Goal: Communication & Community: Answer question/provide support

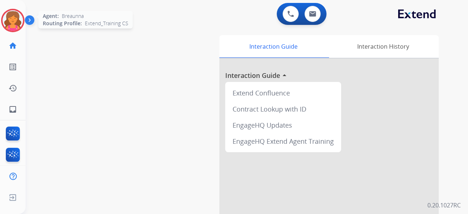
click at [12, 16] on img at bounding box center [13, 20] width 20 height 20
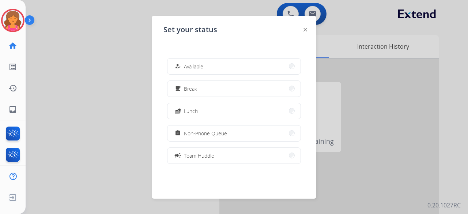
click at [98, 37] on div at bounding box center [234, 107] width 468 height 214
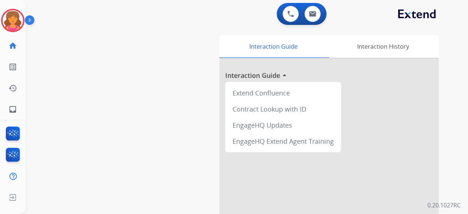
click at [80, 48] on div "swap_horiz Break voice bridge close_fullscreen Connect 3-Way Call merge_type Se…" at bounding box center [238, 178] width 425 height 305
click at [11, 16] on img at bounding box center [13, 20] width 20 height 20
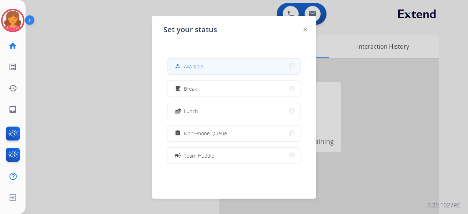
click at [201, 64] on span "Available" at bounding box center [193, 67] width 19 height 8
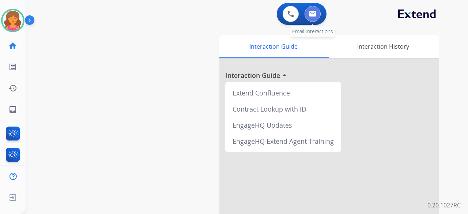
click at [309, 16] on button at bounding box center [313, 14] width 16 height 16
select select "**********"
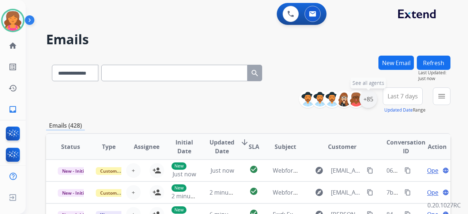
click at [370, 100] on div "+85" at bounding box center [368, 99] width 18 height 18
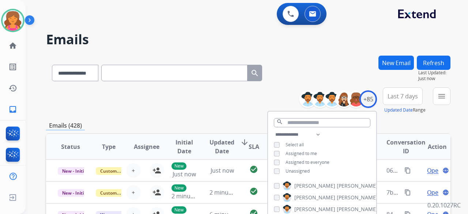
click at [392, 95] on span "Last 7 days" at bounding box center [403, 96] width 30 height 3
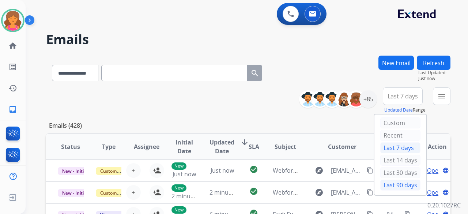
click at [387, 186] on div "Last 90 days" at bounding box center [400, 185] width 40 height 11
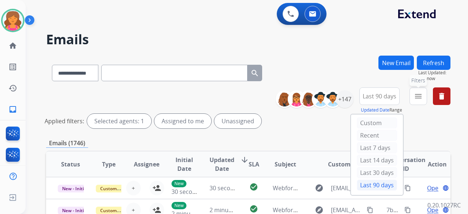
click at [419, 96] on mat-icon "menu" at bounding box center [418, 96] width 9 height 9
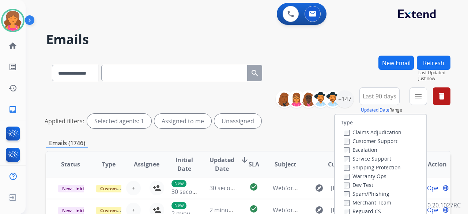
click at [362, 140] on label "Customer Support" at bounding box center [371, 140] width 54 height 7
click at [353, 164] on label "Shipping Protection" at bounding box center [372, 167] width 57 height 7
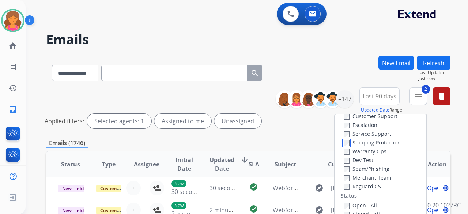
scroll to position [37, 0]
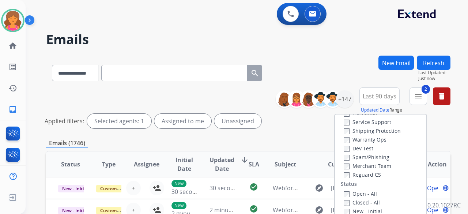
click at [345, 172] on label "Reguard CS" at bounding box center [362, 174] width 37 height 7
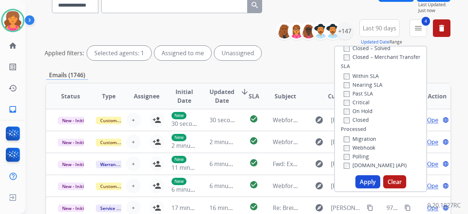
scroll to position [110, 0]
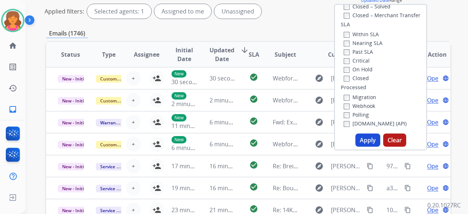
click at [365, 135] on button "Apply" at bounding box center [367, 139] width 25 height 13
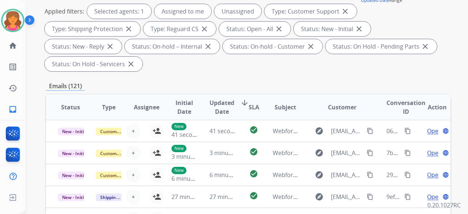
scroll to position [272, 0]
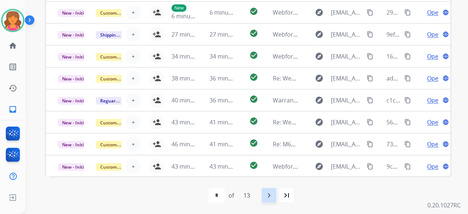
click at [268, 200] on div "navigate_next" at bounding box center [269, 195] width 16 height 16
select select "*"
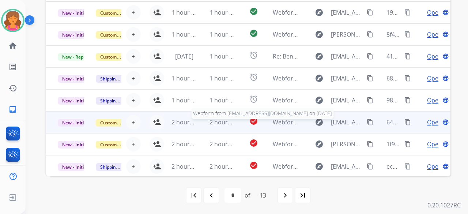
click at [284, 122] on span "Webform from [EMAIL_ADDRESS][DOMAIN_NAME] on [DATE]" at bounding box center [356, 122] width 166 height 8
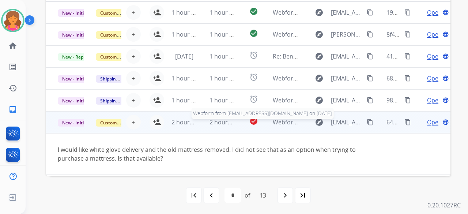
scroll to position [42, 0]
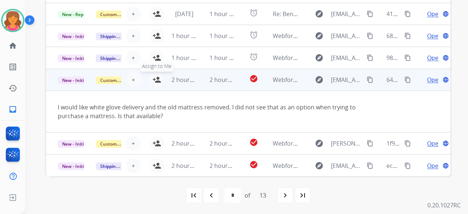
click at [157, 79] on mat-icon "person_add" at bounding box center [156, 79] width 9 height 9
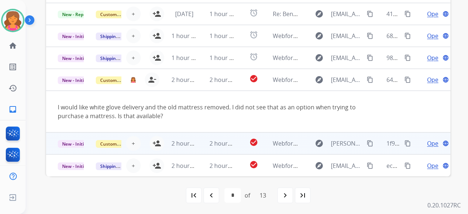
click at [198, 141] on td "2 hours ago" at bounding box center [217, 143] width 38 height 22
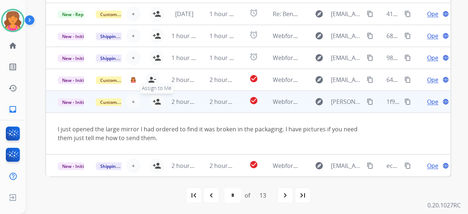
click at [157, 102] on mat-icon "person_add" at bounding box center [156, 101] width 9 height 9
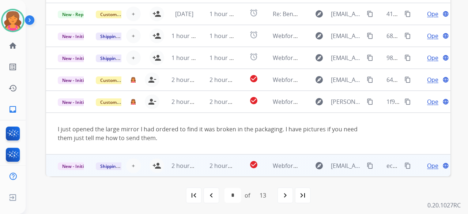
click at [198, 164] on td "2 hours ago" at bounding box center [217, 165] width 38 height 22
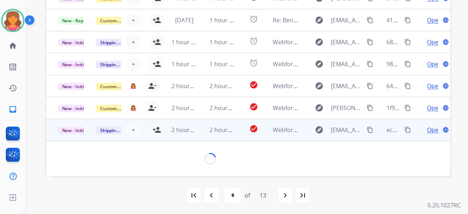
scroll to position [33, 0]
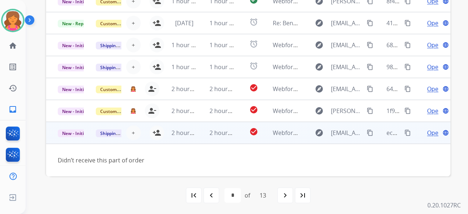
click at [160, 131] on td "2 hours ago" at bounding box center [179, 133] width 38 height 22
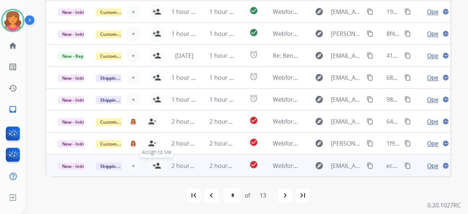
click at [154, 161] on mat-icon "person_add" at bounding box center [156, 165] width 9 height 9
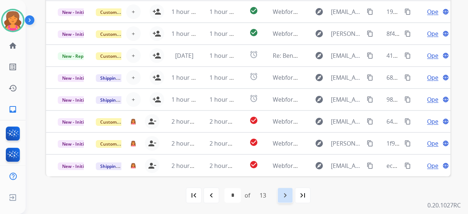
click at [285, 197] on mat-icon "navigate_next" at bounding box center [285, 195] width 9 height 9
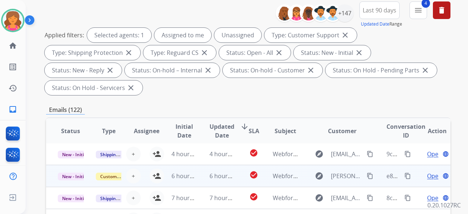
scroll to position [183, 0]
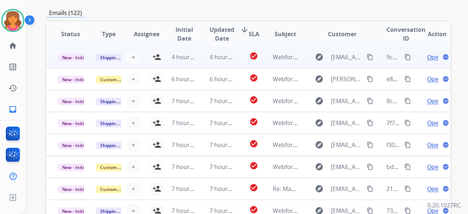
click at [235, 59] on td "check_circle" at bounding box center [247, 57] width 25 height 22
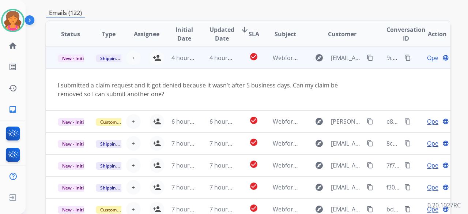
scroll to position [42, 0]
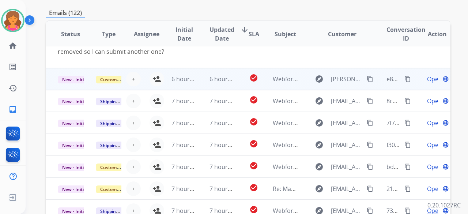
click at [235, 82] on td "check_circle" at bounding box center [247, 79] width 25 height 22
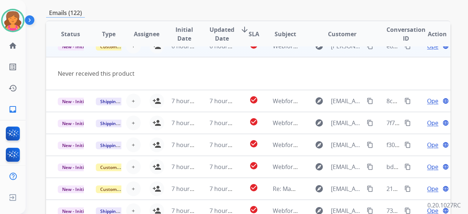
scroll to position [22, 0]
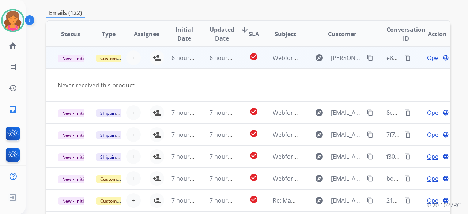
click at [160, 59] on td "6 hours ago" at bounding box center [179, 58] width 38 height 22
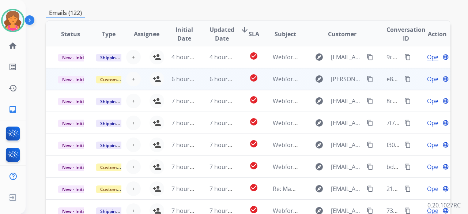
click at [143, 79] on div "+ Select agent person_add Assign to Me" at bounding box center [140, 79] width 47 height 15
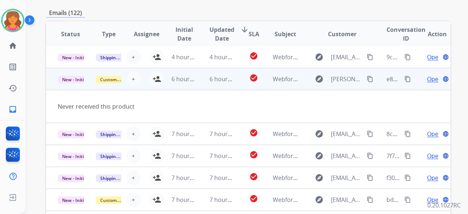
scroll to position [22, 0]
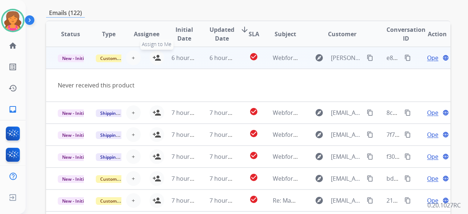
click at [155, 55] on mat-icon "person_add" at bounding box center [156, 57] width 9 height 9
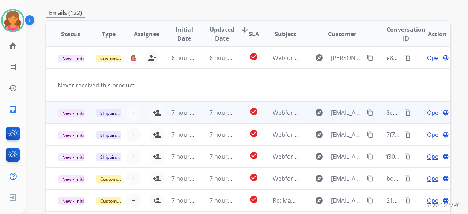
click at [198, 117] on td "7 hours ago" at bounding box center [217, 113] width 38 height 22
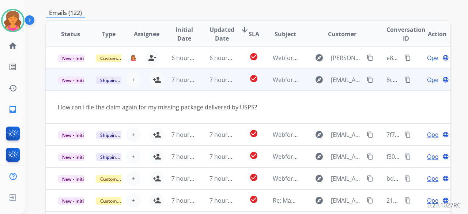
scroll to position [34, 0]
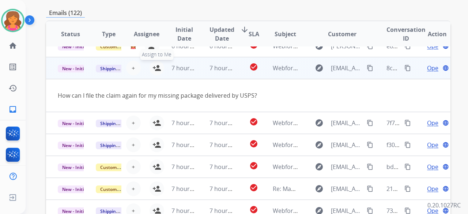
click at [154, 68] on mat-icon "person_add" at bounding box center [156, 68] width 9 height 9
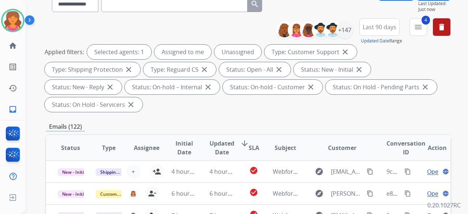
scroll to position [37, 0]
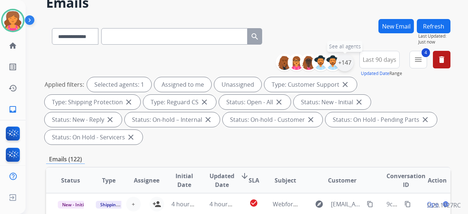
click at [344, 61] on div "+147" at bounding box center [345, 63] width 18 height 18
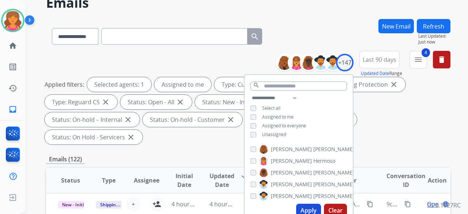
click at [303, 207] on button "Apply" at bounding box center [308, 210] width 25 height 13
click at [405, 28] on button "New Email" at bounding box center [395, 26] width 35 height 14
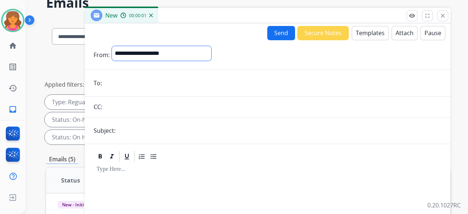
click at [211, 56] on select "**********" at bounding box center [161, 53] width 99 height 15
select select "**********"
click at [112, 46] on select "**********" at bounding box center [161, 53] width 99 height 15
click at [136, 87] on input "email" at bounding box center [272, 83] width 337 height 15
paste input "**********"
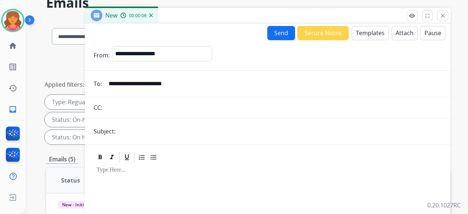
type input "**********"
click at [153, 133] on input "text" at bounding box center [280, 131] width 324 height 15
type input "**********"
click at [363, 33] on button "Templates" at bounding box center [370, 33] width 37 height 14
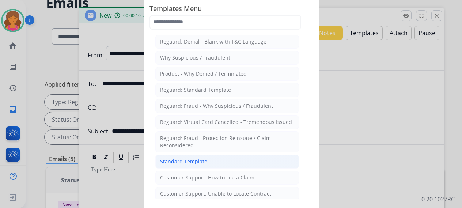
click at [190, 161] on div "Standard Template" at bounding box center [183, 161] width 47 height 7
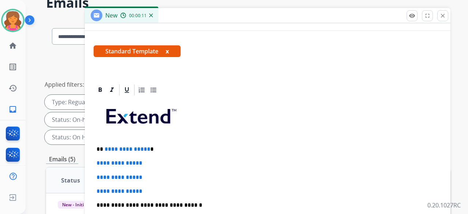
scroll to position [126, 0]
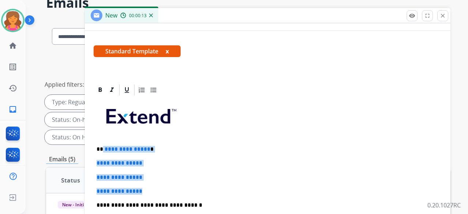
drag, startPoint x: 134, startPoint y: 163, endPoint x: 102, endPoint y: 132, distance: 44.2
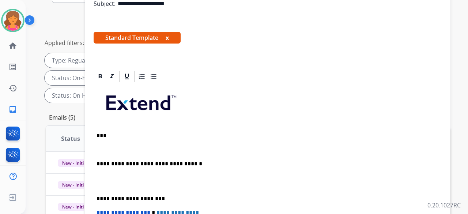
scroll to position [64, 0]
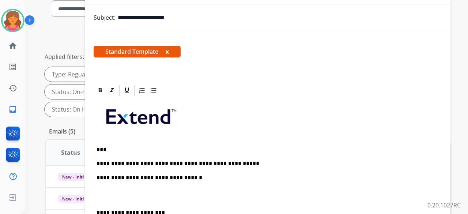
click at [238, 160] on p "**********" at bounding box center [265, 163] width 336 height 7
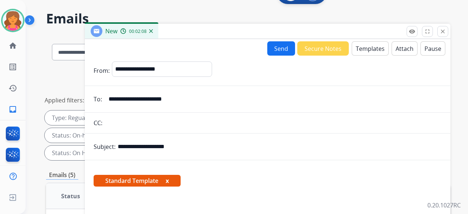
scroll to position [0, 0]
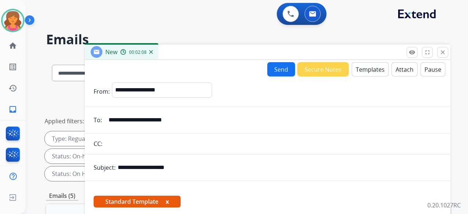
click at [426, 168] on input "**********" at bounding box center [280, 167] width 324 height 15
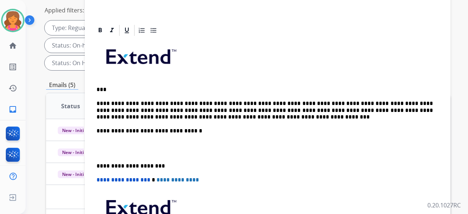
scroll to position [146, 0]
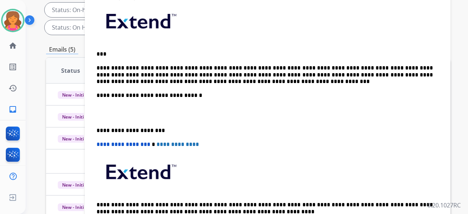
click at [200, 76] on div "**********" at bounding box center [268, 119] width 348 height 237
click at [206, 68] on p "**********" at bounding box center [265, 75] width 336 height 20
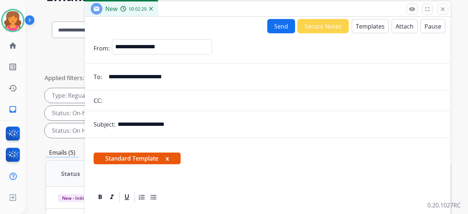
scroll to position [0, 0]
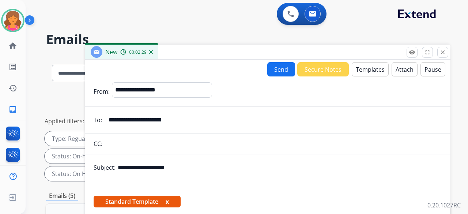
click at [279, 71] on button "Send" at bounding box center [281, 69] width 28 height 14
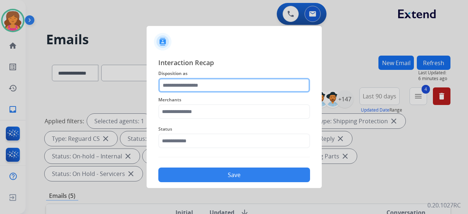
click at [226, 88] on input "text" at bounding box center [234, 85] width 152 height 15
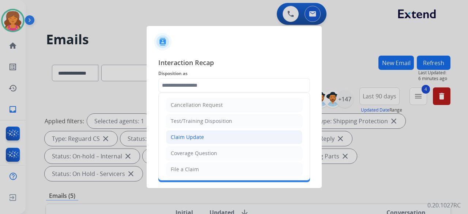
click at [185, 133] on div "Claim Update" at bounding box center [187, 136] width 33 height 7
type input "**********"
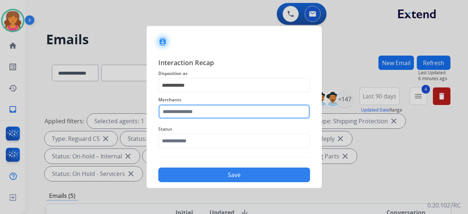
click at [191, 112] on input "text" at bounding box center [234, 111] width 152 height 15
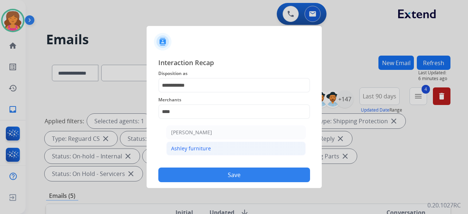
click at [209, 149] on li "Ashley furniture" at bounding box center [235, 148] width 139 height 14
type input "**********"
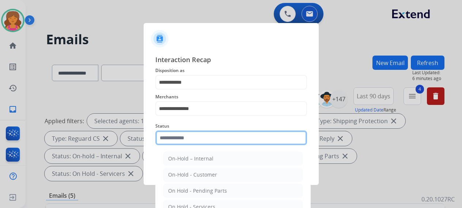
click at [208, 147] on div "Status On-Hold – Internal On-Hold - Customer On Hold - Pending Parts On Hold - …" at bounding box center [231, 133] width 152 height 29
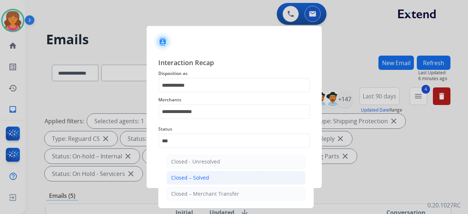
click at [233, 180] on li "Closed – Solved" at bounding box center [235, 178] width 139 height 14
type input "**********"
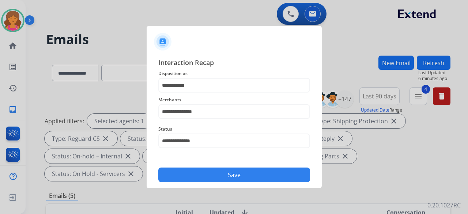
click at [233, 180] on button "Save" at bounding box center [234, 174] width 152 height 15
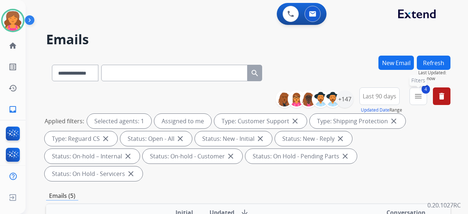
click at [414, 97] on mat-icon "menu" at bounding box center [418, 96] width 9 height 9
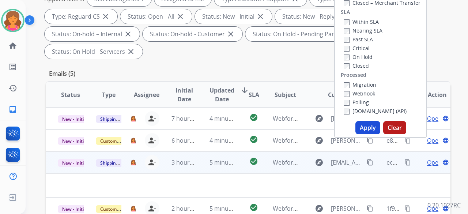
scroll to position [146, 0]
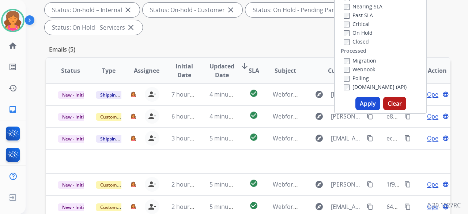
click at [359, 102] on button "Apply" at bounding box center [367, 103] width 25 height 13
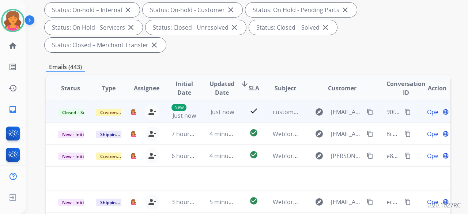
click at [404, 112] on mat-icon "content_copy" at bounding box center [407, 112] width 7 height 7
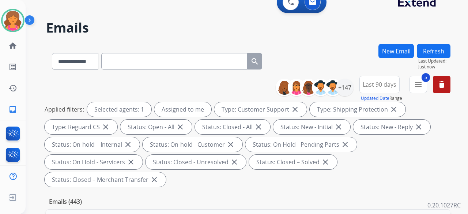
scroll to position [0, 0]
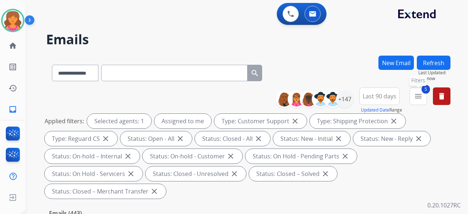
click at [418, 96] on mat-icon "menu" at bounding box center [418, 96] width 9 height 9
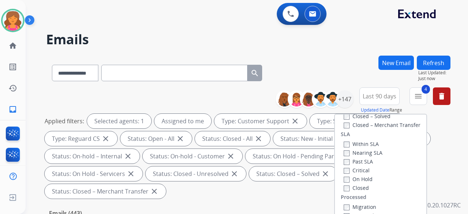
scroll to position [146, 0]
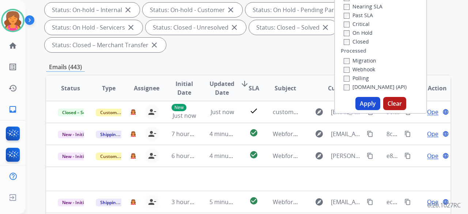
click at [366, 106] on button "Apply" at bounding box center [367, 103] width 25 height 13
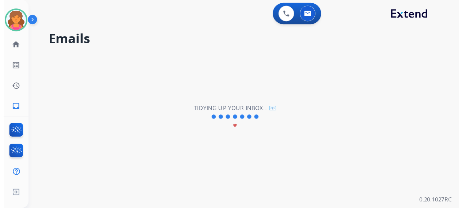
scroll to position [0, 0]
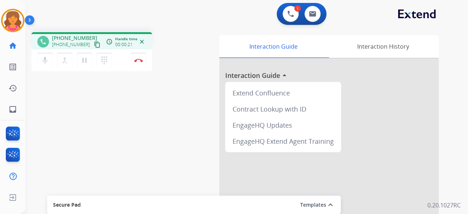
click at [94, 46] on mat-icon "content_copy" at bounding box center [97, 44] width 7 height 7
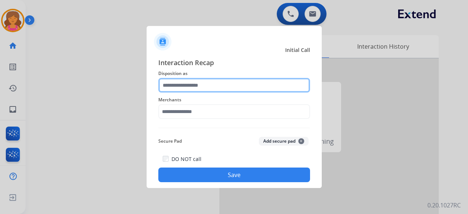
click at [170, 80] on input "text" at bounding box center [234, 85] width 152 height 15
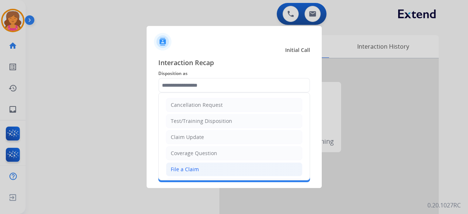
click at [185, 166] on div "File a Claim" at bounding box center [185, 169] width 28 height 7
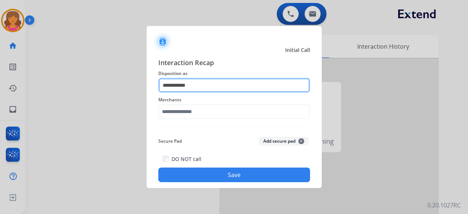
click at [194, 91] on input "**********" at bounding box center [234, 85] width 152 height 15
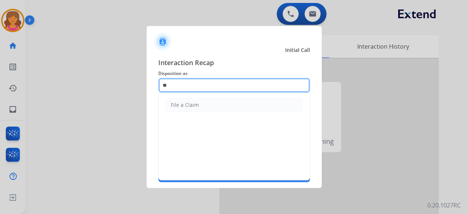
type input "*"
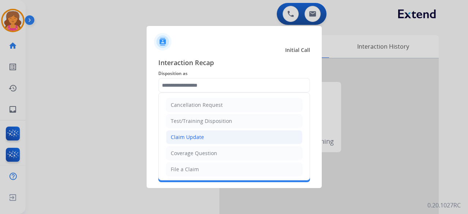
click at [203, 137] on li "Claim Update" at bounding box center [234, 137] width 136 height 14
type input "**********"
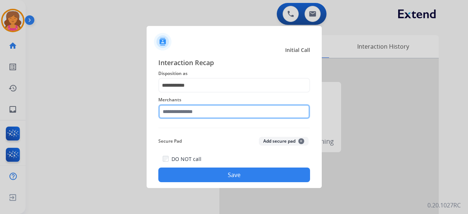
click at [198, 115] on input "text" at bounding box center [234, 111] width 152 height 15
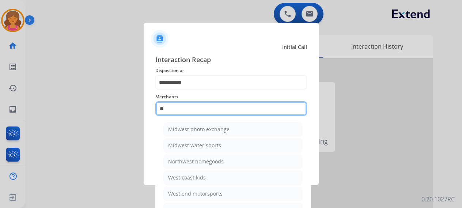
type input "*"
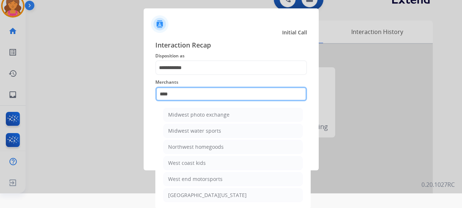
click at [193, 95] on input "****" at bounding box center [231, 94] width 152 height 15
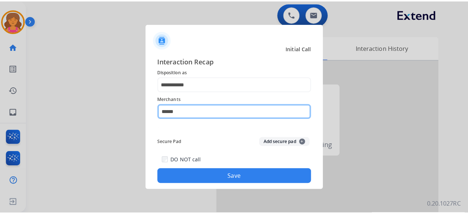
scroll to position [0, 0]
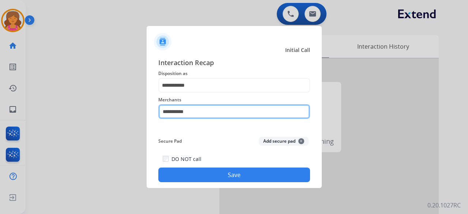
click at [222, 110] on input "**********" at bounding box center [234, 111] width 152 height 15
click at [226, 113] on input "**********" at bounding box center [234, 111] width 152 height 15
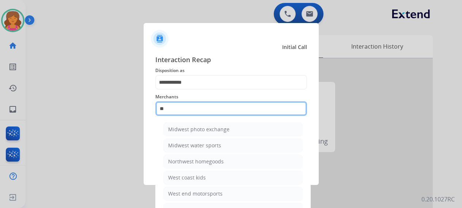
type input "*"
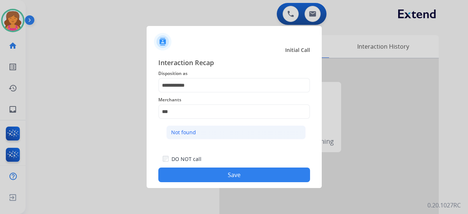
click at [220, 131] on li "Not found" at bounding box center [235, 132] width 139 height 14
type input "*********"
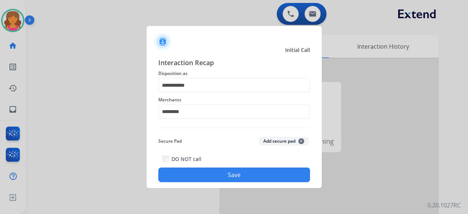
click at [206, 175] on button "Save" at bounding box center [234, 174] width 152 height 15
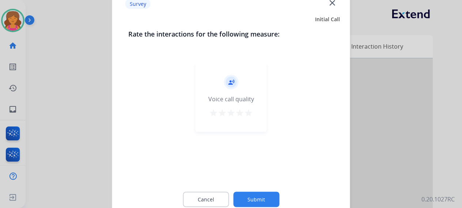
click at [252, 111] on mat-icon "star" at bounding box center [248, 112] width 9 height 9
click at [252, 195] on button "Submit" at bounding box center [256, 199] width 46 height 15
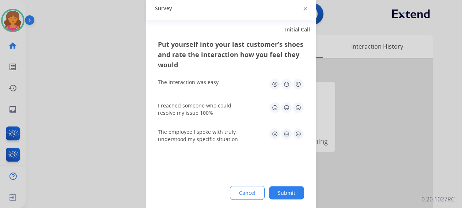
click at [299, 84] on img at bounding box center [298, 84] width 12 height 12
click at [301, 109] on img at bounding box center [298, 108] width 12 height 12
click at [299, 137] on img at bounding box center [298, 134] width 12 height 12
click at [284, 193] on button "Submit" at bounding box center [286, 192] width 35 height 13
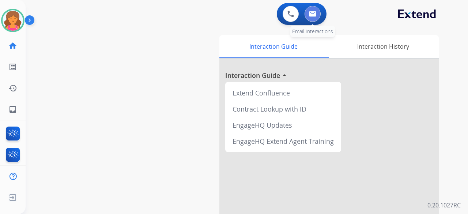
click at [311, 11] on img at bounding box center [312, 14] width 7 height 6
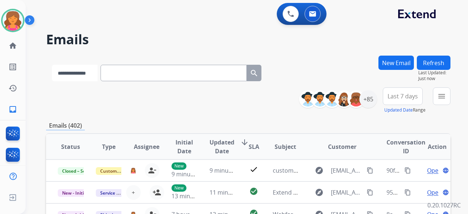
click at [98, 72] on select "**********" at bounding box center [75, 73] width 46 height 16
select select "**********"
click at [52, 65] on select "**********" at bounding box center [75, 73] width 46 height 16
paste input "**********"
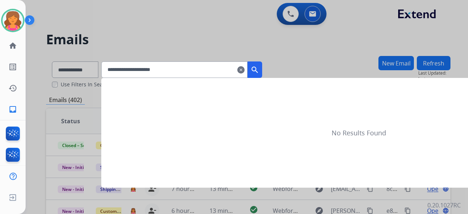
type input "**********"
click at [259, 71] on mat-icon "search" at bounding box center [254, 69] width 9 height 9
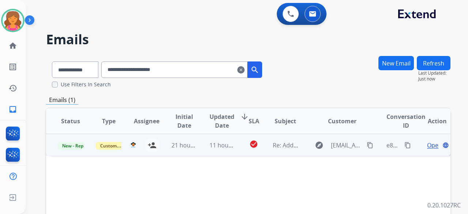
click at [427, 145] on span "Open" at bounding box center [434, 145] width 15 height 9
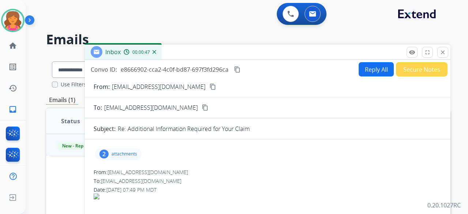
click at [235, 71] on mat-icon "content_copy" at bounding box center [237, 69] width 7 height 7
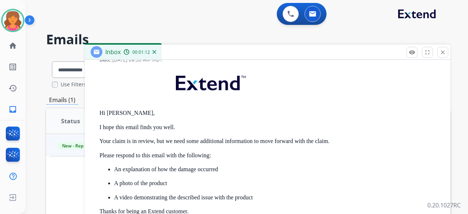
scroll to position [73, 0]
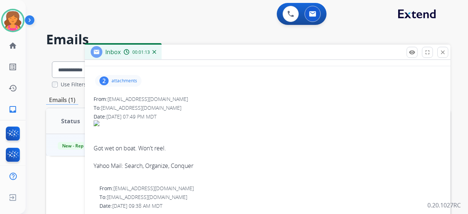
click at [127, 85] on div "2 attachments" at bounding box center [118, 81] width 46 height 12
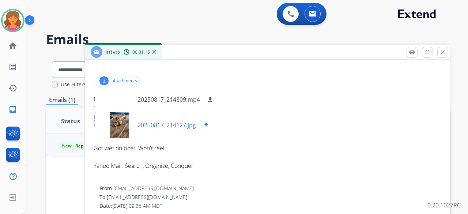
click at [121, 123] on div at bounding box center [119, 125] width 37 height 26
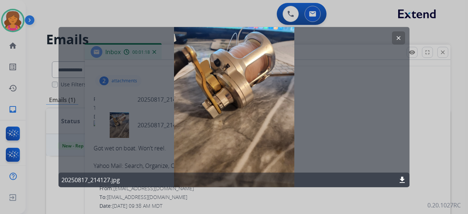
click at [403, 180] on mat-icon "download" at bounding box center [402, 179] width 9 height 9
click at [400, 39] on mat-icon "clear" at bounding box center [398, 37] width 7 height 7
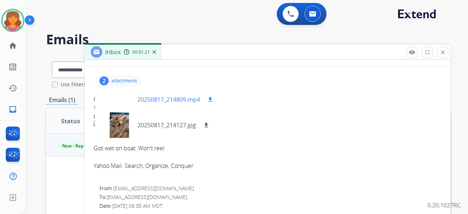
click at [199, 99] on p "20250817_214809.mp4" at bounding box center [168, 99] width 63 height 9
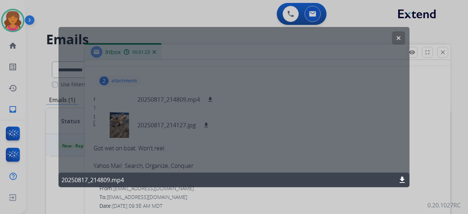
click at [401, 175] on div "20250817_214809.mp4 download" at bounding box center [233, 180] width 351 height 15
click at [402, 180] on mat-icon "download" at bounding box center [402, 179] width 9 height 9
click at [400, 38] on mat-icon "clear" at bounding box center [398, 37] width 7 height 7
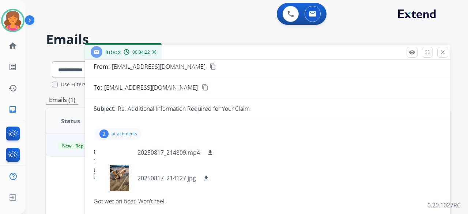
scroll to position [0, 0]
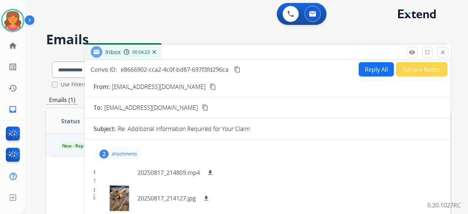
click at [371, 69] on button "Reply All" at bounding box center [376, 69] width 35 height 14
select select "**********"
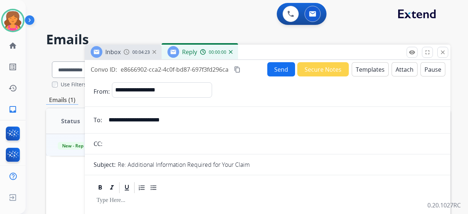
click at [370, 69] on button "Templates" at bounding box center [370, 69] width 37 height 14
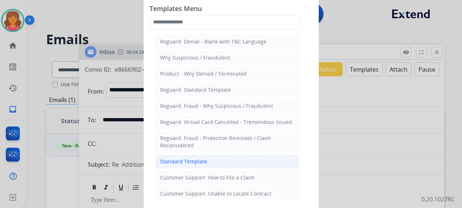
click at [215, 158] on li "Standard Template" at bounding box center [227, 162] width 144 height 14
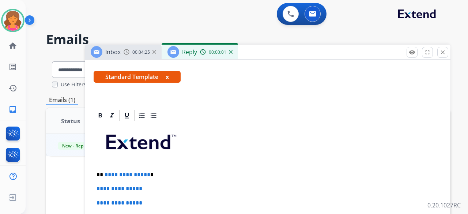
scroll to position [183, 0]
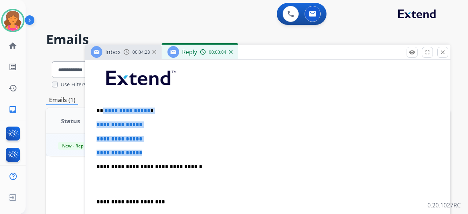
drag, startPoint x: 159, startPoint y: 149, endPoint x: 103, endPoint y: 106, distance: 70.9
click at [103, 106] on div "**********" at bounding box center [268, 184] width 348 height 252
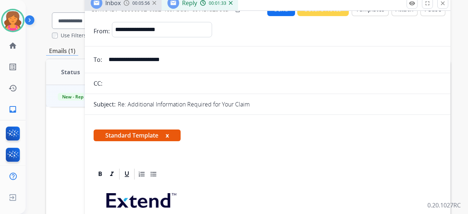
scroll to position [0, 0]
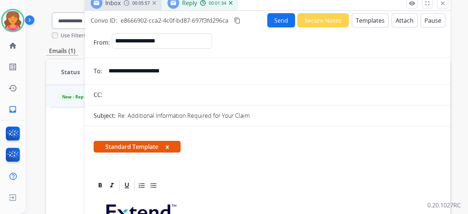
click at [268, 20] on button "Send" at bounding box center [281, 20] width 28 height 14
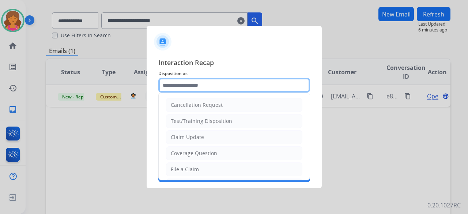
click at [249, 81] on input "text" at bounding box center [234, 85] width 152 height 15
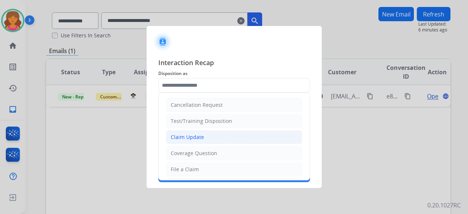
click at [191, 137] on div "Claim Update" at bounding box center [187, 136] width 33 height 7
type input "**********"
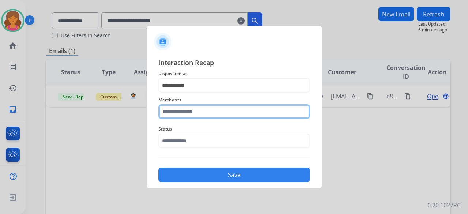
click at [199, 115] on input "text" at bounding box center [234, 111] width 152 height 15
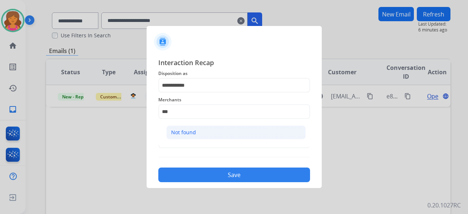
click at [204, 131] on li "Not found" at bounding box center [235, 132] width 139 height 14
type input "*********"
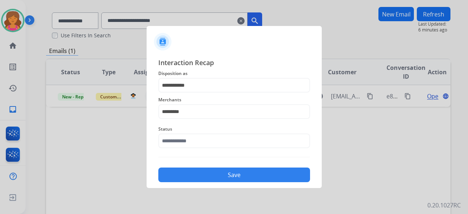
click at [204, 131] on span "Status" at bounding box center [234, 129] width 152 height 9
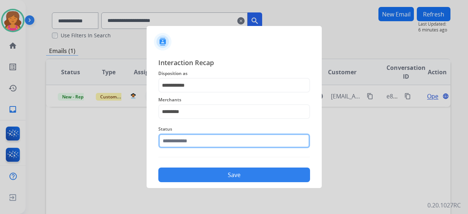
click at [203, 135] on input "text" at bounding box center [234, 140] width 152 height 15
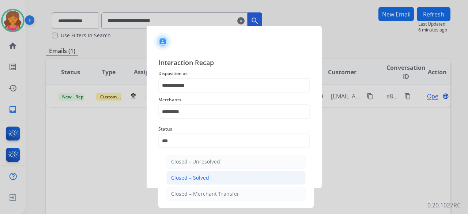
click at [201, 173] on li "Closed – Solved" at bounding box center [235, 178] width 139 height 14
type input "**********"
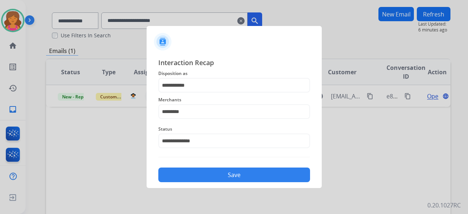
click at [201, 173] on button "Save" at bounding box center [234, 174] width 152 height 15
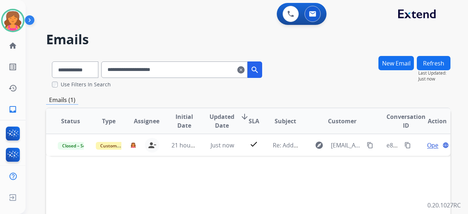
click at [245, 70] on mat-icon "clear" at bounding box center [240, 69] width 7 height 9
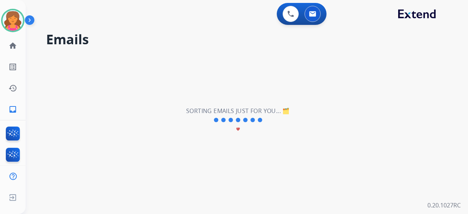
select select "**********"
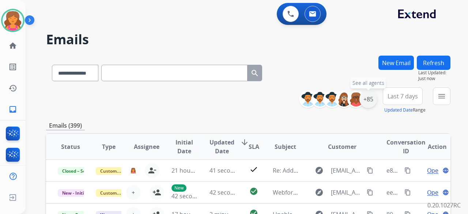
click at [369, 102] on div "+85" at bounding box center [368, 99] width 18 height 18
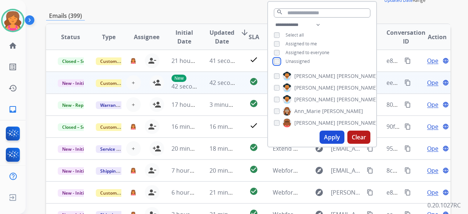
scroll to position [37, 0]
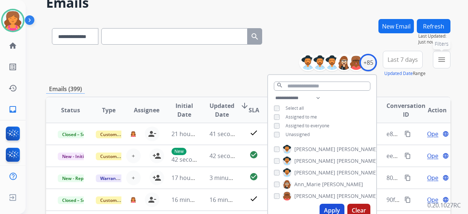
click at [441, 61] on mat-icon "menu" at bounding box center [441, 59] width 9 height 9
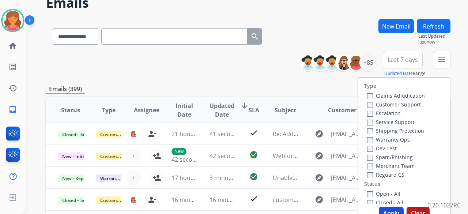
click at [389, 106] on label "Customer Support" at bounding box center [394, 104] width 54 height 7
click at [379, 128] on label "Shipping Protection" at bounding box center [395, 130] width 57 height 7
click at [379, 212] on button "Apply" at bounding box center [391, 213] width 25 height 13
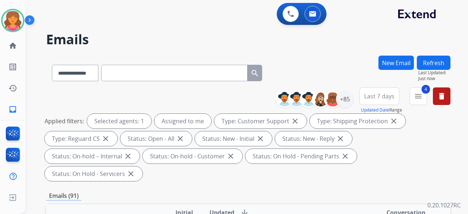
click at [376, 95] on span "Last 7 days" at bounding box center [379, 96] width 30 height 3
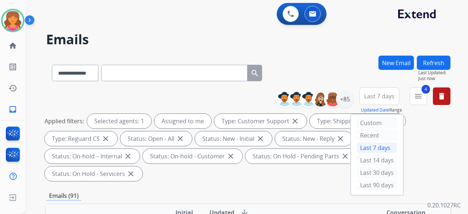
click at [357, 184] on div "Last 90 days" at bounding box center [377, 185] width 40 height 11
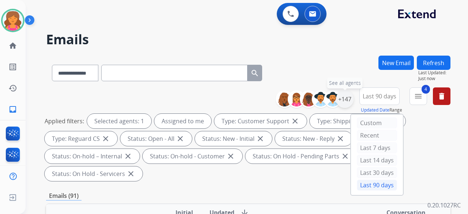
click at [345, 94] on div "+147" at bounding box center [345, 99] width 18 height 18
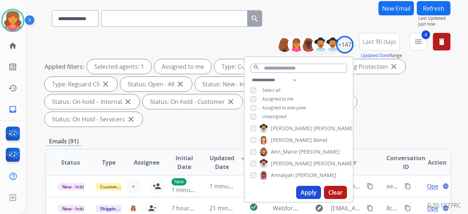
scroll to position [110, 0]
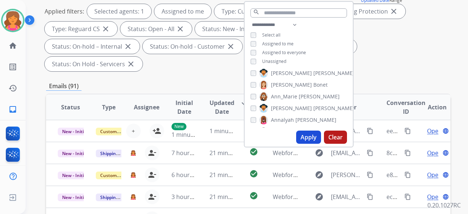
click at [308, 142] on button "Apply" at bounding box center [308, 137] width 25 height 13
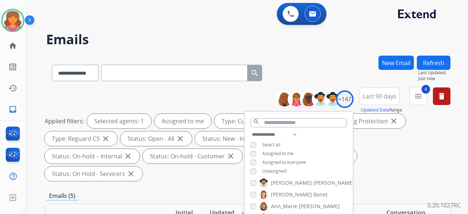
click at [197, 191] on div "Emails (5)" at bounding box center [248, 195] width 404 height 9
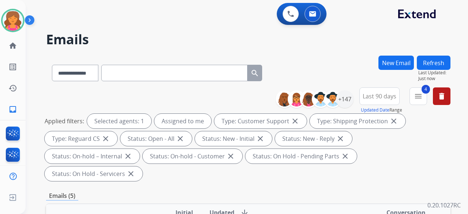
scroll to position [183, 0]
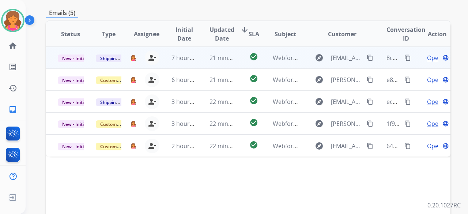
click at [427, 53] on span "Open" at bounding box center [434, 57] width 15 height 9
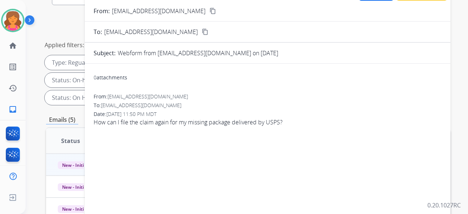
scroll to position [37, 0]
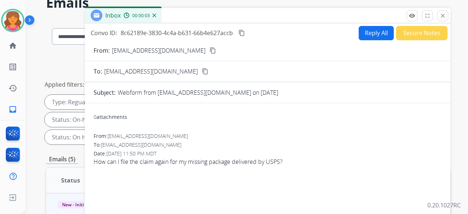
click at [178, 56] on form "From: cesar11ca@yahoo.com content_copy To: support@extend.com content_copy Subj…" at bounding box center [268, 194] width 366 height 309
click at [209, 53] on mat-icon "content_copy" at bounding box center [212, 50] width 7 height 7
click at [365, 34] on button "Reply All" at bounding box center [376, 33] width 35 height 14
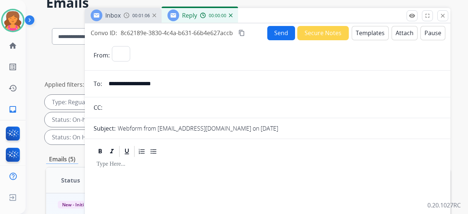
select select "**********"
click at [365, 34] on button "Templates" at bounding box center [370, 33] width 37 height 14
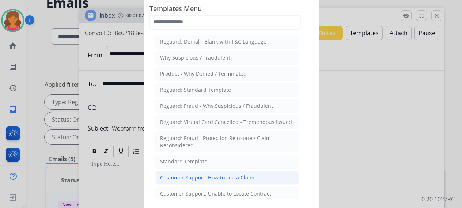
click at [193, 175] on div "Customer Support: How to File a Claim" at bounding box center [207, 177] width 94 height 7
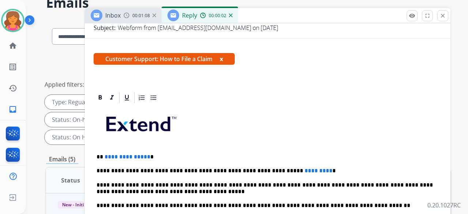
scroll to position [132, 0]
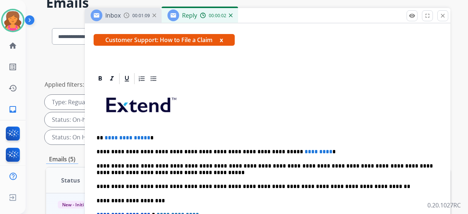
click at [146, 135] on span "**********" at bounding box center [128, 137] width 46 height 5
click at [296, 148] on p "**********" at bounding box center [265, 151] width 336 height 7
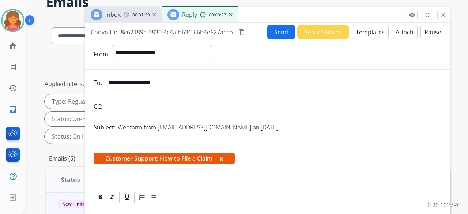
scroll to position [0, 0]
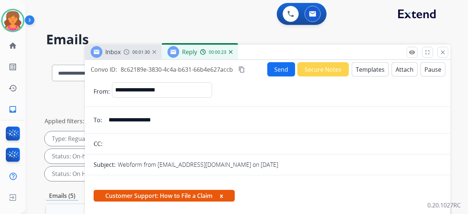
click at [243, 68] on mat-icon "content_copy" at bounding box center [241, 69] width 7 height 7
click at [283, 72] on button "Send" at bounding box center [281, 69] width 28 height 14
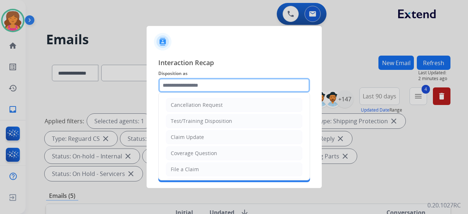
click at [257, 86] on input "text" at bounding box center [234, 85] width 152 height 15
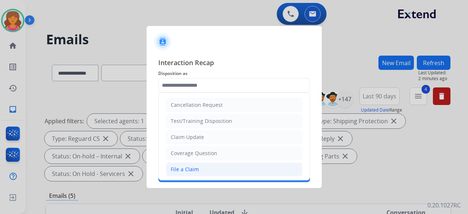
click at [180, 166] on div "File a Claim" at bounding box center [185, 169] width 28 height 7
type input "**********"
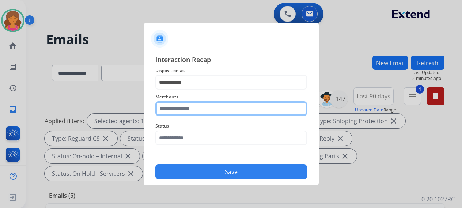
click at [194, 110] on input "text" at bounding box center [231, 108] width 152 height 15
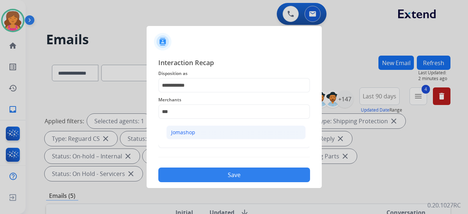
click at [188, 131] on div "Jomashop" at bounding box center [183, 132] width 24 height 7
type input "********"
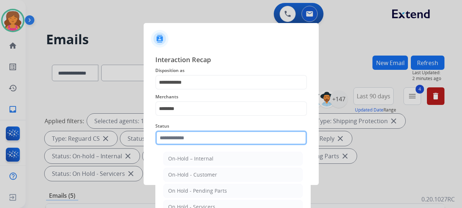
click at [186, 139] on input "text" at bounding box center [231, 138] width 152 height 15
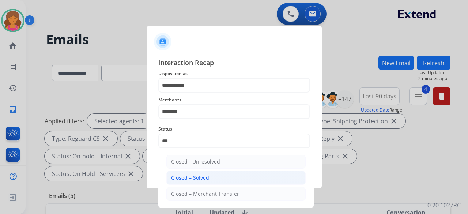
click at [195, 171] on li "Closed – Solved" at bounding box center [235, 178] width 139 height 14
type input "**********"
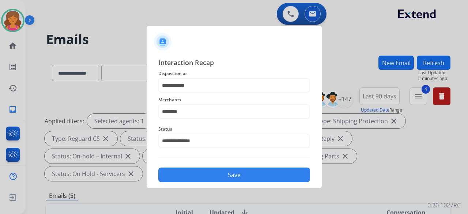
click at [195, 171] on button "Save" at bounding box center [234, 174] width 152 height 15
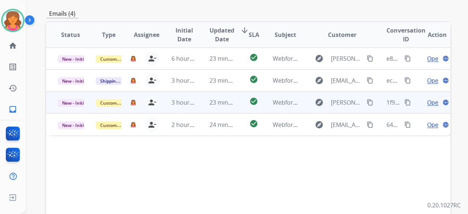
scroll to position [183, 0]
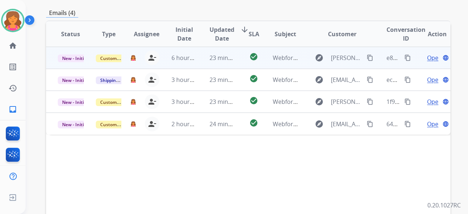
click at [427, 53] on span "Open" at bounding box center [434, 57] width 15 height 9
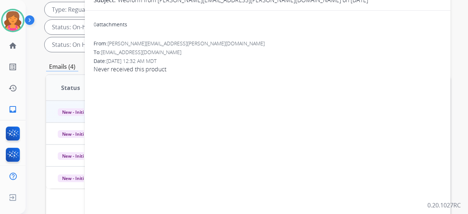
scroll to position [73, 0]
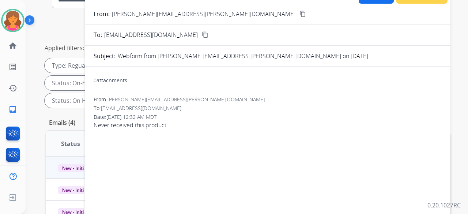
click at [299, 15] on mat-icon "content_copy" at bounding box center [302, 14] width 7 height 7
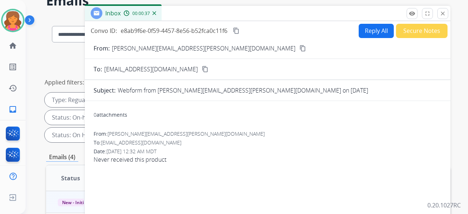
scroll to position [0, 0]
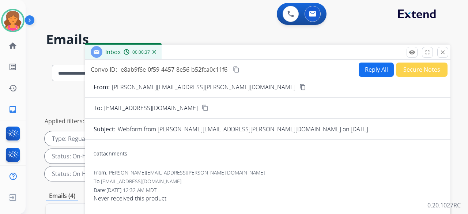
click at [365, 73] on button "Reply All" at bounding box center [376, 70] width 35 height 14
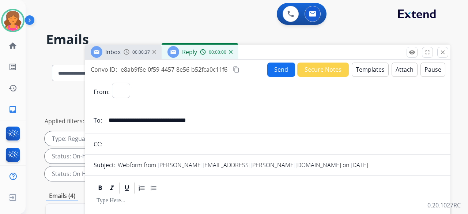
select select "**********"
click at [365, 71] on button "Templates" at bounding box center [370, 70] width 37 height 14
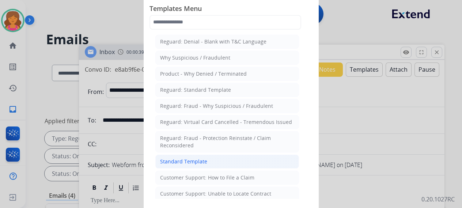
click at [239, 158] on li "Standard Template" at bounding box center [227, 162] width 144 height 14
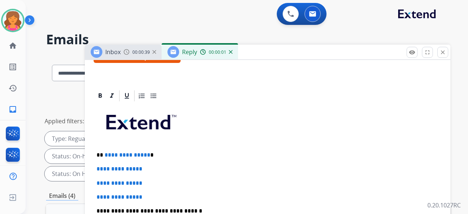
scroll to position [159, 0]
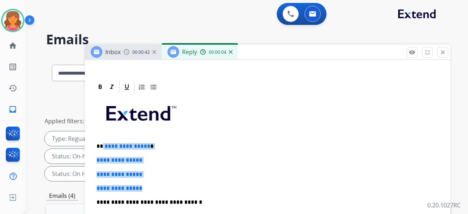
drag, startPoint x: 143, startPoint y: 172, endPoint x: 103, endPoint y: 133, distance: 55.8
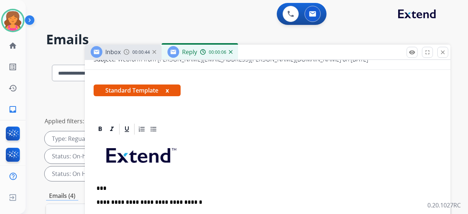
scroll to position [132, 0]
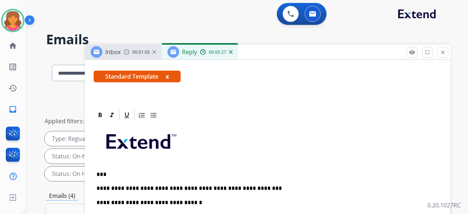
click at [120, 185] on p "**********" at bounding box center [265, 188] width 336 height 7
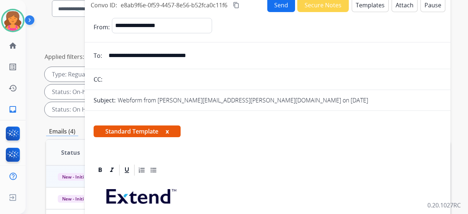
scroll to position [20, 0]
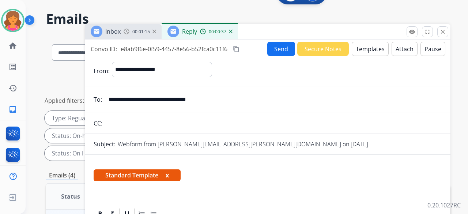
click at [273, 53] on button "Send" at bounding box center [281, 49] width 28 height 14
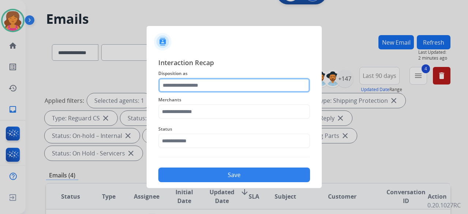
click at [203, 79] on input "text" at bounding box center [234, 85] width 152 height 15
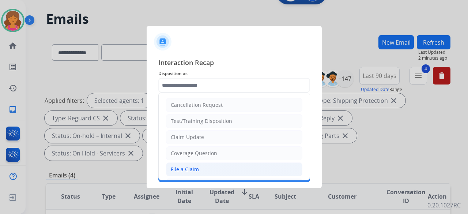
click at [180, 166] on div "File a Claim" at bounding box center [185, 169] width 28 height 7
type input "**********"
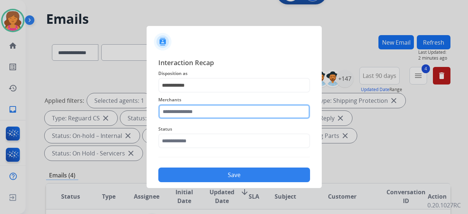
click at [189, 110] on input "text" at bounding box center [234, 111] width 152 height 15
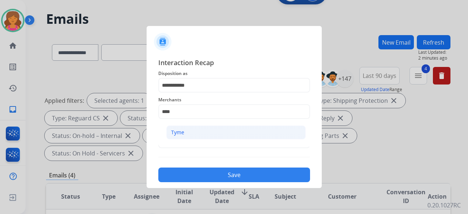
click at [194, 130] on li "Tyme" at bounding box center [235, 132] width 139 height 14
type input "****"
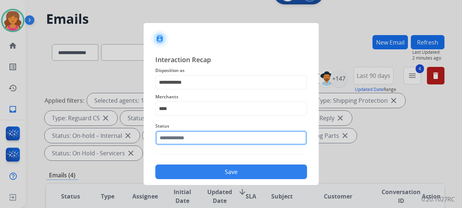
click at [189, 137] on input "text" at bounding box center [231, 138] width 152 height 15
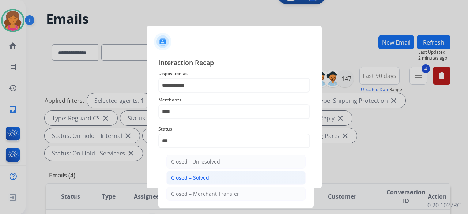
click at [189, 174] on div "Closed – Solved" at bounding box center [190, 177] width 38 height 7
type input "**********"
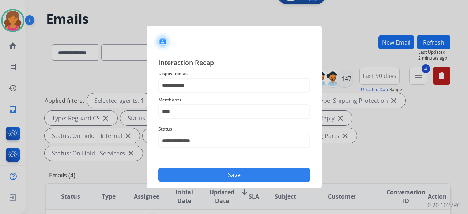
click at [189, 174] on button "Save" at bounding box center [234, 174] width 152 height 15
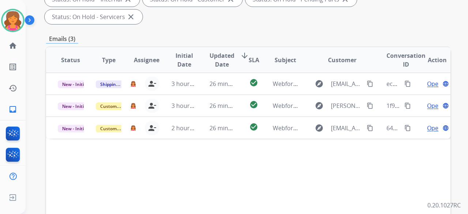
scroll to position [183, 0]
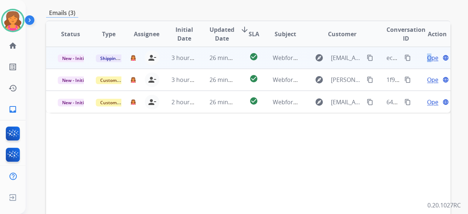
click at [427, 53] on span "Open" at bounding box center [434, 57] width 15 height 9
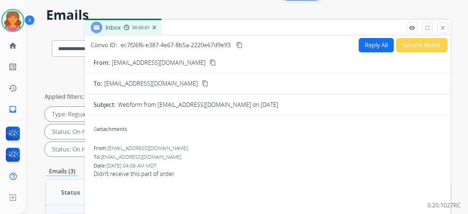
scroll to position [0, 0]
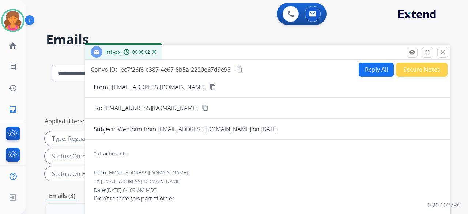
click at [209, 85] on mat-icon "content_copy" at bounding box center [212, 87] width 7 height 7
click at [361, 72] on button "Reply All" at bounding box center [376, 70] width 35 height 14
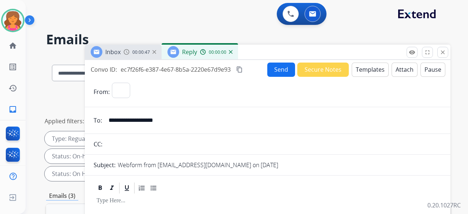
select select "**********"
click at [361, 71] on button "Templates" at bounding box center [370, 70] width 37 height 14
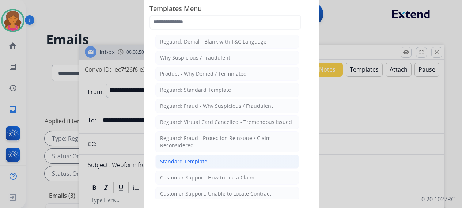
click at [219, 161] on li "Standard Template" at bounding box center [227, 162] width 144 height 14
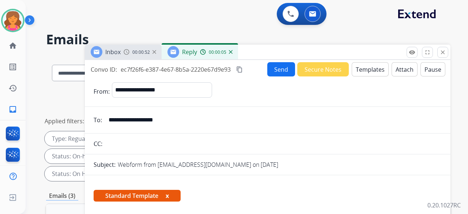
click at [362, 75] on button "Templates" at bounding box center [370, 69] width 37 height 14
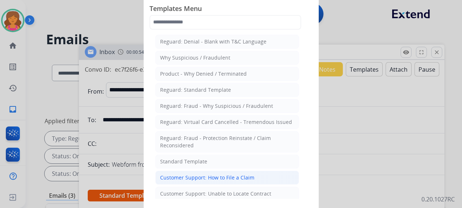
click at [244, 176] on div "Customer Support: How to File a Claim" at bounding box center [207, 177] width 94 height 7
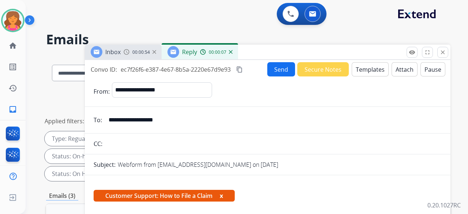
scroll to position [132, 0]
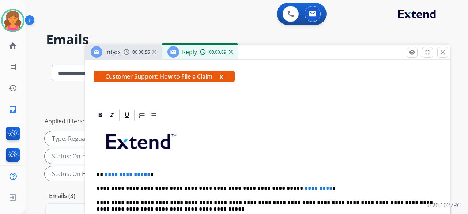
drag, startPoint x: 145, startPoint y: 161, endPoint x: 151, endPoint y: 161, distance: 5.9
click at [145, 171] on span "**********" at bounding box center [128, 173] width 46 height 5
click at [305, 185] on span "*********" at bounding box center [319, 187] width 28 height 5
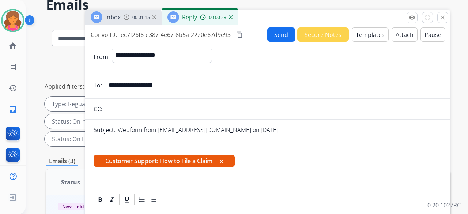
scroll to position [0, 0]
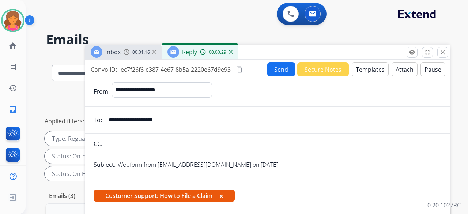
click at [243, 67] on mat-icon "content_copy" at bounding box center [239, 69] width 7 height 7
click at [271, 71] on button "Send" at bounding box center [281, 69] width 28 height 14
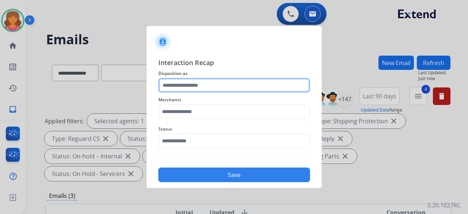
click at [250, 87] on input "text" at bounding box center [234, 85] width 152 height 15
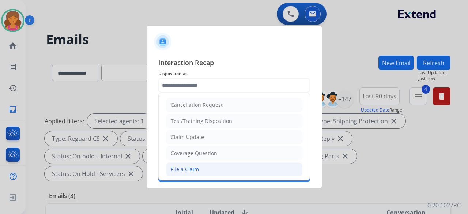
click at [186, 166] on div "File a Claim" at bounding box center [185, 169] width 28 height 7
type input "**********"
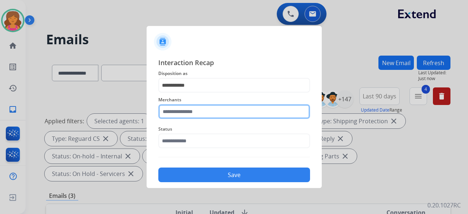
click at [189, 114] on input "text" at bounding box center [234, 111] width 152 height 15
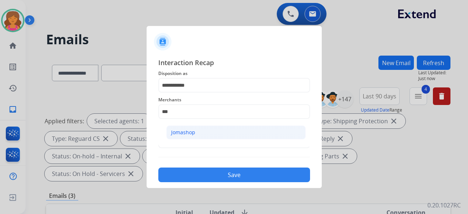
click at [227, 129] on li "Jomashop" at bounding box center [235, 132] width 139 height 14
type input "********"
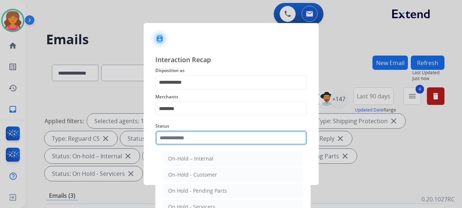
click at [192, 147] on div "Status On-Hold – Internal On-Hold - Customer On Hold - Pending Parts On Hold - …" at bounding box center [231, 133] width 152 height 29
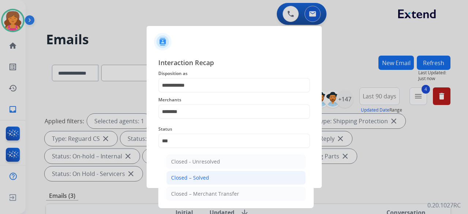
click at [185, 183] on li "Closed – Solved" at bounding box center [235, 178] width 139 height 14
type input "**********"
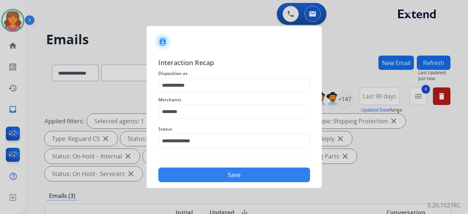
click at [186, 176] on button "Save" at bounding box center [234, 174] width 152 height 15
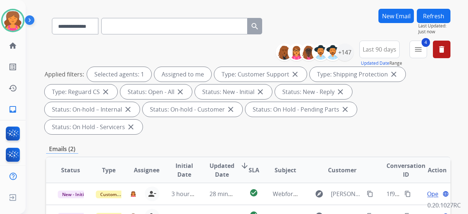
scroll to position [73, 0]
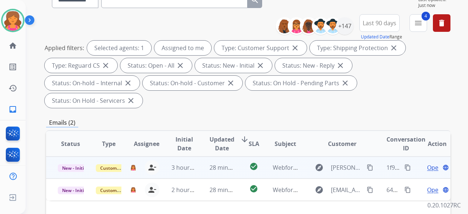
click at [428, 163] on span "Open" at bounding box center [434, 167] width 15 height 9
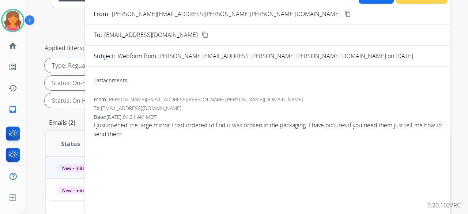
scroll to position [0, 0]
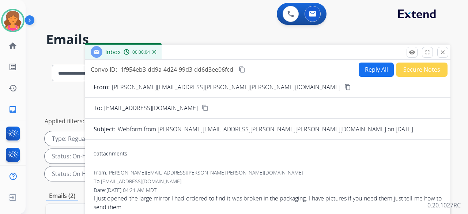
click at [344, 87] on mat-icon "content_copy" at bounding box center [347, 87] width 7 height 7
click at [369, 68] on button "Reply All" at bounding box center [376, 70] width 35 height 14
select select "**********"
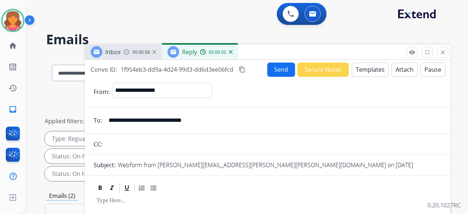
click at [358, 67] on button "Templates" at bounding box center [370, 70] width 37 height 14
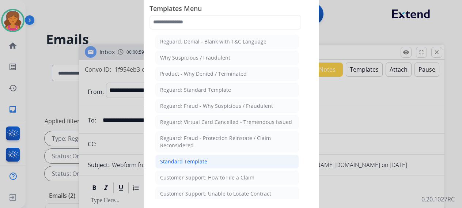
click at [222, 163] on li "Standard Template" at bounding box center [227, 162] width 144 height 14
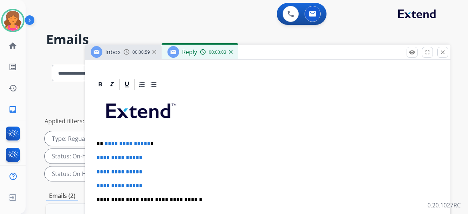
scroll to position [168, 0]
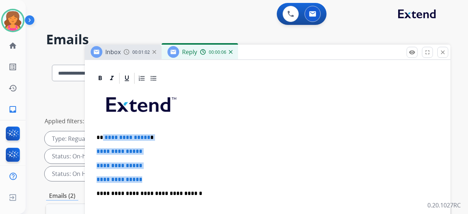
drag, startPoint x: 149, startPoint y: 163, endPoint x: 102, endPoint y: 121, distance: 62.9
click at [102, 121] on div "**********" at bounding box center [268, 211] width 348 height 252
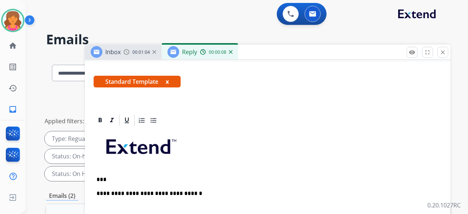
scroll to position [140, 0]
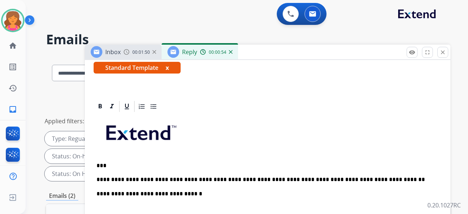
click at [373, 176] on p "**********" at bounding box center [265, 179] width 336 height 7
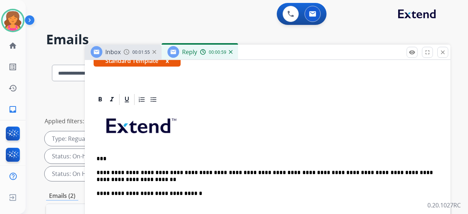
scroll to position [147, 0]
click at [154, 169] on p "**********" at bounding box center [265, 176] width 336 height 14
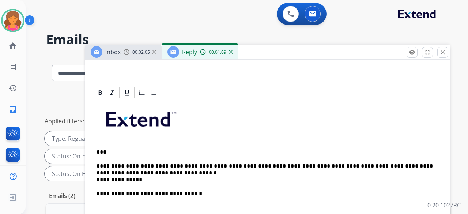
scroll to position [154, 0]
click at [94, 167] on div "**********" at bounding box center [268, 217] width 348 height 237
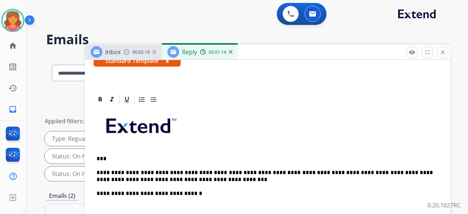
click at [199, 169] on p "**********" at bounding box center [265, 176] width 336 height 14
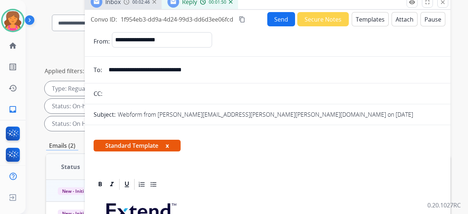
scroll to position [0, 0]
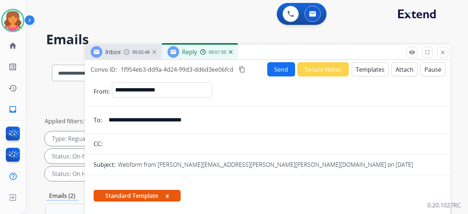
drag, startPoint x: 241, startPoint y: 67, endPoint x: 244, endPoint y: 68, distance: 3.8
click at [241, 67] on mat-icon "content_copy" at bounding box center [242, 69] width 7 height 7
click at [280, 71] on button "Send" at bounding box center [281, 69] width 28 height 14
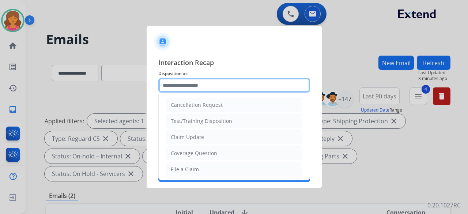
click at [254, 86] on input "text" at bounding box center [234, 85] width 152 height 15
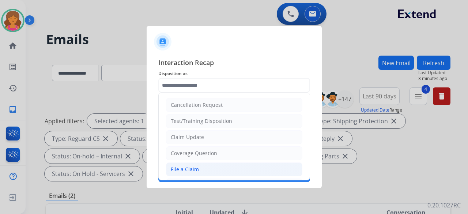
click at [188, 163] on li "File a Claim" at bounding box center [234, 169] width 136 height 14
type input "**********"
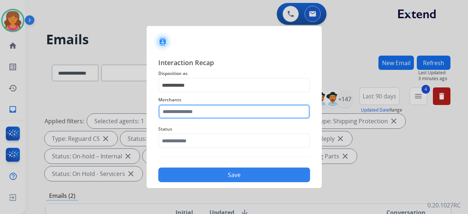
click at [191, 111] on input "text" at bounding box center [234, 111] width 152 height 15
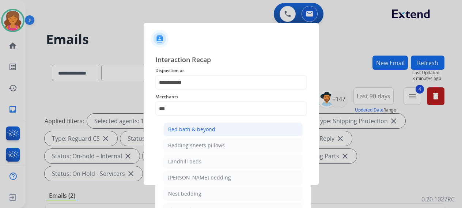
click at [201, 134] on li "Bed bath & beyond" at bounding box center [232, 129] width 139 height 14
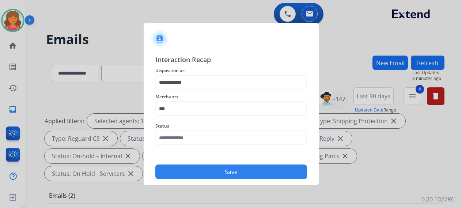
type input "**********"
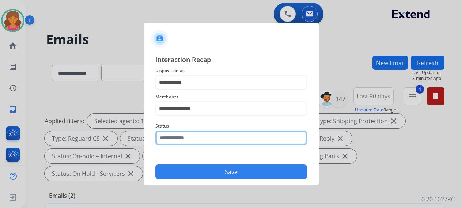
click at [201, 134] on input "text" at bounding box center [231, 138] width 152 height 15
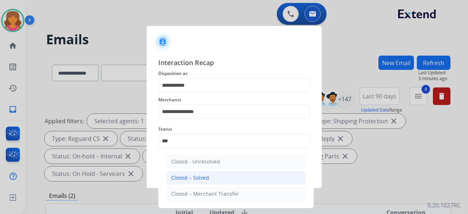
click at [179, 178] on div "Closed – Solved" at bounding box center [190, 177] width 38 height 7
type input "**********"
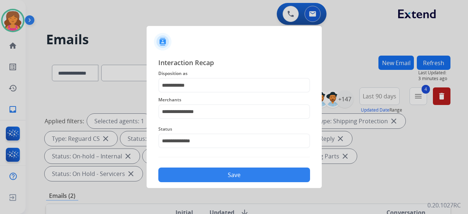
click at [182, 178] on button "Save" at bounding box center [234, 174] width 152 height 15
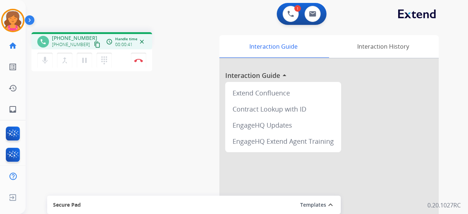
click at [94, 46] on mat-icon "content_copy" at bounding box center [97, 44] width 7 height 7
click at [138, 62] on button "Disconnect" at bounding box center [138, 60] width 15 height 15
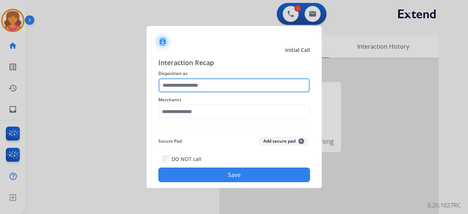
click at [187, 86] on input "text" at bounding box center [234, 85] width 152 height 15
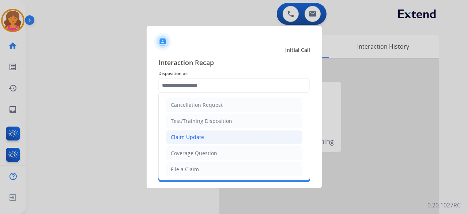
click at [204, 134] on li "Claim Update" at bounding box center [234, 137] width 136 height 14
type input "**********"
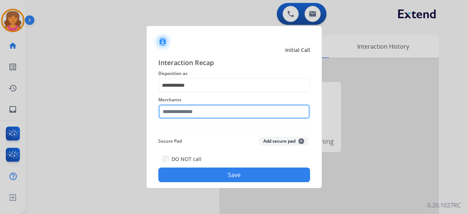
click at [202, 113] on input "text" at bounding box center [234, 111] width 152 height 15
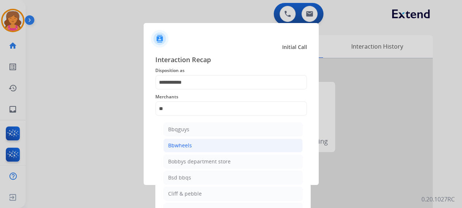
click at [200, 143] on li "Bbwheels" at bounding box center [232, 146] width 139 height 14
type input "********"
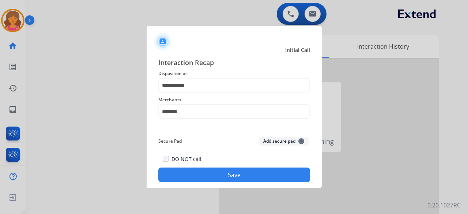
click at [201, 173] on button "Save" at bounding box center [234, 174] width 152 height 15
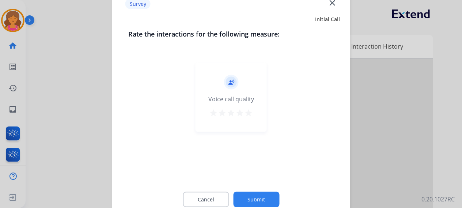
click at [249, 116] on mat-icon "star" at bounding box center [248, 112] width 9 height 9
click at [246, 204] on button "Submit" at bounding box center [256, 199] width 46 height 15
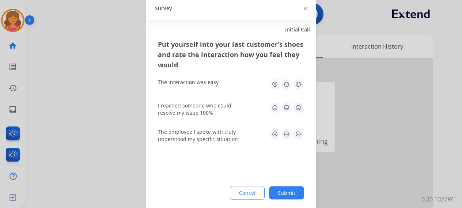
click at [295, 87] on img at bounding box center [298, 84] width 12 height 12
click at [302, 106] on img at bounding box center [298, 108] width 12 height 12
click at [298, 135] on img at bounding box center [298, 134] width 12 height 12
click at [282, 196] on button "Submit" at bounding box center [286, 192] width 35 height 13
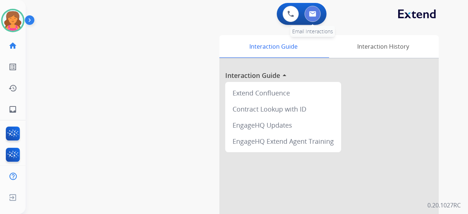
click at [309, 15] on img at bounding box center [312, 14] width 7 height 6
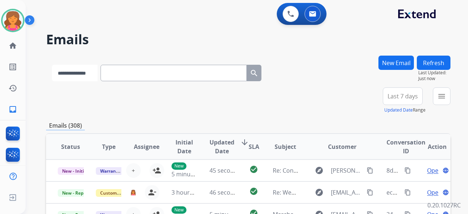
click at [96, 70] on select "**********" at bounding box center [75, 73] width 46 height 16
select select "**********"
click at [52, 65] on select "**********" at bounding box center [75, 73] width 46 height 16
click at [114, 74] on input "text" at bounding box center [174, 73] width 146 height 16
click at [382, 63] on button "New Email" at bounding box center [395, 63] width 35 height 14
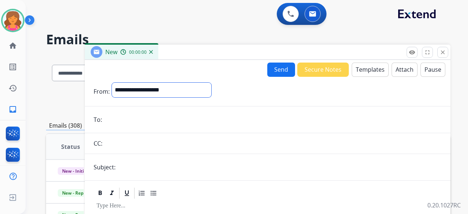
click at [151, 88] on select "**********" at bounding box center [161, 90] width 99 height 15
select select "**********"
click at [112, 83] on select "**********" at bounding box center [161, 90] width 99 height 15
click at [132, 122] on input "email" at bounding box center [272, 120] width 337 height 15
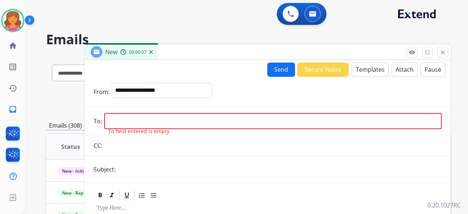
click at [136, 116] on input "email" at bounding box center [272, 121] width 337 height 16
paste input "**********"
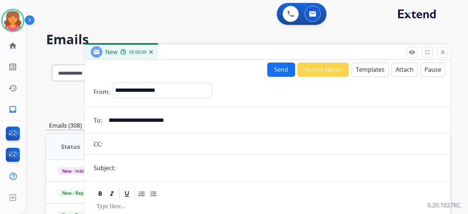
type input "**********"
click at [148, 161] on input "text" at bounding box center [280, 167] width 324 height 15
type input "**********"
click at [360, 73] on button "Templates" at bounding box center [370, 70] width 37 height 14
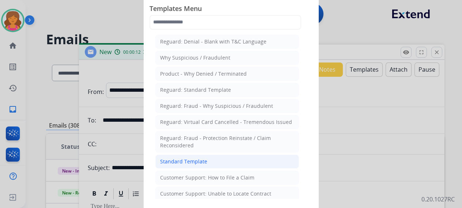
click at [211, 157] on li "Standard Template" at bounding box center [227, 162] width 144 height 14
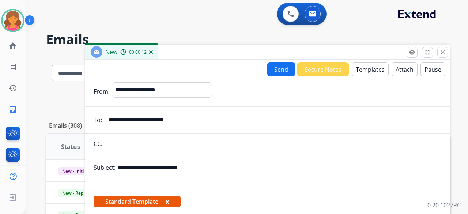
scroll to position [168, 0]
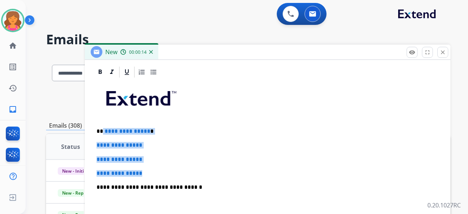
drag, startPoint x: 151, startPoint y: 164, endPoint x: 102, endPoint y: 128, distance: 60.3
click at [102, 128] on div "**********" at bounding box center [268, 205] width 348 height 252
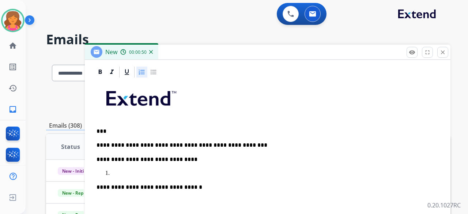
click at [126, 170] on p at bounding box center [275, 173] width 328 height 7
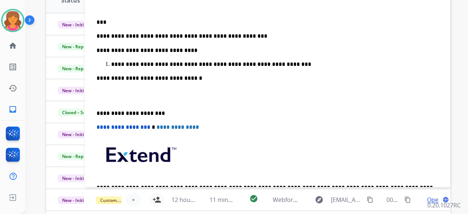
scroll to position [95, 0]
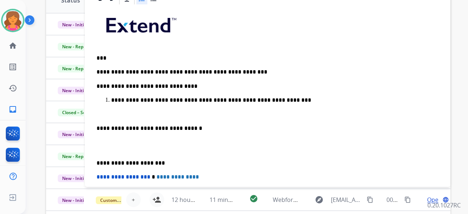
click at [96, 114] on div "**********" at bounding box center [268, 137] width 348 height 265
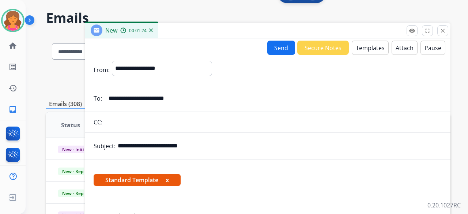
scroll to position [0, 0]
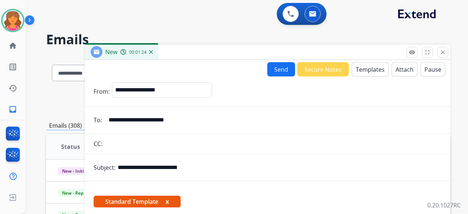
click at [271, 64] on button "Send" at bounding box center [281, 69] width 28 height 14
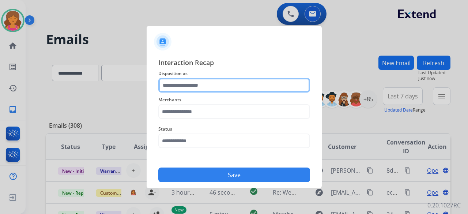
click at [255, 87] on input "text" at bounding box center [234, 85] width 152 height 15
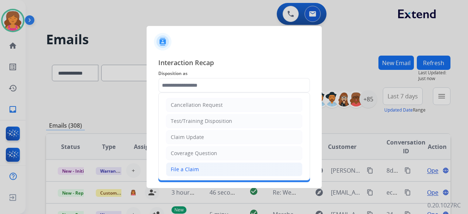
click at [181, 167] on div "File a Claim" at bounding box center [185, 169] width 28 height 7
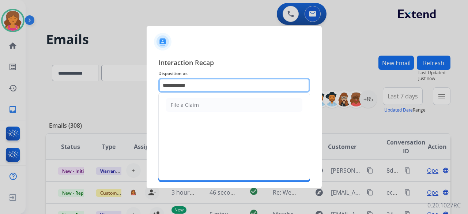
click at [202, 86] on input "**********" at bounding box center [234, 85] width 152 height 15
type input "*"
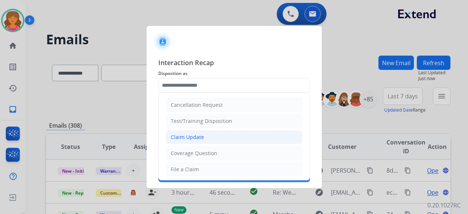
click at [188, 132] on li "Claim Update" at bounding box center [234, 137] width 136 height 14
type input "**********"
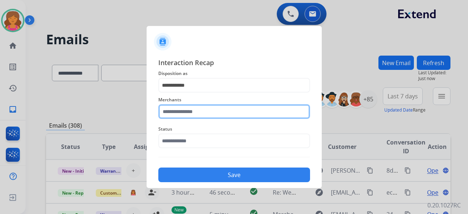
click at [189, 115] on input "text" at bounding box center [234, 111] width 152 height 15
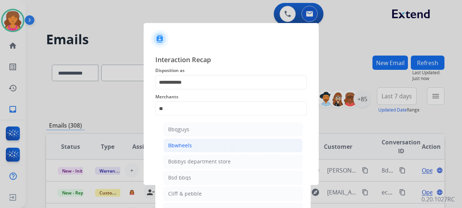
click at [189, 148] on div "Bbwheels" at bounding box center [180, 145] width 24 height 7
type input "********"
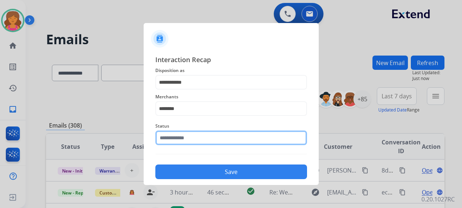
click at [190, 136] on input "text" at bounding box center [231, 138] width 152 height 15
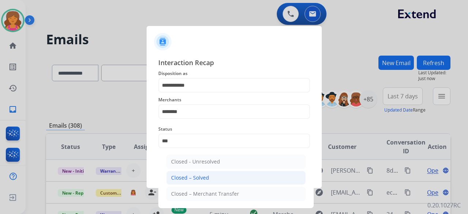
click at [186, 173] on li "Closed – Solved" at bounding box center [235, 178] width 139 height 14
type input "**********"
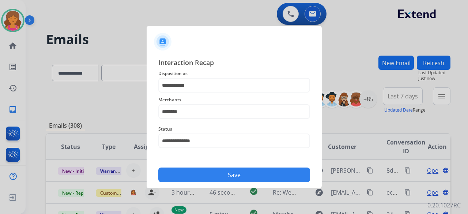
click at [186, 180] on button "Save" at bounding box center [234, 174] width 152 height 15
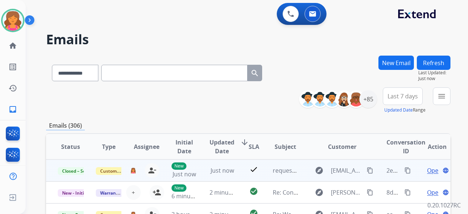
click at [428, 171] on span "Open" at bounding box center [434, 170] width 15 height 9
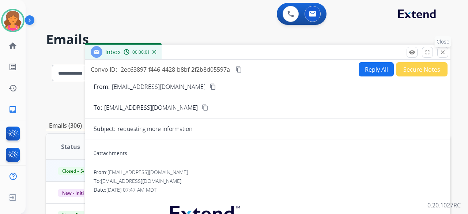
click at [439, 51] on button "close Close" at bounding box center [442, 52] width 11 height 11
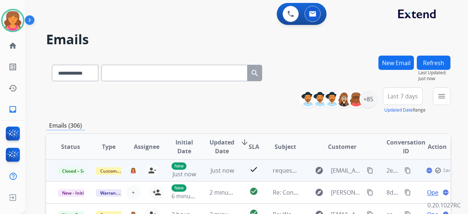
click at [404, 170] on mat-icon "content_copy" at bounding box center [407, 170] width 7 height 7
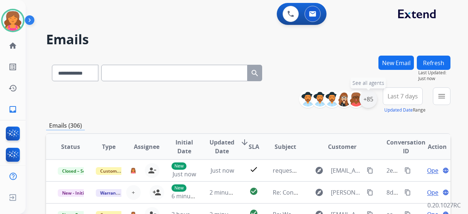
click at [371, 100] on div "+85" at bounding box center [368, 99] width 18 height 18
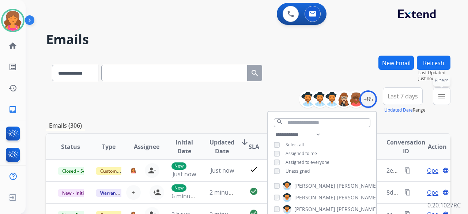
click at [440, 97] on mat-icon "menu" at bounding box center [441, 96] width 9 height 9
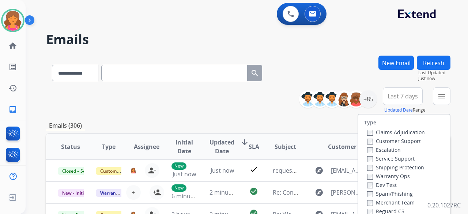
click at [384, 142] on label "Customer Support" at bounding box center [394, 140] width 54 height 7
click at [374, 165] on label "Shipping Protection" at bounding box center [395, 167] width 57 height 7
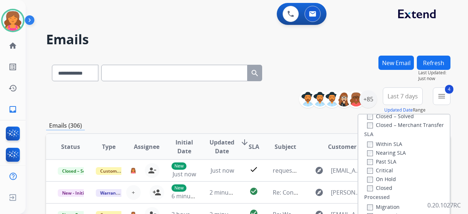
scroll to position [146, 0]
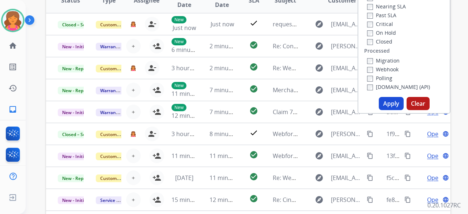
click at [393, 103] on button "Apply" at bounding box center [391, 103] width 25 height 13
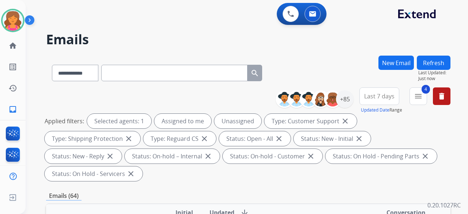
click at [368, 98] on span "Last 7 days" at bounding box center [379, 96] width 30 height 3
click at [361, 185] on div "Last 90 days" at bounding box center [377, 185] width 40 height 11
click at [344, 102] on div "+85" at bounding box center [345, 99] width 18 height 18
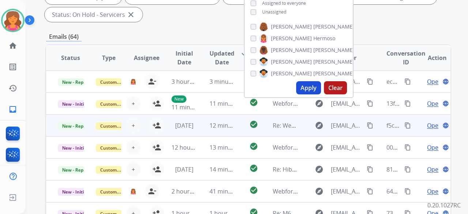
scroll to position [110, 0]
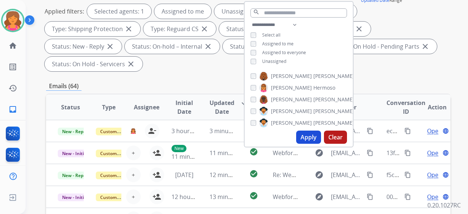
click at [379, 82] on div "Emails (64)" at bounding box center [248, 86] width 404 height 9
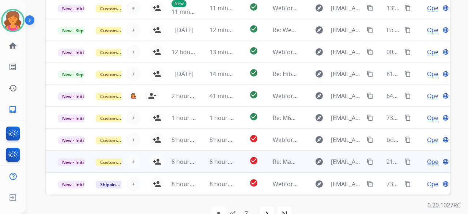
scroll to position [272, 0]
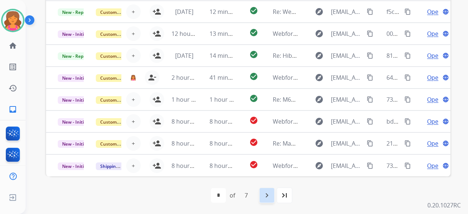
click at [268, 193] on mat-icon "navigate_next" at bounding box center [266, 195] width 9 height 9
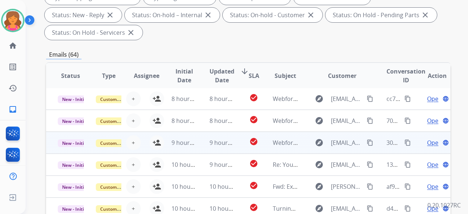
scroll to position [256, 0]
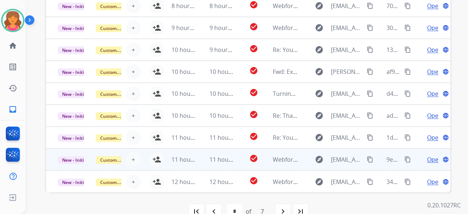
click at [299, 159] on td "explore ulkiora6@gmail.com content_copy" at bounding box center [337, 159] width 76 height 22
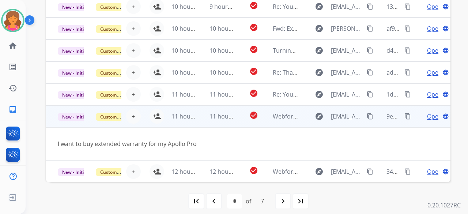
scroll to position [272, 0]
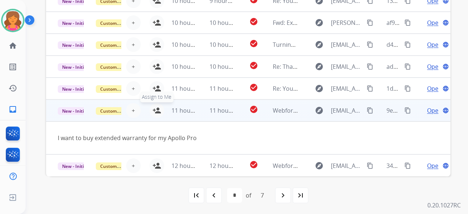
click at [156, 107] on mat-icon "person_add" at bounding box center [156, 110] width 9 height 9
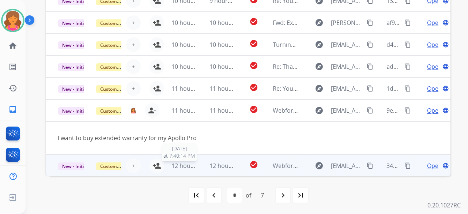
click at [195, 163] on td "12 hours ago 8/17/2025 at 7:40:14 PM" at bounding box center [179, 165] width 38 height 22
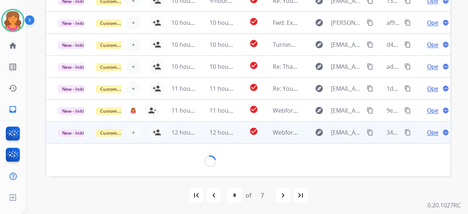
scroll to position [33, 0]
click at [155, 133] on mat-icon "person_add" at bounding box center [156, 132] width 9 height 9
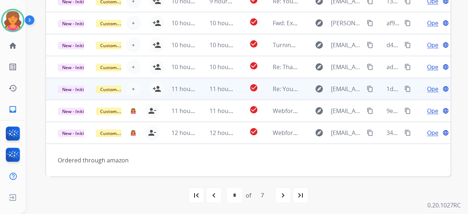
click at [167, 89] on td "11 hours ago" at bounding box center [179, 89] width 38 height 22
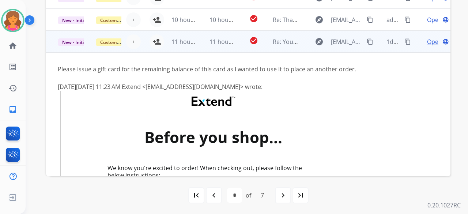
scroll to position [0, 0]
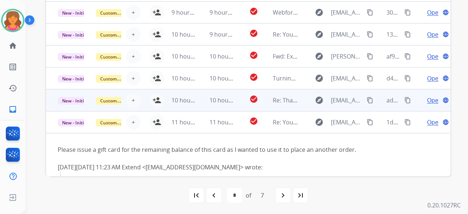
click at [198, 103] on td "10 hours ago" at bounding box center [217, 100] width 38 height 22
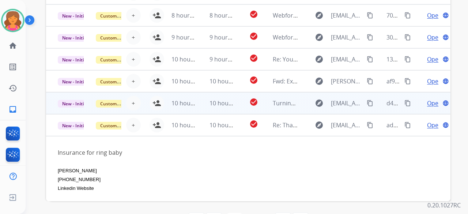
scroll to position [235, 0]
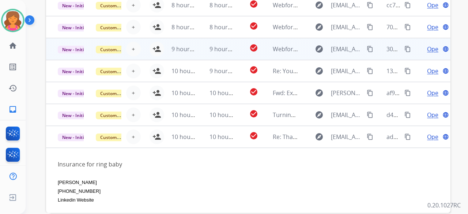
click at [204, 50] on td "9 hours ago" at bounding box center [217, 49] width 38 height 22
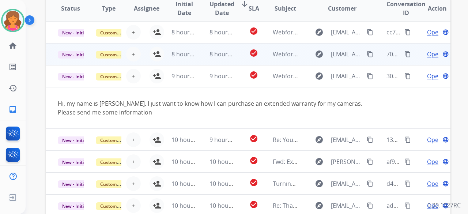
scroll to position [199, 0]
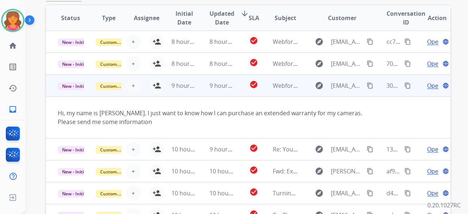
click at [160, 85] on td "9 hours ago" at bounding box center [179, 86] width 38 height 22
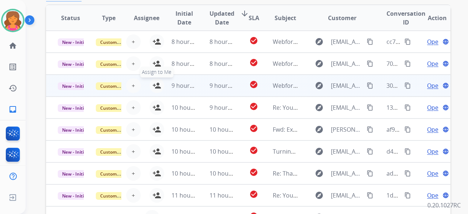
click at [155, 83] on mat-icon "person_add" at bounding box center [156, 85] width 9 height 9
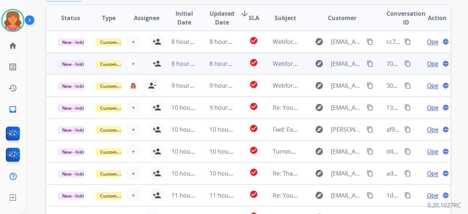
click at [198, 64] on td "8 hours ago" at bounding box center [217, 64] width 38 height 22
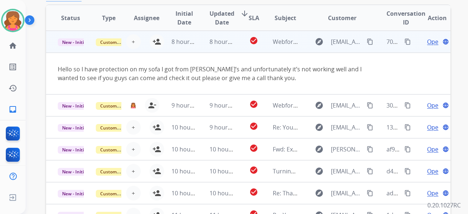
scroll to position [0, 0]
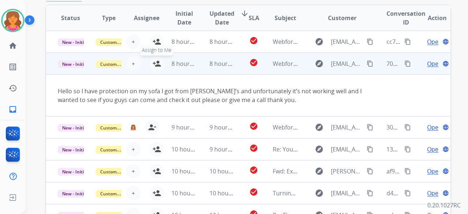
click at [152, 67] on mat-icon "person_add" at bounding box center [156, 63] width 9 height 9
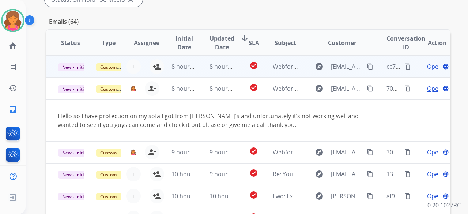
scroll to position [162, 0]
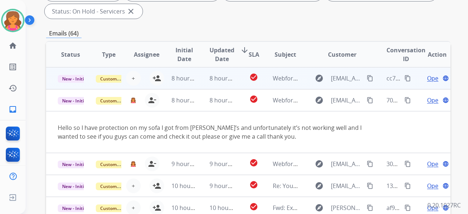
click at [198, 72] on td "8 hours ago" at bounding box center [217, 78] width 38 height 22
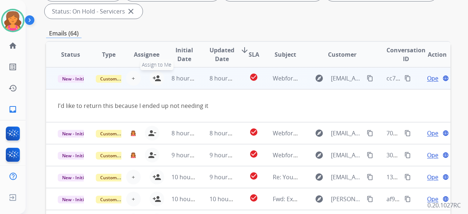
click at [155, 76] on mat-icon "person_add" at bounding box center [156, 78] width 9 height 9
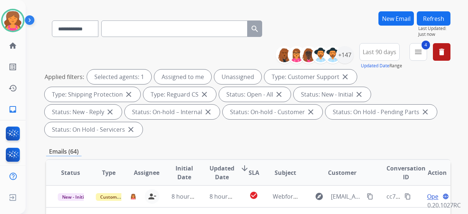
scroll to position [0, 0]
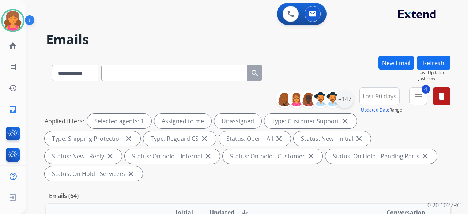
click at [352, 102] on div "**********" at bounding box center [365, 100] width 169 height 26
click at [345, 99] on div "+147" at bounding box center [345, 99] width 18 height 18
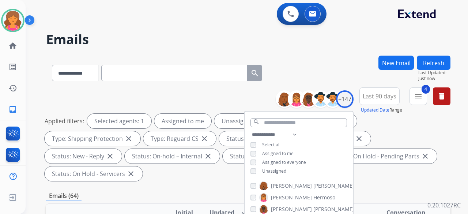
click at [256, 169] on div "Unassigned" at bounding box center [268, 171] width 36 height 6
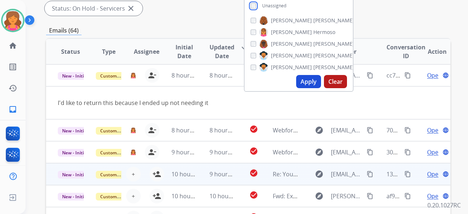
scroll to position [183, 0]
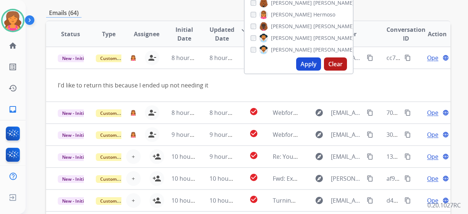
click at [305, 64] on button "Apply" at bounding box center [308, 63] width 25 height 13
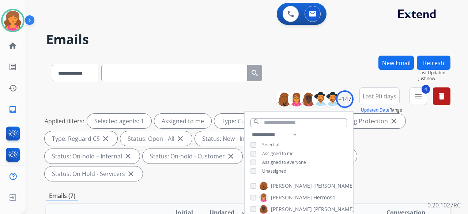
click at [251, 97] on div "**********" at bounding box center [248, 135] width 404 height 97
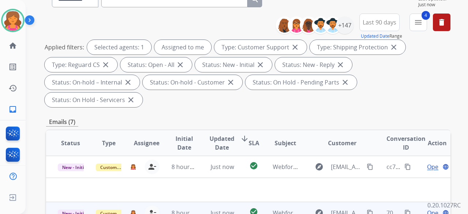
scroll to position [183, 0]
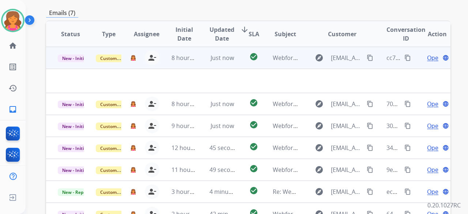
click at [427, 53] on span "Open" at bounding box center [434, 57] width 15 height 9
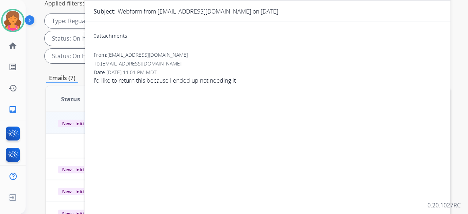
scroll to position [73, 0]
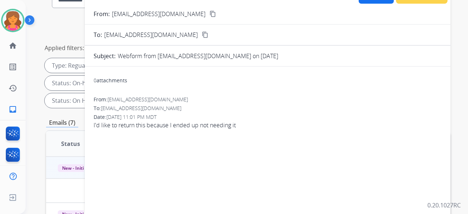
click at [209, 12] on mat-icon "content_copy" at bounding box center [212, 14] width 7 height 7
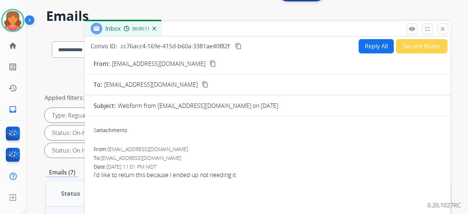
scroll to position [0, 0]
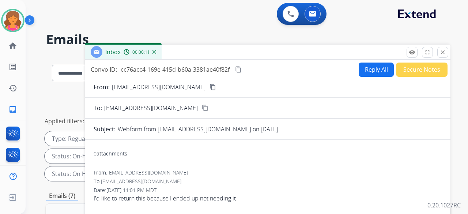
click at [366, 73] on button "Reply All" at bounding box center [376, 70] width 35 height 14
select select "**********"
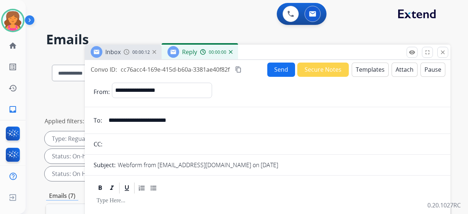
click at [364, 69] on button "Templates" at bounding box center [370, 70] width 37 height 14
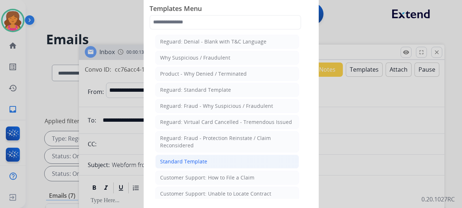
click at [222, 155] on li "Standard Template" at bounding box center [227, 162] width 144 height 14
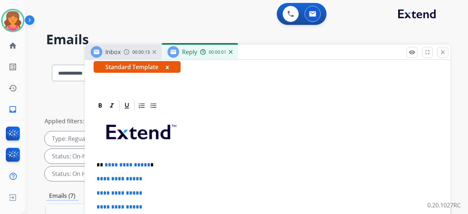
scroll to position [159, 0]
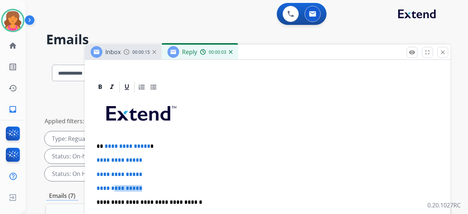
drag, startPoint x: 147, startPoint y: 174, endPoint x: 133, endPoint y: 176, distance: 14.1
click at [128, 185] on p "**********" at bounding box center [268, 188] width 342 height 7
click at [157, 185] on p "**********" at bounding box center [268, 188] width 342 height 7
click at [155, 185] on p "**********" at bounding box center [268, 188] width 342 height 7
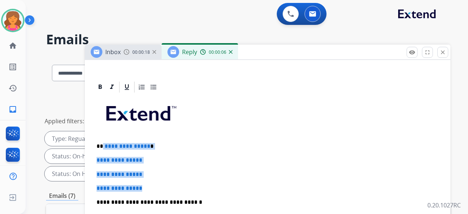
drag, startPoint x: 149, startPoint y: 174, endPoint x: 102, endPoint y: 132, distance: 62.7
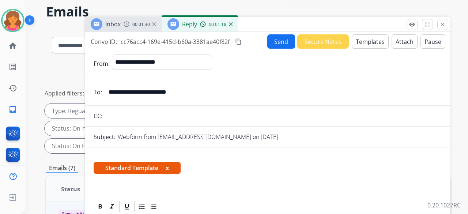
scroll to position [0, 0]
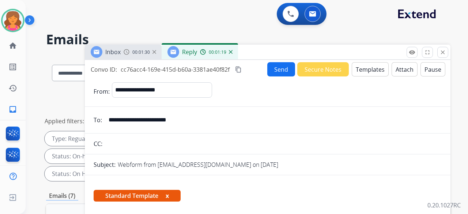
click at [236, 68] on mat-icon "content_copy" at bounding box center [238, 69] width 7 height 7
click at [277, 69] on button "Send" at bounding box center [281, 69] width 28 height 14
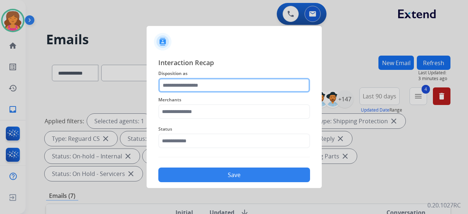
click at [206, 84] on input "text" at bounding box center [234, 85] width 152 height 15
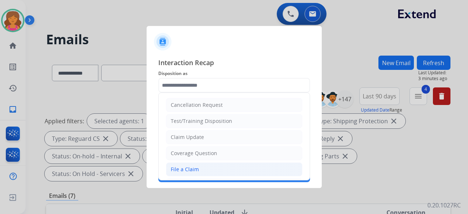
click at [185, 166] on div "File a Claim" at bounding box center [185, 169] width 28 height 7
type input "**********"
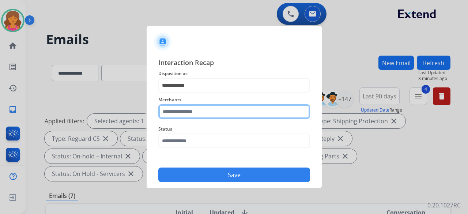
click at [193, 114] on input "text" at bounding box center [234, 111] width 152 height 15
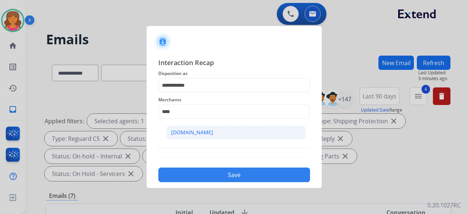
click at [192, 128] on li "[DOMAIN_NAME]" at bounding box center [235, 132] width 139 height 14
type input "**********"
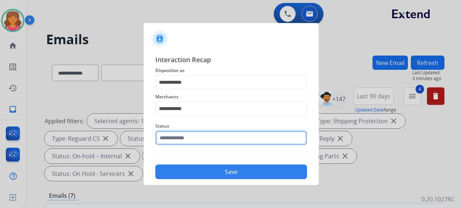
click at [192, 139] on input "text" at bounding box center [231, 138] width 152 height 15
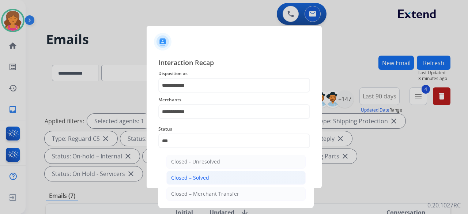
click at [192, 179] on div "Closed – Solved" at bounding box center [190, 177] width 38 height 7
type input "**********"
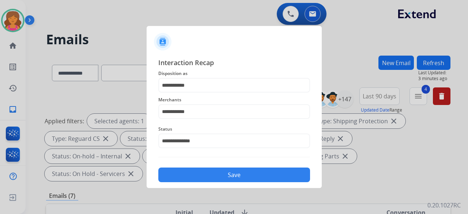
click at [193, 177] on button "Save" at bounding box center [234, 174] width 152 height 15
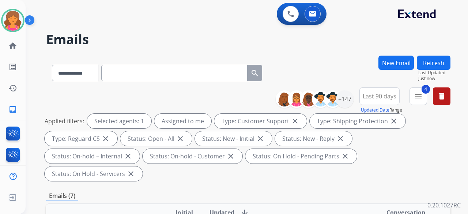
scroll to position [146, 0]
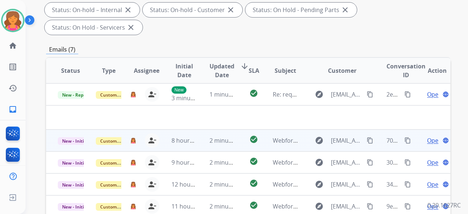
click at [427, 136] on span "Open" at bounding box center [434, 140] width 15 height 9
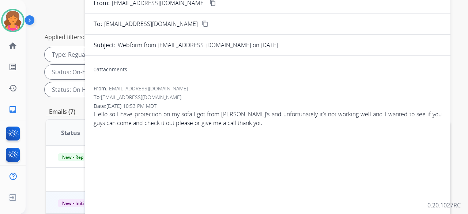
scroll to position [73, 0]
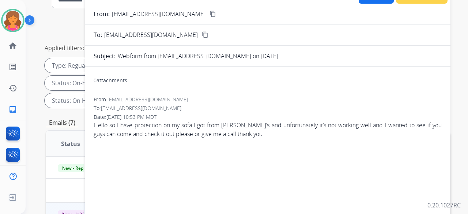
click at [208, 17] on button "content_copy" at bounding box center [212, 14] width 9 height 9
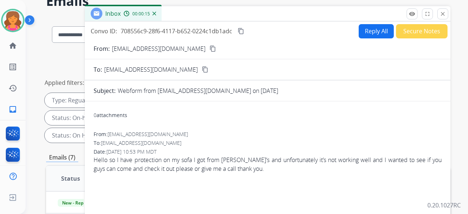
scroll to position [0, 0]
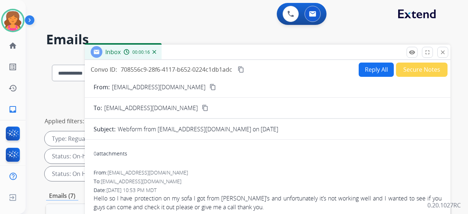
click at [361, 72] on button "Reply All" at bounding box center [376, 70] width 35 height 14
select select "**********"
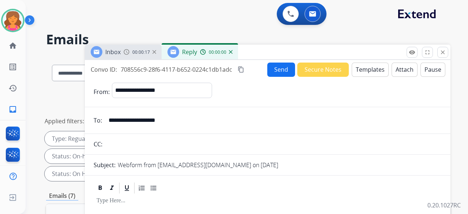
click at [361, 72] on button "Templates" at bounding box center [370, 70] width 37 height 14
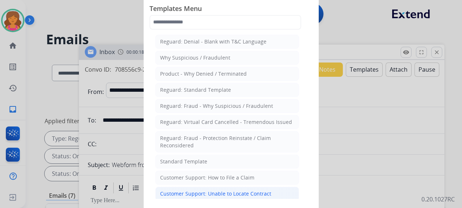
click at [232, 193] on div "Customer Support: Unable to Locate Contract" at bounding box center [215, 193] width 111 height 7
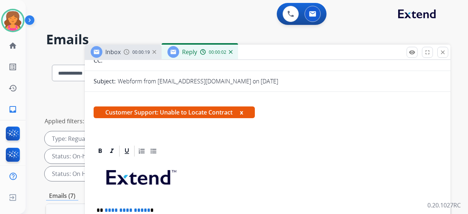
scroll to position [110, 0]
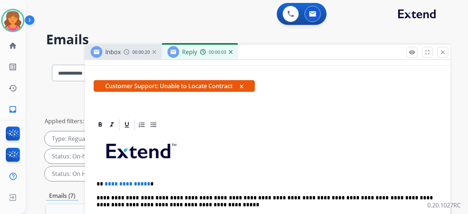
click at [146, 184] on span "**********" at bounding box center [128, 183] width 46 height 5
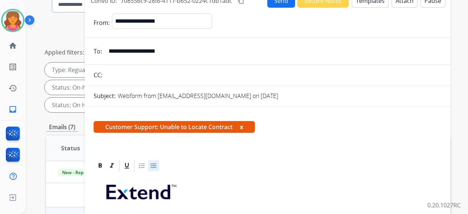
scroll to position [15, 0]
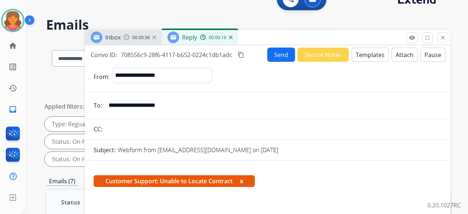
click at [267, 56] on button "Send" at bounding box center [281, 55] width 28 height 14
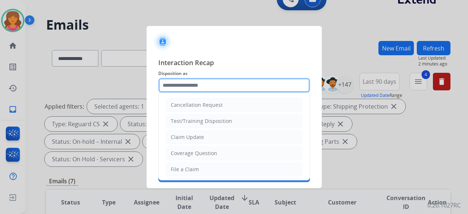
click at [201, 88] on input "text" at bounding box center [234, 85] width 152 height 15
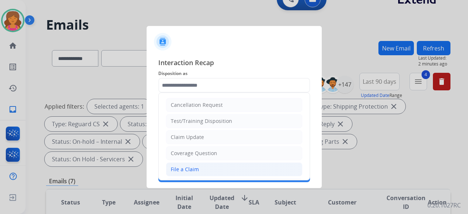
click at [176, 166] on div "File a Claim" at bounding box center [185, 169] width 28 height 7
type input "**********"
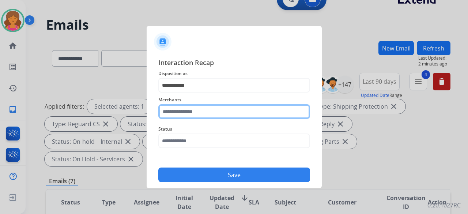
click at [182, 117] on div "Merchants" at bounding box center [234, 106] width 152 height 29
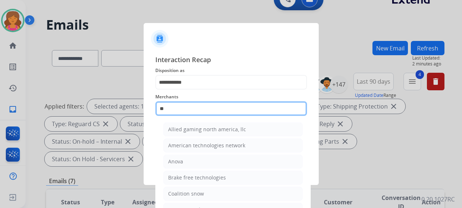
type input "*"
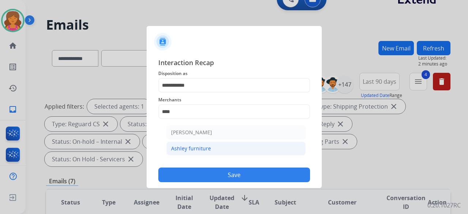
click at [189, 145] on div "Ashley furniture" at bounding box center [191, 148] width 40 height 7
type input "**********"
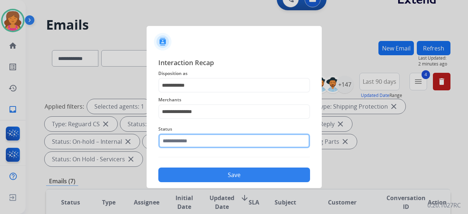
click at [187, 139] on input "text" at bounding box center [234, 140] width 152 height 15
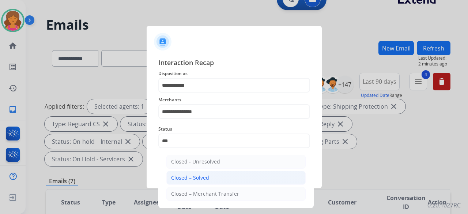
click at [215, 177] on li "Closed – Solved" at bounding box center [235, 178] width 139 height 14
type input "**********"
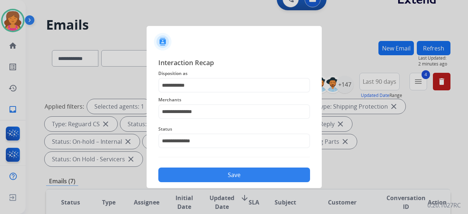
click at [208, 180] on button "Save" at bounding box center [234, 174] width 152 height 15
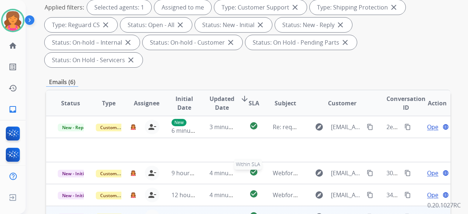
scroll to position [183, 0]
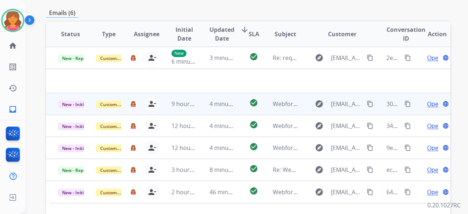
click at [427, 99] on span "Open" at bounding box center [434, 103] width 15 height 9
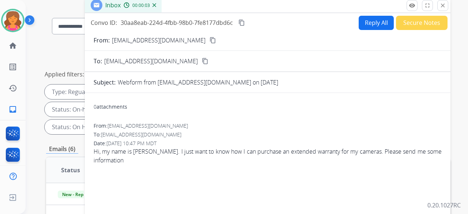
scroll to position [37, 0]
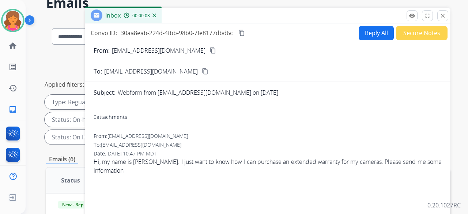
click at [209, 50] on mat-icon "content_copy" at bounding box center [212, 50] width 7 height 7
click at [363, 32] on button "Reply All" at bounding box center [376, 33] width 35 height 14
select select "**********"
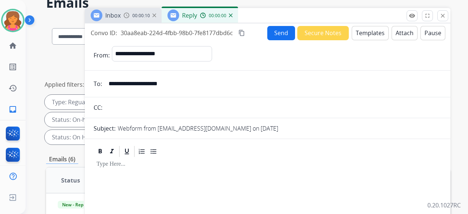
click at [363, 32] on button "Templates" at bounding box center [370, 33] width 37 height 14
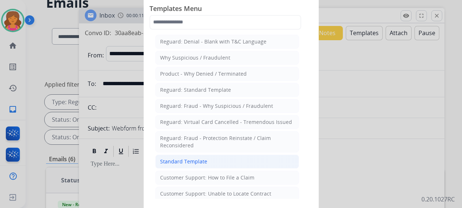
click at [169, 155] on li "Standard Template" at bounding box center [227, 162] width 144 height 14
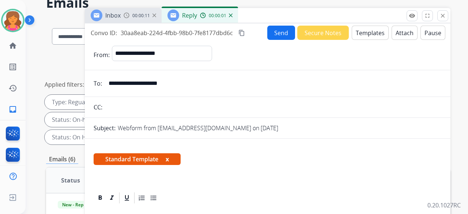
scroll to position [146, 0]
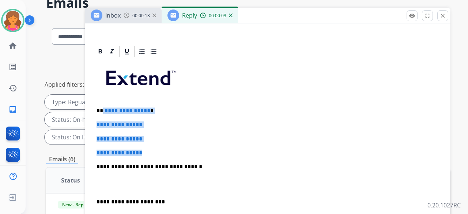
drag, startPoint x: 154, startPoint y: 150, endPoint x: 102, endPoint y: 106, distance: 67.5
click at [102, 106] on div "**********" at bounding box center [268, 184] width 348 height 252
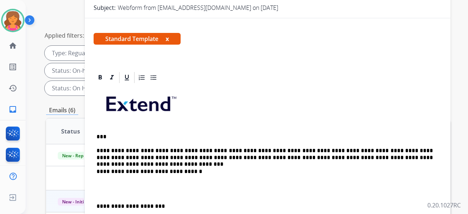
scroll to position [110, 0]
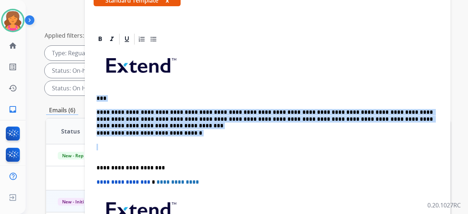
drag, startPoint x: 95, startPoint y: 96, endPoint x: 193, endPoint y: 138, distance: 106.8
click at [194, 139] on div "**********" at bounding box center [268, 161] width 348 height 230
copy div "**********"
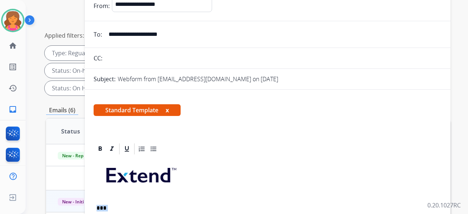
scroll to position [0, 0]
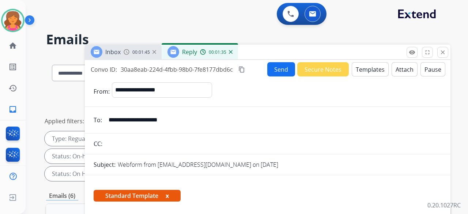
click at [269, 72] on button "Send" at bounding box center [281, 69] width 28 height 14
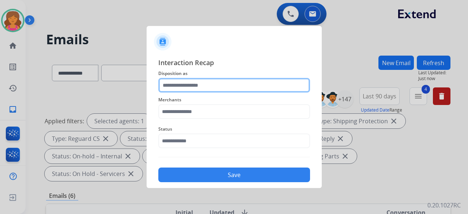
click at [231, 83] on input "text" at bounding box center [234, 85] width 152 height 15
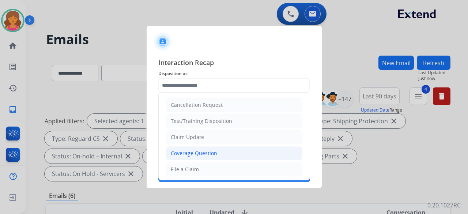
click at [197, 152] on div "Coverage Question" at bounding box center [194, 153] width 46 height 7
type input "**********"
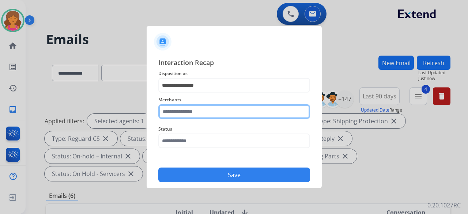
click at [191, 110] on input "text" at bounding box center [234, 111] width 152 height 15
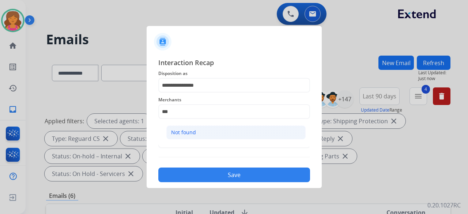
click at [189, 127] on li "Not found" at bounding box center [235, 132] width 139 height 14
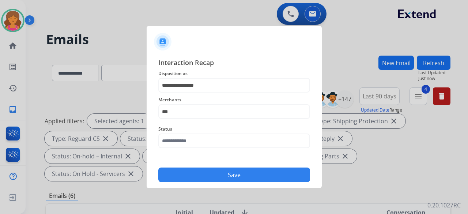
type input "*********"
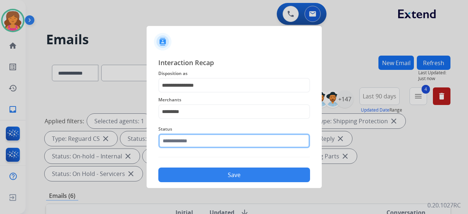
click at [183, 140] on input "text" at bounding box center [234, 140] width 152 height 15
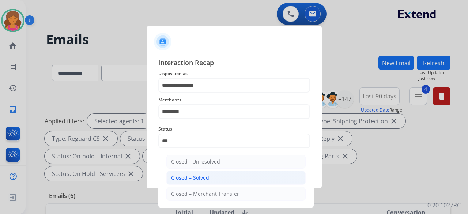
click at [232, 178] on li "Closed – Solved" at bounding box center [235, 178] width 139 height 14
type input "**********"
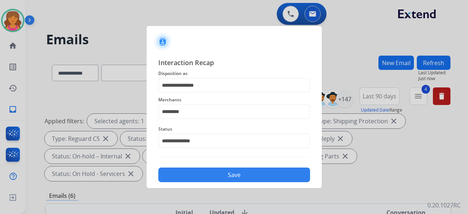
click at [227, 183] on div "**********" at bounding box center [234, 120] width 175 height 136
click at [227, 178] on button "Save" at bounding box center [234, 174] width 152 height 15
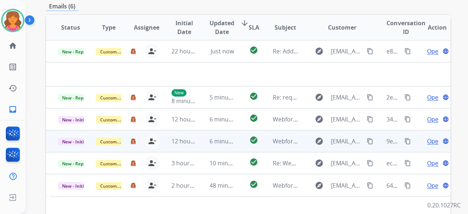
scroll to position [183, 0]
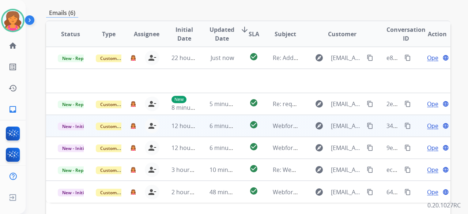
click at [427, 121] on span "Open" at bounding box center [434, 125] width 15 height 9
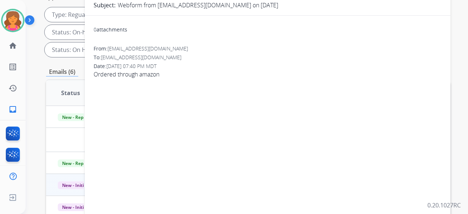
scroll to position [37, 0]
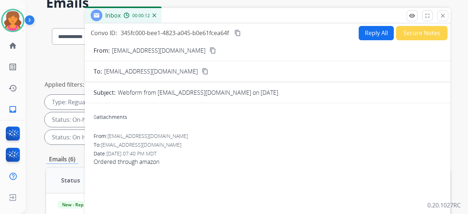
click at [208, 54] on button "content_copy" at bounding box center [212, 50] width 9 height 9
click at [363, 36] on button "Reply All" at bounding box center [376, 33] width 35 height 14
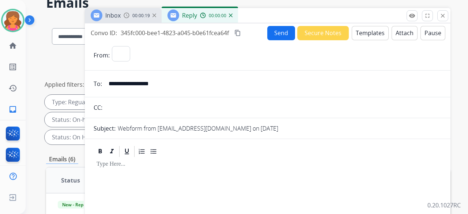
select select "**********"
click at [365, 36] on button "Templates" at bounding box center [370, 33] width 37 height 14
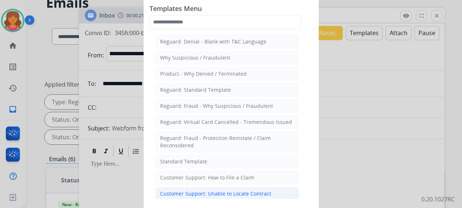
click at [215, 190] on div "Customer Support: Unable to Locate Contract" at bounding box center [215, 193] width 111 height 7
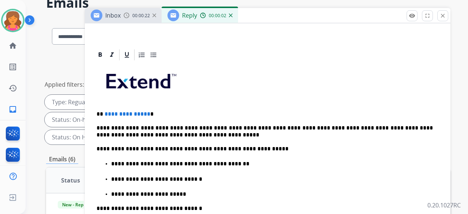
scroll to position [146, 0]
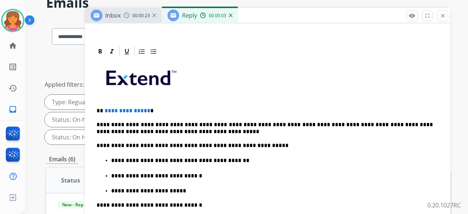
click at [145, 110] on span "**********" at bounding box center [128, 110] width 46 height 5
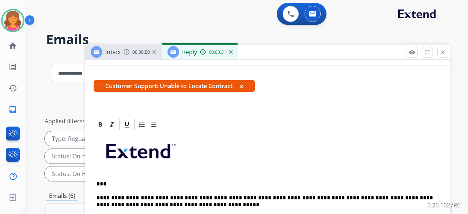
scroll to position [0, 0]
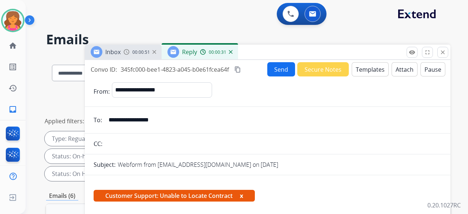
click at [279, 70] on button "Send" at bounding box center [281, 69] width 28 height 14
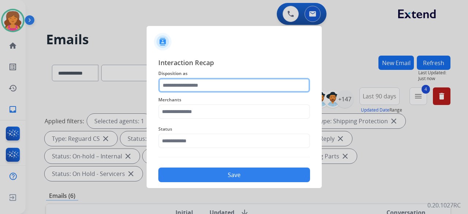
click at [210, 85] on input "text" at bounding box center [234, 85] width 152 height 15
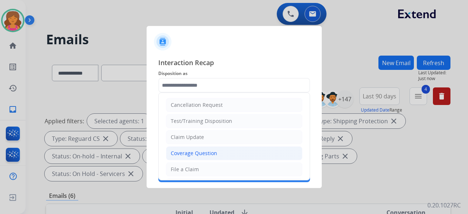
click at [192, 155] on div "Coverage Question" at bounding box center [194, 153] width 46 height 7
type input "**********"
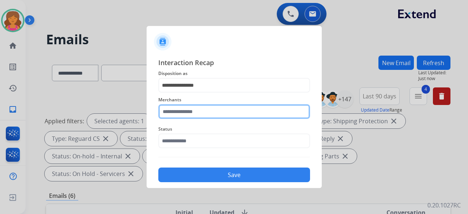
click at [192, 116] on div "Merchants" at bounding box center [234, 106] width 152 height 29
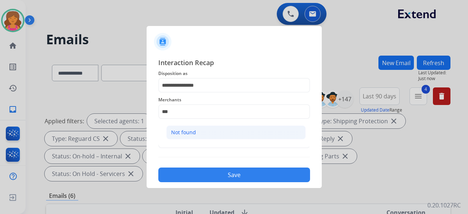
click at [189, 132] on div "Not found" at bounding box center [183, 132] width 25 height 7
type input "*********"
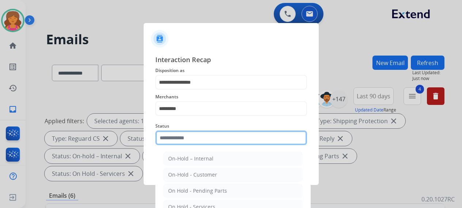
click at [190, 140] on input "text" at bounding box center [231, 138] width 152 height 15
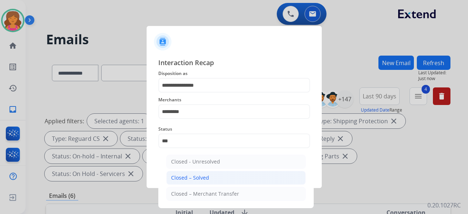
click at [201, 179] on div "Closed – Solved" at bounding box center [190, 177] width 38 height 7
type input "**********"
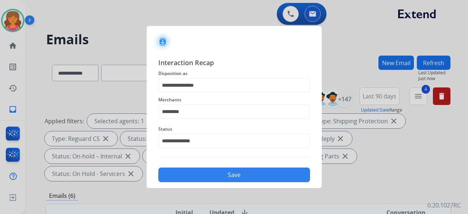
click at [201, 179] on button "Save" at bounding box center [234, 174] width 152 height 15
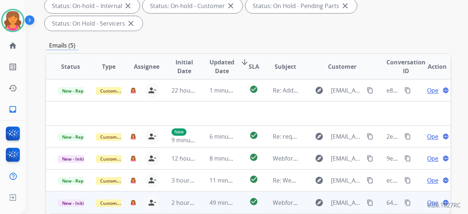
scroll to position [183, 0]
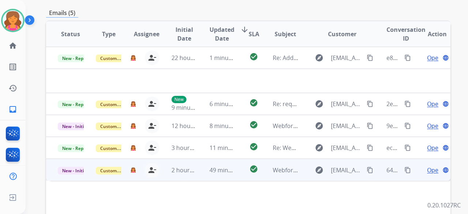
click at [424, 166] on div "Open language" at bounding box center [437, 170] width 26 height 9
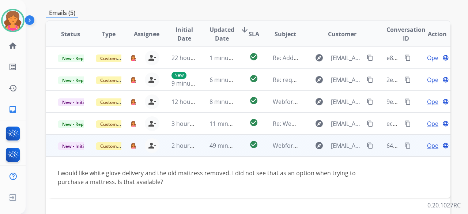
click at [427, 141] on span "Open" at bounding box center [434, 145] width 15 height 9
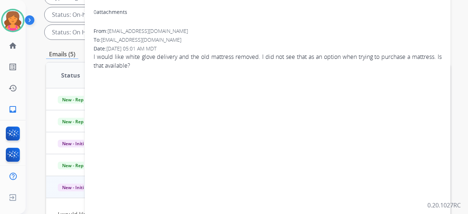
scroll to position [73, 0]
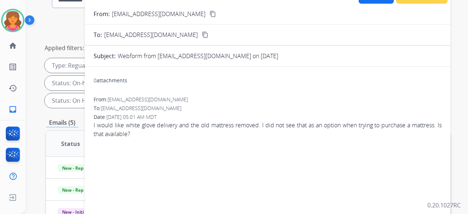
click at [208, 17] on button "content_copy" at bounding box center [212, 14] width 9 height 9
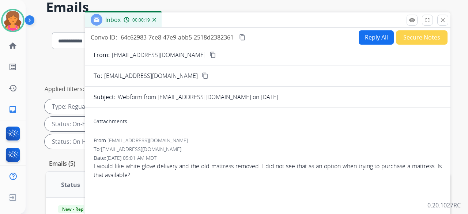
scroll to position [0, 0]
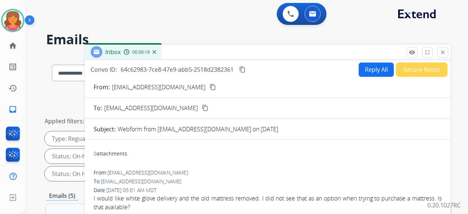
click at [366, 70] on button "Reply All" at bounding box center [376, 70] width 35 height 14
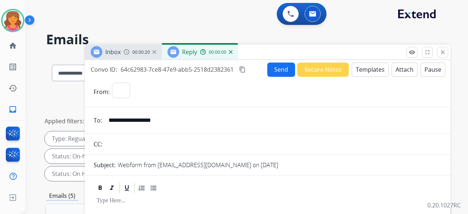
select select "**********"
click at [366, 70] on button "Templates" at bounding box center [370, 70] width 37 height 14
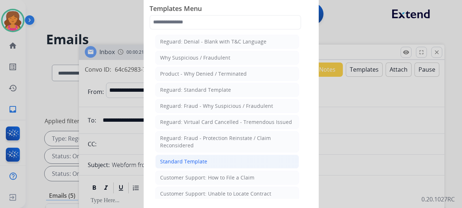
click at [222, 159] on li "Standard Template" at bounding box center [227, 162] width 144 height 14
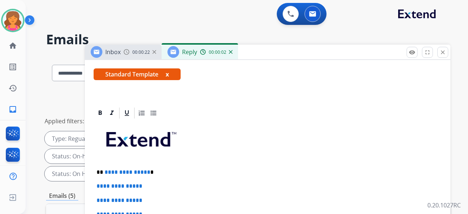
scroll to position [168, 0]
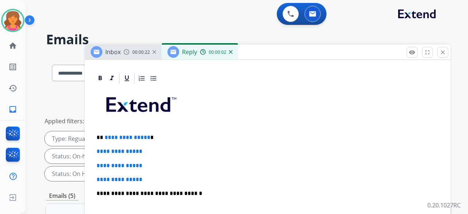
drag, startPoint x: 163, startPoint y: 154, endPoint x: 151, endPoint y: 155, distance: 11.4
click at [151, 162] on p "**********" at bounding box center [268, 165] width 342 height 7
click at [150, 176] on p "**********" at bounding box center [268, 179] width 342 height 7
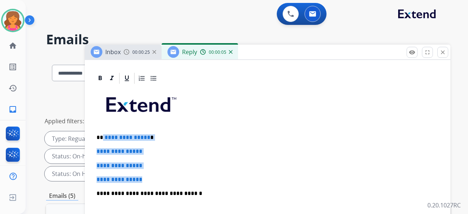
drag, startPoint x: 150, startPoint y: 164, endPoint x: 102, endPoint y: 117, distance: 66.2
click at [102, 117] on div "**********" at bounding box center [268, 211] width 348 height 252
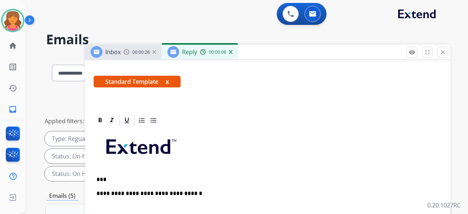
scroll to position [140, 0]
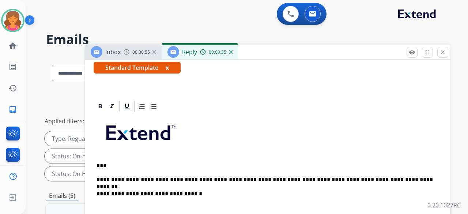
click at [362, 176] on p "**********" at bounding box center [265, 179] width 336 height 7
click at [351, 176] on p "**********" at bounding box center [265, 179] width 336 height 7
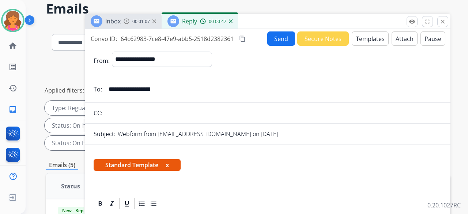
scroll to position [0, 0]
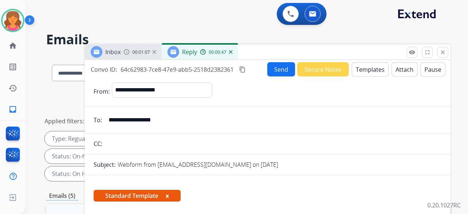
click at [273, 73] on button "Send" at bounding box center [281, 69] width 28 height 14
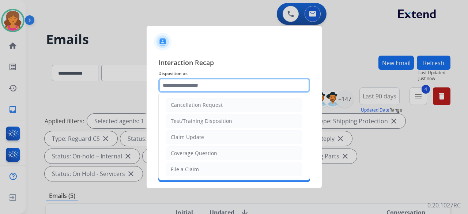
click at [268, 79] on input "text" at bounding box center [234, 85] width 152 height 15
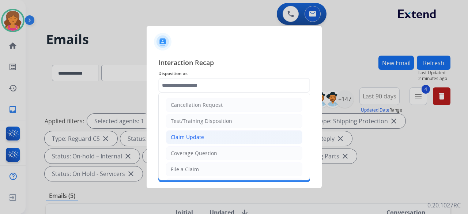
click at [197, 134] on div "Claim Update" at bounding box center [187, 136] width 33 height 7
type input "**********"
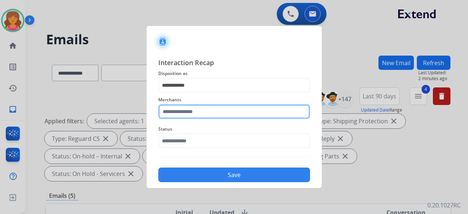
click at [199, 108] on input "text" at bounding box center [234, 111] width 152 height 15
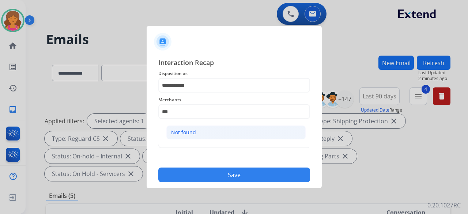
click at [201, 133] on li "Not found" at bounding box center [235, 132] width 139 height 14
type input "*********"
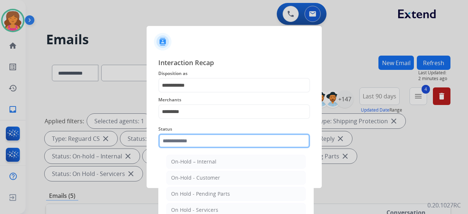
click at [203, 142] on input "text" at bounding box center [234, 140] width 152 height 15
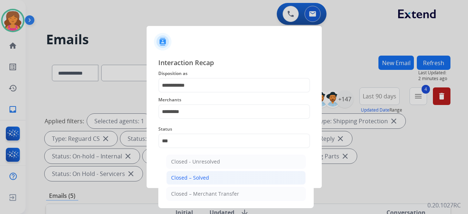
click at [215, 181] on li "Closed – Solved" at bounding box center [235, 178] width 139 height 14
type input "**********"
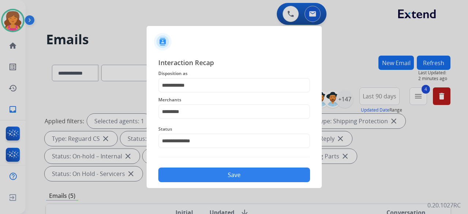
click at [215, 181] on button "Save" at bounding box center [234, 174] width 152 height 15
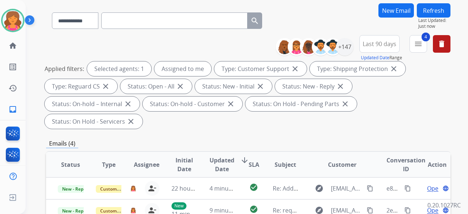
scroll to position [146, 0]
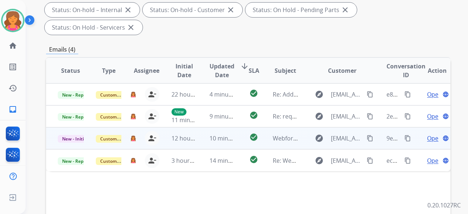
click at [429, 134] on span "Open" at bounding box center [434, 138] width 15 height 9
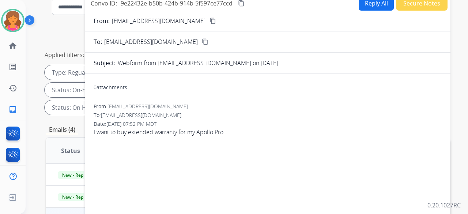
scroll to position [0, 0]
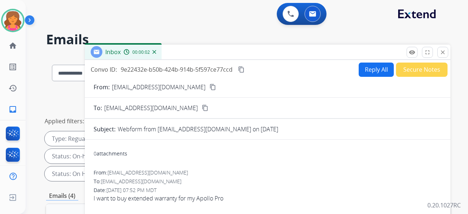
click at [209, 86] on mat-icon "content_copy" at bounding box center [212, 87] width 7 height 7
click at [369, 69] on button "Reply All" at bounding box center [376, 70] width 35 height 14
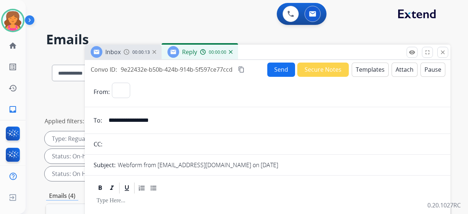
select select "**********"
click at [369, 72] on button "Templates" at bounding box center [370, 70] width 37 height 14
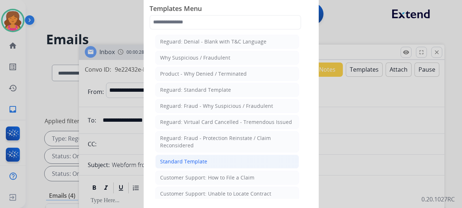
click at [202, 159] on div "Standard Template" at bounding box center [183, 161] width 47 height 7
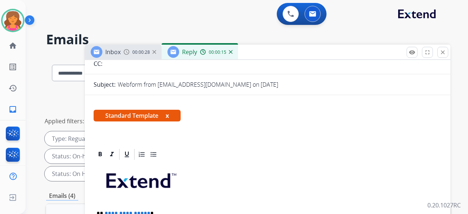
scroll to position [159, 0]
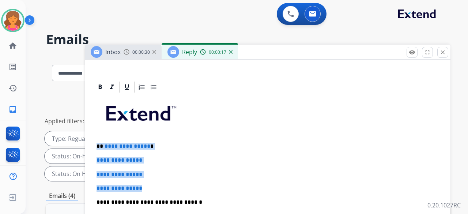
drag, startPoint x: 150, startPoint y: 172, endPoint x: 95, endPoint y: 130, distance: 69.3
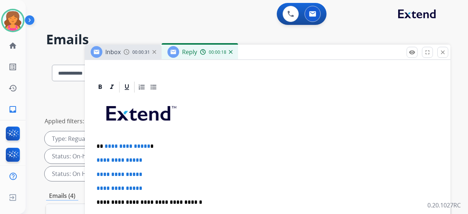
scroll to position [118, 0]
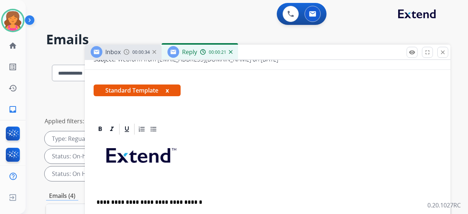
paste div
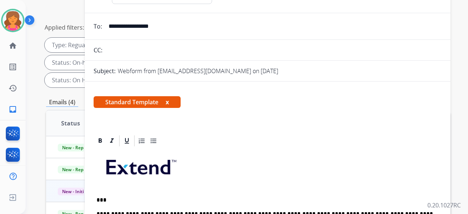
scroll to position [0, 0]
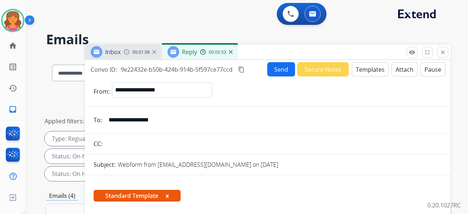
click at [268, 71] on button "Send" at bounding box center [281, 69] width 28 height 14
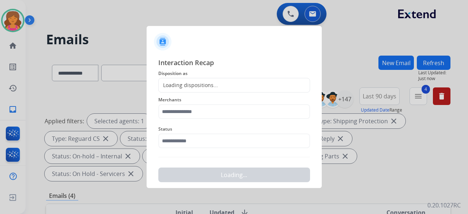
click at [209, 88] on div "Loading dispositions..." at bounding box center [188, 85] width 59 height 7
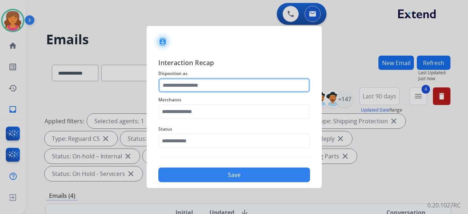
click at [209, 87] on input "text" at bounding box center [234, 85] width 152 height 15
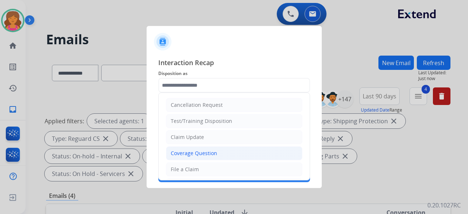
click at [190, 150] on div "Coverage Question" at bounding box center [194, 153] width 46 height 7
type input "**********"
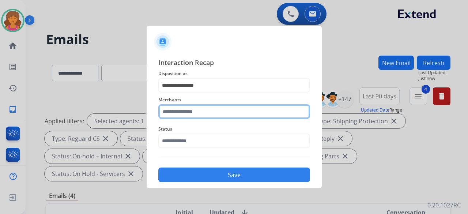
click at [198, 112] on input "text" at bounding box center [234, 111] width 152 height 15
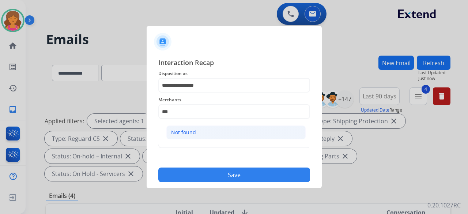
click at [209, 133] on li "Not found" at bounding box center [235, 132] width 139 height 14
type input "*********"
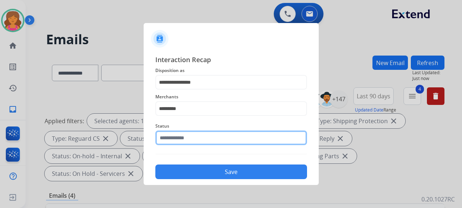
click at [205, 141] on input "text" at bounding box center [231, 138] width 152 height 15
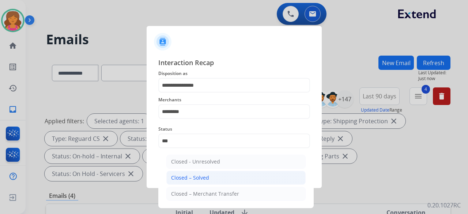
click at [201, 174] on div "Closed – Solved" at bounding box center [190, 177] width 38 height 7
type input "**********"
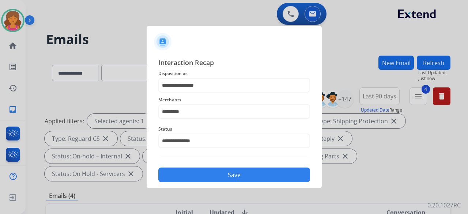
click at [200, 173] on button "Save" at bounding box center [234, 174] width 152 height 15
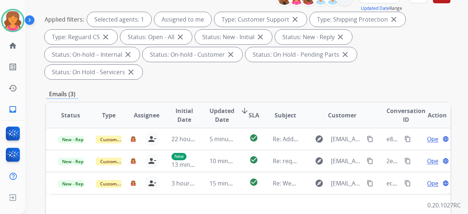
scroll to position [146, 0]
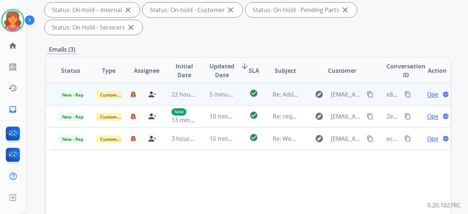
click at [427, 90] on span "Open" at bounding box center [434, 94] width 15 height 9
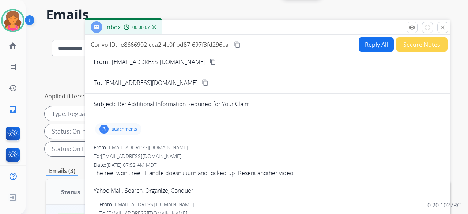
scroll to position [0, 0]
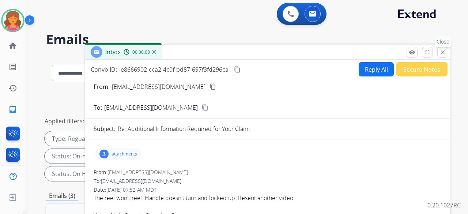
click at [439, 51] on button "close Close" at bounding box center [442, 52] width 11 height 11
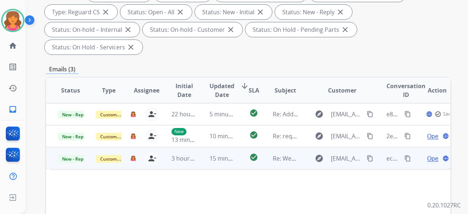
scroll to position [146, 0]
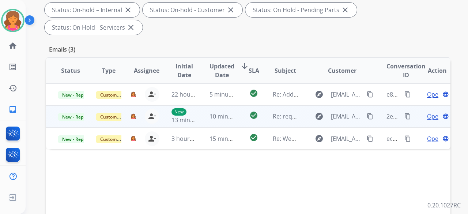
click at [427, 112] on span "Open" at bounding box center [434, 116] width 15 height 9
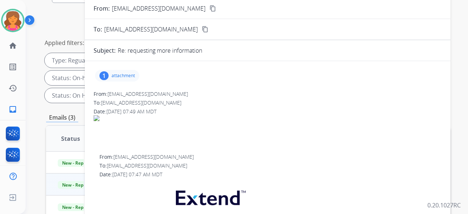
scroll to position [0, 0]
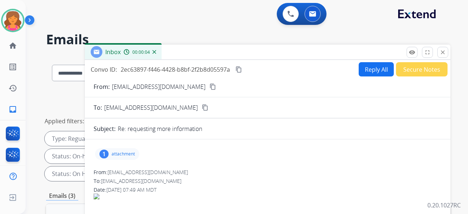
click at [115, 152] on p "attachment" at bounding box center [123, 154] width 23 height 6
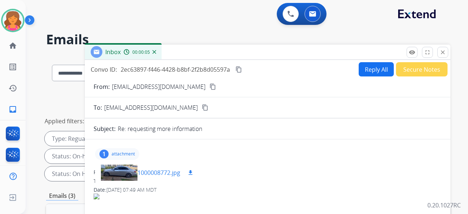
click at [121, 169] on div at bounding box center [119, 173] width 37 height 26
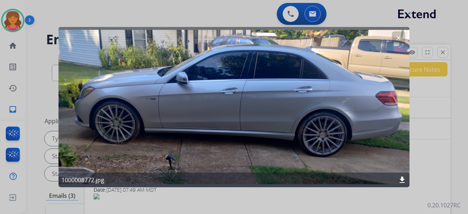
click at [403, 179] on mat-icon "download" at bounding box center [402, 179] width 9 height 9
click at [396, 41] on button "clear" at bounding box center [398, 37] width 13 height 13
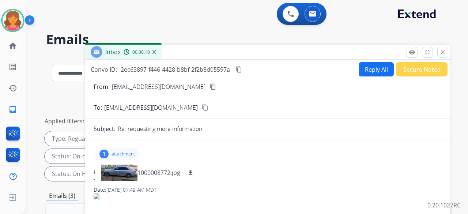
click at [208, 91] on button "content_copy" at bounding box center [212, 86] width 9 height 9
click at [362, 74] on button "Reply All" at bounding box center [376, 69] width 35 height 14
select select "**********"
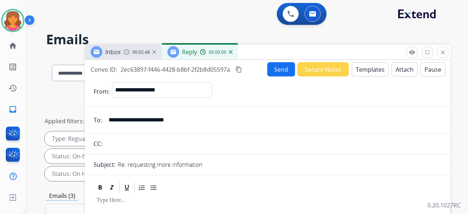
click at [363, 70] on button "Templates" at bounding box center [370, 69] width 37 height 14
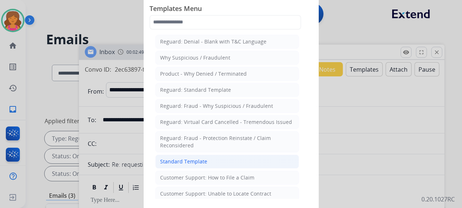
click at [229, 157] on li "Standard Template" at bounding box center [227, 162] width 144 height 14
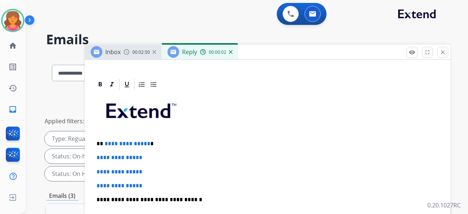
scroll to position [219, 0]
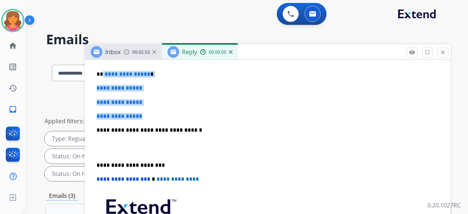
drag, startPoint x: 146, startPoint y: 114, endPoint x: 102, endPoint y: 68, distance: 63.6
click at [102, 68] on div "**********" at bounding box center [268, 148] width 348 height 252
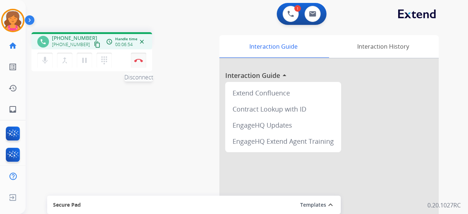
click at [136, 63] on button "Disconnect" at bounding box center [138, 60] width 15 height 15
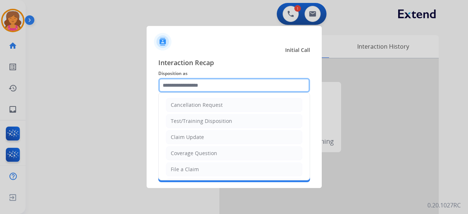
click at [185, 87] on input "text" at bounding box center [234, 85] width 152 height 15
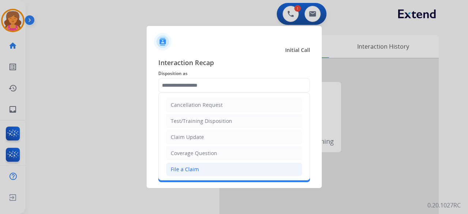
click at [188, 168] on div "File a Claim" at bounding box center [185, 169] width 28 height 7
type input "**********"
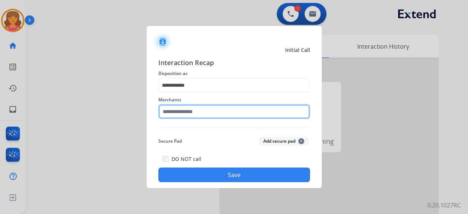
click at [198, 114] on input "text" at bounding box center [234, 111] width 152 height 15
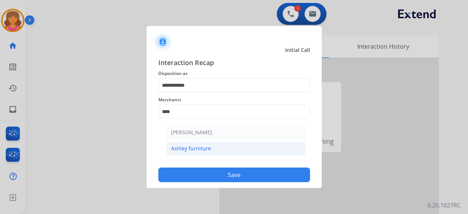
click at [196, 146] on div "Ashley furniture" at bounding box center [191, 148] width 40 height 7
type input "**********"
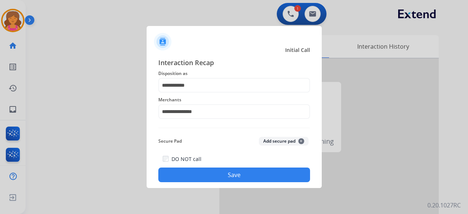
click at [197, 172] on button "Save" at bounding box center [234, 174] width 152 height 15
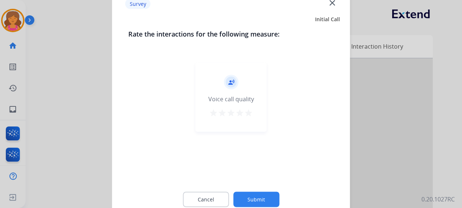
click at [246, 114] on mat-icon "star" at bounding box center [248, 112] width 9 height 9
click at [250, 194] on button "Submit" at bounding box center [256, 199] width 46 height 15
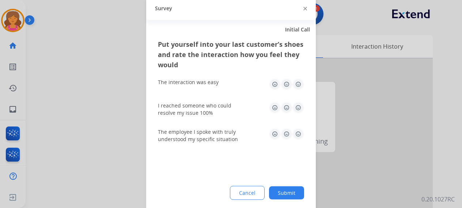
click at [296, 85] on img at bounding box center [298, 84] width 12 height 12
click at [301, 118] on div "I reached someone who could resolve my issue 100%" at bounding box center [231, 109] width 146 height 26
click at [299, 107] on img at bounding box center [298, 108] width 12 height 12
click at [298, 136] on img at bounding box center [298, 134] width 12 height 12
click at [282, 192] on button "Submit" at bounding box center [286, 192] width 35 height 13
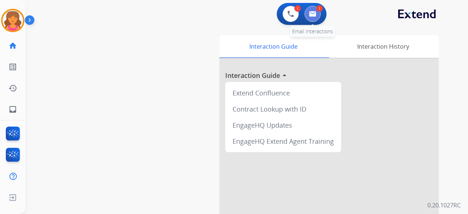
click at [313, 20] on button at bounding box center [313, 14] width 16 height 16
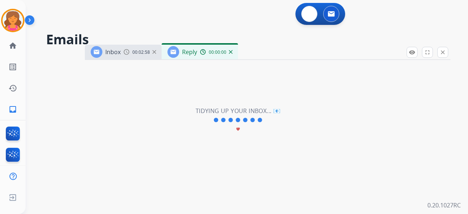
select select "**********"
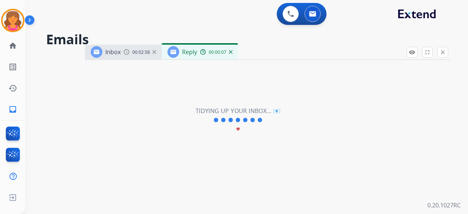
click at [231, 54] on div "00:00:07" at bounding box center [216, 52] width 32 height 7
click at [230, 52] on img at bounding box center [231, 52] width 4 height 4
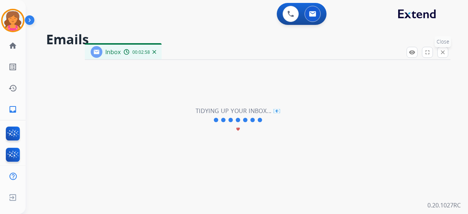
click at [443, 52] on mat-icon "close" at bounding box center [442, 52] width 7 height 7
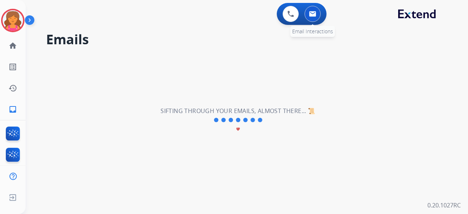
click at [314, 14] on img at bounding box center [312, 14] width 7 height 6
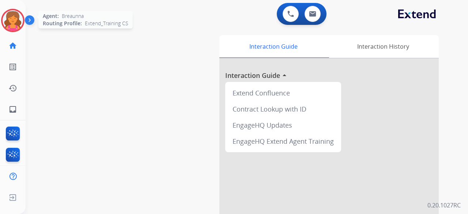
click at [11, 19] on img at bounding box center [13, 20] width 20 height 20
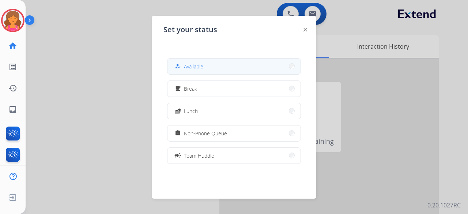
click at [197, 73] on button "how_to_reg Available" at bounding box center [233, 66] width 133 height 16
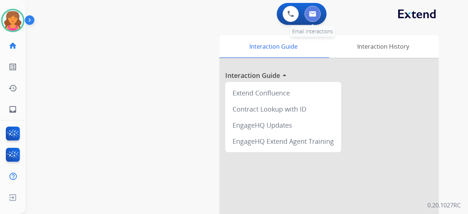
click at [311, 11] on img at bounding box center [312, 14] width 7 height 6
select select "**********"
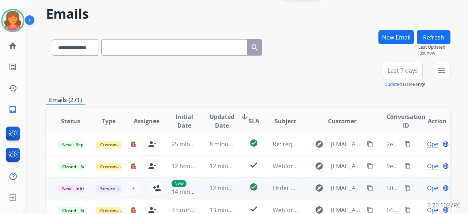
scroll to position [37, 0]
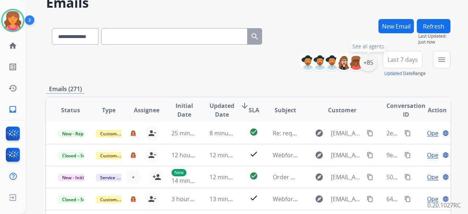
click at [368, 64] on div "+85" at bounding box center [368, 63] width 18 height 18
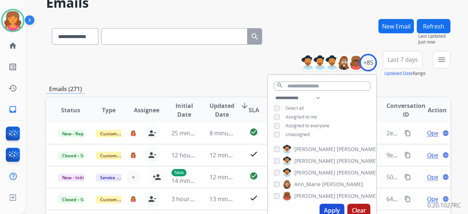
click at [276, 129] on div "**********" at bounding box center [322, 117] width 108 height 47
click at [330, 212] on button "Apply" at bounding box center [332, 210] width 25 height 13
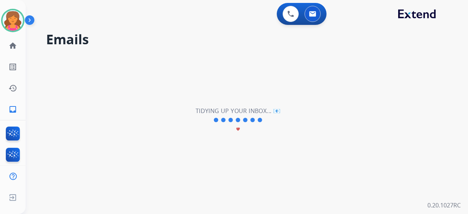
scroll to position [0, 0]
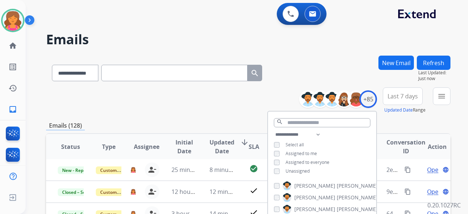
click at [389, 98] on span "Last 7 days" at bounding box center [403, 96] width 30 height 3
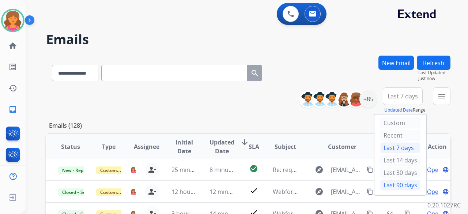
click at [384, 184] on div "Last 90 days" at bounding box center [400, 185] width 40 height 11
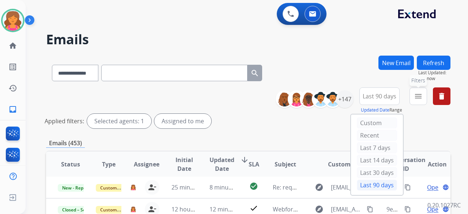
click at [419, 98] on mat-icon "menu" at bounding box center [418, 96] width 9 height 9
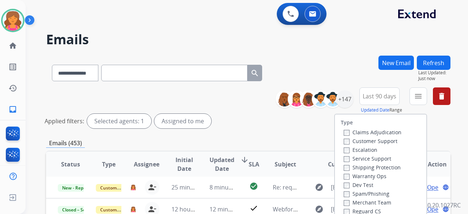
click at [387, 140] on label "Customer Support" at bounding box center [371, 140] width 54 height 7
click at [374, 169] on label "Shipping Protection" at bounding box center [372, 167] width 57 height 7
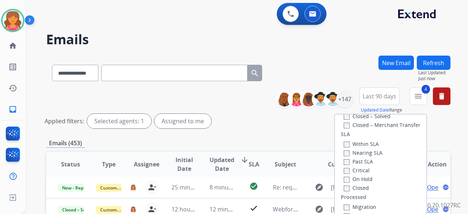
scroll to position [110, 0]
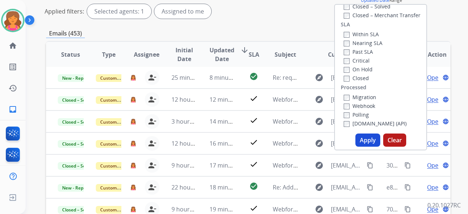
click at [364, 141] on button "Apply" at bounding box center [367, 139] width 25 height 13
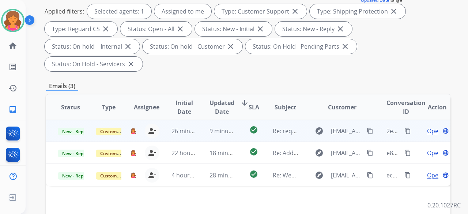
click at [427, 126] on span "Open" at bounding box center [434, 130] width 15 height 9
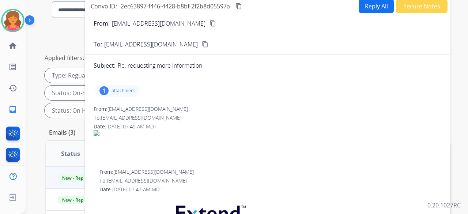
scroll to position [37, 0]
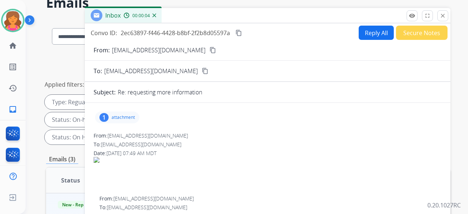
click at [359, 36] on button "Reply All" at bounding box center [376, 33] width 35 height 14
select select "**********"
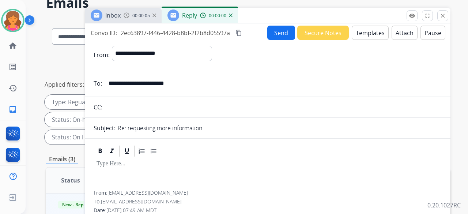
click at [355, 36] on button "Templates" at bounding box center [370, 33] width 37 height 14
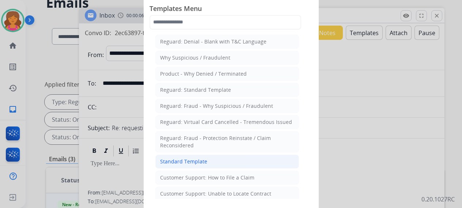
click at [194, 155] on li "Standard Template" at bounding box center [227, 162] width 144 height 14
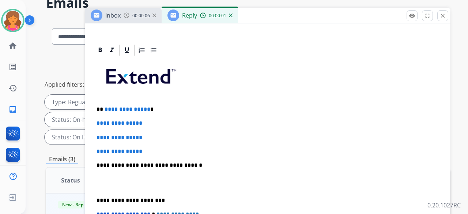
scroll to position [219, 0]
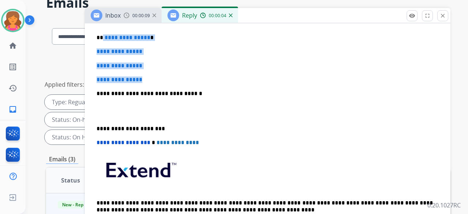
drag, startPoint x: 147, startPoint y: 76, endPoint x: 102, endPoint y: 34, distance: 61.6
click at [102, 34] on div "**********" at bounding box center [268, 111] width 348 height 252
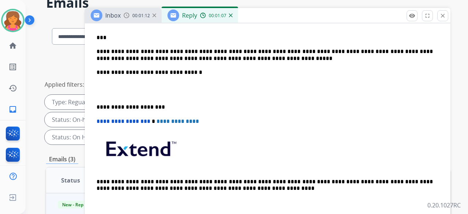
click at [230, 61] on div "**********" at bounding box center [268, 100] width 348 height 230
click at [235, 59] on p "**********" at bounding box center [265, 55] width 336 height 14
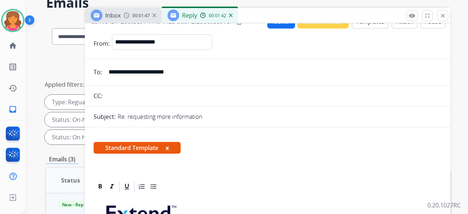
scroll to position [0, 0]
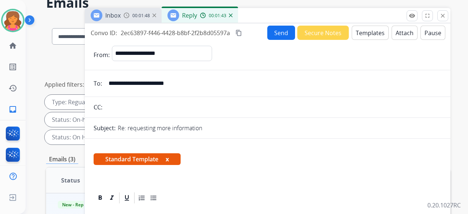
click at [238, 30] on mat-icon "content_copy" at bounding box center [238, 33] width 7 height 7
click at [271, 32] on button "Send" at bounding box center [281, 33] width 28 height 14
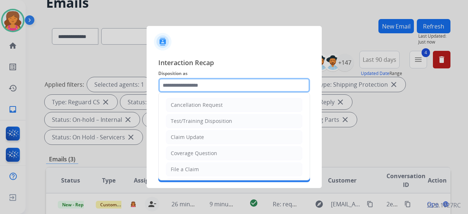
click at [233, 89] on input "text" at bounding box center [234, 85] width 152 height 15
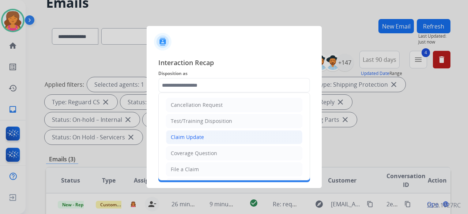
click at [194, 140] on li "Claim Update" at bounding box center [234, 137] width 136 height 14
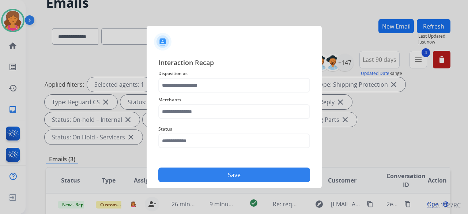
type input "**********"
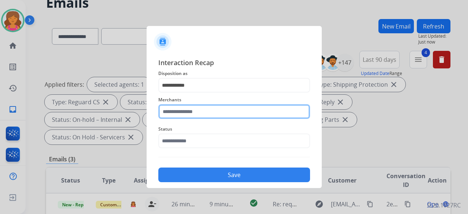
click at [204, 112] on input "text" at bounding box center [234, 111] width 152 height 15
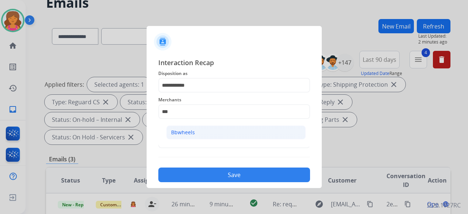
click at [189, 128] on li "Bbwheels" at bounding box center [235, 132] width 139 height 14
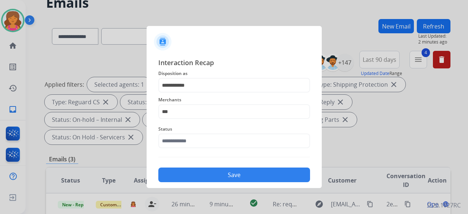
type input "********"
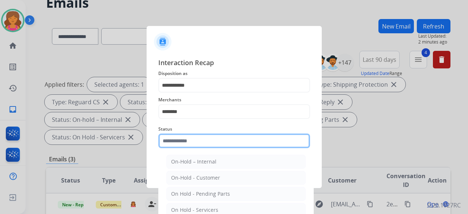
click at [188, 136] on input "text" at bounding box center [234, 140] width 152 height 15
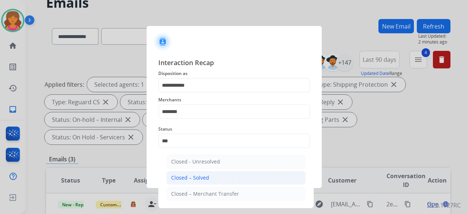
click at [192, 174] on div "Closed – Solved" at bounding box center [190, 177] width 38 height 7
type input "**********"
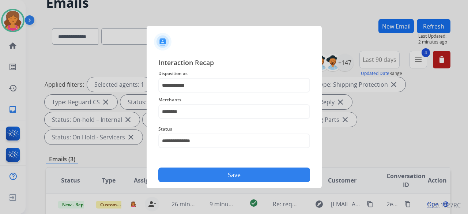
click at [192, 174] on button "Save" at bounding box center [234, 174] width 152 height 15
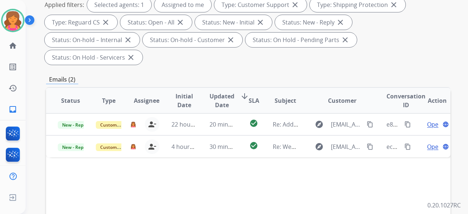
scroll to position [183, 0]
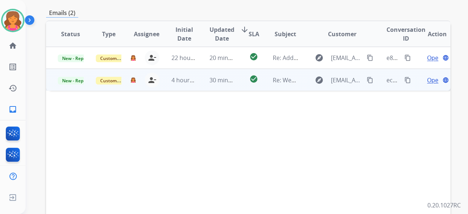
click at [428, 76] on span "Open" at bounding box center [434, 80] width 15 height 9
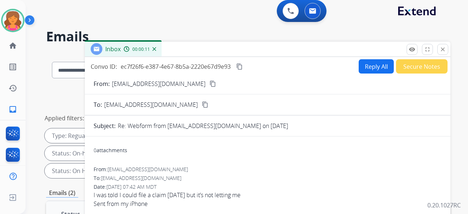
scroll to position [0, 0]
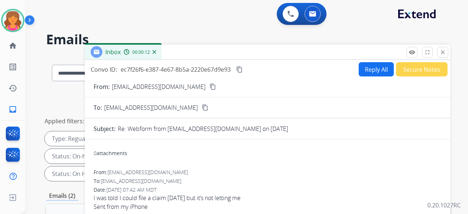
click at [359, 71] on button "Reply All" at bounding box center [376, 69] width 35 height 14
select select "**********"
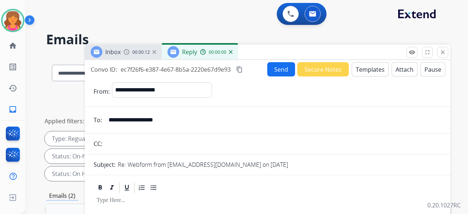
click at [358, 71] on button "Templates" at bounding box center [370, 69] width 37 height 14
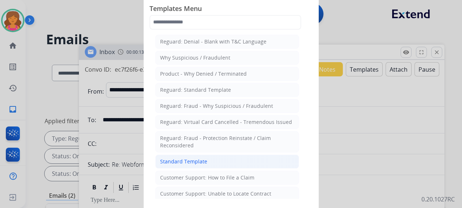
click at [180, 162] on div "Standard Template" at bounding box center [183, 161] width 47 height 7
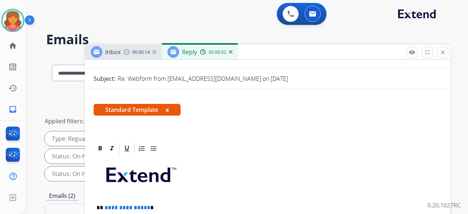
scroll to position [183, 0]
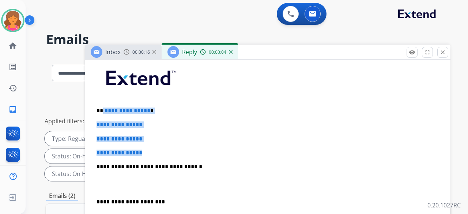
drag, startPoint x: 152, startPoint y: 154, endPoint x: 103, endPoint y: 106, distance: 69.0
click at [103, 106] on div "**********" at bounding box center [268, 184] width 348 height 252
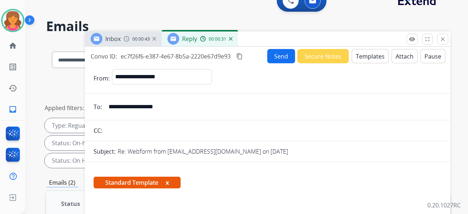
scroll to position [0, 0]
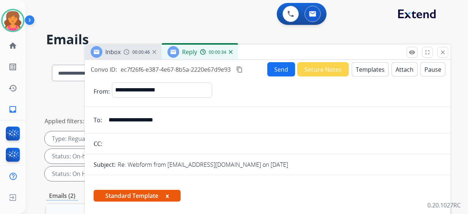
click at [270, 70] on button "Send" at bounding box center [281, 69] width 28 height 14
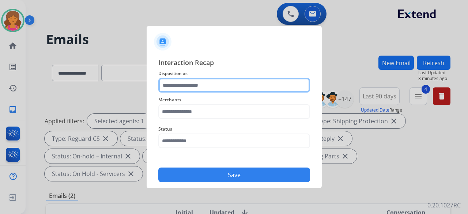
click at [255, 92] on input "text" at bounding box center [234, 85] width 152 height 15
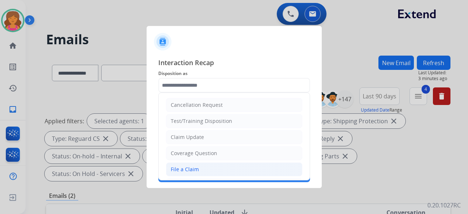
click at [197, 166] on li "File a Claim" at bounding box center [234, 169] width 136 height 14
type input "**********"
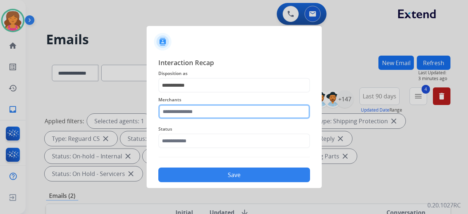
click at [186, 117] on div "Merchants" at bounding box center [234, 106] width 152 height 29
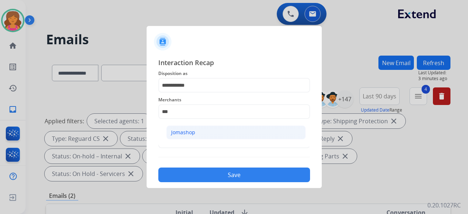
click at [182, 134] on div "Jomashop" at bounding box center [183, 132] width 24 height 7
type input "********"
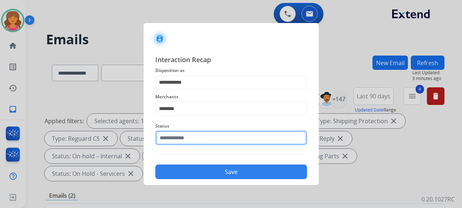
click at [182, 134] on input "text" at bounding box center [231, 138] width 152 height 15
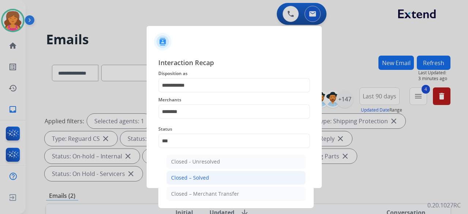
click at [199, 176] on div "Closed – Solved" at bounding box center [190, 177] width 38 height 7
type input "**********"
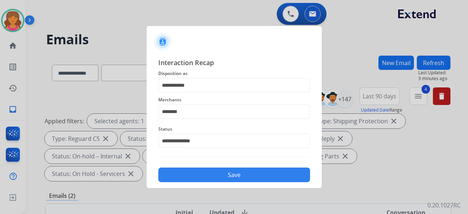
click at [198, 176] on button "Save" at bounding box center [234, 174] width 152 height 15
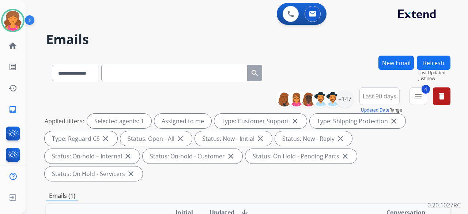
scroll to position [183, 0]
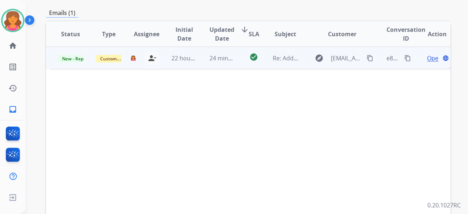
click at [427, 54] on span "Open" at bounding box center [434, 58] width 15 height 9
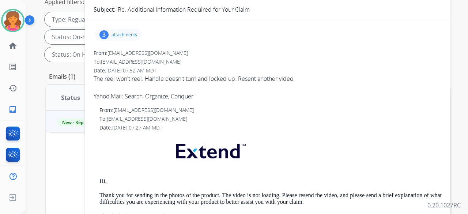
scroll to position [73, 0]
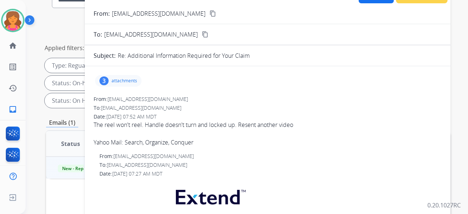
click at [209, 15] on mat-icon "content_copy" at bounding box center [212, 13] width 7 height 7
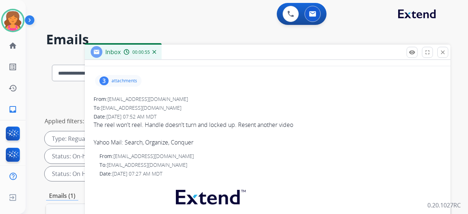
scroll to position [0, 0]
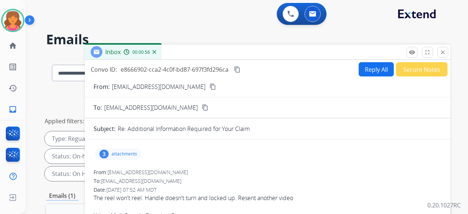
click at [366, 71] on button "Reply All" at bounding box center [376, 69] width 35 height 14
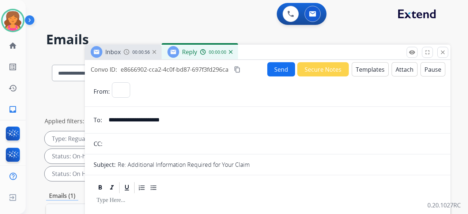
select select "**********"
click at [366, 71] on button "Templates" at bounding box center [370, 69] width 37 height 14
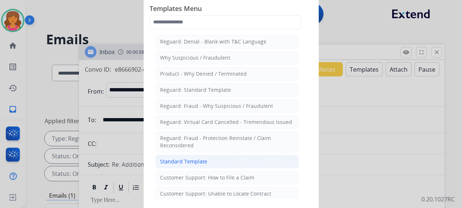
click at [216, 155] on li "Standard Template" at bounding box center [227, 162] width 144 height 14
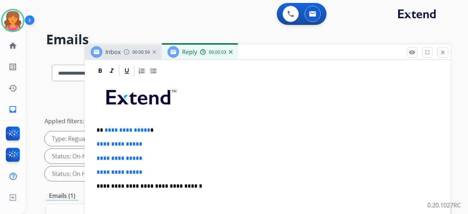
scroll to position [219, 0]
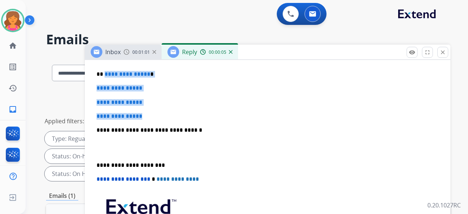
drag, startPoint x: 151, startPoint y: 114, endPoint x: 102, endPoint y: 68, distance: 66.7
click at [102, 68] on div "**********" at bounding box center [268, 148] width 348 height 252
drag, startPoint x: 102, startPoint y: 72, endPoint x: 146, endPoint y: 113, distance: 60.5
click at [146, 113] on div "**********" at bounding box center [268, 148] width 348 height 252
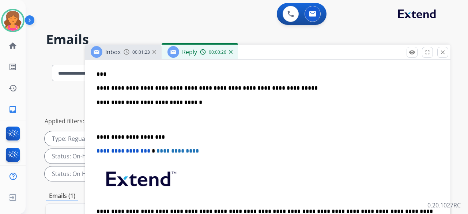
click at [192, 87] on p "**********" at bounding box center [265, 88] width 336 height 7
click at [194, 88] on p "**********" at bounding box center [265, 88] width 336 height 7
click at [183, 89] on p "**********" at bounding box center [265, 88] width 336 height 7
click at [202, 87] on p "**********" at bounding box center [265, 88] width 336 height 7
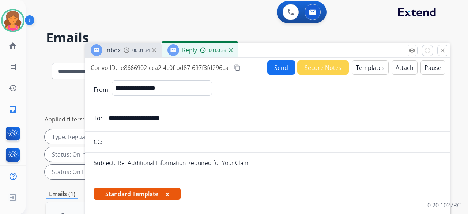
scroll to position [0, 0]
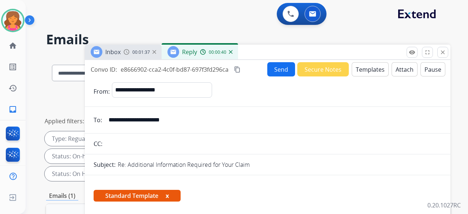
click at [269, 68] on button "Send" at bounding box center [281, 69] width 28 height 14
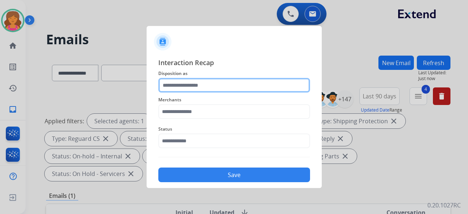
click at [189, 87] on input "text" at bounding box center [234, 85] width 152 height 15
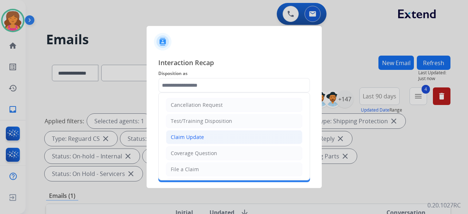
click at [182, 134] on div "Claim Update" at bounding box center [187, 136] width 33 height 7
type input "**********"
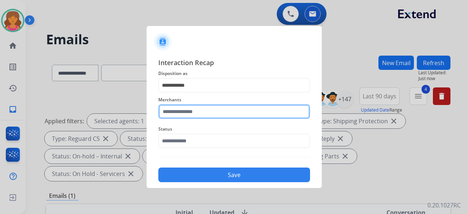
click at [185, 113] on input "text" at bounding box center [234, 111] width 152 height 15
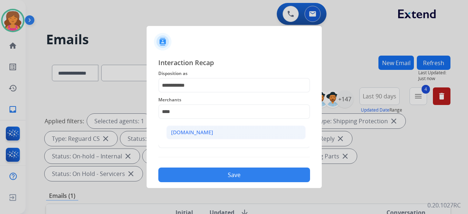
click at [195, 136] on li "[DOMAIN_NAME]" at bounding box center [235, 132] width 139 height 14
type input "**********"
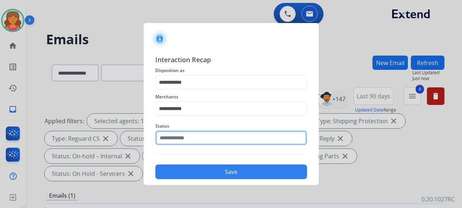
click at [194, 139] on input "text" at bounding box center [231, 138] width 152 height 15
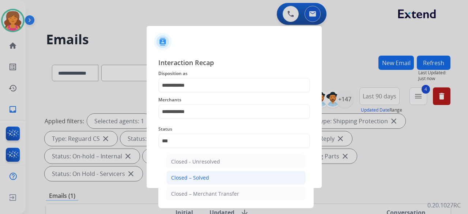
click at [192, 174] on div "Closed – Solved" at bounding box center [190, 177] width 38 height 7
type input "**********"
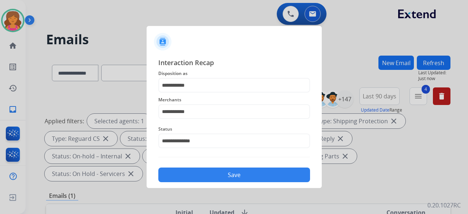
click at [192, 174] on button "Save" at bounding box center [234, 174] width 152 height 15
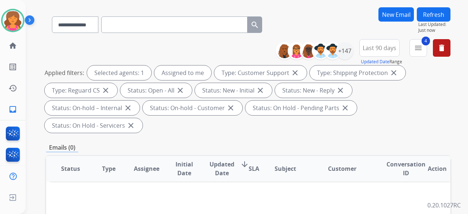
scroll to position [37, 0]
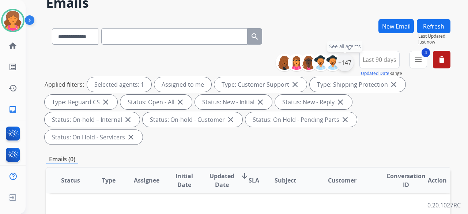
click at [345, 66] on div "+147" at bounding box center [345, 63] width 18 height 18
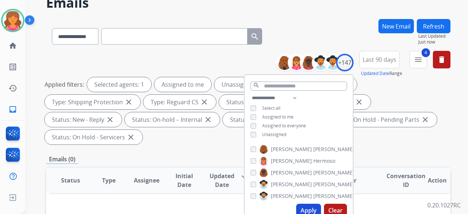
click at [302, 212] on button "Apply" at bounding box center [308, 210] width 25 height 13
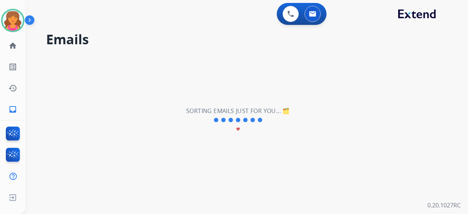
scroll to position [0, 0]
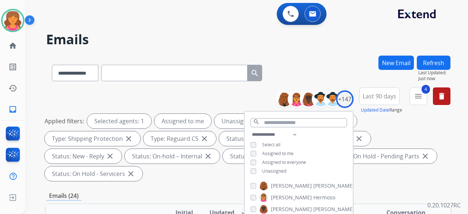
click at [201, 195] on div "Emails (24)" at bounding box center [248, 195] width 404 height 9
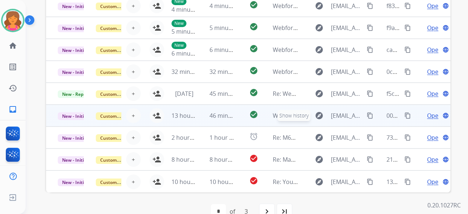
scroll to position [272, 0]
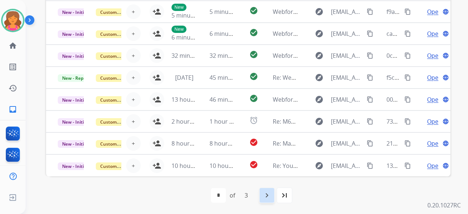
click at [271, 196] on mat-icon "navigate_next" at bounding box center [266, 195] width 9 height 9
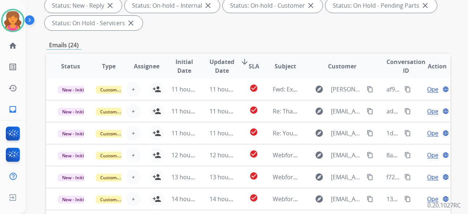
scroll to position [219, 0]
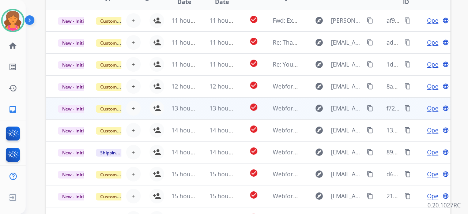
click at [239, 106] on td "check_circle" at bounding box center [247, 108] width 25 height 22
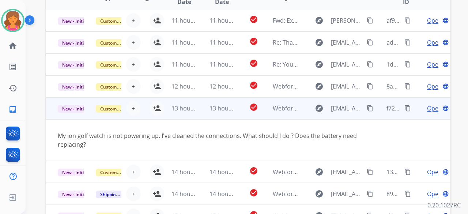
scroll to position [42, 0]
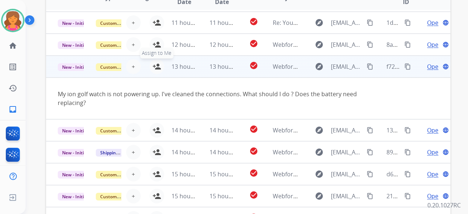
click at [152, 66] on mat-icon "person_add" at bounding box center [156, 66] width 9 height 9
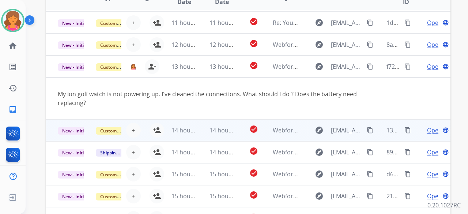
click at [235, 127] on td "check_circle" at bounding box center [247, 130] width 25 height 22
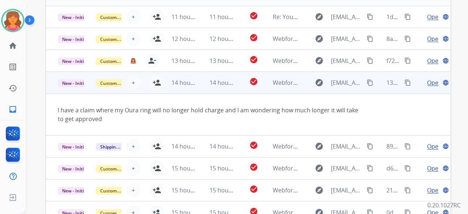
scroll to position [219, 0]
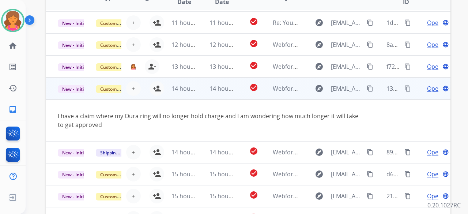
click at [152, 81] on button "person_add Assign to Me" at bounding box center [157, 88] width 15 height 15
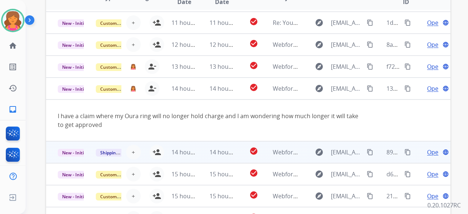
click at [142, 155] on div "+ Select agent person_add Assign to Me" at bounding box center [140, 152] width 47 height 15
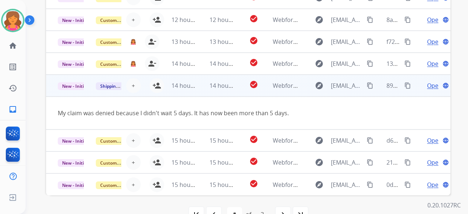
scroll to position [272, 0]
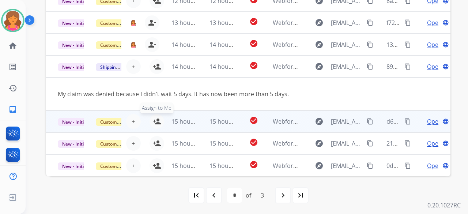
click at [150, 122] on button "person_add Assign to Me" at bounding box center [157, 121] width 15 height 15
click at [148, 122] on mat-icon "person_remove" at bounding box center [152, 121] width 9 height 9
click at [145, 122] on div "+ Select agent person_add Assign to Me" at bounding box center [140, 121] width 47 height 15
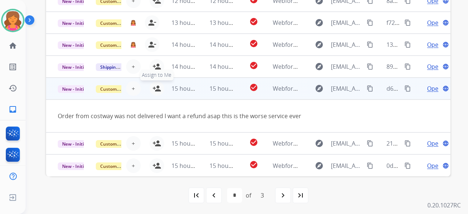
click at [157, 89] on mat-icon "person_add" at bounding box center [156, 88] width 9 height 9
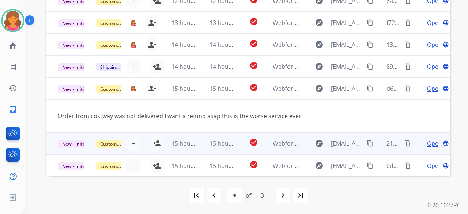
click at [143, 141] on div "+ Select agent person_add Assign to Me" at bounding box center [140, 143] width 47 height 15
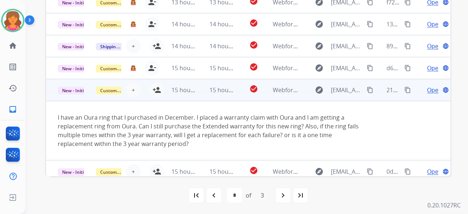
scroll to position [60, 0]
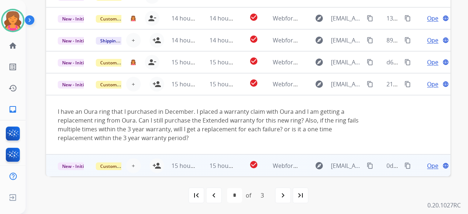
click at [145, 171] on div "+ Select agent person_add Assign to Me" at bounding box center [140, 165] width 47 height 15
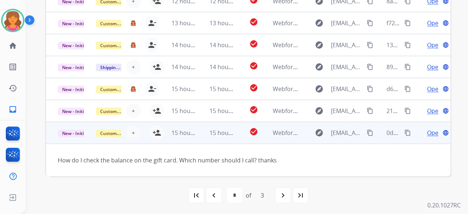
scroll to position [33, 0]
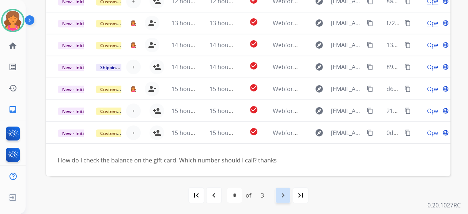
click at [282, 200] on div "navigate_next" at bounding box center [283, 195] width 16 height 16
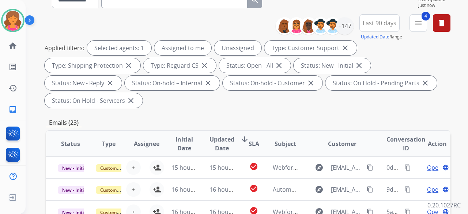
scroll to position [219, 0]
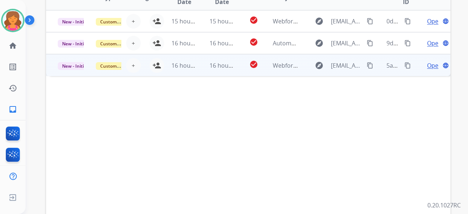
click at [240, 63] on td "check_circle" at bounding box center [247, 65] width 25 height 22
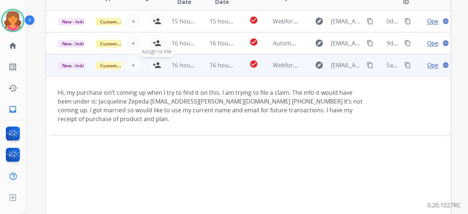
click at [156, 62] on mat-icon "person_add" at bounding box center [156, 65] width 9 height 9
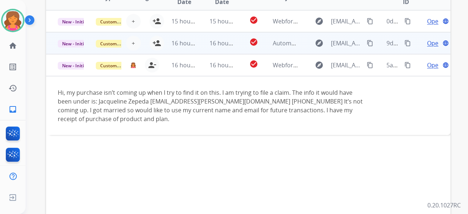
click at [200, 46] on td "16 hours ago" at bounding box center [217, 43] width 38 height 22
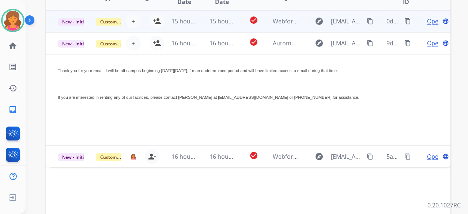
scroll to position [183, 0]
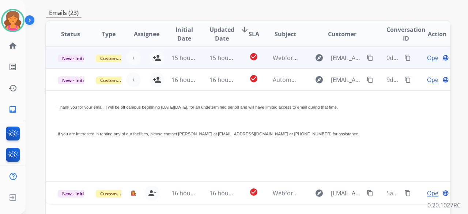
click at [235, 53] on td "check_circle" at bounding box center [247, 58] width 25 height 22
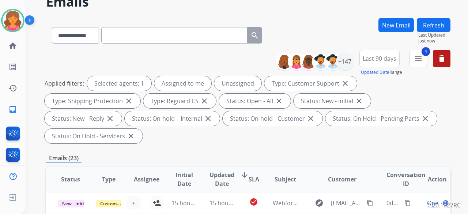
scroll to position [0, 0]
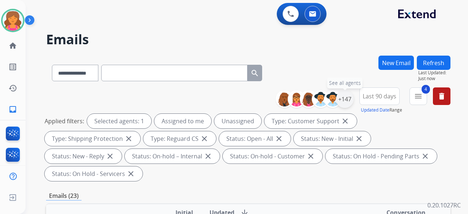
click at [343, 101] on div "+147" at bounding box center [345, 99] width 18 height 18
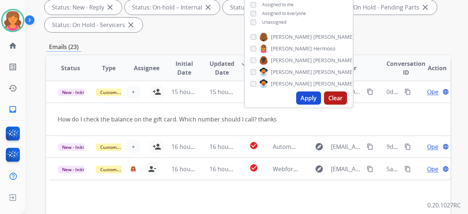
scroll to position [73, 0]
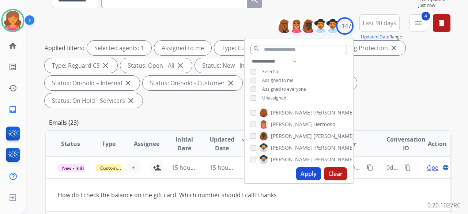
click at [307, 170] on button "Apply" at bounding box center [308, 173] width 25 height 13
select select "*"
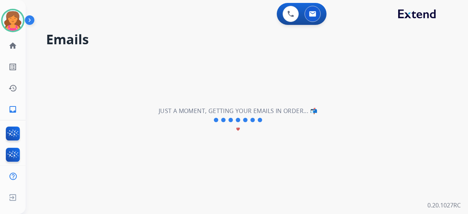
scroll to position [0, 0]
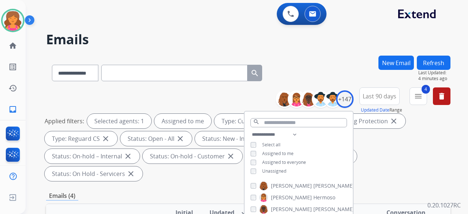
click at [384, 157] on div "Applied filters: Selected agents: 1 Assigned to me Type: Customer Support close…" at bounding box center [247, 147] width 404 height 67
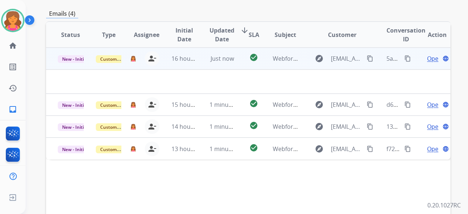
scroll to position [146, 0]
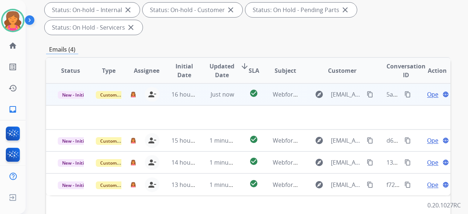
click at [427, 90] on span "Open" at bounding box center [434, 94] width 15 height 9
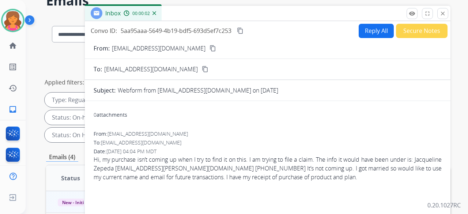
scroll to position [0, 0]
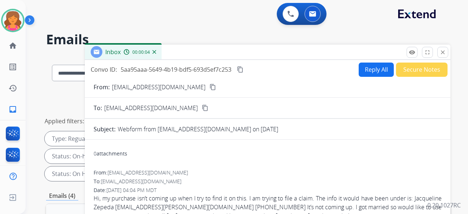
click at [208, 86] on button "content_copy" at bounding box center [212, 87] width 9 height 9
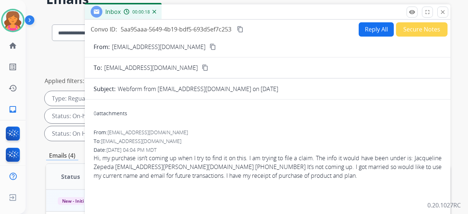
scroll to position [73, 0]
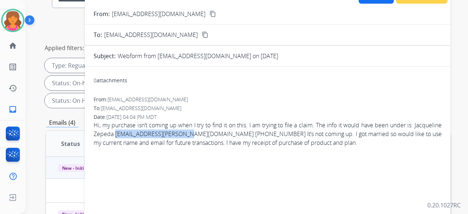
drag, startPoint x: 145, startPoint y: 133, endPoint x: 212, endPoint y: 132, distance: 67.3
click at [214, 133] on span "Hi, my purchase isn’t coming up when I try to find it on this. I am trying to f…" at bounding box center [268, 134] width 348 height 26
copy span "zepeda.jacquie@gmail.com"
click at [230, 136] on span "Hi, my purchase isn’t coming up when I try to find it on this. I am trying to f…" at bounding box center [268, 134] width 348 height 26
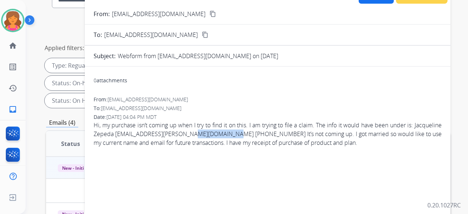
drag, startPoint x: 218, startPoint y: 133, endPoint x: 255, endPoint y: 135, distance: 37.4
click at [255, 135] on span "Hi, my purchase isn’t coming up when I try to find it on this. I am trying to f…" at bounding box center [268, 134] width 348 height 26
copy span "(971)222-9911"
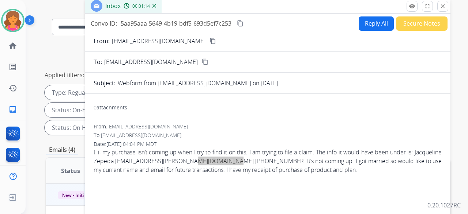
scroll to position [37, 0]
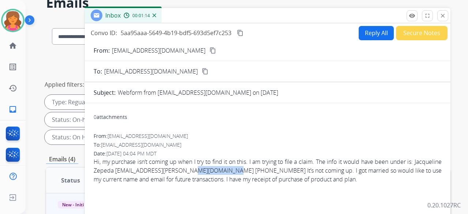
click at [363, 36] on button "Reply All" at bounding box center [376, 33] width 35 height 14
select select "**********"
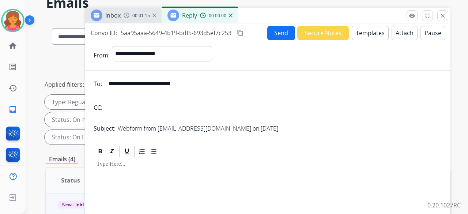
click at [364, 36] on button "Templates" at bounding box center [370, 33] width 37 height 14
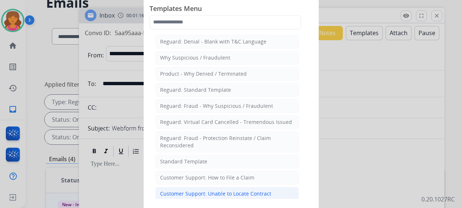
click at [210, 194] on div "Customer Support: Unable to Locate Contract" at bounding box center [215, 193] width 111 height 7
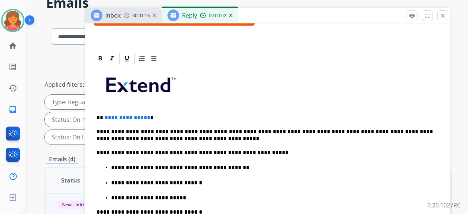
scroll to position [146, 0]
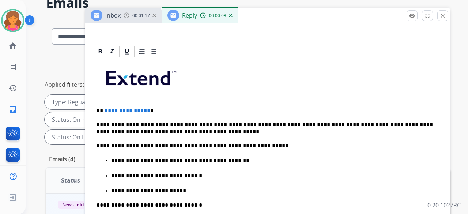
click at [145, 111] on span "**********" at bounding box center [128, 110] width 46 height 5
click at [144, 109] on span "**********" at bounding box center [128, 110] width 46 height 5
click at [147, 109] on p "**********" at bounding box center [265, 110] width 336 height 7
click at [147, 111] on p "**********" at bounding box center [265, 110] width 336 height 7
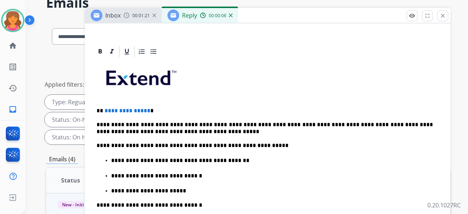
click at [145, 111] on span "**********" at bounding box center [128, 110] width 46 height 5
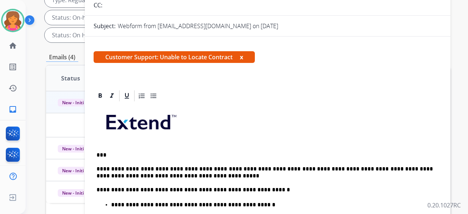
scroll to position [29, 0]
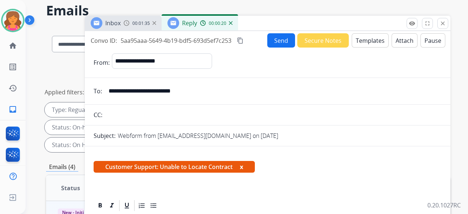
click at [271, 38] on button "Send" at bounding box center [281, 40] width 28 height 14
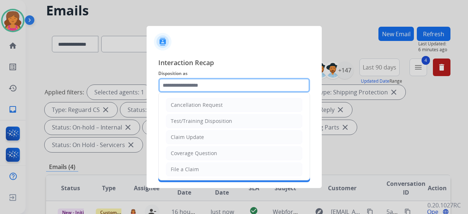
click at [186, 87] on input "text" at bounding box center [234, 85] width 152 height 15
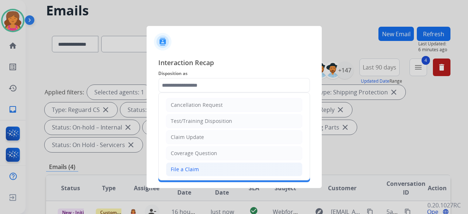
click at [186, 170] on div "File a Claim" at bounding box center [185, 169] width 28 height 7
type input "**********"
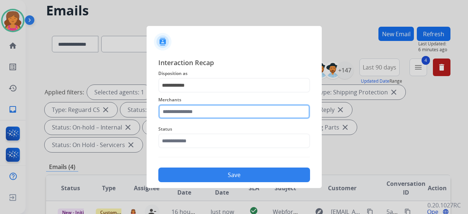
click at [198, 115] on input "text" at bounding box center [234, 111] width 152 height 15
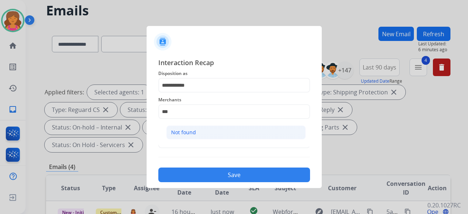
click at [209, 134] on li "Not found" at bounding box center [235, 132] width 139 height 14
type input "*********"
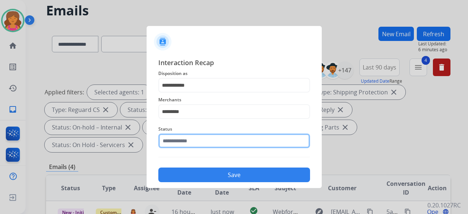
click at [209, 141] on input "text" at bounding box center [234, 140] width 152 height 15
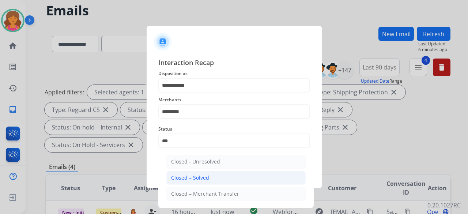
click at [209, 174] on li "Closed – Solved" at bounding box center [235, 178] width 139 height 14
type input "**********"
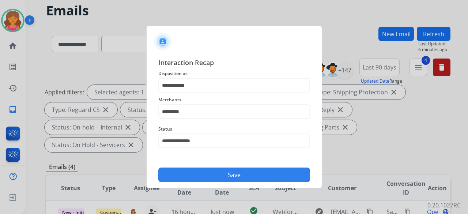
click at [209, 174] on button "Save" at bounding box center [234, 174] width 152 height 15
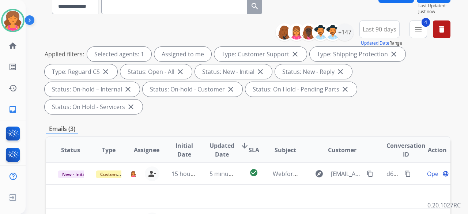
scroll to position [0, 0]
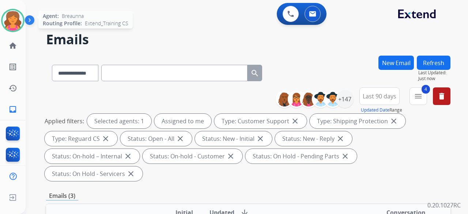
click at [21, 14] on div at bounding box center [12, 20] width 23 height 23
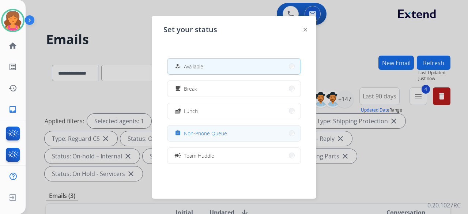
click at [202, 139] on button "assignment Non-Phone Queue" at bounding box center [233, 133] width 133 height 16
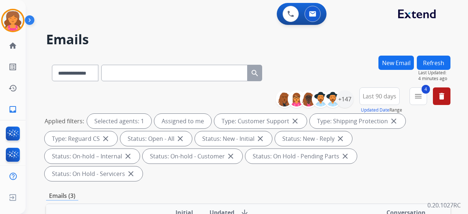
click at [55, 13] on div "0 Voice Interactions 0 Email Interactions" at bounding box center [242, 14] width 416 height 23
click at [13, 22] on img at bounding box center [13, 20] width 20 height 20
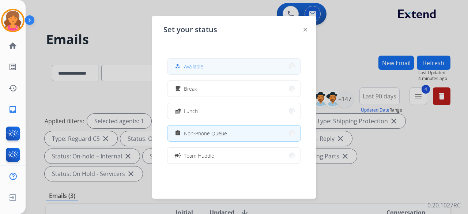
click at [193, 65] on span "Available" at bounding box center [193, 67] width 19 height 8
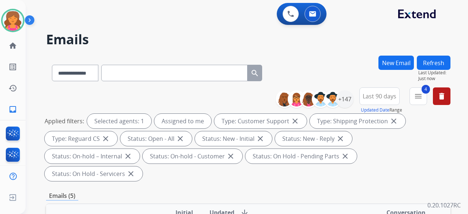
click at [401, 62] on button "New Email" at bounding box center [395, 63] width 35 height 14
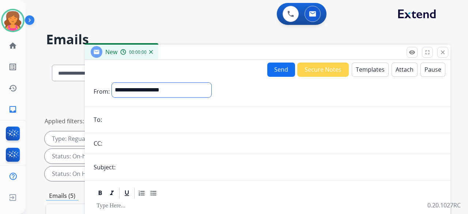
click at [159, 88] on select "**********" at bounding box center [161, 90] width 99 height 15
select select "**********"
click at [112, 83] on select "**********" at bounding box center [161, 90] width 99 height 15
click at [133, 120] on input "email" at bounding box center [272, 120] width 337 height 15
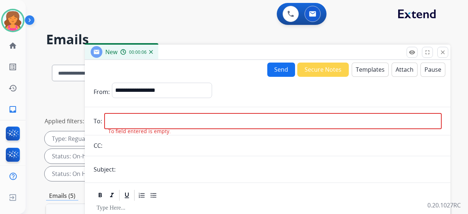
click at [152, 121] on input "email" at bounding box center [272, 121] width 337 height 16
paste input "**********"
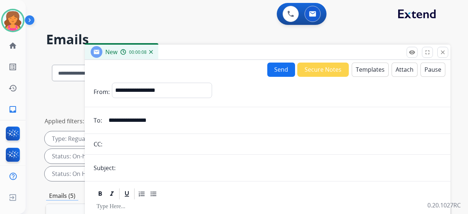
type input "**********"
click at [141, 167] on input "text" at bounding box center [280, 167] width 324 height 15
type input "**********"
click at [364, 70] on button "Templates" at bounding box center [370, 70] width 37 height 14
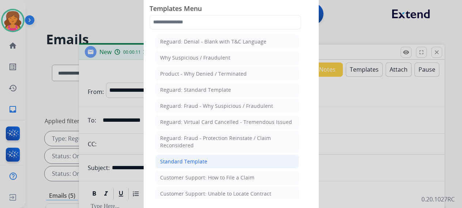
click at [221, 163] on li "Standard Template" at bounding box center [227, 162] width 144 height 14
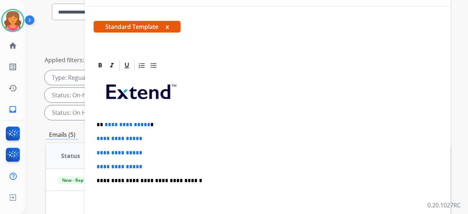
scroll to position [110, 0]
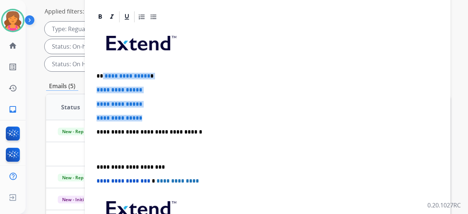
drag, startPoint x: 151, startPoint y: 102, endPoint x: 102, endPoint y: 60, distance: 64.6
click at [102, 60] on div "**********" at bounding box center [268, 149] width 348 height 252
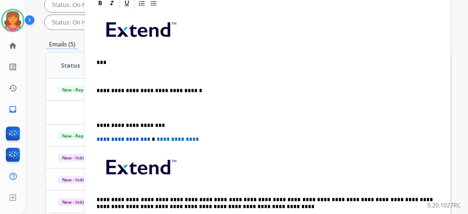
scroll to position [137, 0]
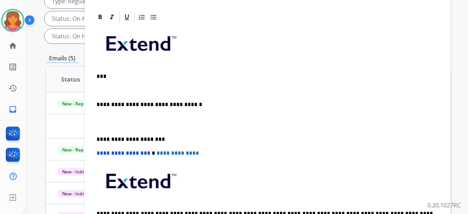
click at [124, 73] on p "***" at bounding box center [265, 76] width 336 height 7
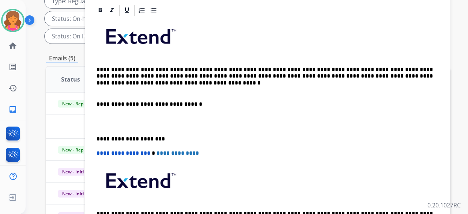
scroll to position [131, 0]
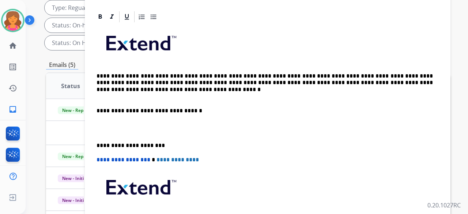
click at [94, 56] on div "**********" at bounding box center [268, 138] width 348 height 230
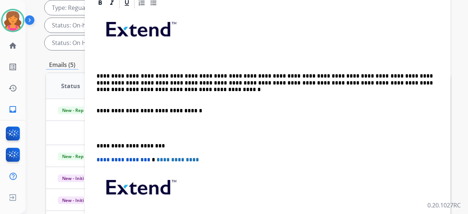
scroll to position [117, 0]
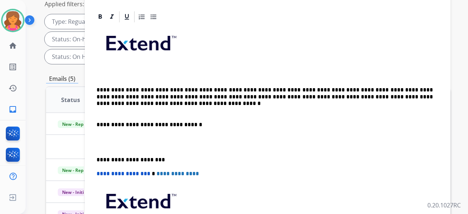
click at [105, 73] on p at bounding box center [265, 76] width 336 height 7
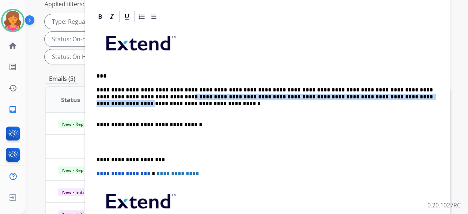
drag, startPoint x: 98, startPoint y: 84, endPoint x: 324, endPoint y: 81, distance: 225.6
click at [324, 87] on p "**********" at bounding box center [265, 94] width 336 height 14
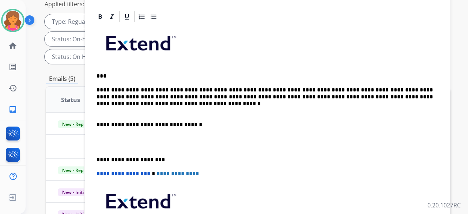
click at [324, 87] on p "**********" at bounding box center [265, 94] width 336 height 14
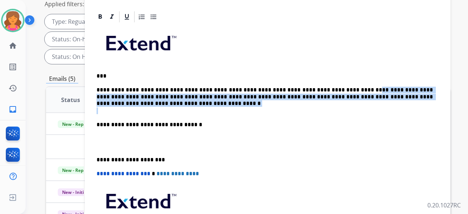
drag, startPoint x: 319, startPoint y: 76, endPoint x: 377, endPoint y: 87, distance: 58.7
click at [377, 87] on div "**********" at bounding box center [268, 145] width 348 height 244
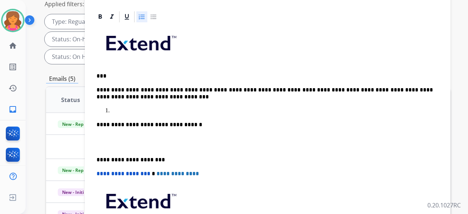
click at [126, 107] on p at bounding box center [275, 110] width 328 height 7
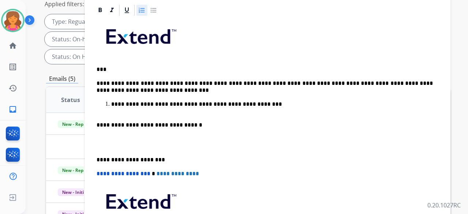
scroll to position [110, 0]
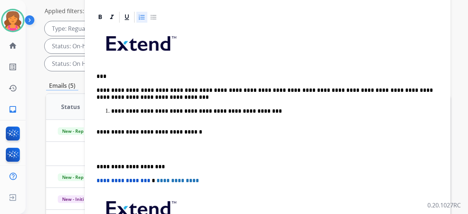
click at [253, 108] on p "**********" at bounding box center [272, 115] width 322 height 14
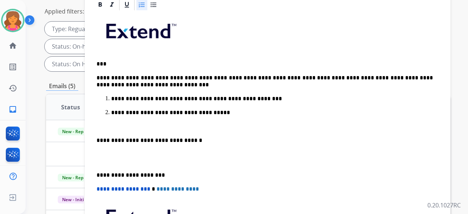
click at [223, 114] on p "**********" at bounding box center [272, 119] width 322 height 20
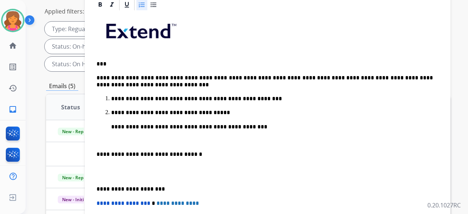
click at [159, 126] on p "**********" at bounding box center [272, 134] width 322 height 20
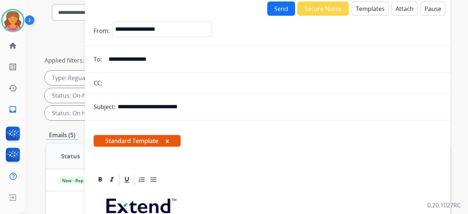
scroll to position [0, 0]
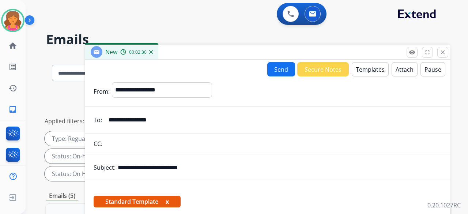
click at [272, 71] on button "Send" at bounding box center [281, 69] width 28 height 14
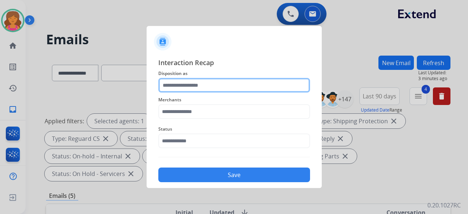
click at [245, 89] on input "text" at bounding box center [234, 85] width 152 height 15
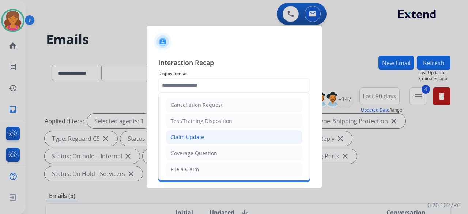
click at [179, 140] on div "Claim Update" at bounding box center [187, 136] width 33 height 7
type input "**********"
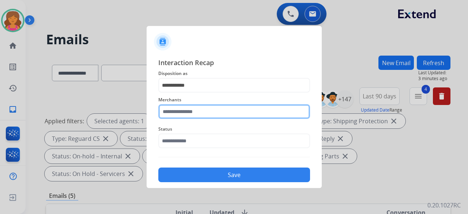
click at [180, 117] on div "Merchants" at bounding box center [234, 106] width 152 height 29
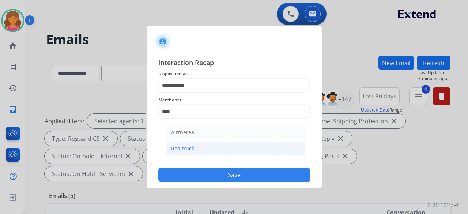
click at [197, 147] on li "Realtruck" at bounding box center [235, 148] width 139 height 14
type input "*********"
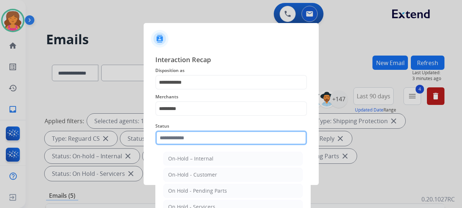
click at [196, 145] on input "text" at bounding box center [231, 138] width 152 height 15
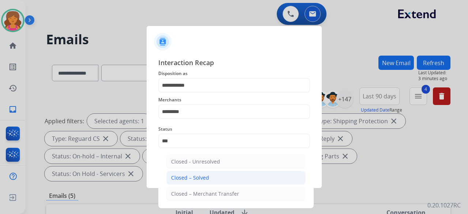
click at [210, 179] on li "Closed – Solved" at bounding box center [235, 178] width 139 height 14
type input "**********"
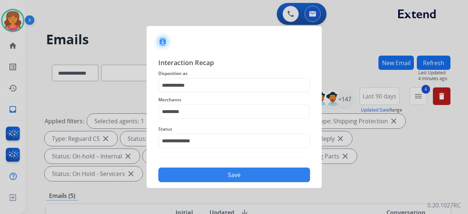
click at [211, 176] on button "Save" at bounding box center [234, 174] width 152 height 15
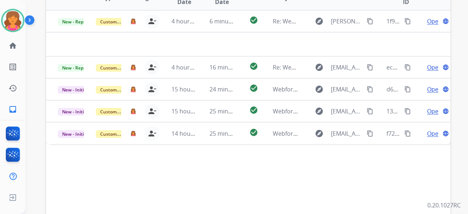
scroll to position [73, 0]
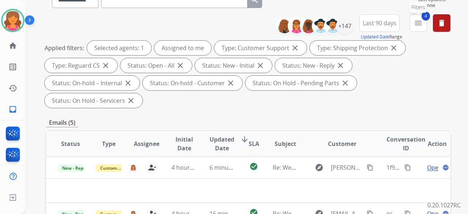
click at [419, 23] on mat-icon "menu" at bounding box center [418, 23] width 9 height 9
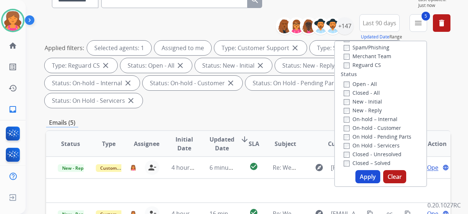
click at [362, 171] on button "Apply" at bounding box center [367, 176] width 25 height 13
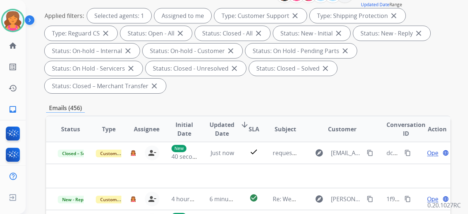
scroll to position [146, 0]
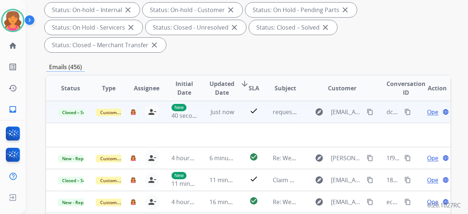
click at [404, 109] on mat-icon "content_copy" at bounding box center [407, 112] width 7 height 7
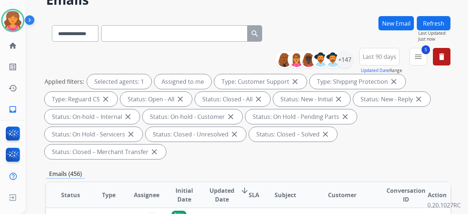
scroll to position [0, 0]
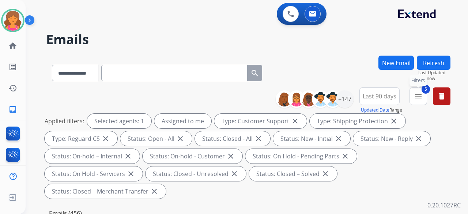
click at [421, 102] on button "5 menu Filters" at bounding box center [418, 96] width 18 height 18
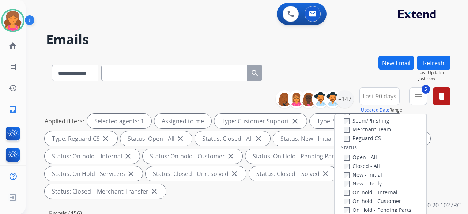
click at [344, 163] on label "Closed - All" at bounding box center [362, 165] width 36 height 7
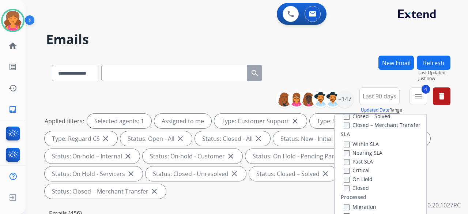
scroll to position [146, 0]
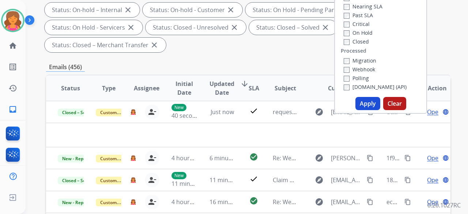
click at [364, 99] on button "Apply" at bounding box center [367, 103] width 25 height 13
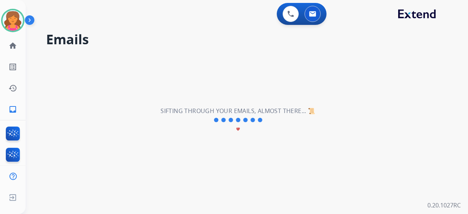
scroll to position [0, 0]
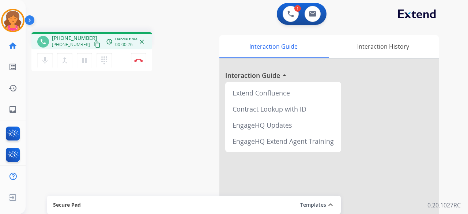
click at [94, 45] on mat-icon "content_copy" at bounding box center [97, 44] width 7 height 7
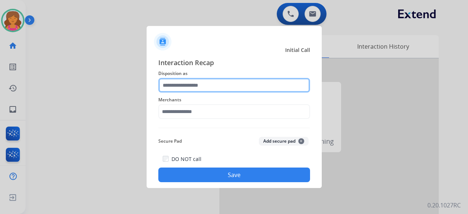
click at [193, 92] on div at bounding box center [234, 85] width 152 height 15
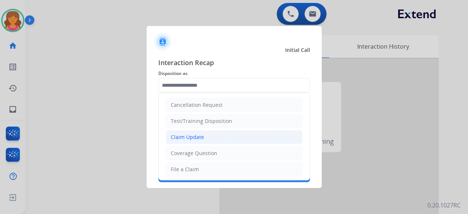
click at [186, 141] on li "Claim Update" at bounding box center [234, 137] width 136 height 14
type input "**********"
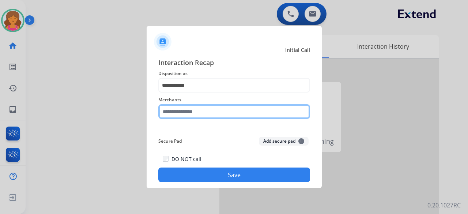
click at [189, 113] on input "text" at bounding box center [234, 111] width 152 height 15
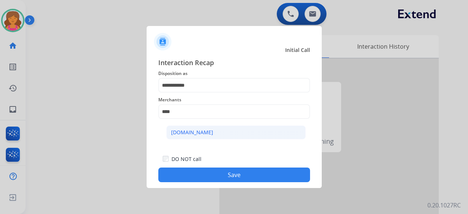
click at [206, 130] on li "[DOMAIN_NAME]" at bounding box center [235, 132] width 139 height 14
type input "**********"
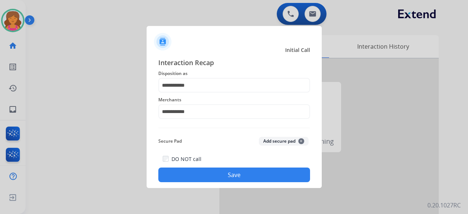
click at [200, 171] on button "Save" at bounding box center [234, 174] width 152 height 15
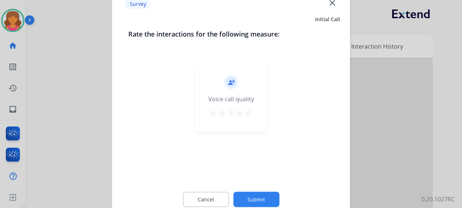
click at [246, 112] on mat-icon "star" at bounding box center [248, 112] width 9 height 9
click at [252, 194] on button "Submit" at bounding box center [256, 199] width 46 height 15
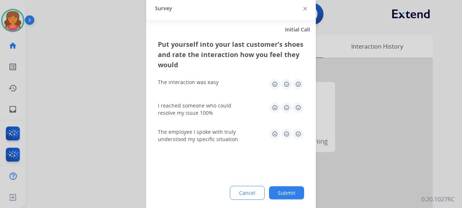
click at [295, 87] on img at bounding box center [298, 84] width 12 height 12
click at [298, 110] on img at bounding box center [298, 108] width 12 height 12
click at [301, 141] on div "The employee I spoke with truly understood my specific situation" at bounding box center [231, 135] width 146 height 15
click at [301, 134] on img at bounding box center [298, 134] width 12 height 12
drag, startPoint x: 287, startPoint y: 183, endPoint x: 286, endPoint y: 190, distance: 6.7
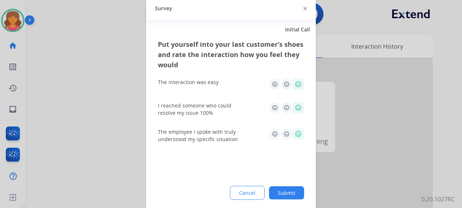
click at [287, 184] on div "Put yourself into your last customer’s shoes and rate the interaction how you f…" at bounding box center [231, 125] width 170 height 173
click at [286, 190] on button "Submit" at bounding box center [286, 192] width 35 height 13
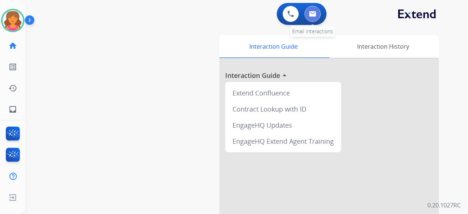
click at [310, 15] on img at bounding box center [312, 14] width 7 height 6
select select "**********"
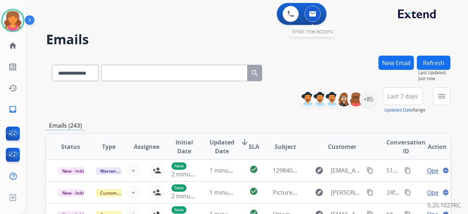
click at [311, 17] on button at bounding box center [313, 14] width 16 height 16
click at [371, 100] on div "+85" at bounding box center [368, 99] width 18 height 18
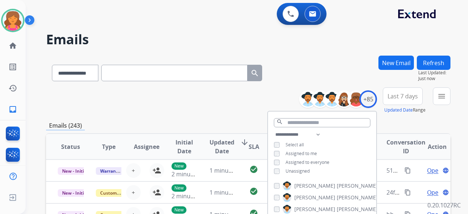
click at [388, 98] on span "Last 7 days" at bounding box center [403, 96] width 30 height 3
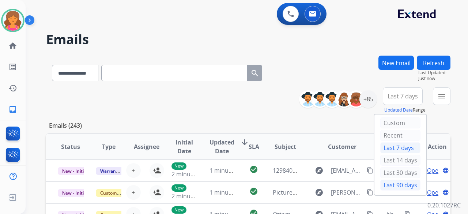
click at [381, 184] on div "Last 90 days" at bounding box center [400, 185] width 40 height 11
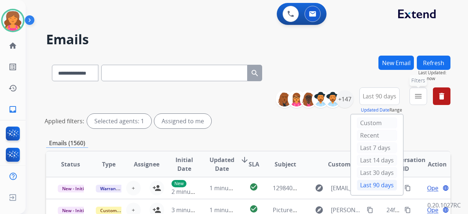
click at [413, 96] on button "menu Filters" at bounding box center [418, 96] width 18 height 18
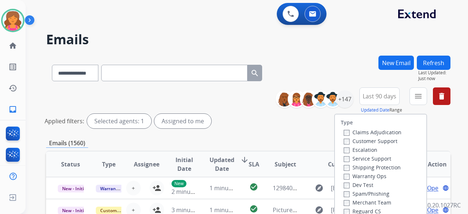
click at [366, 138] on label "Customer Support" at bounding box center [371, 140] width 54 height 7
click at [352, 163] on div "Shipping Protection" at bounding box center [373, 167] width 58 height 9
click at [349, 168] on label "Shipping Protection" at bounding box center [372, 167] width 57 height 7
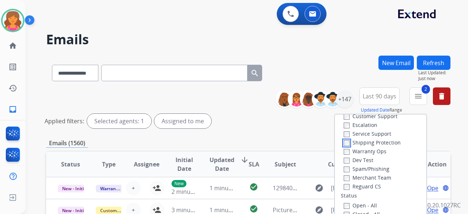
scroll to position [37, 0]
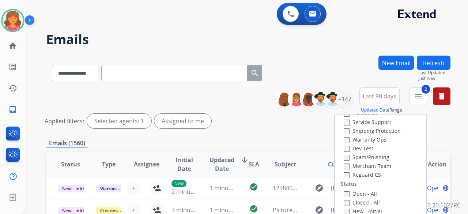
click at [345, 173] on label "Reguard CS" at bounding box center [362, 174] width 37 height 7
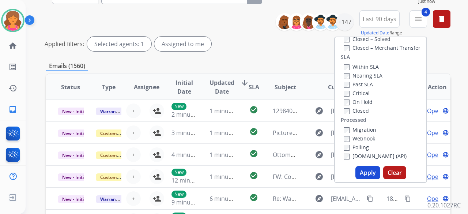
scroll to position [110, 0]
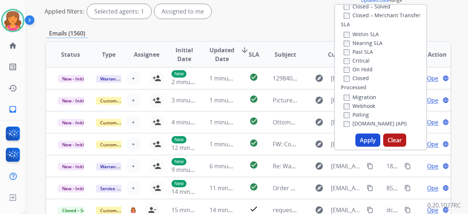
click at [374, 139] on button "Apply" at bounding box center [367, 139] width 25 height 13
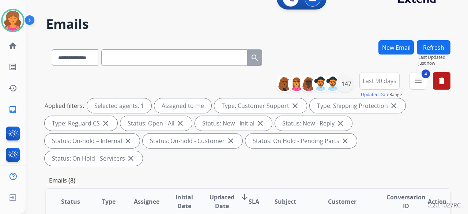
scroll to position [0, 0]
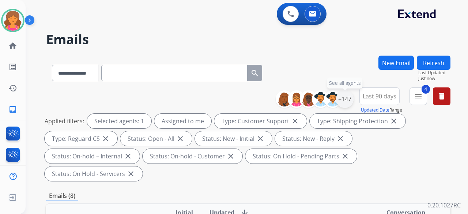
click at [344, 100] on div "+147" at bounding box center [345, 99] width 18 height 18
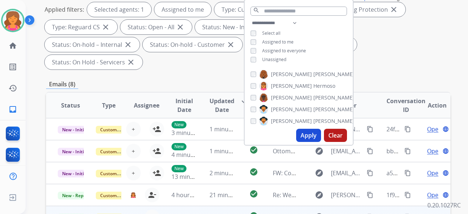
scroll to position [146, 0]
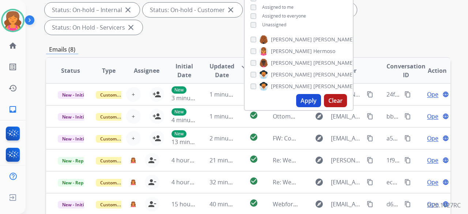
click at [225, 26] on div "**********" at bounding box center [248, 124] width 404 height 431
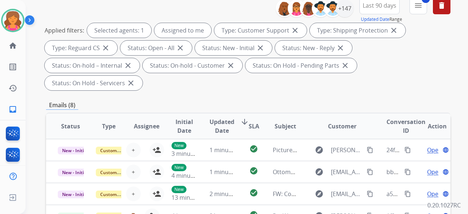
scroll to position [37, 0]
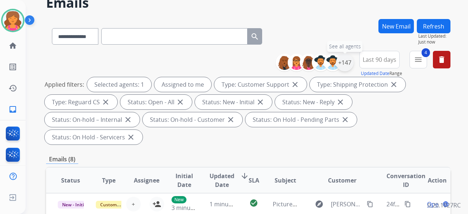
click at [346, 62] on div "+147" at bounding box center [345, 63] width 18 height 18
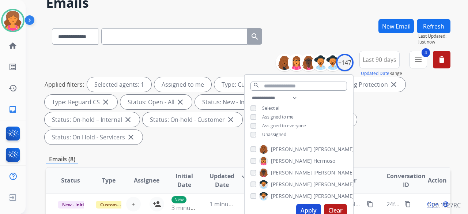
click at [303, 212] on button "Apply" at bounding box center [308, 210] width 25 height 13
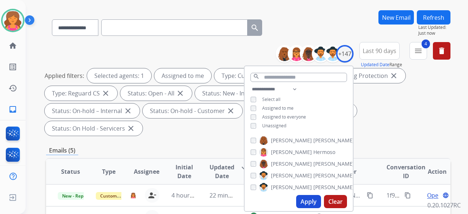
scroll to position [183, 0]
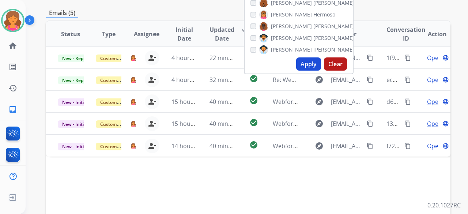
click at [227, 157] on div "Status Type Assignee Initial Date Updated Date arrow_downward SLA Subject Custo…" at bounding box center [248, 142] width 404 height 245
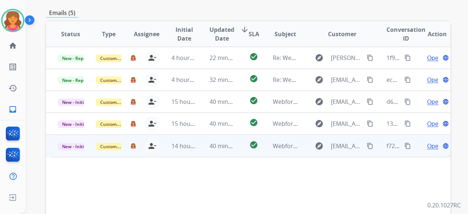
click at [427, 141] on span "Open" at bounding box center [434, 145] width 15 height 9
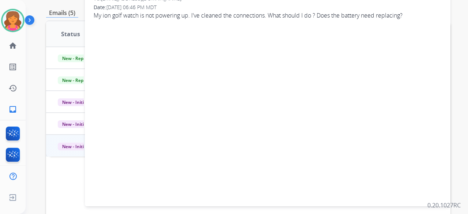
scroll to position [37, 0]
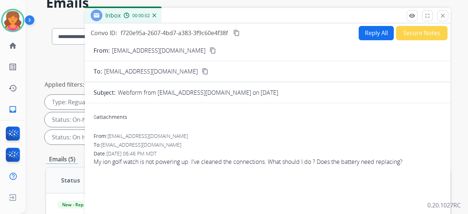
click at [208, 52] on button "content_copy" at bounding box center [212, 50] width 9 height 9
click at [363, 37] on button "Reply All" at bounding box center [376, 33] width 35 height 14
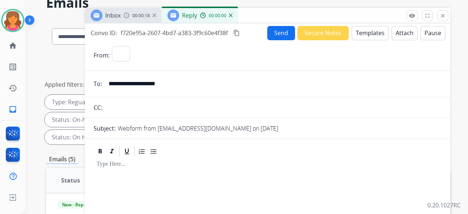
select select "**********"
click at [363, 37] on button "Templates" at bounding box center [370, 33] width 37 height 14
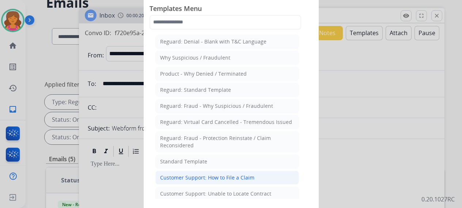
click at [213, 174] on div "Customer Support: How to File a Claim" at bounding box center [207, 177] width 94 height 7
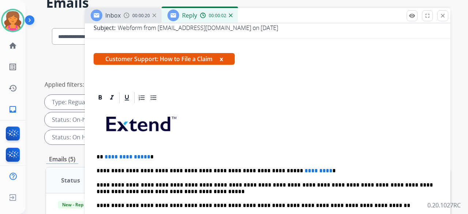
scroll to position [132, 0]
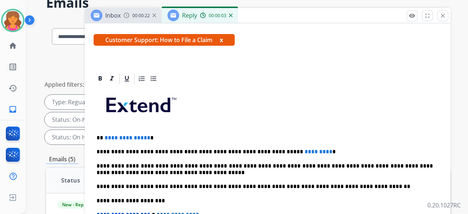
click at [146, 135] on p "**********" at bounding box center [265, 138] width 336 height 7
click at [296, 148] on p "**********" at bounding box center [265, 151] width 336 height 7
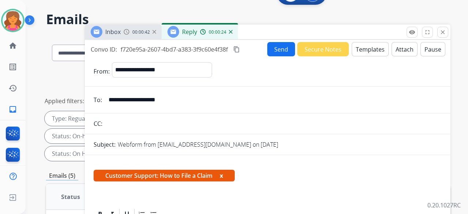
scroll to position [0, 0]
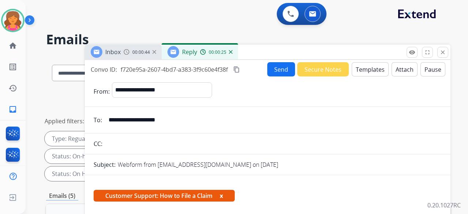
click at [239, 69] on mat-icon "content_copy" at bounding box center [236, 69] width 7 height 7
click at [273, 69] on button "Send" at bounding box center [281, 69] width 28 height 14
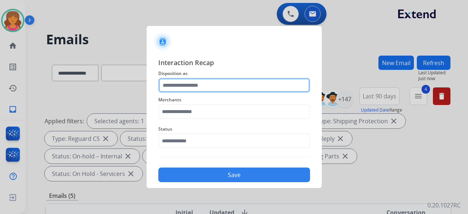
click at [224, 84] on input "text" at bounding box center [234, 85] width 152 height 15
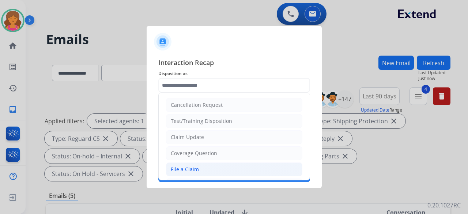
click at [184, 166] on div "File a Claim" at bounding box center [185, 169] width 28 height 7
type input "**********"
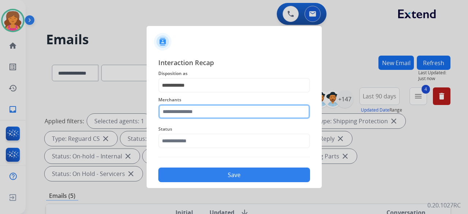
click at [195, 110] on input "text" at bounding box center [234, 111] width 152 height 15
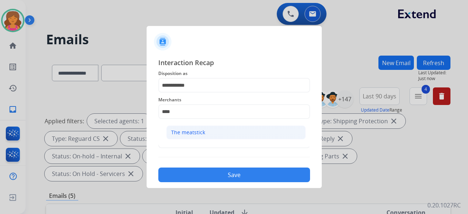
click at [193, 129] on div "The meatstick" at bounding box center [188, 132] width 34 height 7
type input "**********"
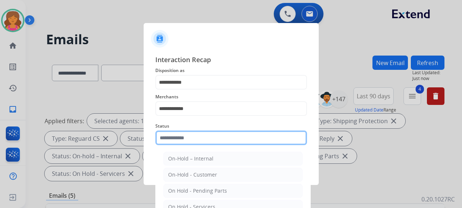
click at [188, 145] on input "text" at bounding box center [231, 138] width 152 height 15
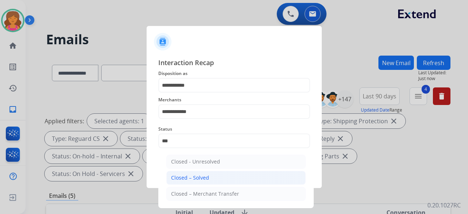
click at [196, 179] on div "Closed – Solved" at bounding box center [190, 177] width 38 height 7
type input "**********"
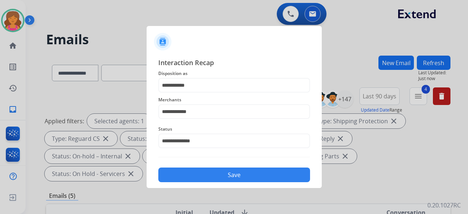
click at [196, 179] on button "Save" at bounding box center [234, 174] width 152 height 15
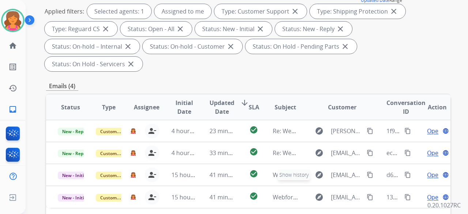
scroll to position [146, 0]
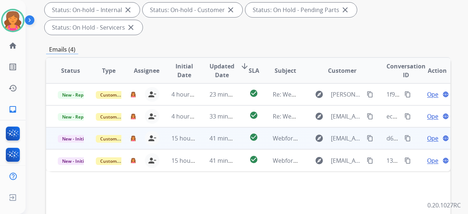
click at [430, 134] on span "Open" at bounding box center [434, 138] width 15 height 9
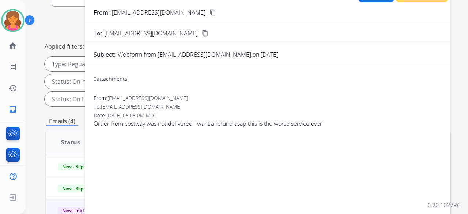
scroll to position [37, 0]
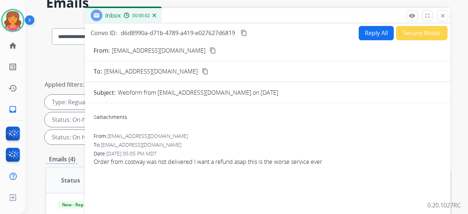
click at [209, 51] on mat-icon "content_copy" at bounding box center [212, 50] width 7 height 7
click at [368, 34] on button "Reply All" at bounding box center [376, 33] width 35 height 14
select select "**********"
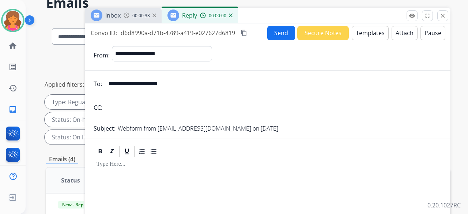
click at [368, 34] on button "Templates" at bounding box center [370, 33] width 37 height 14
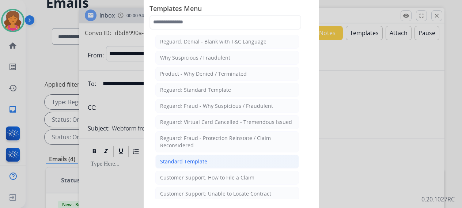
click at [220, 158] on li "Standard Template" at bounding box center [227, 162] width 144 height 14
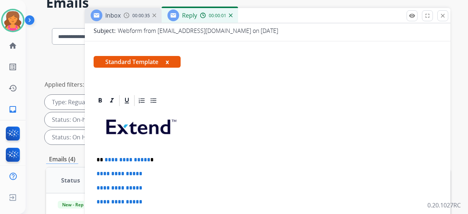
scroll to position [159, 0]
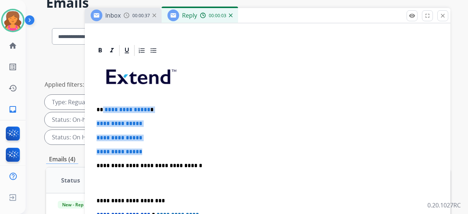
drag, startPoint x: 153, startPoint y: 136, endPoint x: 103, endPoint y: 91, distance: 67.6
click at [103, 91] on div "**********" at bounding box center [268, 183] width 348 height 252
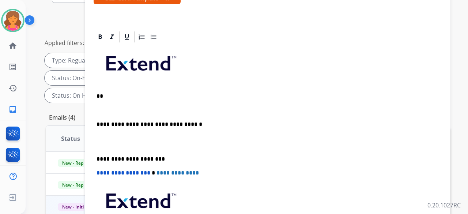
scroll to position [64, 0]
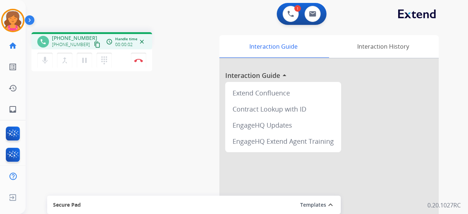
click at [94, 45] on mat-icon "content_copy" at bounding box center [97, 44] width 7 height 7
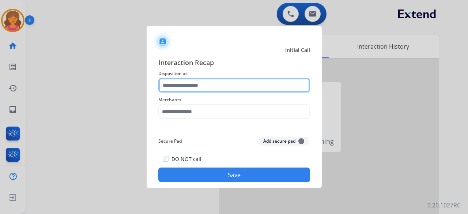
click at [207, 86] on input "text" at bounding box center [234, 85] width 152 height 15
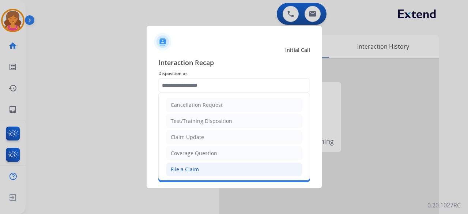
click at [184, 166] on div "File a Claim" at bounding box center [185, 169] width 28 height 7
type input "**********"
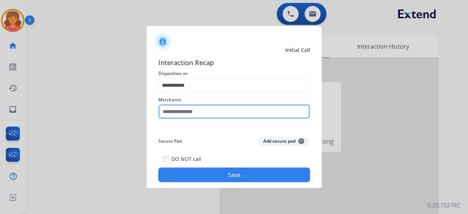
click at [188, 115] on input "text" at bounding box center [234, 111] width 152 height 15
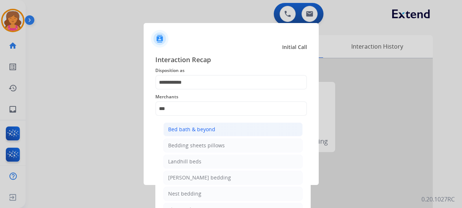
click at [194, 128] on div "Bed bath & beyond" at bounding box center [191, 129] width 47 height 7
type input "**********"
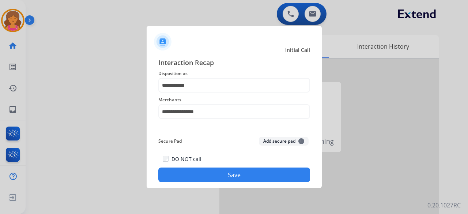
click at [192, 175] on button "Save" at bounding box center [234, 174] width 152 height 15
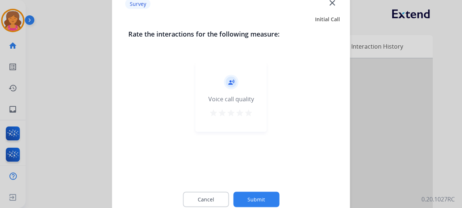
click at [247, 117] on button "star" at bounding box center [248, 113] width 9 height 11
click at [245, 193] on button "Submit" at bounding box center [256, 199] width 46 height 15
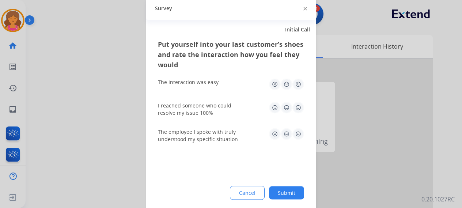
click at [297, 85] on img at bounding box center [298, 84] width 12 height 12
click at [297, 105] on img at bounding box center [298, 108] width 12 height 12
click at [296, 134] on img at bounding box center [298, 134] width 12 height 12
click at [281, 194] on button "Submit" at bounding box center [286, 192] width 35 height 13
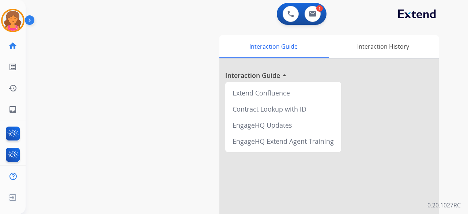
click at [310, 24] on div "0 Voice Interactions 1 Email Interactions" at bounding box center [302, 14] width 50 height 22
click at [309, 16] on img at bounding box center [312, 14] width 7 height 6
select select "**********"
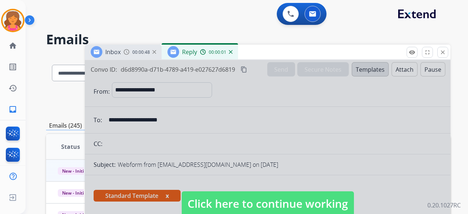
click at [206, 203] on span "Click here to continue working" at bounding box center [268, 203] width 172 height 25
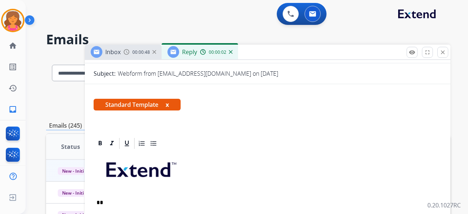
scroll to position [146, 0]
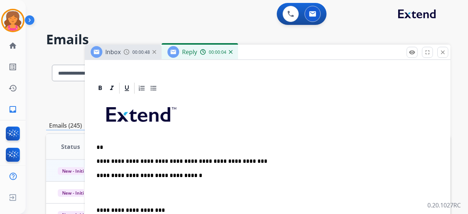
click at [235, 156] on div "**********" at bounding box center [268, 206] width 348 height 223
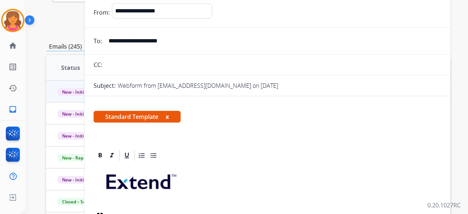
scroll to position [0, 0]
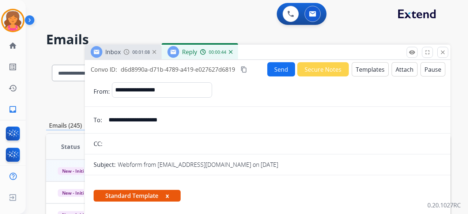
click at [267, 69] on button "Send" at bounding box center [281, 69] width 28 height 14
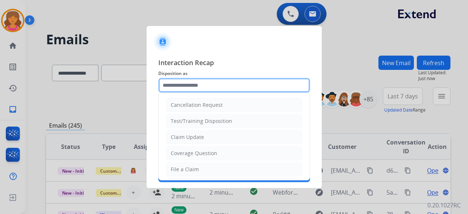
click at [243, 80] on input "text" at bounding box center [234, 85] width 152 height 15
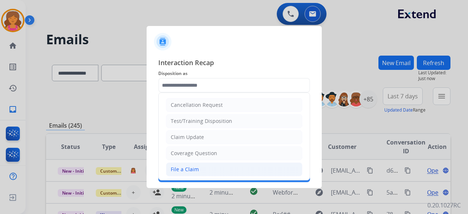
click at [177, 167] on div "File a Claim" at bounding box center [185, 169] width 28 height 7
type input "**********"
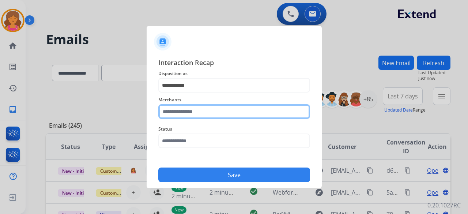
click at [198, 112] on input "text" at bounding box center [234, 111] width 152 height 15
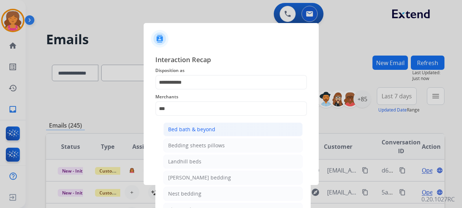
click at [204, 134] on li "Bed bath & beyond" at bounding box center [232, 129] width 139 height 14
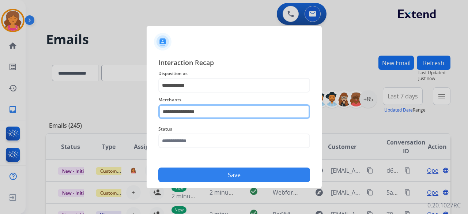
click at [218, 116] on input "**********" at bounding box center [234, 111] width 152 height 15
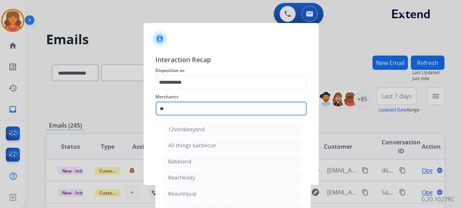
type input "*"
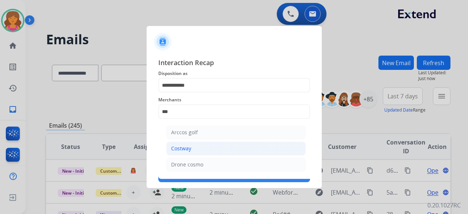
click at [191, 152] on li "Costway" at bounding box center [235, 148] width 139 height 14
type input "*******"
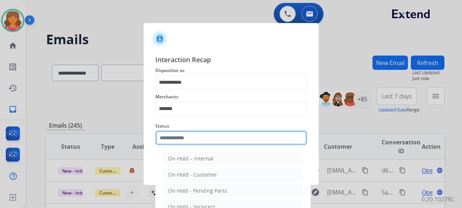
click at [192, 146] on div "Status On-Hold – Internal On-Hold - Customer On Hold - Pending Parts On Hold - …" at bounding box center [231, 133] width 152 height 29
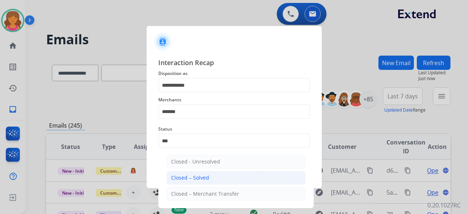
click at [191, 175] on div "Closed – Solved" at bounding box center [190, 177] width 38 height 7
type input "**********"
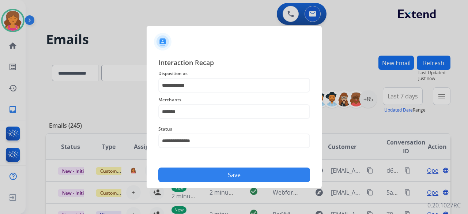
click at [192, 180] on button "Save" at bounding box center [234, 174] width 152 height 15
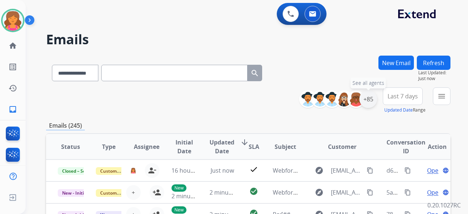
click at [369, 98] on div "+85" at bounding box center [368, 99] width 18 height 18
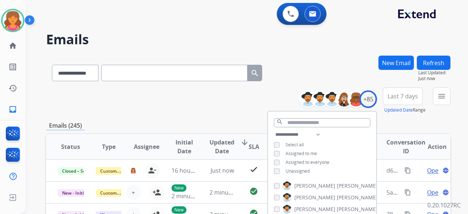
click at [392, 105] on div "Last 7 days Updated Date Range Custom Recent Last 7 days Last 14 days Last 30 d…" at bounding box center [405, 100] width 44 height 26
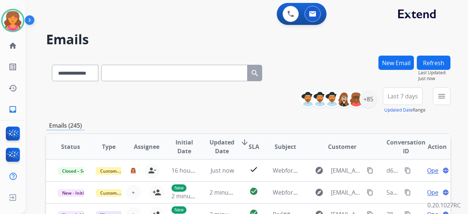
click at [396, 98] on span "Last 7 days" at bounding box center [403, 96] width 30 height 3
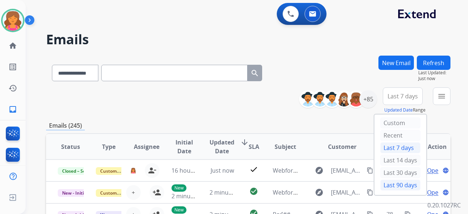
click at [383, 184] on div "Last 90 days" at bounding box center [400, 185] width 40 height 11
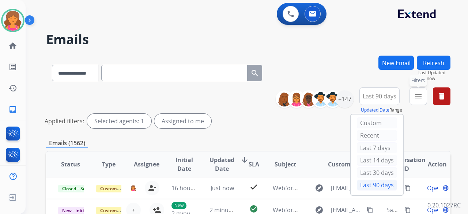
click at [413, 98] on button "menu Filters" at bounding box center [418, 96] width 18 height 18
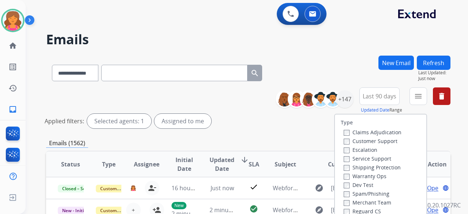
click at [370, 139] on label "Customer Support" at bounding box center [371, 140] width 54 height 7
click at [361, 164] on label "Shipping Protection" at bounding box center [372, 167] width 57 height 7
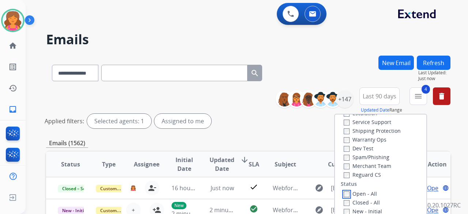
scroll to position [110, 0]
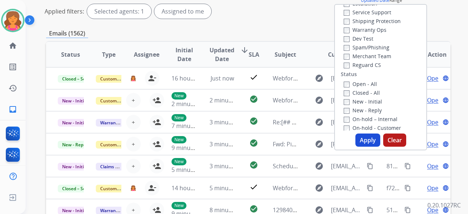
click at [368, 134] on button "Apply" at bounding box center [367, 139] width 25 height 13
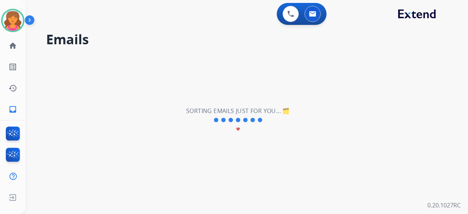
scroll to position [0, 0]
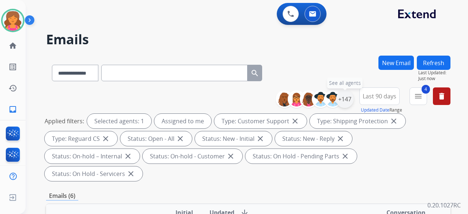
click at [343, 99] on div "+147" at bounding box center [345, 99] width 18 height 18
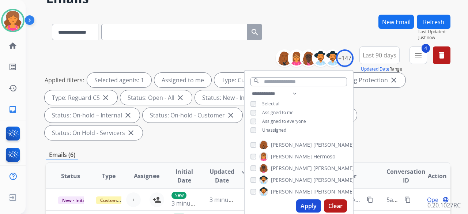
scroll to position [73, 0]
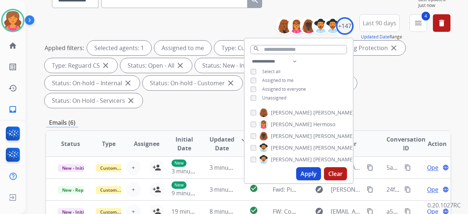
click at [301, 171] on button "Apply" at bounding box center [308, 173] width 25 height 13
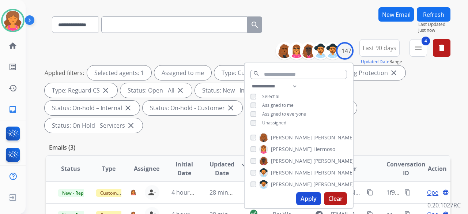
scroll to position [110, 0]
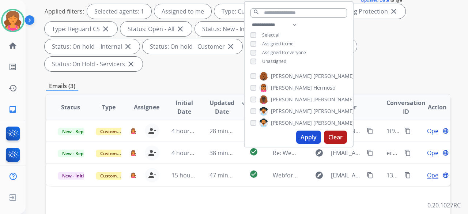
click at [244, 176] on div "Status Type Assignee Initial Date Updated Date arrow_downward SLA Subject Custo…" at bounding box center [248, 216] width 404 height 245
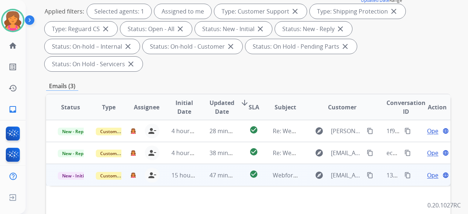
click at [427, 171] on span "Open" at bounding box center [434, 175] width 15 height 9
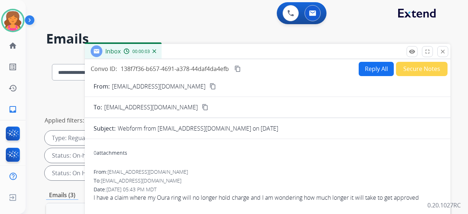
scroll to position [0, 0]
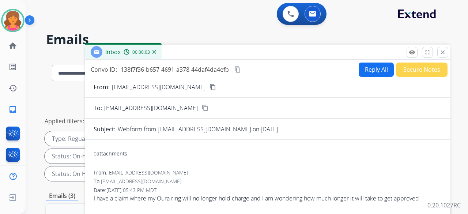
click at [209, 88] on mat-icon "content_copy" at bounding box center [212, 87] width 7 height 7
click at [440, 53] on mat-icon "close" at bounding box center [442, 52] width 7 height 7
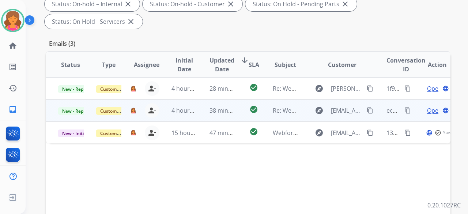
scroll to position [183, 0]
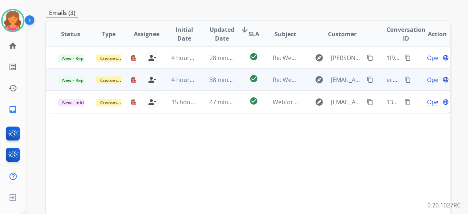
click at [235, 69] on td "check_circle" at bounding box center [247, 80] width 25 height 22
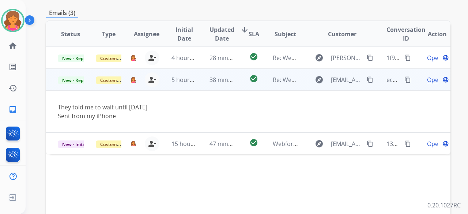
click at [427, 75] on span "Open" at bounding box center [434, 79] width 15 height 9
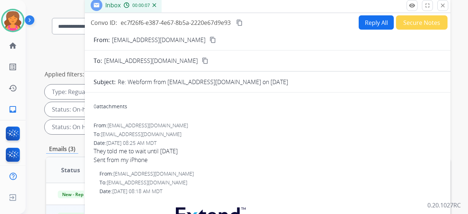
scroll to position [37, 0]
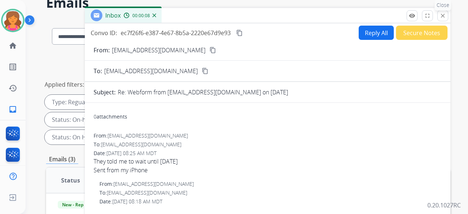
click at [441, 15] on mat-icon "close" at bounding box center [442, 15] width 7 height 7
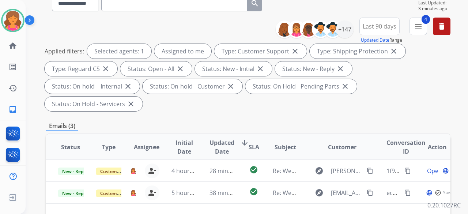
scroll to position [146, 0]
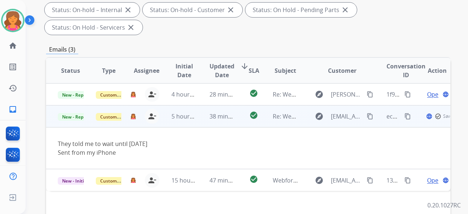
click at [83, 105] on td "New - Reply" at bounding box center [65, 116] width 38 height 22
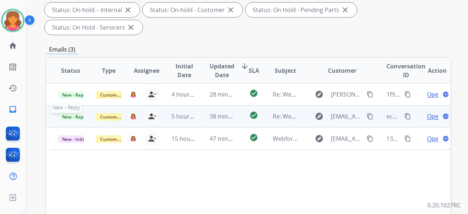
click at [75, 113] on span "New - Reply" at bounding box center [74, 117] width 33 height 8
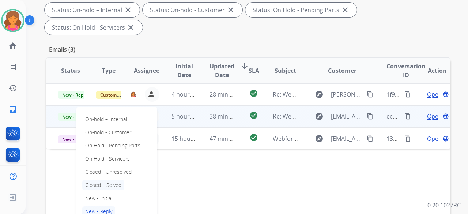
click at [107, 180] on p "Closed – Solved" at bounding box center [103, 185] width 42 height 10
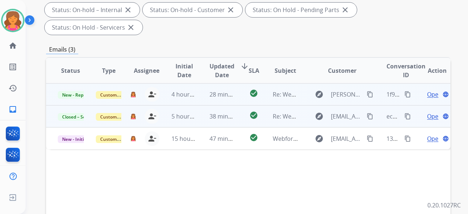
click at [427, 90] on span "Open" at bounding box center [434, 94] width 15 height 9
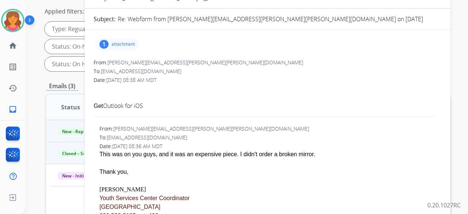
scroll to position [0, 0]
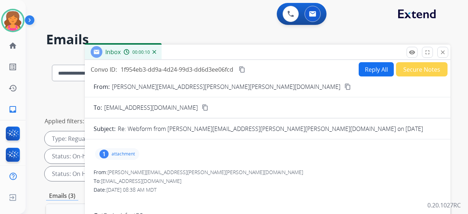
click at [366, 69] on button "Reply All" at bounding box center [376, 69] width 35 height 14
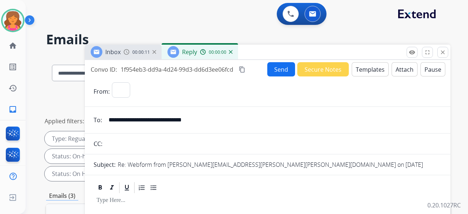
click at [366, 69] on button "Templates" at bounding box center [370, 69] width 37 height 14
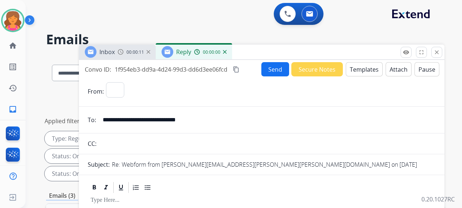
select select "**********"
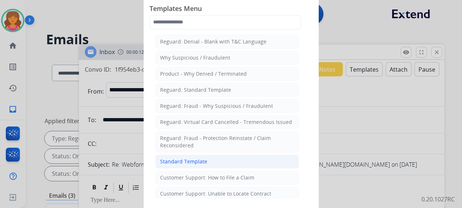
click at [201, 162] on div "Standard Template" at bounding box center [183, 161] width 47 height 7
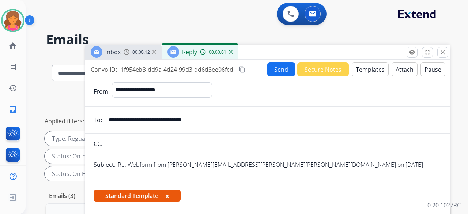
scroll to position [146, 0]
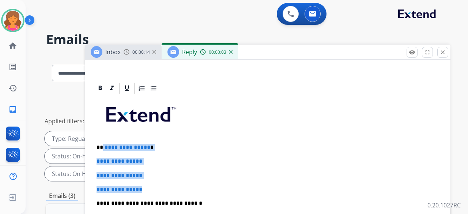
drag, startPoint x: 155, startPoint y: 186, endPoint x: 102, endPoint y: 145, distance: 67.2
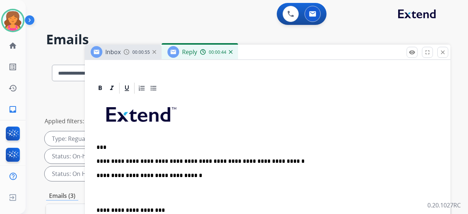
click at [118, 163] on div "**********" at bounding box center [268, 206] width 348 height 223
click at [210, 159] on p "**********" at bounding box center [265, 161] width 336 height 7
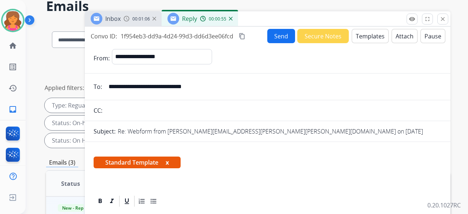
scroll to position [0, 0]
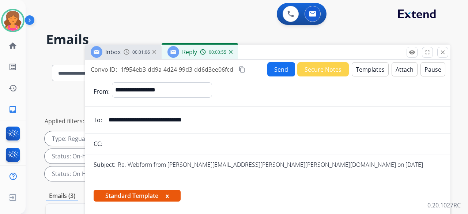
click at [268, 71] on button "Send" at bounding box center [281, 69] width 28 height 14
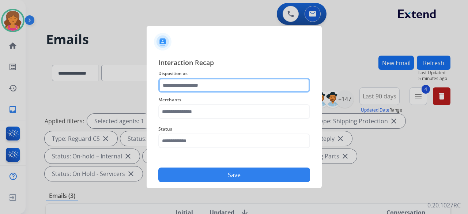
click at [208, 82] on input "text" at bounding box center [234, 85] width 152 height 15
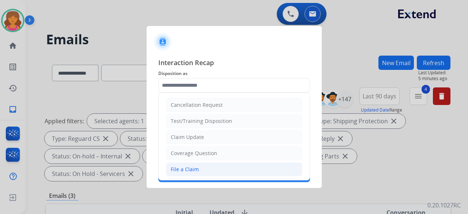
click at [192, 163] on li "File a Claim" at bounding box center [234, 169] width 136 height 14
type input "**********"
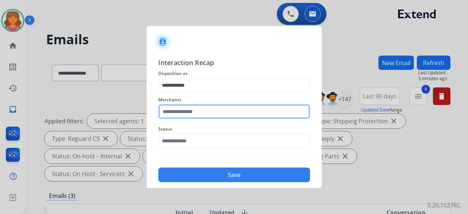
click at [189, 112] on input "text" at bounding box center [234, 111] width 152 height 15
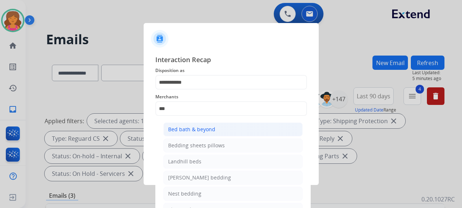
click at [187, 128] on div "Bed bath & beyond" at bounding box center [191, 129] width 47 height 7
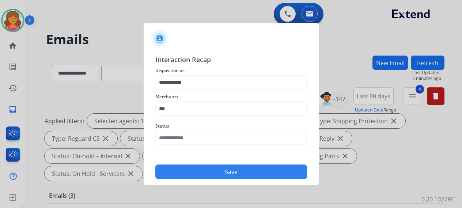
type input "**********"
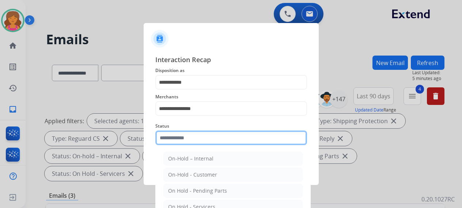
click at [184, 144] on input "text" at bounding box center [231, 138] width 152 height 15
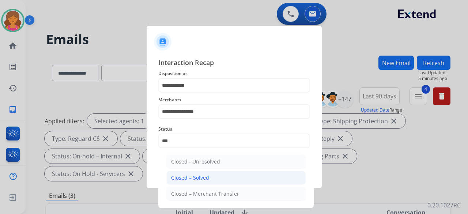
click at [189, 175] on div "Closed – Solved" at bounding box center [190, 177] width 38 height 7
type input "**********"
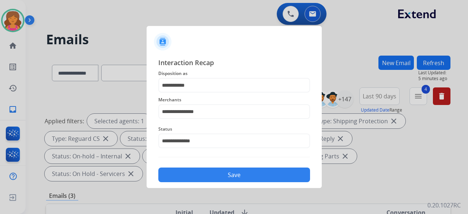
click at [189, 175] on button "Save" at bounding box center [234, 174] width 152 height 15
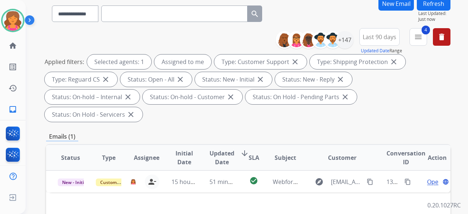
scroll to position [146, 0]
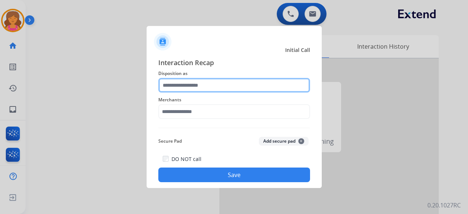
click at [234, 92] on input "text" at bounding box center [234, 85] width 152 height 15
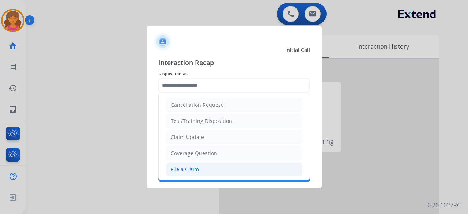
click at [178, 170] on div "File a Claim" at bounding box center [185, 169] width 28 height 7
type input "**********"
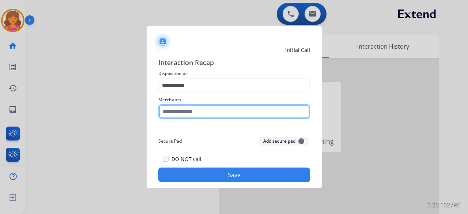
click at [180, 113] on input "text" at bounding box center [234, 111] width 152 height 15
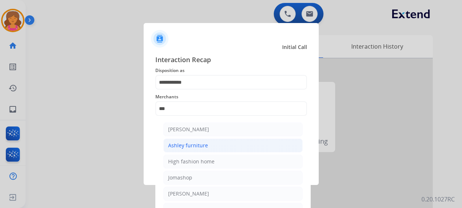
click at [193, 148] on div "Ashley furniture" at bounding box center [188, 145] width 40 height 7
type input "**********"
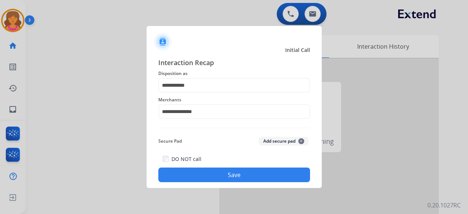
click at [194, 174] on button "Save" at bounding box center [234, 174] width 152 height 15
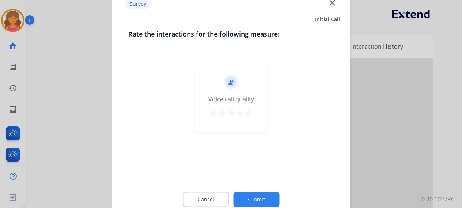
click at [246, 116] on mat-icon "star" at bounding box center [248, 112] width 9 height 9
click at [250, 205] on button "Submit" at bounding box center [256, 199] width 46 height 15
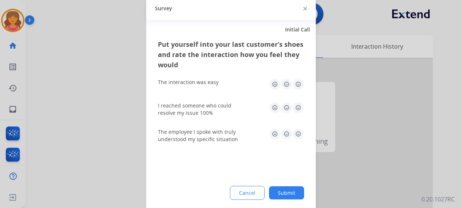
click at [298, 90] on div "The interaction was easy" at bounding box center [231, 83] width 146 height 23
click at [301, 102] on img at bounding box center [298, 108] width 12 height 12
click at [299, 83] on img at bounding box center [298, 84] width 12 height 12
click at [301, 137] on img at bounding box center [298, 134] width 12 height 12
click at [284, 193] on button "Submit" at bounding box center [286, 192] width 35 height 13
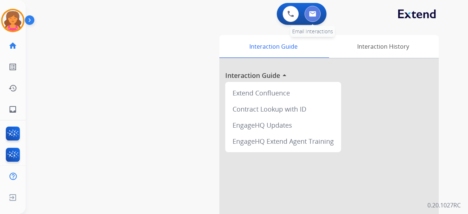
click at [312, 9] on button at bounding box center [313, 14] width 16 height 16
select select "**********"
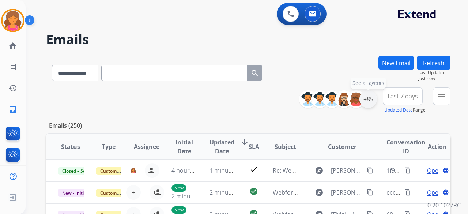
click at [366, 101] on div "+85" at bounding box center [368, 99] width 18 height 18
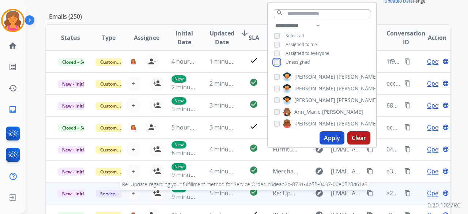
scroll to position [146, 0]
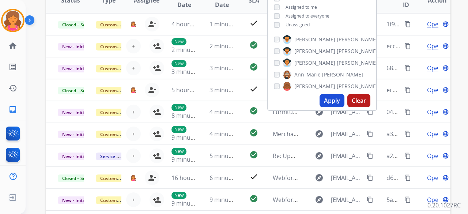
click at [335, 99] on button "Apply" at bounding box center [332, 100] width 25 height 13
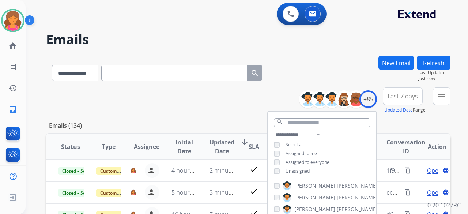
scroll to position [73, 0]
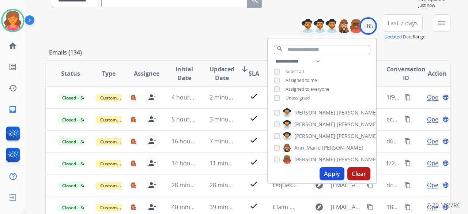
click at [397, 22] on span "Last 7 days" at bounding box center [403, 23] width 30 height 3
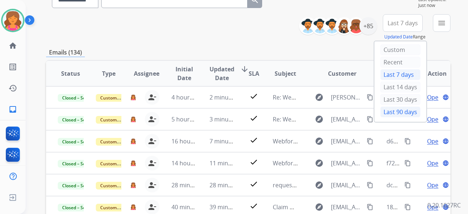
click at [388, 108] on div "Last 90 days" at bounding box center [400, 111] width 40 height 11
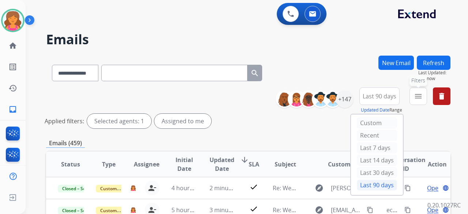
click at [419, 101] on button "menu Filters" at bounding box center [418, 96] width 18 height 18
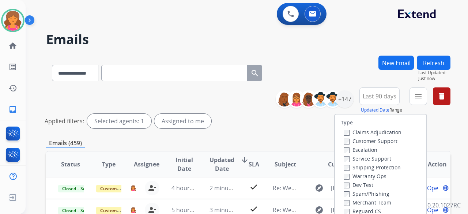
click at [360, 143] on label "Customer Support" at bounding box center [371, 140] width 54 height 7
click at [360, 165] on label "Shipping Protection" at bounding box center [372, 167] width 57 height 7
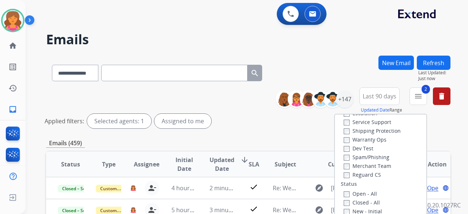
click at [358, 174] on label "Reguard CS" at bounding box center [362, 174] width 37 height 7
click at [347, 191] on label "Open - All" at bounding box center [360, 193] width 33 height 7
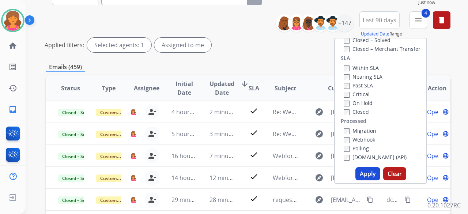
scroll to position [110, 0]
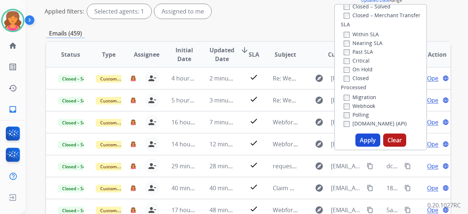
click at [366, 143] on button "Apply" at bounding box center [367, 139] width 25 height 13
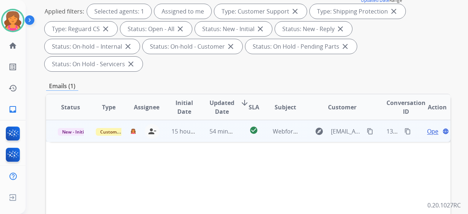
click at [428, 127] on span "Open" at bounding box center [434, 131] width 15 height 9
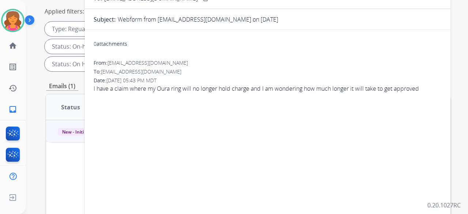
scroll to position [0, 0]
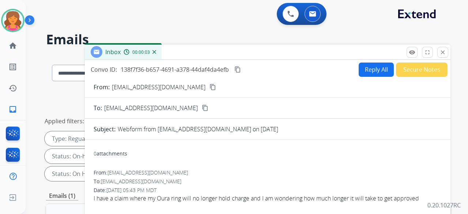
click at [238, 69] on mat-icon "content_copy" at bounding box center [237, 69] width 7 height 7
click at [368, 67] on button "Reply All" at bounding box center [376, 70] width 35 height 14
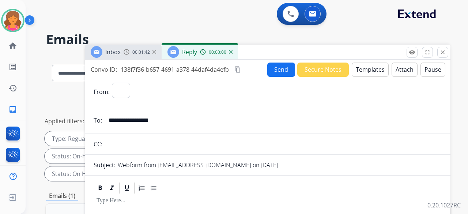
select select "**********"
click at [366, 68] on button "Templates" at bounding box center [370, 70] width 37 height 14
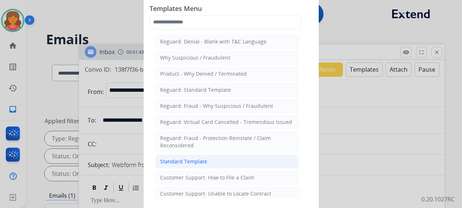
click at [194, 163] on div "Standard Template" at bounding box center [183, 161] width 47 height 7
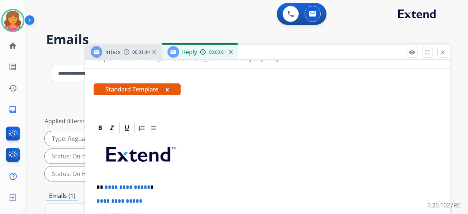
scroll to position [146, 0]
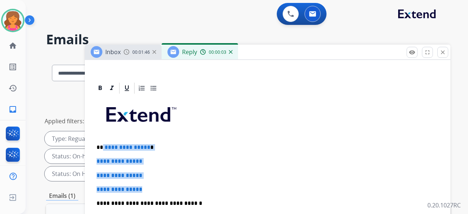
drag, startPoint x: 146, startPoint y: 187, endPoint x: 102, endPoint y: 144, distance: 61.0
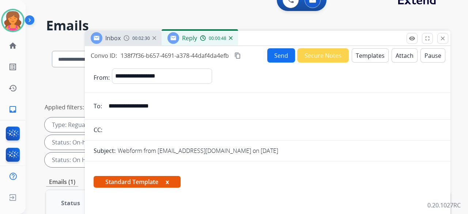
scroll to position [0, 0]
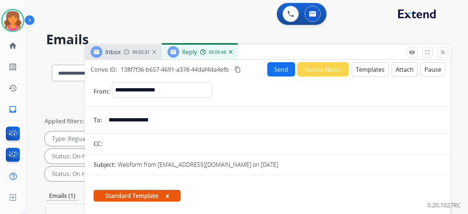
click at [268, 68] on button "Send" at bounding box center [281, 69] width 28 height 14
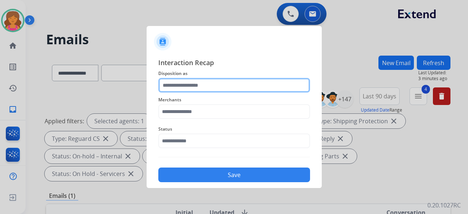
click at [174, 92] on div at bounding box center [234, 85] width 152 height 15
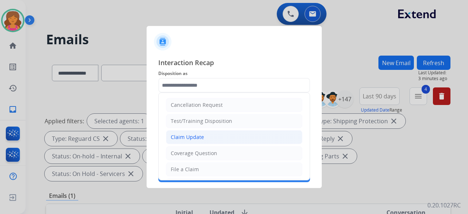
click at [186, 136] on div "Claim Update" at bounding box center [187, 136] width 33 height 7
type input "**********"
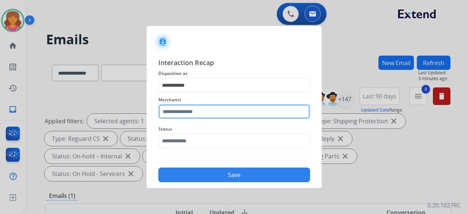
click at [189, 112] on input "text" at bounding box center [234, 111] width 152 height 15
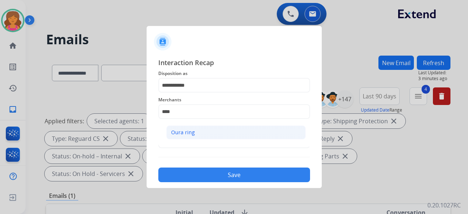
click at [224, 132] on li "Oura ring" at bounding box center [235, 132] width 139 height 14
type input "*********"
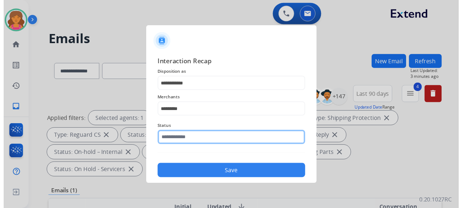
click at [220, 135] on input "text" at bounding box center [234, 140] width 152 height 15
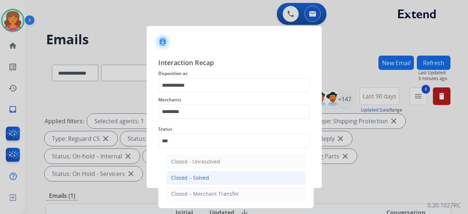
click at [211, 180] on li "Closed – Solved" at bounding box center [235, 178] width 139 height 14
type input "**********"
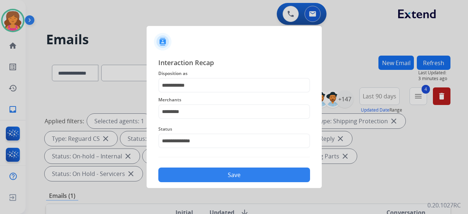
click at [211, 180] on button "Save" at bounding box center [234, 174] width 152 height 15
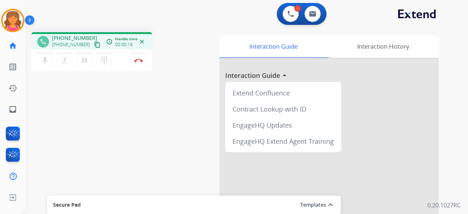
click at [94, 43] on mat-icon "content_copy" at bounding box center [97, 44] width 7 height 7
click at [141, 62] on button "Disconnect" at bounding box center [138, 60] width 15 height 15
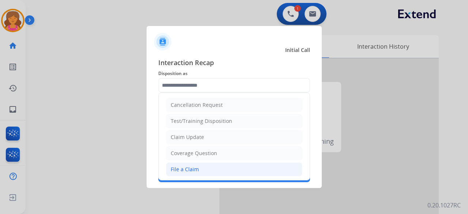
click at [188, 164] on li "File a Claim" at bounding box center [234, 169] width 136 height 14
type input "**********"
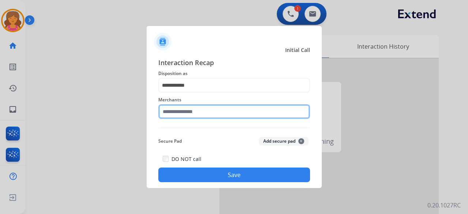
click at [201, 112] on input "text" at bounding box center [234, 111] width 152 height 15
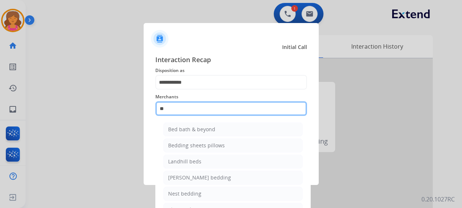
type input "*"
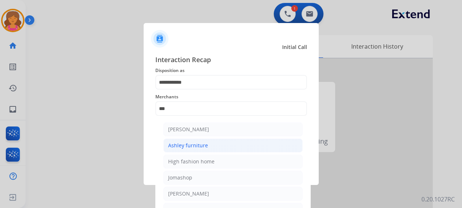
click at [208, 150] on li "Ashley furniture" at bounding box center [232, 146] width 139 height 14
type input "**********"
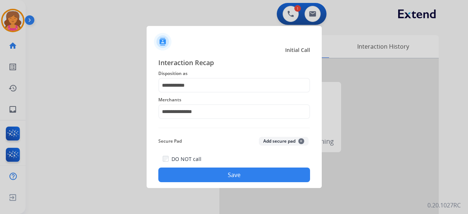
click at [208, 150] on div "**********" at bounding box center [234, 119] width 152 height 125
click at [207, 171] on button "Save" at bounding box center [234, 174] width 152 height 15
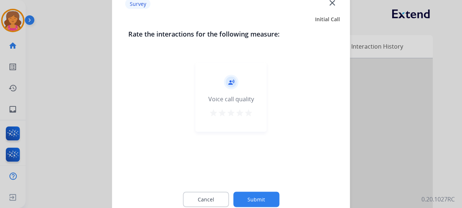
click at [244, 111] on mat-icon "star" at bounding box center [248, 112] width 9 height 9
click at [257, 196] on button "Submit" at bounding box center [256, 199] width 46 height 15
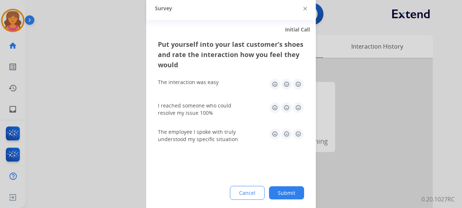
click at [300, 85] on img at bounding box center [298, 84] width 12 height 12
click at [295, 108] on img at bounding box center [298, 108] width 12 height 12
click at [301, 128] on div "The employee I spoke with truly understood my specific situation" at bounding box center [231, 135] width 146 height 26
click at [298, 134] on img at bounding box center [298, 134] width 12 height 12
click at [282, 203] on div "Put yourself into your last customer’s shoes and rate the interaction how you f…" at bounding box center [231, 125] width 170 height 173
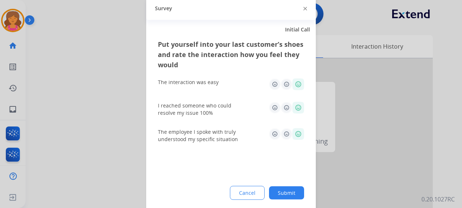
click at [284, 191] on button "Submit" at bounding box center [286, 192] width 35 height 13
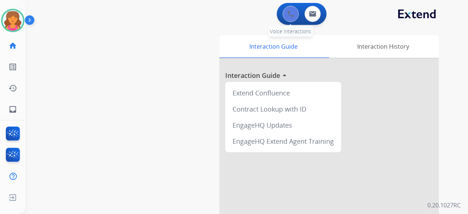
click at [286, 12] on button at bounding box center [291, 14] width 16 height 16
click at [284, 19] on button at bounding box center [291, 14] width 16 height 16
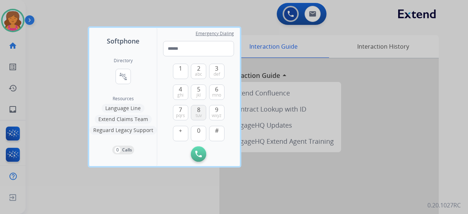
drag, startPoint x: 197, startPoint y: 106, endPoint x: 198, endPoint y: 97, distance: 8.9
click at [197, 105] on div "8 tuv" at bounding box center [198, 112] width 15 height 15
click at [200, 92] on span "jkl" at bounding box center [198, 95] width 4 height 6
click at [220, 158] on button "Remove Number" at bounding box center [216, 153] width 15 height 15
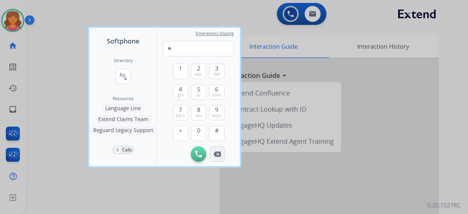
type input "*"
click at [220, 158] on button "Remove Number" at bounding box center [216, 153] width 15 height 15
click at [197, 111] on span "8" at bounding box center [198, 109] width 3 height 9
click at [203, 90] on button "5 jkl" at bounding box center [198, 91] width 15 height 15
click at [201, 91] on button "5 jkl" at bounding box center [198, 91] width 15 height 15
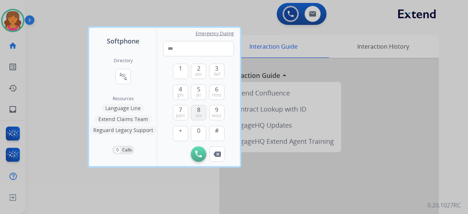
click at [198, 109] on span "8" at bounding box center [198, 109] width 3 height 9
click at [210, 73] on button "3 def" at bounding box center [216, 71] width 15 height 15
click at [197, 91] on span "5" at bounding box center [198, 89] width 3 height 9
click at [217, 90] on span "6" at bounding box center [216, 89] width 3 height 9
click at [216, 75] on span "def" at bounding box center [217, 74] width 7 height 6
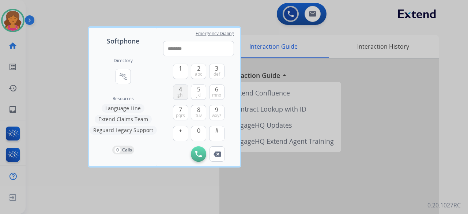
click at [179, 93] on span "ghi" at bounding box center [180, 95] width 6 height 6
click at [211, 113] on button "9 wxyz" at bounding box center [216, 112] width 15 height 15
type input "**********"
click at [199, 152] on img at bounding box center [198, 154] width 7 height 7
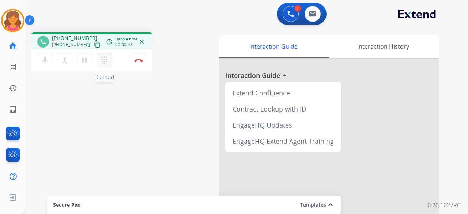
click at [107, 60] on mat-icon "dialpad" at bounding box center [104, 60] width 9 height 9
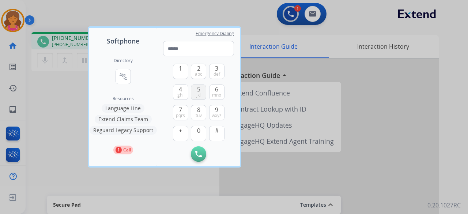
click at [202, 94] on button "5 jkl" at bounding box center [198, 91] width 15 height 15
type input "*"
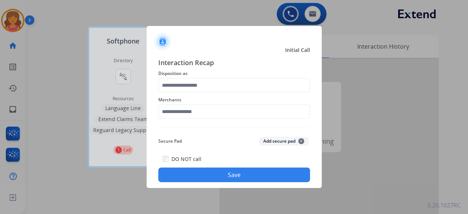
click at [228, 179] on button "Save" at bounding box center [234, 174] width 152 height 15
click at [216, 94] on div "Merchants" at bounding box center [234, 106] width 152 height 29
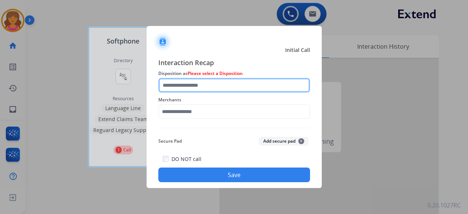
click at [213, 89] on input "text" at bounding box center [234, 85] width 152 height 15
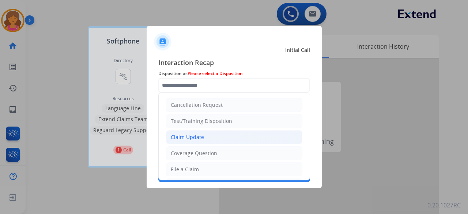
click at [199, 133] on div "Claim Update" at bounding box center [187, 136] width 33 height 7
type input "**********"
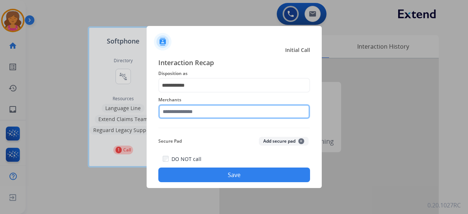
click at [200, 111] on input "text" at bounding box center [234, 111] width 152 height 15
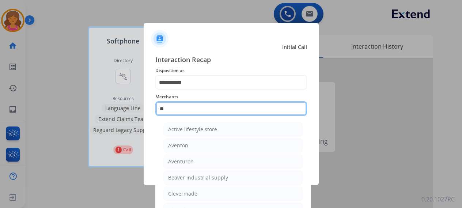
type input "*"
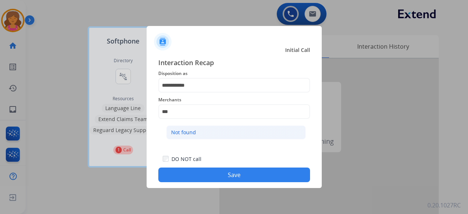
click at [197, 137] on li "Not found" at bounding box center [235, 132] width 139 height 14
type input "*********"
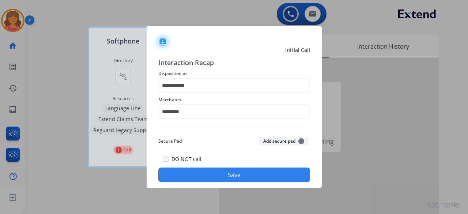
click at [209, 174] on button "Save" at bounding box center [234, 174] width 152 height 15
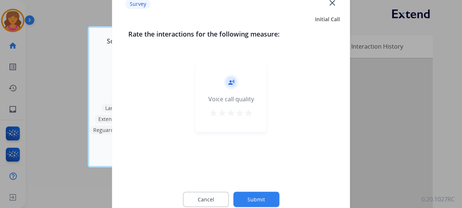
click at [247, 117] on button "star" at bounding box center [248, 113] width 9 height 11
click at [250, 195] on button "Submit" at bounding box center [256, 199] width 46 height 15
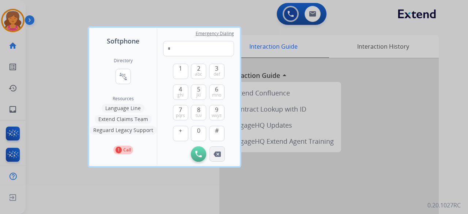
click at [218, 151] on button "Remove Number" at bounding box center [216, 153] width 15 height 15
click at [194, 114] on button "8 tuv" at bounding box center [198, 112] width 15 height 15
click at [194, 90] on button "5 jkl" at bounding box center [198, 91] width 15 height 15
click at [196, 112] on button "8 tuv" at bounding box center [198, 112] width 15 height 15
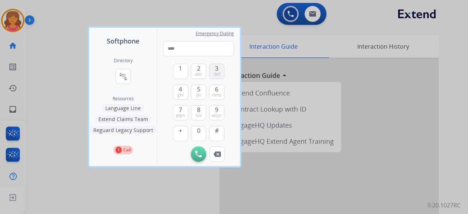
click at [216, 70] on span "3" at bounding box center [216, 68] width 3 height 9
click at [200, 92] on button "5 jkl" at bounding box center [198, 91] width 15 height 15
click at [214, 91] on button "6 mno" at bounding box center [216, 91] width 15 height 15
click at [216, 69] on span "3" at bounding box center [216, 68] width 3 height 9
click at [179, 90] on span "4" at bounding box center [180, 89] width 3 height 9
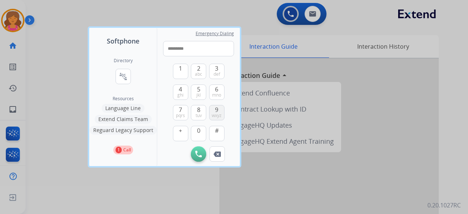
click at [211, 113] on button "9 wxyz" at bounding box center [216, 112] width 15 height 15
type input "**********"
click at [196, 156] on img at bounding box center [198, 154] width 7 height 7
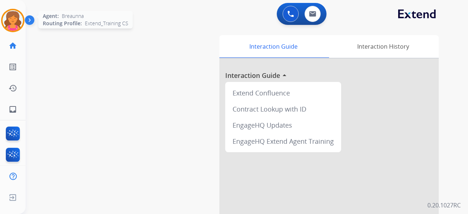
click at [8, 21] on img at bounding box center [13, 20] width 20 height 20
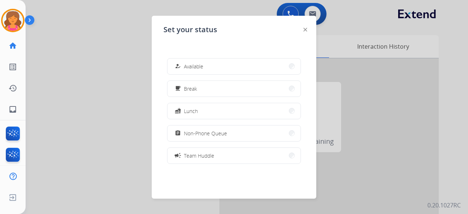
click at [194, 75] on div "how_to_reg Available free_breakfast Break fastfood Lunch assignment Non-Phone Q…" at bounding box center [233, 110] width 141 height 117
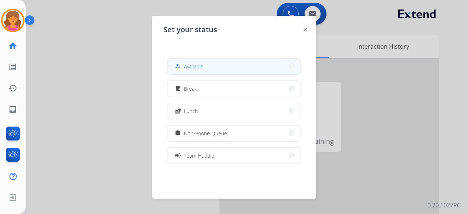
click at [197, 70] on div "how_to_reg Available" at bounding box center [188, 66] width 30 height 9
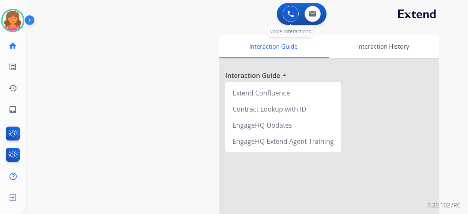
click at [292, 14] on img at bounding box center [290, 14] width 7 height 7
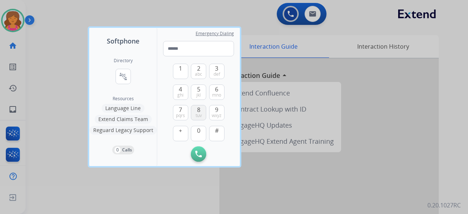
click at [195, 112] on button "8 tuv" at bounding box center [198, 112] width 15 height 15
click at [197, 97] on span "jkl" at bounding box center [198, 95] width 4 height 6
click at [199, 109] on span "8" at bounding box center [198, 109] width 3 height 9
click at [216, 73] on span "def" at bounding box center [217, 74] width 7 height 6
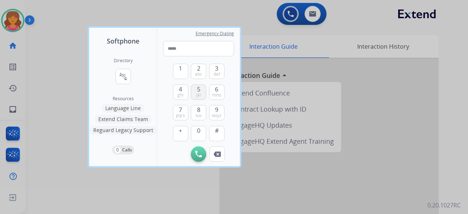
click at [200, 92] on span "5" at bounding box center [198, 89] width 3 height 9
click at [214, 92] on span "mno" at bounding box center [216, 95] width 9 height 6
click at [214, 72] on span "def" at bounding box center [217, 74] width 7 height 6
click at [181, 93] on span "ghi" at bounding box center [180, 95] width 6 height 6
click at [212, 112] on button "9 wxyz" at bounding box center [216, 112] width 15 height 15
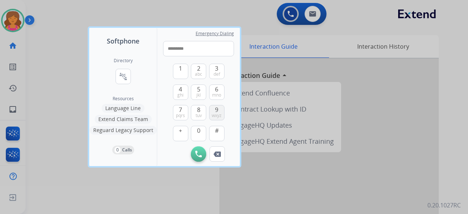
type input "**********"
click at [199, 150] on button "Initiate Call" at bounding box center [198, 153] width 15 height 15
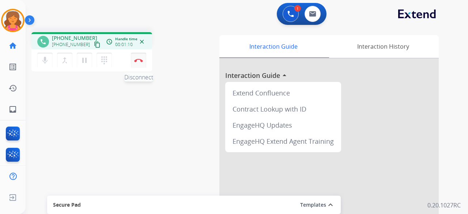
click at [140, 57] on button "Disconnect" at bounding box center [138, 60] width 15 height 15
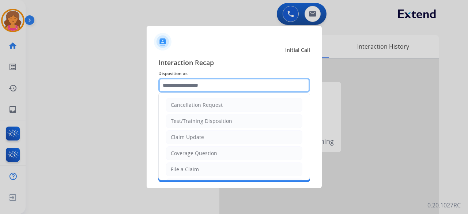
click at [266, 86] on input "text" at bounding box center [234, 85] width 152 height 15
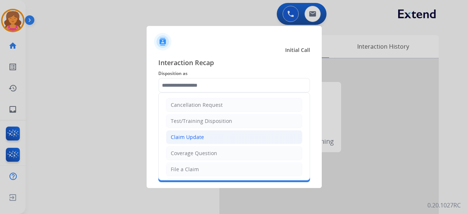
click at [204, 133] on li "Claim Update" at bounding box center [234, 137] width 136 height 14
type input "**********"
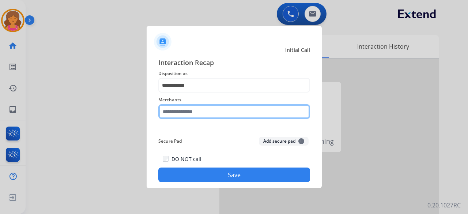
click at [201, 112] on input "text" at bounding box center [234, 111] width 152 height 15
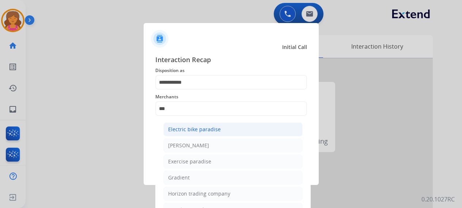
click at [197, 134] on li "Electric bike paradise" at bounding box center [232, 129] width 139 height 14
type input "**********"
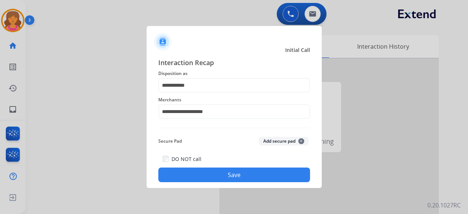
click at [186, 176] on button "Save" at bounding box center [234, 174] width 152 height 15
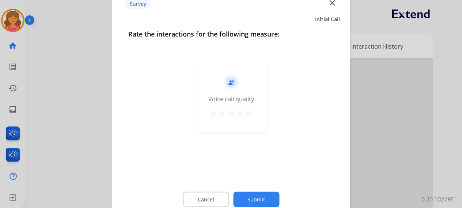
click at [250, 109] on mat-icon "star" at bounding box center [248, 112] width 9 height 9
click at [250, 204] on button "Submit" at bounding box center [256, 199] width 46 height 15
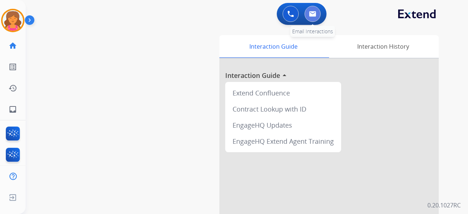
click at [305, 18] on div "0 Email Interactions" at bounding box center [313, 14] width 22 height 16
click at [311, 18] on button at bounding box center [313, 14] width 16 height 16
select select "**********"
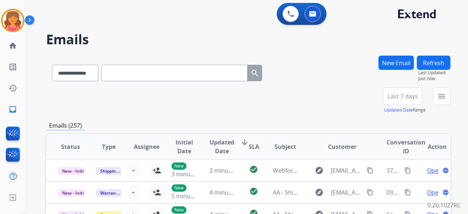
click at [388, 67] on button "New Email" at bounding box center [395, 63] width 35 height 14
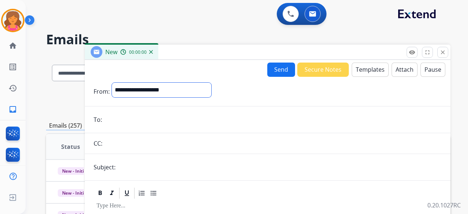
click at [186, 90] on select "**********" at bounding box center [161, 90] width 99 height 15
select select "**********"
click at [112, 83] on select "**********" at bounding box center [161, 90] width 99 height 15
paste input "**********"
type input "**********"
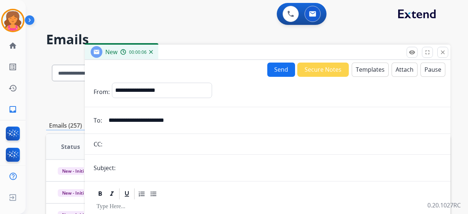
click at [160, 172] on input "text" at bounding box center [280, 167] width 324 height 15
type input "**********"
click at [361, 69] on button "Templates" at bounding box center [370, 70] width 37 height 14
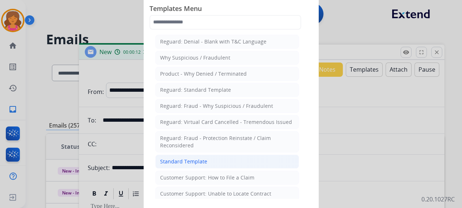
click at [205, 158] on li "Standard Template" at bounding box center [227, 162] width 144 height 14
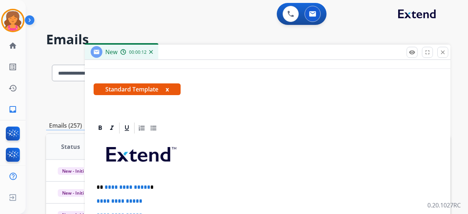
scroll to position [146, 0]
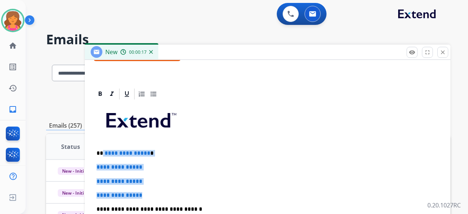
drag, startPoint x: 154, startPoint y: 188, endPoint x: 103, endPoint y: 147, distance: 64.5
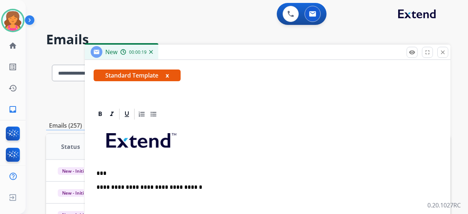
scroll to position [140, 0]
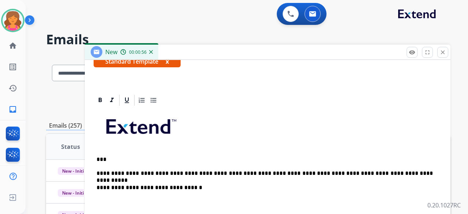
click at [195, 173] on p "**********" at bounding box center [265, 173] width 336 height 7
click at [311, 173] on p "**********" at bounding box center [265, 173] width 336 height 7
click at [247, 170] on p "**********" at bounding box center [265, 173] width 336 height 7
click at [406, 173] on p "**********" at bounding box center [265, 173] width 336 height 7
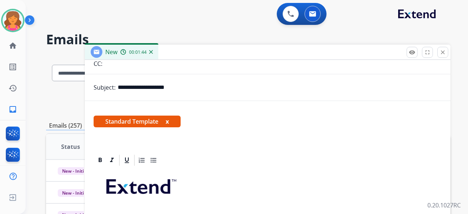
scroll to position [0, 0]
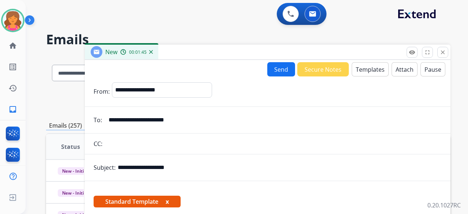
click at [274, 69] on button "Send" at bounding box center [281, 69] width 28 height 14
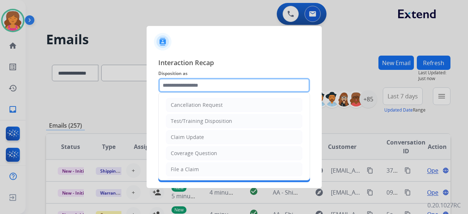
click at [251, 86] on input "text" at bounding box center [234, 85] width 152 height 15
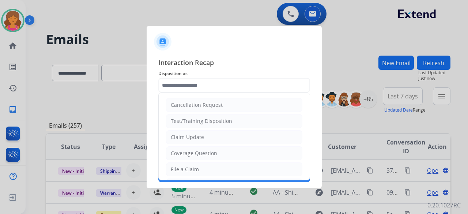
click at [198, 139] on div "Claim Update" at bounding box center [187, 136] width 33 height 7
type input "**********"
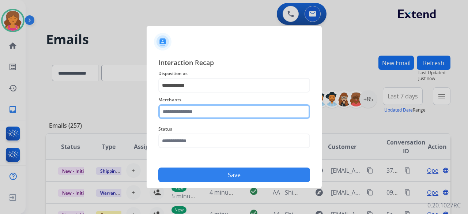
click at [207, 110] on input "text" at bounding box center [234, 111] width 152 height 15
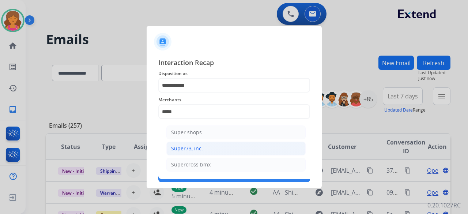
click at [235, 148] on li "Super73, inc." at bounding box center [235, 148] width 139 height 14
type input "**********"
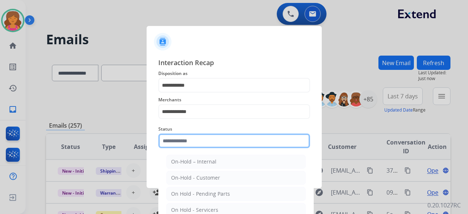
click at [220, 140] on input "text" at bounding box center [234, 140] width 152 height 15
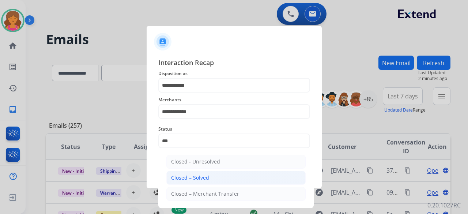
click at [204, 173] on li "Closed – Solved" at bounding box center [235, 178] width 139 height 14
type input "**********"
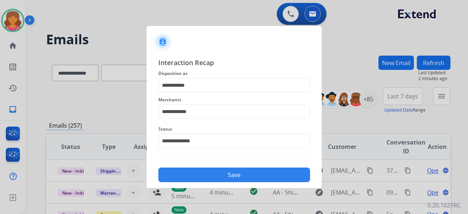
click at [204, 173] on button "Save" at bounding box center [234, 174] width 152 height 15
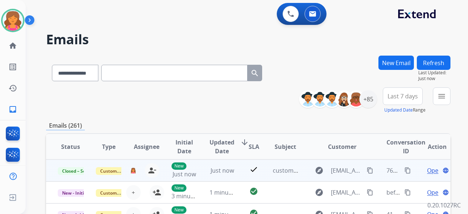
click at [427, 169] on span "Open" at bounding box center [434, 170] width 15 height 9
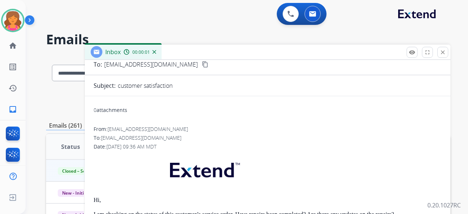
scroll to position [77, 0]
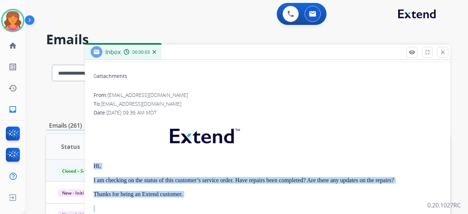
drag, startPoint x: 91, startPoint y: 163, endPoint x: 177, endPoint y: 196, distance: 91.4
click at [186, 201] on div "0 attachments From: support@extend.com To: Extendsupport@velofix.com Date: 08/1…" at bounding box center [268, 198] width 366 height 260
copy div "Hi, I am checking on the status of this customer’s service order. Have repairs …"
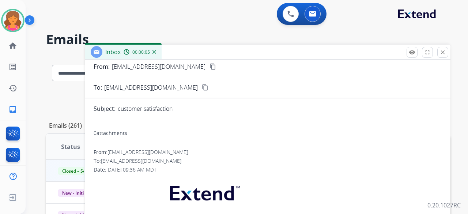
scroll to position [0, 0]
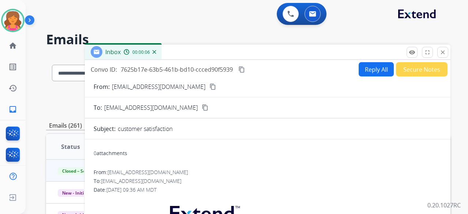
click at [360, 70] on button "Reply All" at bounding box center [376, 69] width 35 height 14
select select "**********"
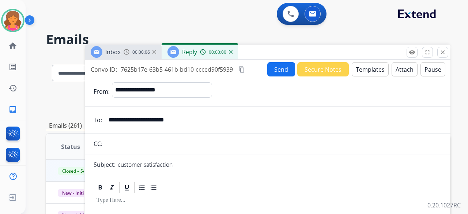
click at [360, 70] on button "Templates" at bounding box center [370, 69] width 37 height 14
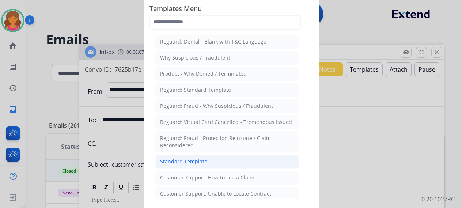
click at [181, 158] on div "Standard Template" at bounding box center [183, 161] width 47 height 7
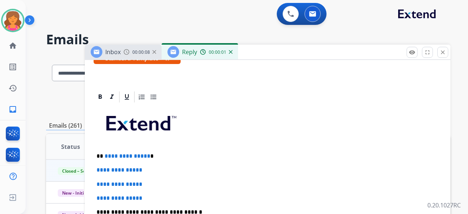
scroll to position [146, 0]
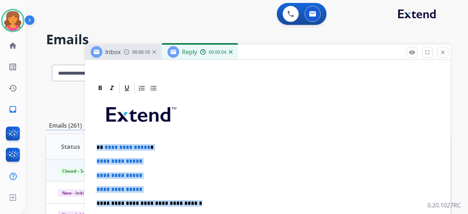
drag, startPoint x: 191, startPoint y: 204, endPoint x: 97, endPoint y: 143, distance: 111.3
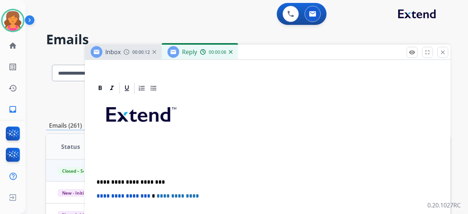
paste div
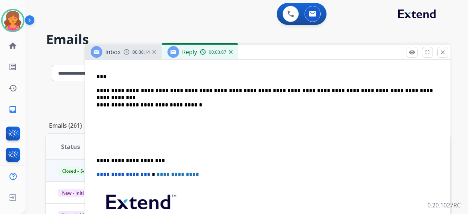
scroll to position [183, 0]
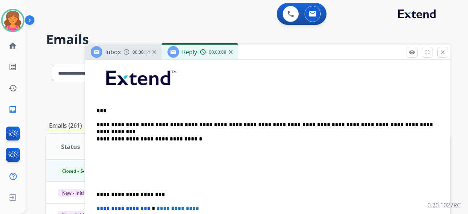
click at [191, 137] on p "**********" at bounding box center [265, 139] width 336 height 7
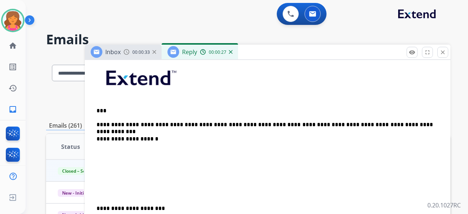
click at [164, 141] on p "**********" at bounding box center [265, 139] width 336 height 7
click at [121, 140] on p "**********" at bounding box center [265, 139] width 336 height 7
drag, startPoint x: 103, startPoint y: 166, endPoint x: 102, endPoint y: 158, distance: 7.7
click at [103, 166] on p at bounding box center [268, 170] width 342 height 14
click at [102, 154] on p at bounding box center [268, 153] width 342 height 7
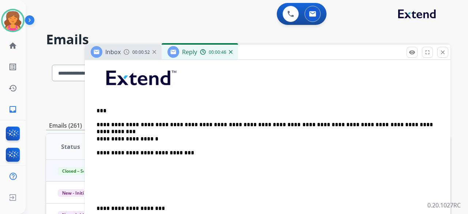
click at [187, 152] on p "**********" at bounding box center [265, 153] width 336 height 7
click at [274, 146] on div "**********" at bounding box center [268, 187] width 348 height 258
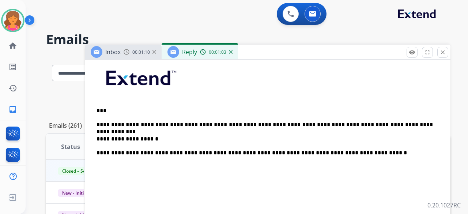
click at [162, 140] on p "**********" at bounding box center [265, 139] width 336 height 7
click at [374, 152] on p "**********" at bounding box center [265, 153] width 336 height 7
click at [151, 164] on p "**********" at bounding box center [265, 166] width 336 height 7
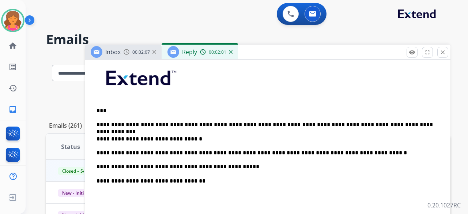
click at [196, 182] on p "**********" at bounding box center [265, 181] width 336 height 7
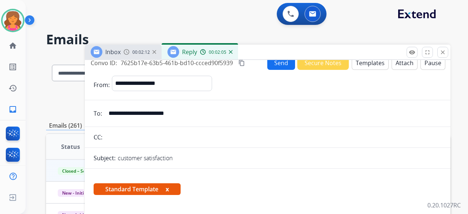
scroll to position [0, 0]
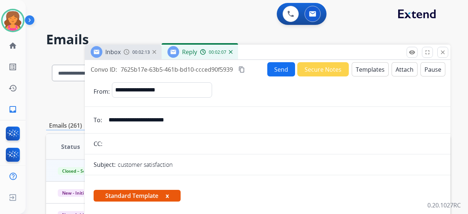
click at [243, 72] on mat-icon "content_copy" at bounding box center [241, 69] width 7 height 7
click at [274, 68] on button "Send" at bounding box center [281, 69] width 28 height 14
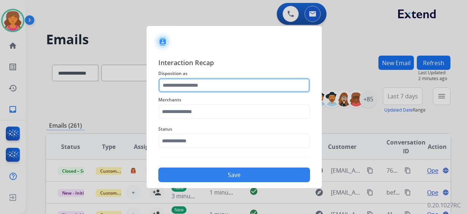
click at [184, 90] on input "text" at bounding box center [234, 85] width 152 height 15
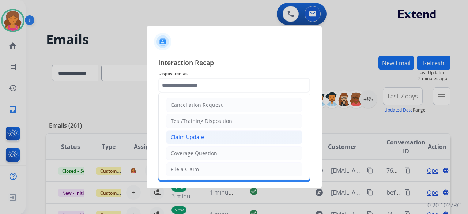
click at [188, 135] on div "Claim Update" at bounding box center [187, 136] width 33 height 7
type input "**********"
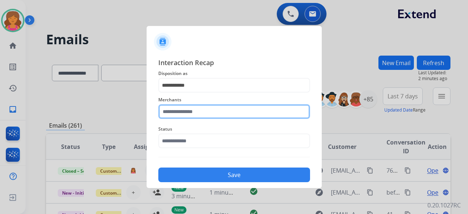
click at [192, 114] on input "text" at bounding box center [234, 111] width 152 height 15
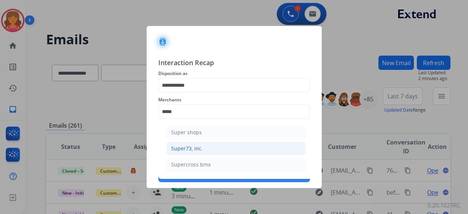
click at [200, 151] on div "Super73, inc." at bounding box center [187, 148] width 32 height 7
type input "**********"
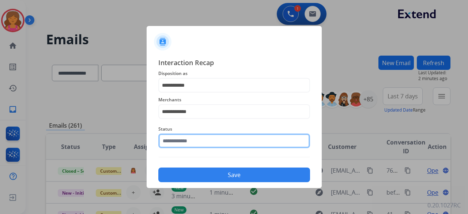
click at [200, 145] on input "text" at bounding box center [234, 140] width 152 height 15
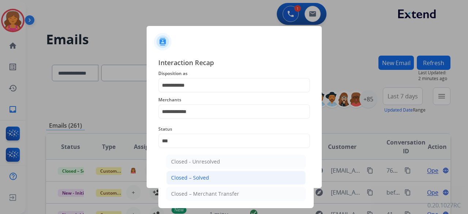
click at [208, 176] on li "Closed – Solved" at bounding box center [235, 178] width 139 height 14
type input "**********"
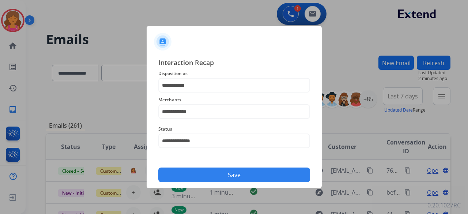
click at [209, 177] on button "Save" at bounding box center [234, 174] width 152 height 15
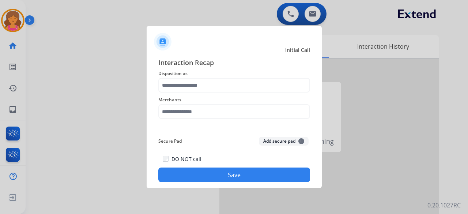
click at [237, 78] on span "Disposition as" at bounding box center [234, 73] width 152 height 9
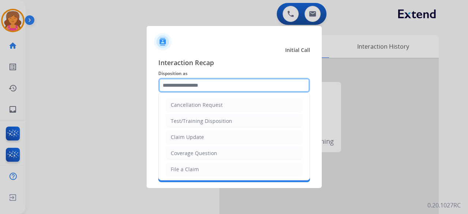
click at [237, 81] on input "text" at bounding box center [234, 85] width 152 height 15
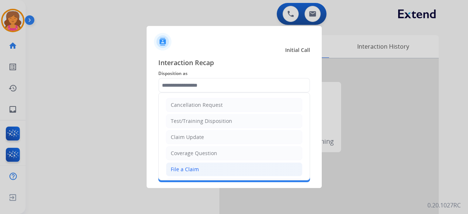
click at [202, 166] on li "File a Claim" at bounding box center [234, 169] width 136 height 14
type input "**********"
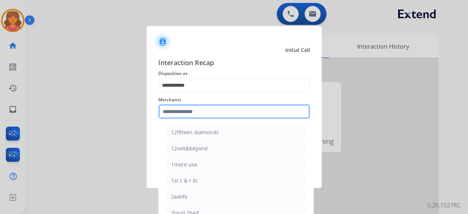
click at [209, 114] on input "text" at bounding box center [234, 111] width 152 height 15
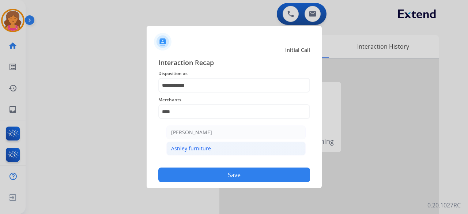
click at [212, 151] on li "Ashley furniture" at bounding box center [235, 148] width 139 height 14
type input "**********"
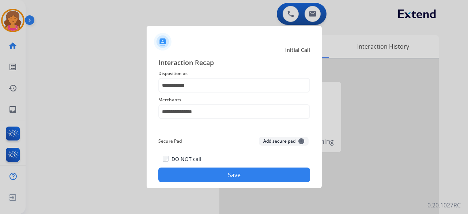
click at [216, 177] on button "Save" at bounding box center [234, 174] width 152 height 15
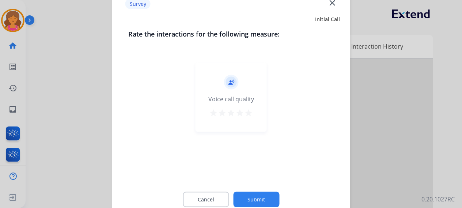
click at [253, 111] on div "star star star star star" at bounding box center [231, 113] width 44 height 11
click at [251, 115] on mat-icon "star" at bounding box center [248, 112] width 9 height 9
click at [246, 194] on button "Submit" at bounding box center [256, 199] width 46 height 15
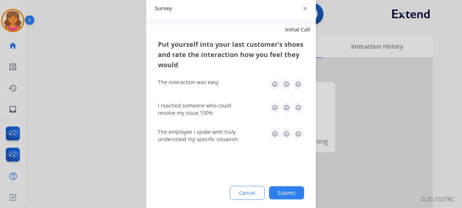
click at [297, 87] on img at bounding box center [298, 84] width 12 height 12
click at [297, 112] on img at bounding box center [298, 108] width 12 height 12
click at [298, 137] on img at bounding box center [298, 134] width 12 height 12
click at [287, 195] on button "Submit" at bounding box center [286, 192] width 35 height 13
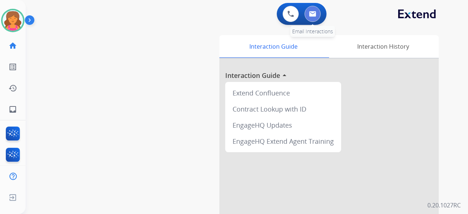
click at [313, 12] on img at bounding box center [312, 14] width 7 height 6
select select "**********"
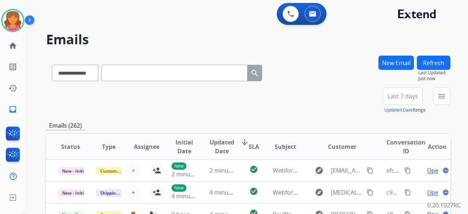
scroll to position [73, 0]
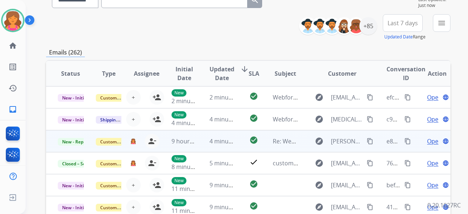
click at [427, 141] on span "Open" at bounding box center [434, 141] width 15 height 9
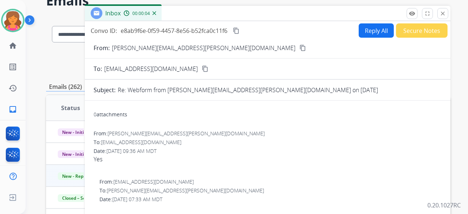
scroll to position [0, 0]
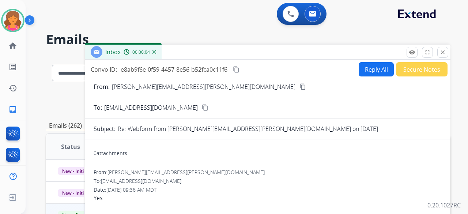
click at [299, 86] on mat-icon "content_copy" at bounding box center [302, 86] width 7 height 7
click at [367, 67] on button "Reply All" at bounding box center [376, 69] width 35 height 14
select select "**********"
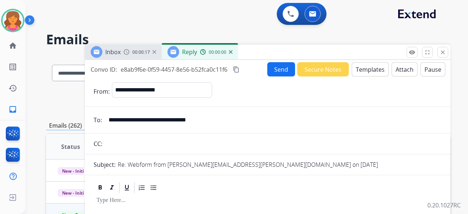
click at [365, 69] on button "Templates" at bounding box center [370, 69] width 37 height 14
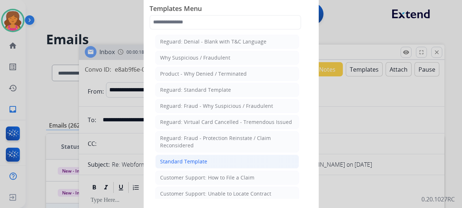
click at [219, 158] on li "Standard Template" at bounding box center [227, 162] width 144 height 14
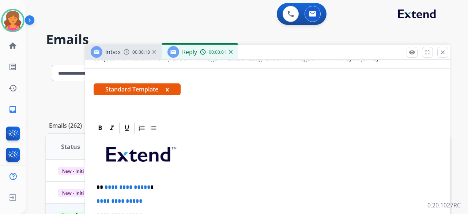
scroll to position [146, 0]
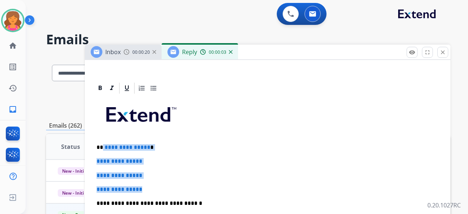
drag, startPoint x: 151, startPoint y: 184, endPoint x: 102, endPoint y: 145, distance: 62.5
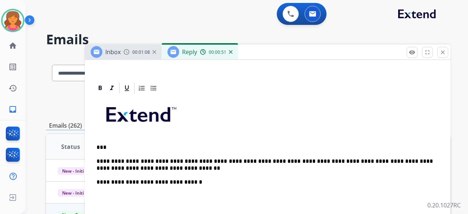
click at [220, 159] on p "**********" at bounding box center [265, 165] width 336 height 14
click at [344, 162] on p "**********" at bounding box center [265, 165] width 336 height 14
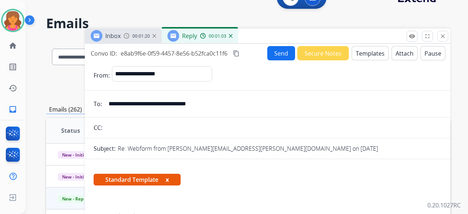
scroll to position [0, 0]
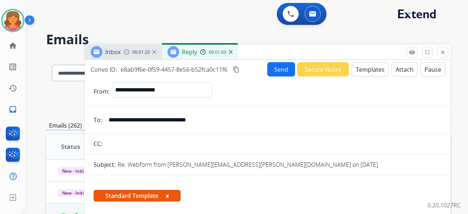
click at [279, 69] on button "Send" at bounding box center [281, 69] width 28 height 14
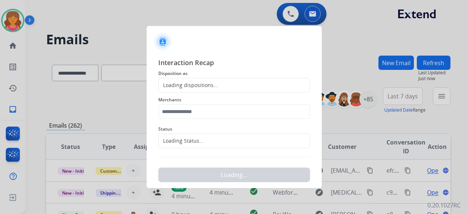
click at [226, 90] on div "Loading dispositions..." at bounding box center [234, 85] width 152 height 15
click at [224, 87] on div "Loading dispositions..." at bounding box center [234, 85] width 152 height 15
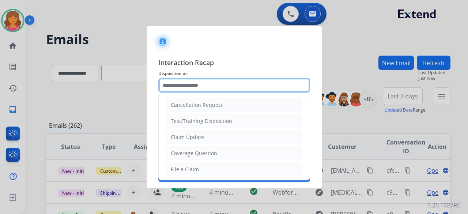
click at [224, 84] on input "text" at bounding box center [234, 85] width 152 height 15
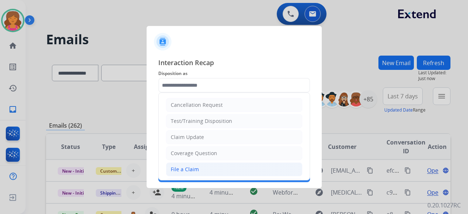
click at [194, 164] on li "File a Claim" at bounding box center [234, 169] width 136 height 14
type input "**********"
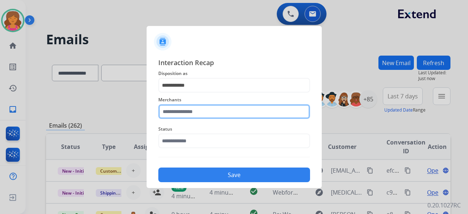
click at [195, 115] on input "text" at bounding box center [234, 111] width 152 height 15
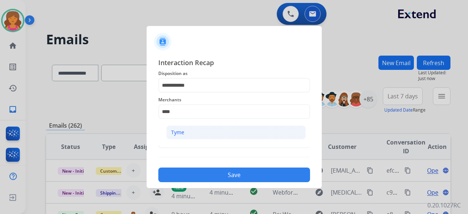
click at [192, 128] on li "Tyme" at bounding box center [235, 132] width 139 height 14
type input "****"
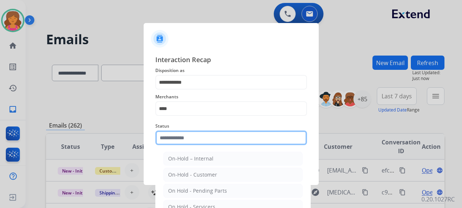
click at [186, 148] on div "Status On-Hold – Internal On-Hold - Customer On Hold - Pending Parts On Hold - …" at bounding box center [231, 133] width 152 height 29
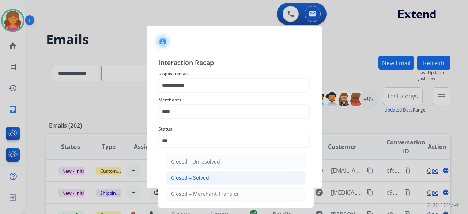
click at [211, 171] on li "Closed – Solved" at bounding box center [235, 178] width 139 height 14
type input "**********"
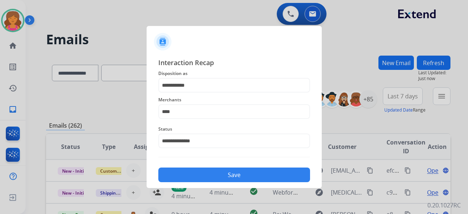
click at [211, 171] on button "Save" at bounding box center [234, 174] width 152 height 15
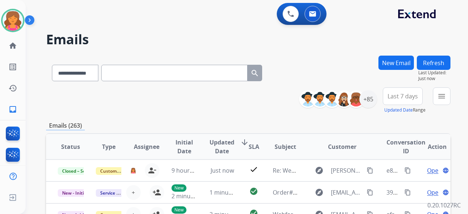
click at [394, 102] on button "Last 7 days" at bounding box center [403, 96] width 40 height 18
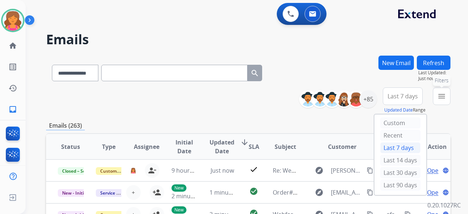
click at [442, 99] on mat-icon "menu" at bounding box center [441, 96] width 9 height 9
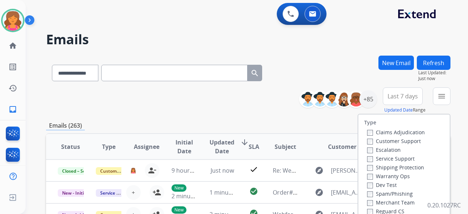
click at [370, 141] on label "Customer Support" at bounding box center [394, 140] width 54 height 7
click at [373, 167] on label "Shipping Protection" at bounding box center [395, 167] width 57 height 7
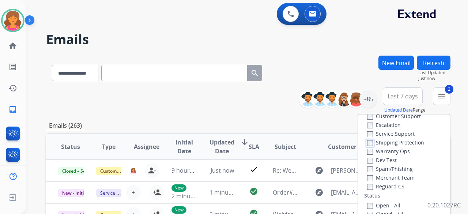
scroll to position [37, 0]
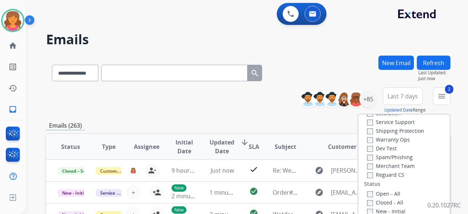
click at [373, 177] on label "Reguard CS" at bounding box center [385, 174] width 37 height 7
click at [371, 191] on label "Open - All" at bounding box center [383, 193] width 33 height 7
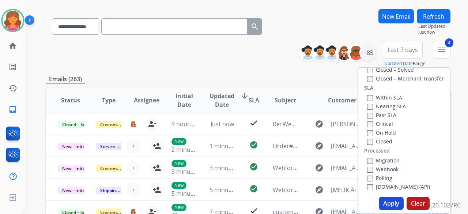
scroll to position [73, 0]
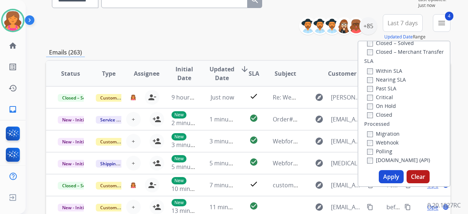
click at [382, 172] on button "Apply" at bounding box center [391, 176] width 25 height 13
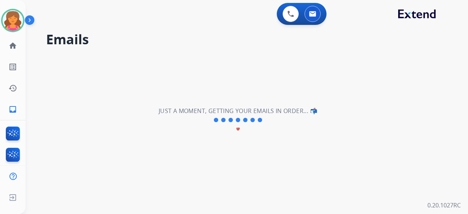
scroll to position [0, 0]
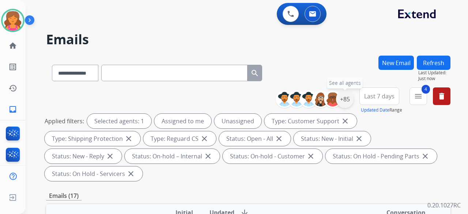
click at [336, 103] on div "+85" at bounding box center [345, 99] width 18 height 18
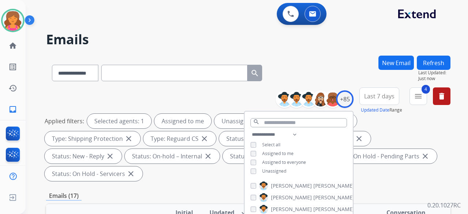
click at [366, 98] on span "Last 7 days" at bounding box center [379, 96] width 30 height 3
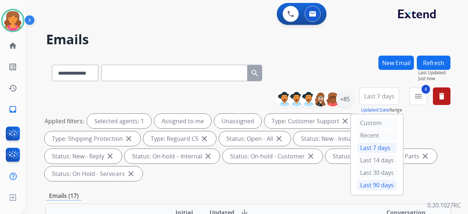
click at [368, 182] on div "Last 90 days" at bounding box center [377, 185] width 40 height 11
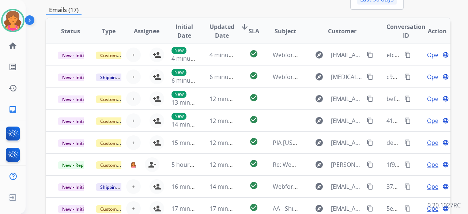
scroll to position [256, 0]
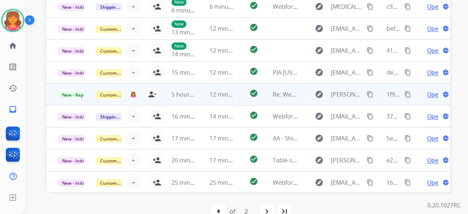
click at [427, 96] on span "Open" at bounding box center [434, 94] width 15 height 9
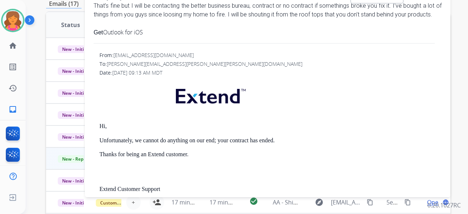
scroll to position [146, 0]
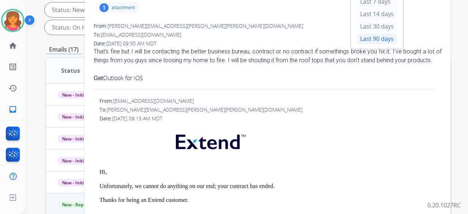
click at [298, 49] on div "That’s fine but I will be contacting the better business bureau, contract or no…" at bounding box center [268, 56] width 348 height 18
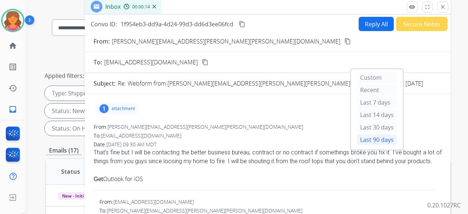
scroll to position [37, 0]
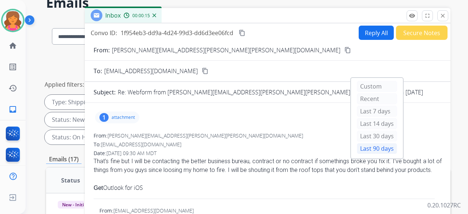
click at [359, 37] on button "Reply All" at bounding box center [376, 33] width 35 height 14
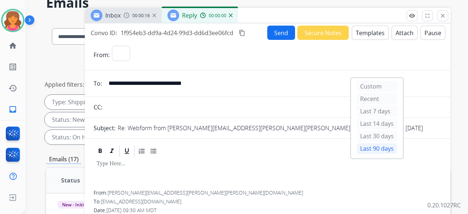
select select "**********"
click at [354, 34] on button "Templates" at bounding box center [370, 33] width 37 height 14
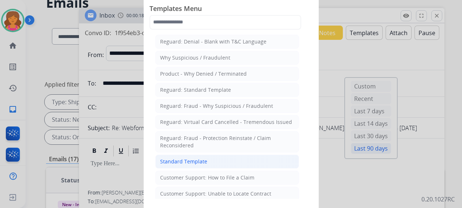
click at [229, 158] on li "Standard Template" at bounding box center [227, 162] width 144 height 14
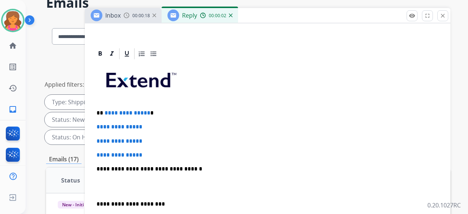
scroll to position [146, 0]
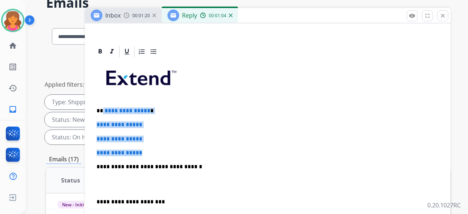
drag, startPoint x: 151, startPoint y: 151, endPoint x: 102, endPoint y: 110, distance: 63.6
click at [102, 110] on div "**********" at bounding box center [268, 184] width 348 height 252
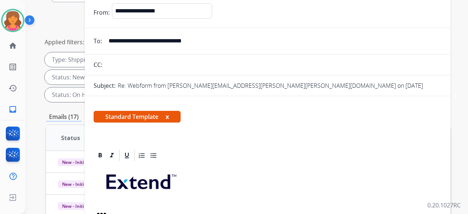
scroll to position [0, 0]
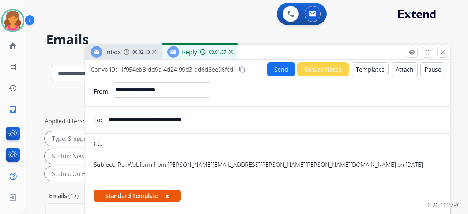
click at [243, 68] on mat-icon "content_copy" at bounding box center [242, 69] width 7 height 7
drag, startPoint x: 209, startPoint y: 119, endPoint x: 107, endPoint y: 118, distance: 101.3
click at [107, 118] on input "**********" at bounding box center [272, 120] width 337 height 15
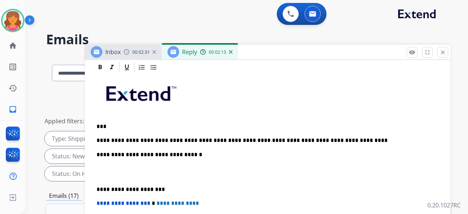
scroll to position [183, 0]
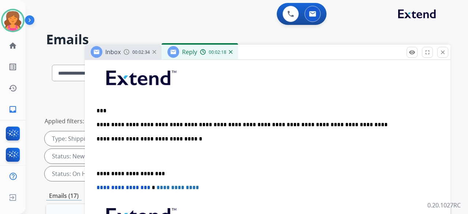
click at [281, 125] on p "**********" at bounding box center [265, 124] width 336 height 7
click at [335, 130] on div "**********" at bounding box center [268, 169] width 348 height 223
click at [335, 129] on div "**********" at bounding box center [268, 169] width 348 height 223
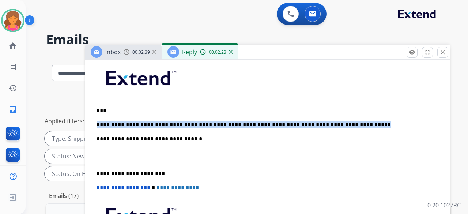
click at [335, 126] on p "**********" at bounding box center [265, 124] width 336 height 7
click at [335, 122] on p "**********" at bounding box center [265, 124] width 336 height 7
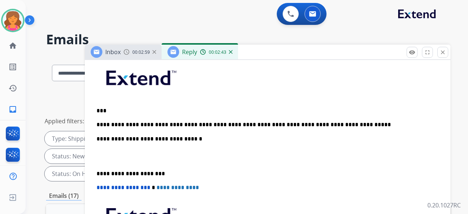
drag, startPoint x: 345, startPoint y: 127, endPoint x: 333, endPoint y: 124, distance: 13.1
click at [333, 124] on p "**********" at bounding box center [265, 124] width 336 height 7
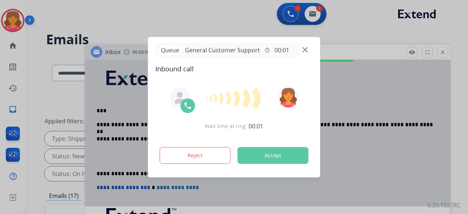
click at [331, 110] on div at bounding box center [234, 107] width 468 height 214
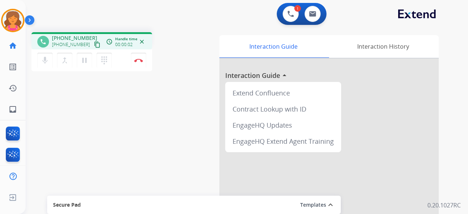
click at [94, 47] on mat-icon "content_copy" at bounding box center [97, 44] width 7 height 7
click at [314, 10] on button at bounding box center [313, 14] width 16 height 16
select select "**********"
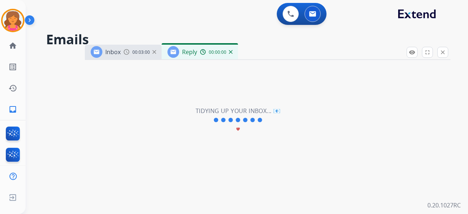
select select "**********"
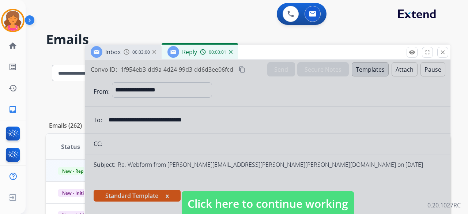
click at [222, 200] on span "Click here to continue working" at bounding box center [268, 203] width 172 height 25
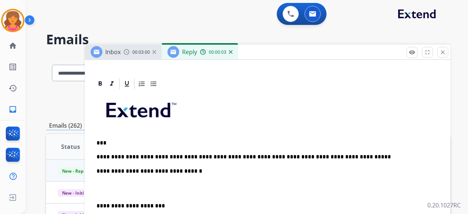
scroll to position [183, 0]
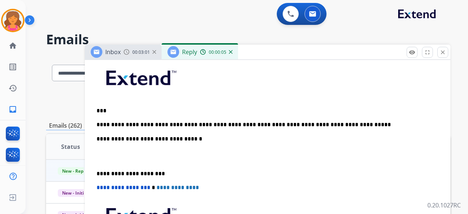
click at [337, 122] on p "**********" at bounding box center [265, 124] width 336 height 7
drag, startPoint x: 337, startPoint y: 122, endPoint x: 330, endPoint y: 124, distance: 7.6
click at [330, 124] on p "**********" at bounding box center [265, 124] width 336 height 7
drag, startPoint x: 322, startPoint y: 120, endPoint x: 311, endPoint y: 137, distance: 20.8
click at [311, 137] on p "**********" at bounding box center [265, 139] width 336 height 7
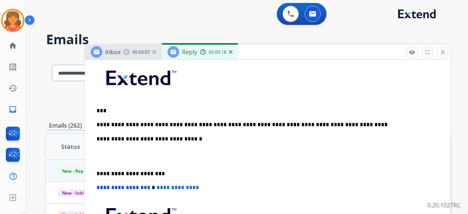
click at [344, 121] on p "**********" at bounding box center [265, 124] width 336 height 7
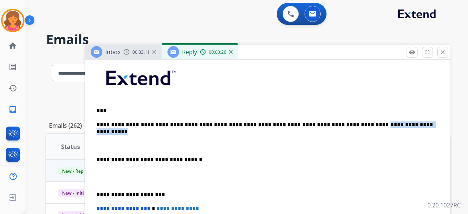
drag, startPoint x: 330, startPoint y: 125, endPoint x: 397, endPoint y: 127, distance: 66.9
click at [397, 127] on div "**********" at bounding box center [268, 180] width 348 height 244
click at [333, 126] on p "**********" at bounding box center [265, 124] width 336 height 7
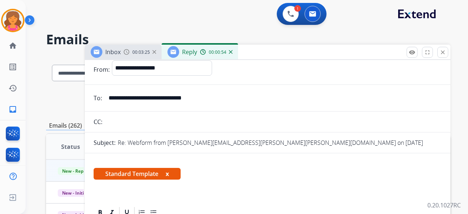
scroll to position [0, 0]
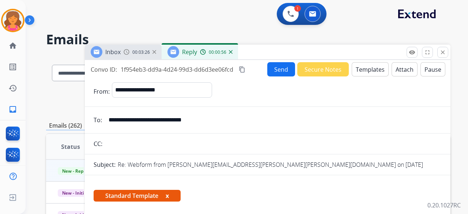
click at [271, 65] on button "Send" at bounding box center [281, 69] width 28 height 14
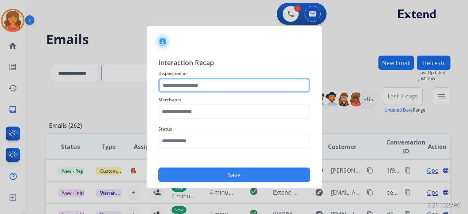
click at [197, 85] on input "text" at bounding box center [234, 85] width 152 height 15
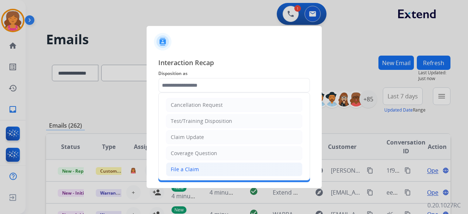
click at [190, 169] on div "File a Claim" at bounding box center [185, 169] width 28 height 7
type input "**********"
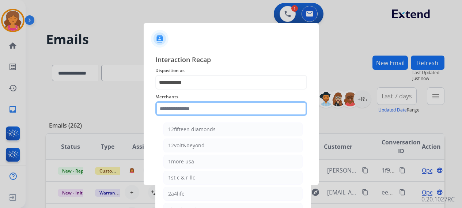
click at [176, 111] on input "text" at bounding box center [231, 108] width 152 height 15
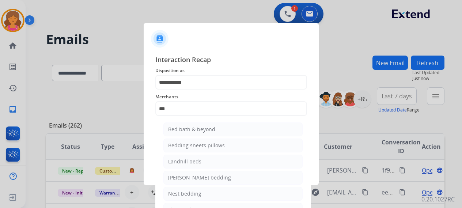
click at [255, 125] on li "Bed bath & beyond" at bounding box center [232, 129] width 139 height 14
type input "**********"
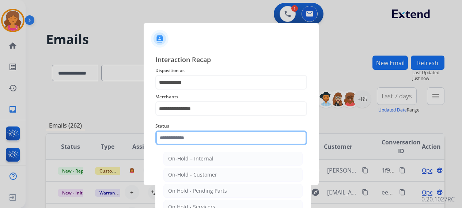
click at [223, 143] on input "text" at bounding box center [231, 138] width 152 height 15
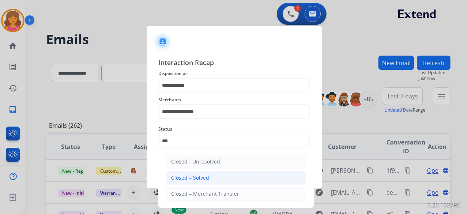
click at [202, 175] on div "Closed – Solved" at bounding box center [190, 177] width 38 height 7
type input "**********"
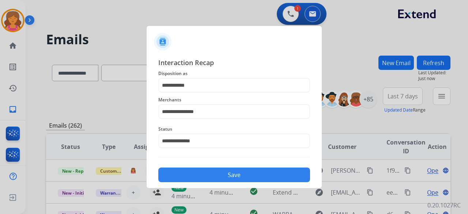
click at [215, 177] on button "Save" at bounding box center [234, 174] width 152 height 15
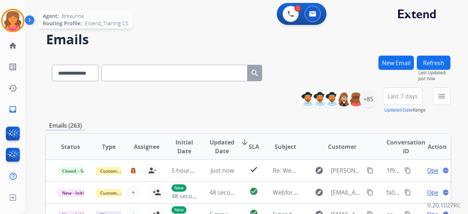
click at [16, 26] on img at bounding box center [13, 20] width 20 height 20
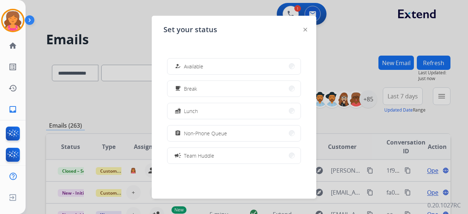
click at [143, 31] on div at bounding box center [234, 107] width 468 height 214
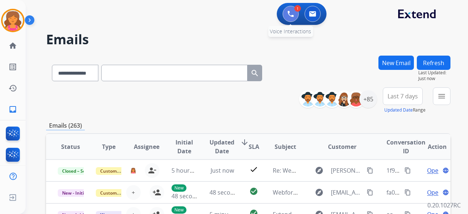
click at [293, 18] on button at bounding box center [291, 14] width 16 height 16
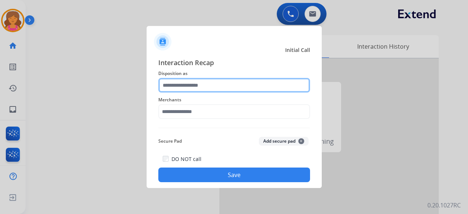
click at [184, 87] on input "text" at bounding box center [234, 85] width 152 height 15
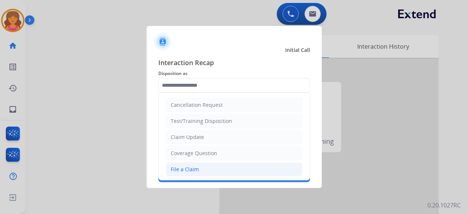
click at [196, 171] on div "File a Claim" at bounding box center [185, 169] width 28 height 7
type input "**********"
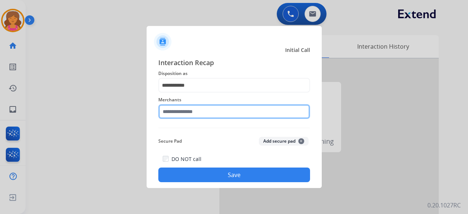
click at [197, 113] on input "text" at bounding box center [234, 111] width 152 height 15
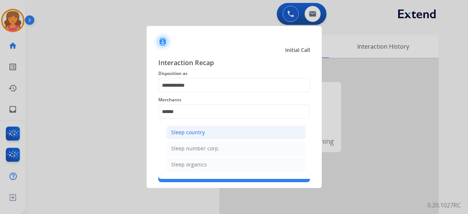
click at [198, 136] on li "Sleep country" at bounding box center [235, 132] width 139 height 14
type input "**********"
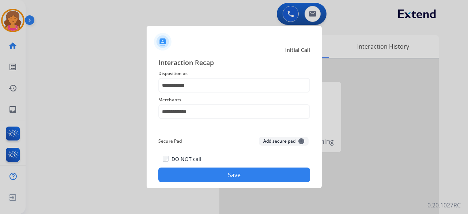
click at [199, 170] on button "Save" at bounding box center [234, 174] width 152 height 15
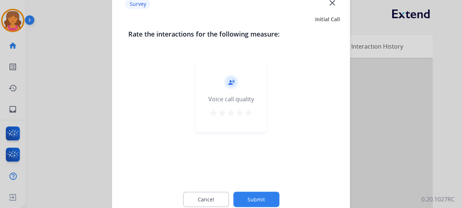
click at [242, 114] on mat-icon "star" at bounding box center [239, 112] width 9 height 9
click at [246, 117] on mat-icon "star" at bounding box center [248, 112] width 9 height 9
click at [250, 193] on button "Submit" at bounding box center [256, 199] width 46 height 15
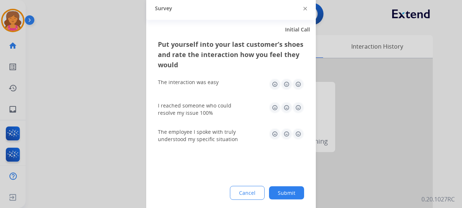
click at [299, 87] on img at bounding box center [298, 84] width 12 height 12
click at [298, 106] on img at bounding box center [298, 108] width 12 height 12
click at [297, 135] on img at bounding box center [298, 134] width 12 height 12
click at [284, 188] on button "Submit" at bounding box center [286, 192] width 35 height 13
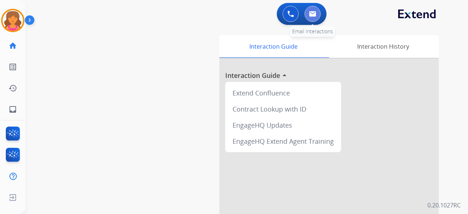
click at [310, 17] on button at bounding box center [313, 14] width 16 height 16
select select "**********"
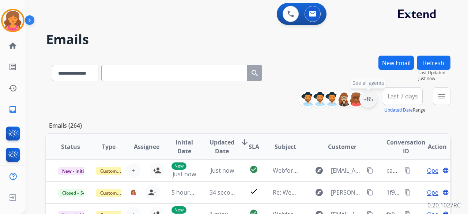
click at [366, 99] on div "+85" at bounding box center [368, 99] width 18 height 18
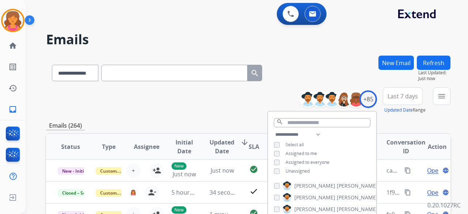
click at [404, 102] on button "Last 7 days" at bounding box center [403, 96] width 40 height 18
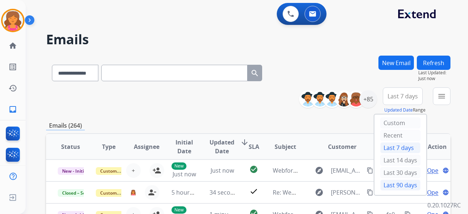
click at [383, 182] on div "Last 90 days" at bounding box center [400, 185] width 40 height 11
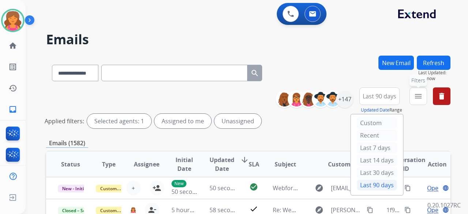
click at [416, 95] on mat-icon "menu" at bounding box center [418, 96] width 9 height 9
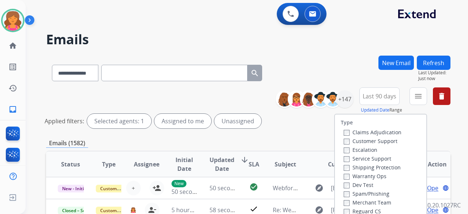
click at [381, 140] on label "Customer Support" at bounding box center [371, 140] width 54 height 7
click at [363, 169] on label "Shipping Protection" at bounding box center [372, 167] width 57 height 7
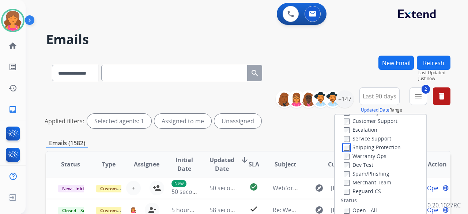
scroll to position [37, 0]
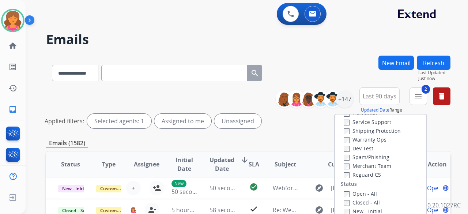
click at [355, 178] on label "Reguard CS" at bounding box center [362, 174] width 37 height 7
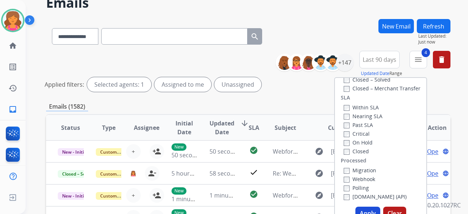
click at [362, 209] on button "Apply" at bounding box center [367, 213] width 25 height 13
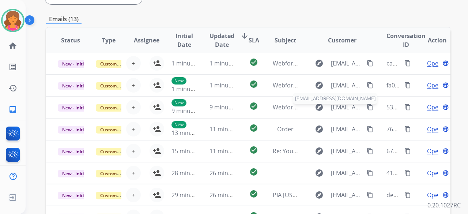
scroll to position [272, 0]
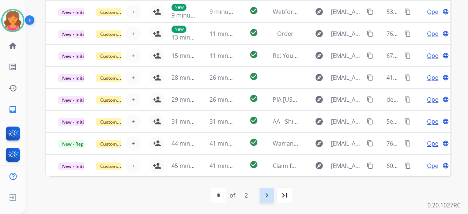
click at [269, 199] on mat-icon "navigate_next" at bounding box center [266, 195] width 9 height 9
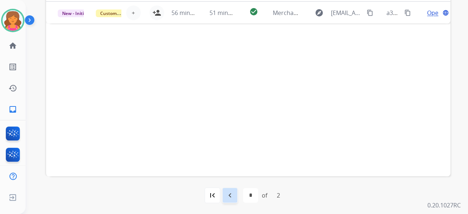
click at [236, 192] on div "navigate_before" at bounding box center [230, 195] width 16 height 16
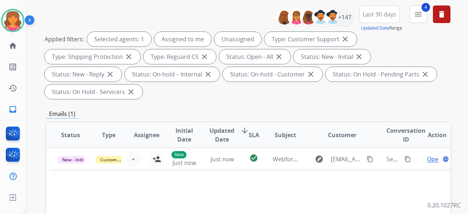
scroll to position [37, 0]
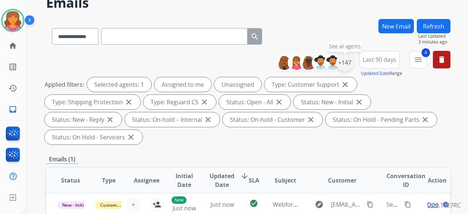
click at [348, 63] on div "+147" at bounding box center [345, 63] width 18 height 18
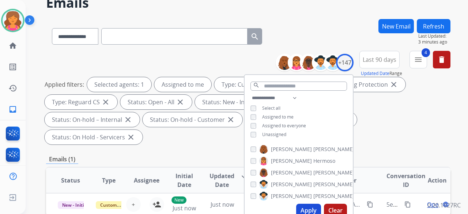
click at [311, 207] on button "Apply" at bounding box center [308, 210] width 25 height 13
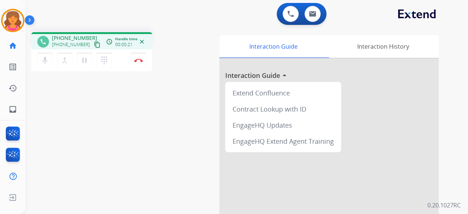
click at [94, 45] on mat-icon "content_copy" at bounding box center [97, 44] width 7 height 7
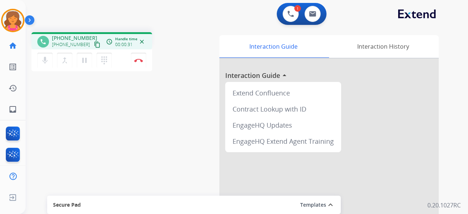
click at [94, 46] on mat-icon "content_copy" at bounding box center [97, 44] width 7 height 7
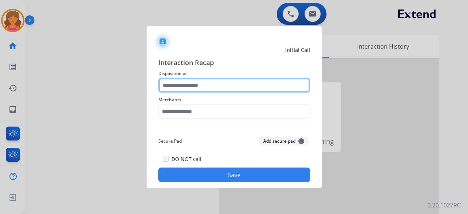
click at [189, 84] on input "text" at bounding box center [234, 85] width 152 height 15
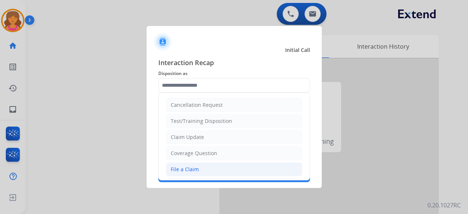
click at [175, 167] on div "File a Claim" at bounding box center [185, 169] width 28 height 7
type input "**********"
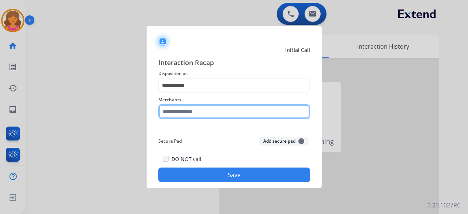
click at [180, 110] on input "text" at bounding box center [234, 111] width 152 height 15
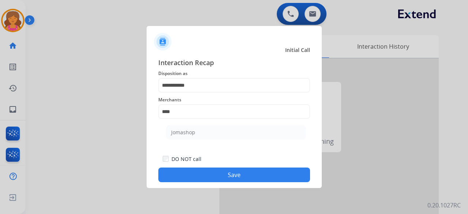
click at [171, 147] on div "Secure Pad Add secure pad +" at bounding box center [234, 141] width 152 height 15
click at [172, 133] on div "Jomashop" at bounding box center [183, 132] width 24 height 7
type input "********"
click at [200, 177] on button "Save" at bounding box center [234, 174] width 152 height 15
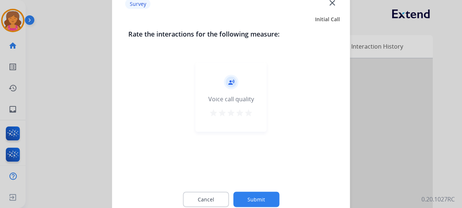
click at [247, 113] on mat-icon "star" at bounding box center [248, 112] width 9 height 9
click at [268, 190] on div "Cancel Submit" at bounding box center [231, 199] width 206 height 33
click at [268, 198] on button "Submit" at bounding box center [256, 199] width 46 height 15
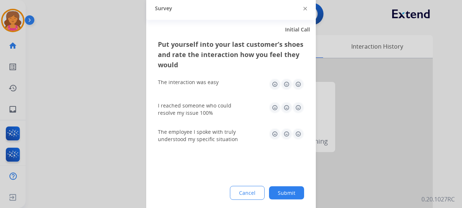
click at [298, 83] on img at bounding box center [298, 84] width 12 height 12
click at [301, 107] on img at bounding box center [298, 108] width 12 height 12
click at [298, 137] on img at bounding box center [298, 134] width 12 height 12
drag, startPoint x: 280, startPoint y: 185, endPoint x: 277, endPoint y: 194, distance: 8.8
click at [278, 191] on div "Put yourself into your last customer’s shoes and rate the interaction how you f…" at bounding box center [231, 125] width 170 height 173
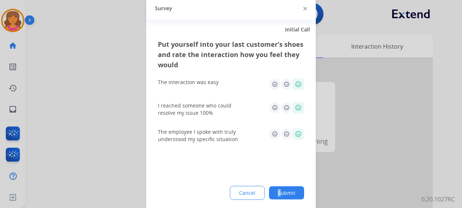
click at [278, 194] on button "Submit" at bounding box center [286, 192] width 35 height 13
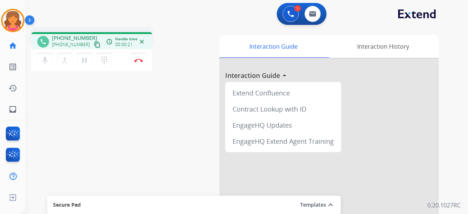
click at [94, 44] on mat-icon "content_copy" at bounding box center [97, 44] width 7 height 7
click at [140, 60] on img at bounding box center [138, 60] width 9 height 4
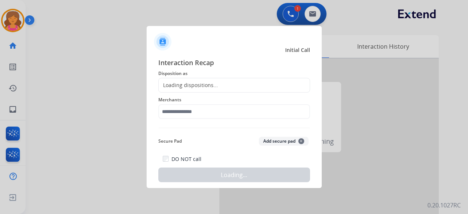
click at [271, 87] on div "Loading dispositions..." at bounding box center [234, 85] width 152 height 15
click at [269, 87] on div "Loading dispositions..." at bounding box center [234, 85] width 152 height 15
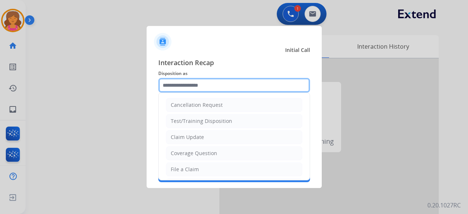
click at [267, 83] on input "text" at bounding box center [234, 85] width 152 height 15
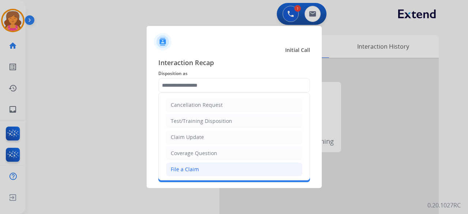
click at [210, 163] on li "File a Claim" at bounding box center [234, 169] width 136 height 14
type input "**********"
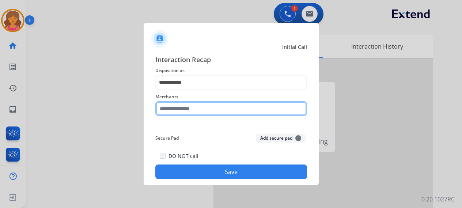
click at [191, 116] on div "Merchants" at bounding box center [231, 104] width 152 height 29
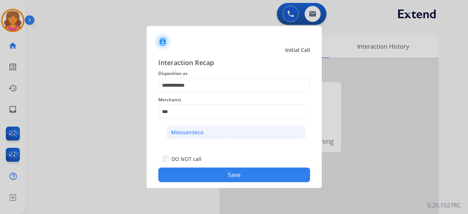
click at [198, 132] on div "Moissaniteco" at bounding box center [187, 132] width 32 height 7
type input "**********"
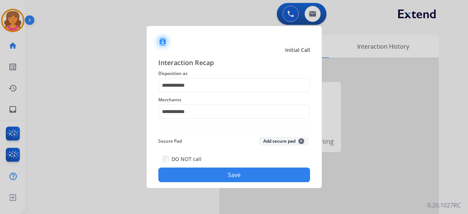
click at [166, 180] on button "Save" at bounding box center [234, 174] width 152 height 15
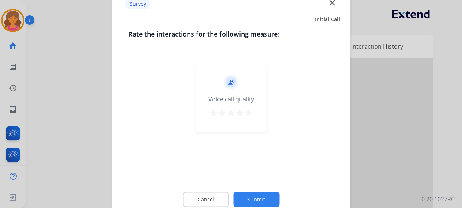
click at [251, 111] on mat-icon "star" at bounding box center [248, 112] width 9 height 9
click at [249, 195] on button "Submit" at bounding box center [256, 199] width 46 height 15
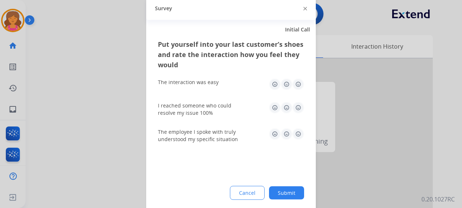
click at [295, 87] on img at bounding box center [298, 84] width 12 height 12
click at [296, 106] on img at bounding box center [298, 108] width 12 height 12
click at [297, 135] on img at bounding box center [298, 134] width 12 height 12
click at [287, 192] on button "Submit" at bounding box center [286, 192] width 35 height 13
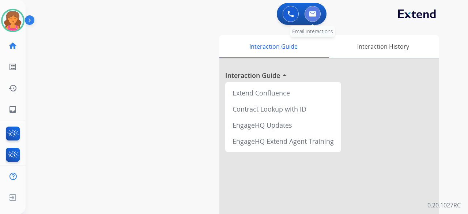
click at [307, 20] on button at bounding box center [313, 14] width 16 height 16
select select "**********"
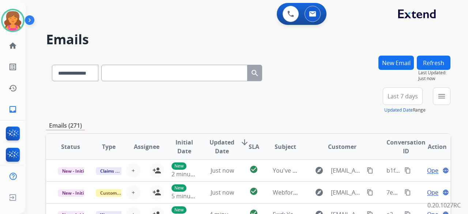
click at [388, 95] on span "Last 7 days" at bounding box center [403, 96] width 30 height 3
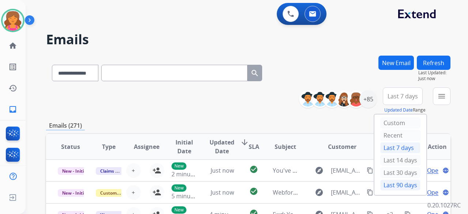
click at [395, 181] on div "Last 90 days" at bounding box center [400, 185] width 40 height 11
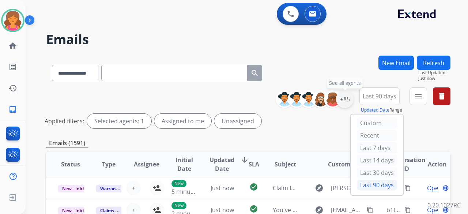
click at [349, 101] on div "**********" at bounding box center [234, 107] width 468 height 214
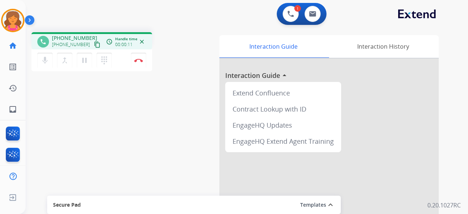
click at [94, 44] on mat-icon "content_copy" at bounding box center [97, 44] width 7 height 7
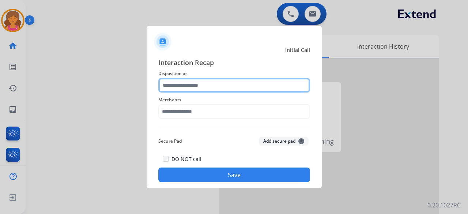
click at [214, 83] on input "text" at bounding box center [234, 85] width 152 height 15
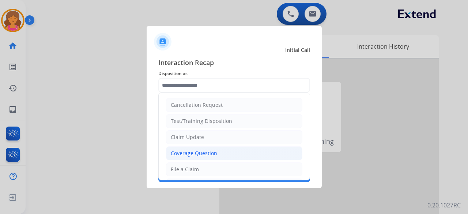
click at [185, 157] on li "Coverage Question" at bounding box center [234, 153] width 136 height 14
type input "**********"
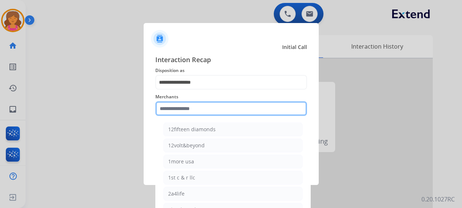
click at [184, 110] on input "text" at bounding box center [231, 108] width 152 height 15
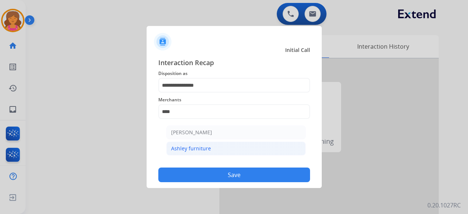
click at [197, 153] on li "Ashley furniture" at bounding box center [235, 148] width 139 height 14
type input "**********"
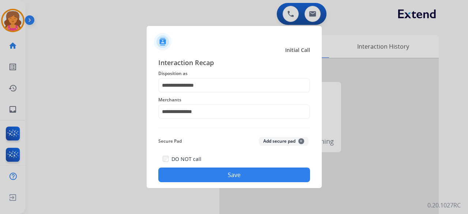
click at [197, 171] on button "Save" at bounding box center [234, 174] width 152 height 15
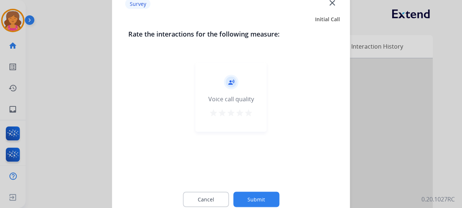
click at [251, 114] on mat-icon "star" at bounding box center [248, 112] width 9 height 9
click at [252, 201] on button "Submit" at bounding box center [256, 199] width 46 height 15
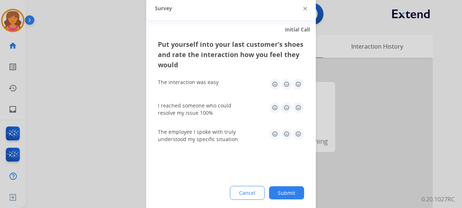
click at [299, 84] on img at bounding box center [298, 84] width 12 height 12
click at [298, 102] on img at bounding box center [298, 108] width 12 height 12
click at [299, 136] on img at bounding box center [298, 134] width 12 height 12
click at [281, 188] on button "Submit" at bounding box center [286, 192] width 35 height 13
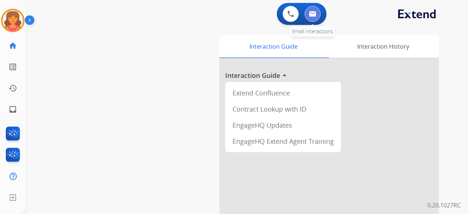
click at [320, 12] on button at bounding box center [313, 14] width 16 height 16
select select "**********"
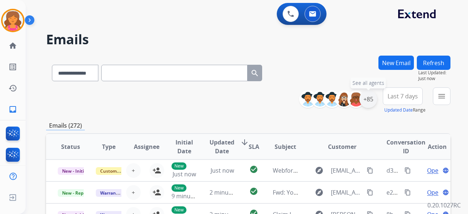
click at [366, 99] on div "+85" at bounding box center [368, 99] width 18 height 18
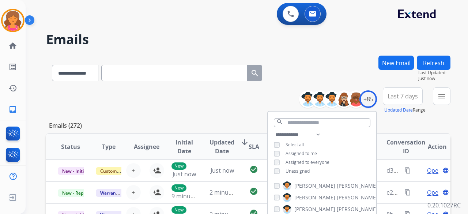
click at [393, 103] on button "Last 7 days" at bounding box center [403, 96] width 40 height 18
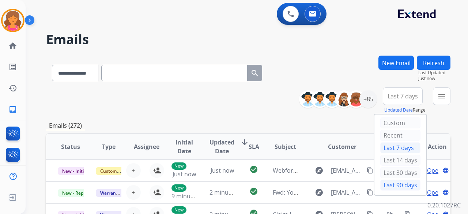
click at [391, 180] on div "Last 90 days" at bounding box center [400, 185] width 40 height 11
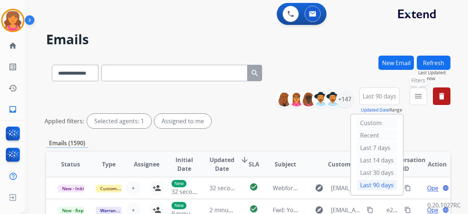
click at [418, 95] on mat-icon "menu" at bounding box center [418, 96] width 9 height 9
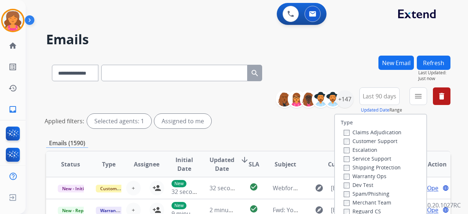
click at [387, 139] on label "Customer Support" at bounding box center [371, 140] width 54 height 7
click at [369, 167] on label "Shipping Protection" at bounding box center [372, 167] width 57 height 7
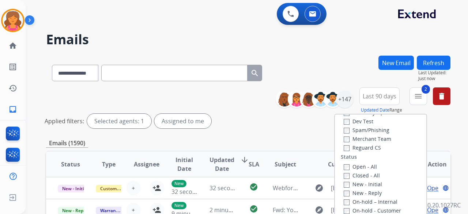
scroll to position [73, 0]
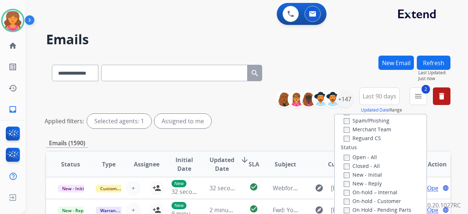
click at [358, 141] on label "Reguard CS" at bounding box center [362, 138] width 37 height 7
click at [352, 158] on label "Open - All" at bounding box center [360, 157] width 33 height 7
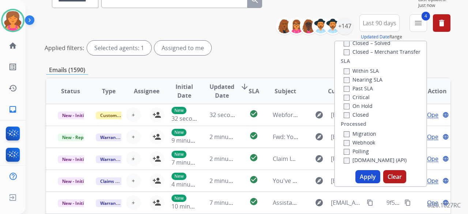
click at [365, 176] on button "Apply" at bounding box center [367, 176] width 25 height 13
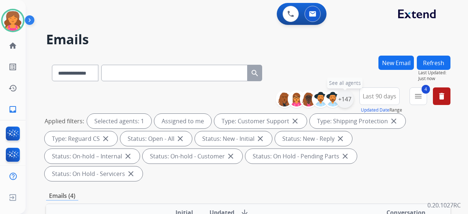
click at [341, 98] on div "+147" at bounding box center [345, 99] width 18 height 18
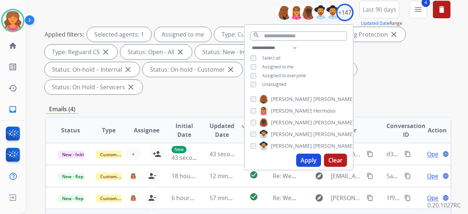
scroll to position [146, 0]
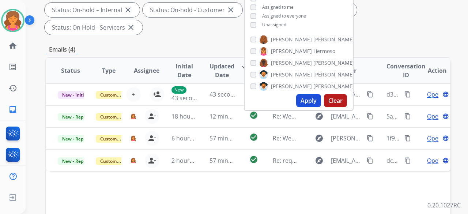
click at [308, 103] on button "Apply" at bounding box center [308, 100] width 25 height 13
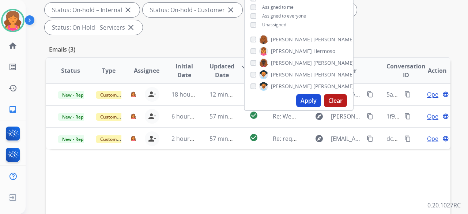
click at [270, 143] on div "Status Type Assignee Initial Date Updated Date arrow_downward SLA Subject Custo…" at bounding box center [248, 179] width 404 height 245
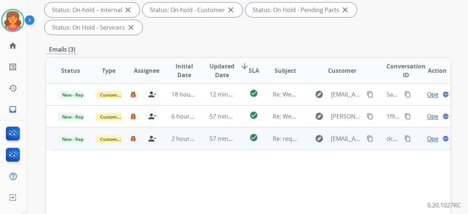
click at [427, 134] on span "Open" at bounding box center [434, 138] width 15 height 9
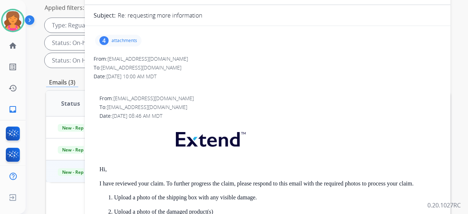
scroll to position [73, 0]
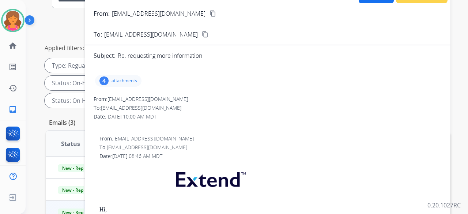
click at [127, 78] on p "attachments" at bounding box center [125, 81] width 26 height 6
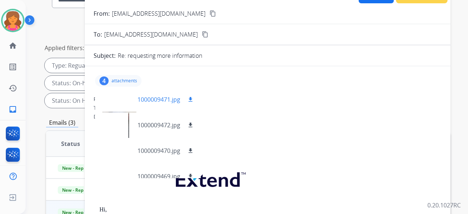
click at [130, 102] on div at bounding box center [119, 100] width 37 height 26
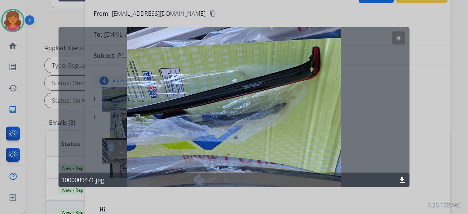
drag, startPoint x: 395, startPoint y: 36, endPoint x: 392, endPoint y: 41, distance: 6.4
click at [395, 36] on mat-icon "clear" at bounding box center [398, 37] width 7 height 7
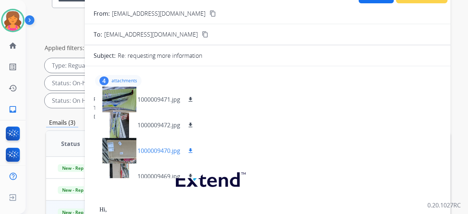
click at [127, 143] on div at bounding box center [119, 151] width 37 height 26
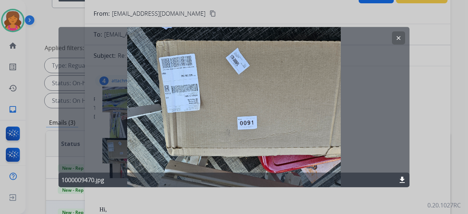
click at [401, 39] on mat-icon "clear" at bounding box center [398, 37] width 7 height 7
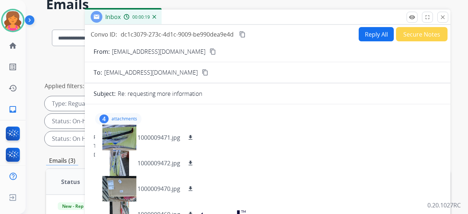
scroll to position [0, 0]
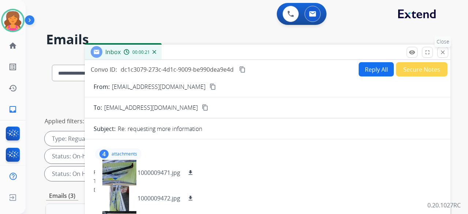
click at [440, 52] on mat-icon "close" at bounding box center [442, 52] width 7 height 7
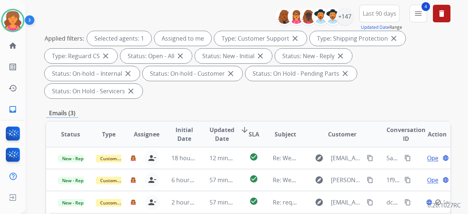
scroll to position [110, 0]
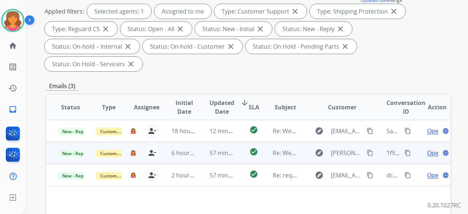
click at [427, 148] on span "Open" at bounding box center [434, 152] width 15 height 9
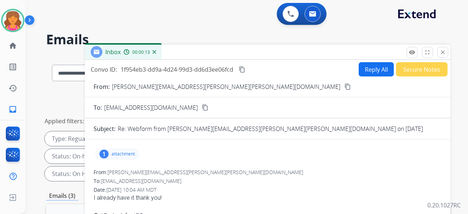
scroll to position [0, 0]
click at [420, 72] on button "Secure Notes" at bounding box center [422, 69] width 52 height 14
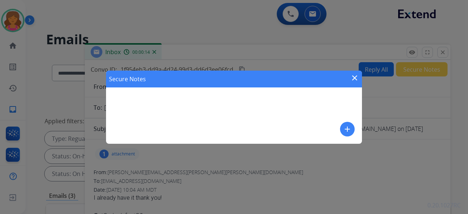
click at [288, 94] on div "Secure Notes close add" at bounding box center [234, 107] width 256 height 73
click at [344, 127] on mat-icon "add" at bounding box center [347, 129] width 9 height 9
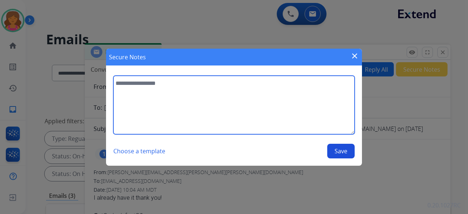
click at [316, 117] on textarea at bounding box center [233, 105] width 241 height 58
type textarea "**********"
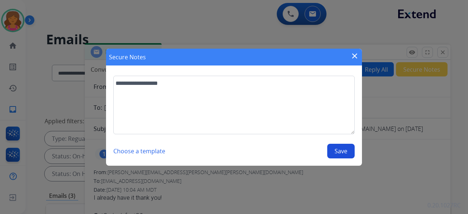
click at [343, 151] on button "Save" at bounding box center [340, 151] width 27 height 15
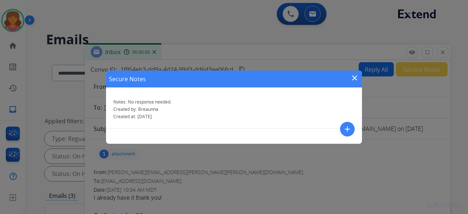
click at [440, 53] on div "Secure Notes close Notes: No response needed. Created by: Breaunna Created at: …" at bounding box center [234, 107] width 468 height 214
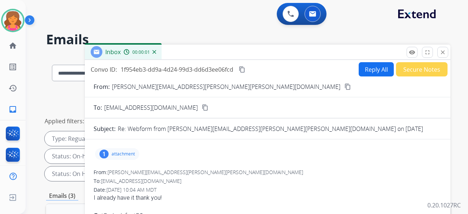
click at [440, 53] on mat-icon "close" at bounding box center [442, 52] width 7 height 7
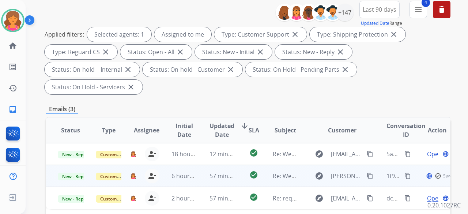
scroll to position [110, 0]
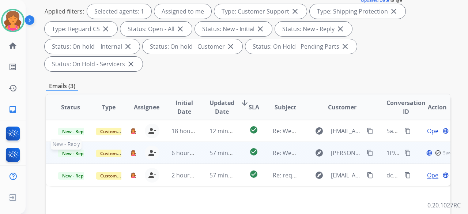
click at [78, 150] on span "New - Reply" at bounding box center [74, 154] width 33 height 8
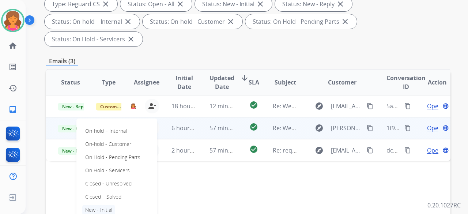
scroll to position [146, 0]
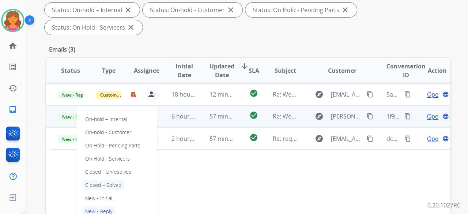
click at [111, 180] on p "Closed – Solved" at bounding box center [103, 185] width 42 height 10
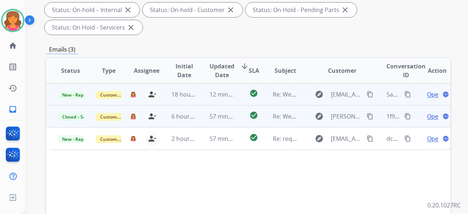
click at [431, 90] on span "Open" at bounding box center [434, 94] width 15 height 9
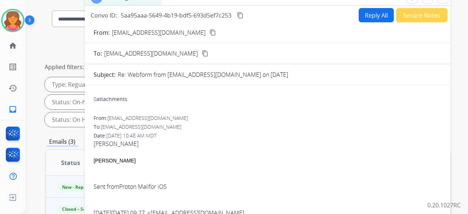
scroll to position [0, 0]
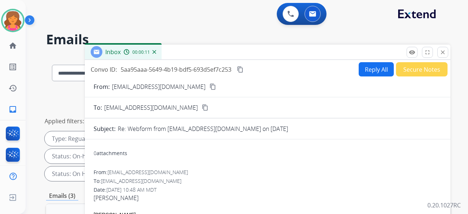
click at [364, 74] on button "Reply All" at bounding box center [376, 69] width 35 height 14
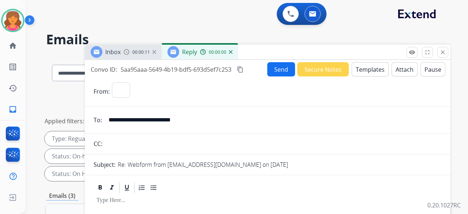
select select "**********"
click at [364, 74] on button "Templates" at bounding box center [370, 69] width 37 height 14
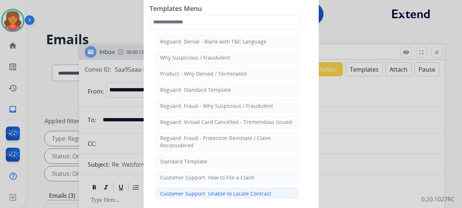
click at [233, 190] on div "Customer Support: Unable to Locate Contract" at bounding box center [215, 193] width 111 height 7
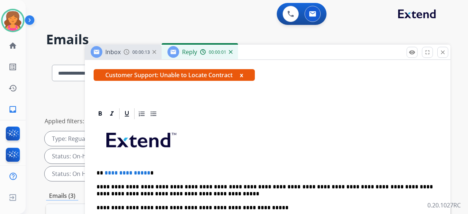
scroll to position [183, 0]
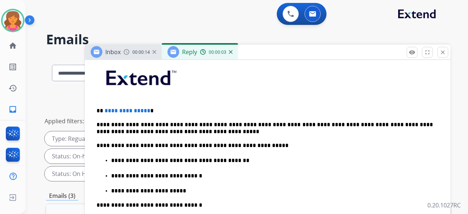
click at [145, 110] on span "**********" at bounding box center [128, 110] width 46 height 5
click at [146, 109] on span "**********" at bounding box center [128, 110] width 46 height 5
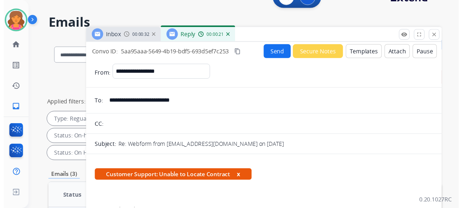
scroll to position [0, 0]
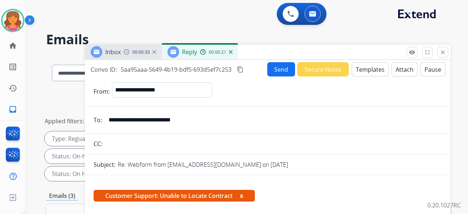
click at [276, 67] on button "Send" at bounding box center [281, 69] width 28 height 14
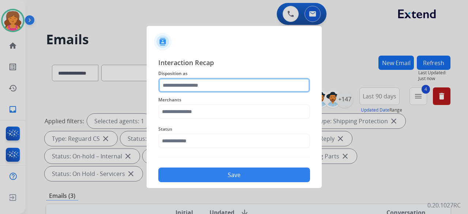
click at [197, 90] on input "text" at bounding box center [234, 85] width 152 height 15
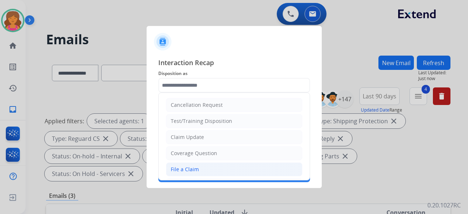
click at [194, 166] on div "File a Claim" at bounding box center [185, 169] width 28 height 7
type input "**********"
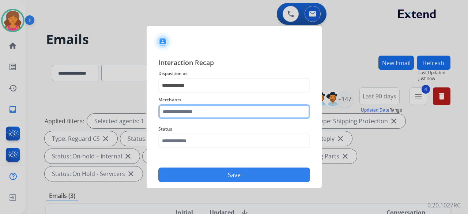
click at [190, 106] on input "text" at bounding box center [234, 111] width 152 height 15
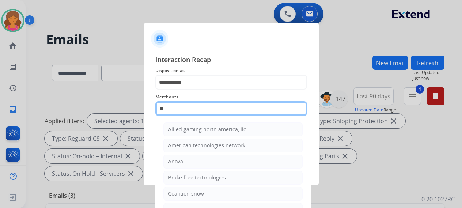
type input "*"
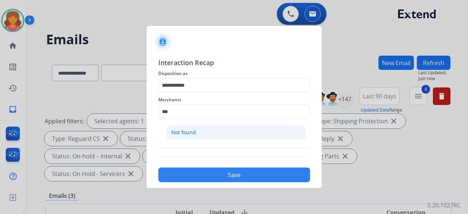
click at [194, 129] on div "Not found" at bounding box center [183, 132] width 25 height 7
type input "*********"
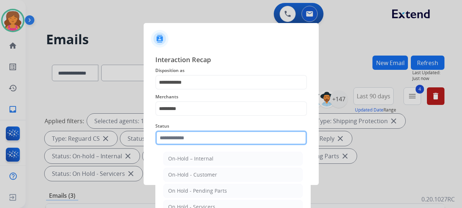
click at [189, 139] on input "text" at bounding box center [231, 138] width 152 height 15
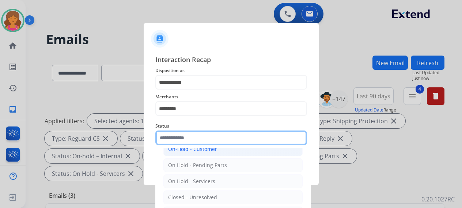
scroll to position [42, 0]
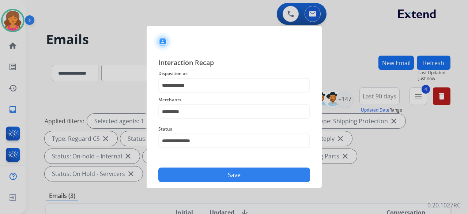
select select "**********"
click at [189, 176] on button "Save" at bounding box center [234, 174] width 152 height 15
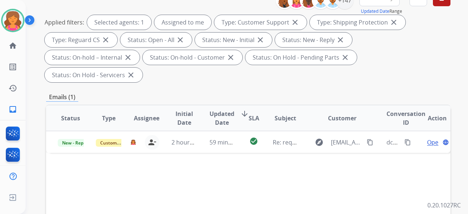
scroll to position [146, 0]
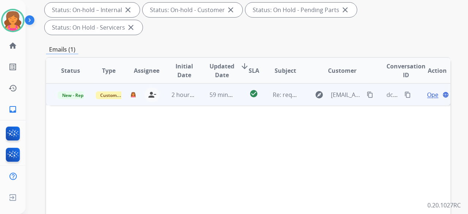
click at [430, 90] on span "Open" at bounding box center [434, 94] width 15 height 9
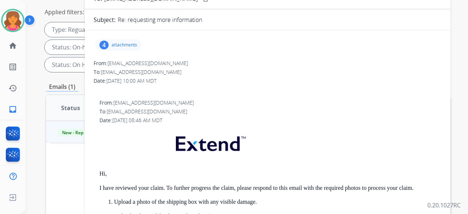
scroll to position [73, 0]
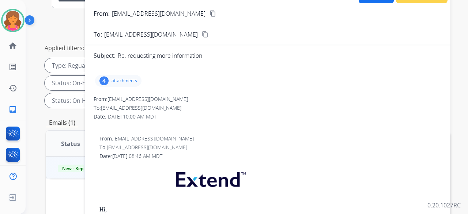
click at [132, 80] on p "attachments" at bounding box center [125, 81] width 26 height 6
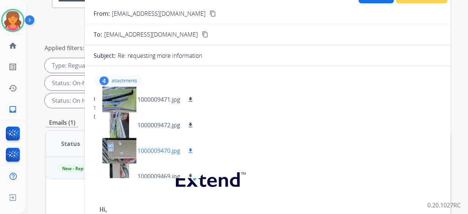
click at [191, 149] on mat-icon "download" at bounding box center [190, 150] width 7 height 7
click at [190, 99] on mat-icon "download" at bounding box center [190, 99] width 7 height 7
click at [191, 126] on mat-icon "download" at bounding box center [190, 125] width 7 height 7
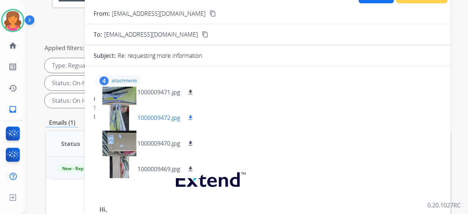
scroll to position [11, 0]
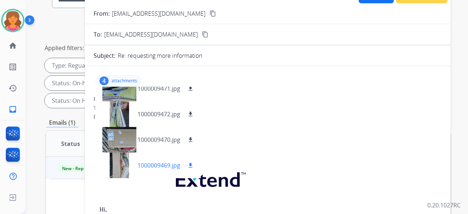
click at [188, 166] on mat-icon "download" at bounding box center [190, 165] width 7 height 7
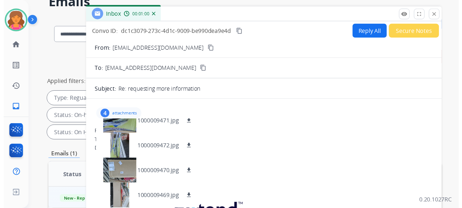
scroll to position [0, 0]
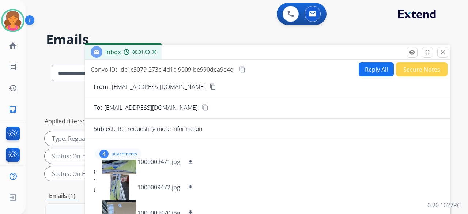
click at [427, 69] on button "Secure Notes" at bounding box center [422, 69] width 52 height 14
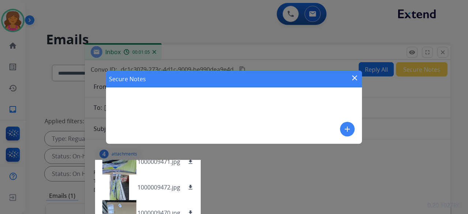
click at [355, 77] on mat-icon "close" at bounding box center [354, 77] width 9 height 9
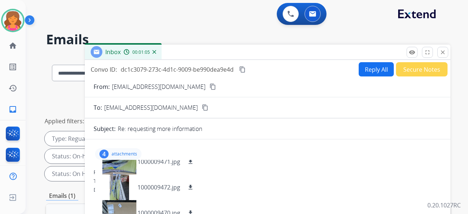
click at [360, 71] on button "Reply All" at bounding box center [376, 69] width 35 height 14
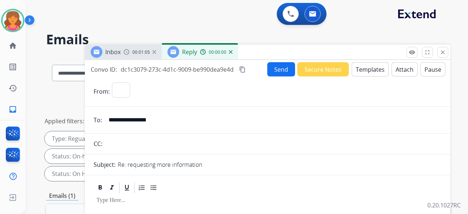
select select "**********"
click at [356, 69] on button "Templates" at bounding box center [370, 69] width 37 height 14
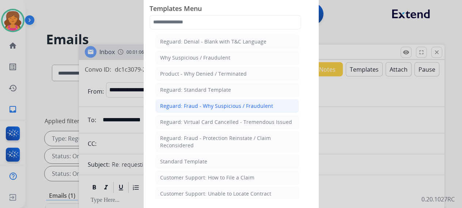
scroll to position [6, 0]
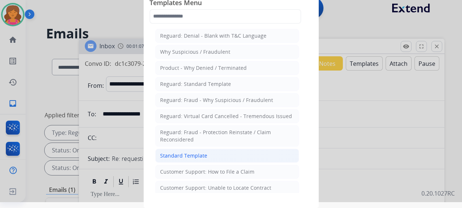
click at [186, 154] on div "Standard Template" at bounding box center [183, 155] width 47 height 7
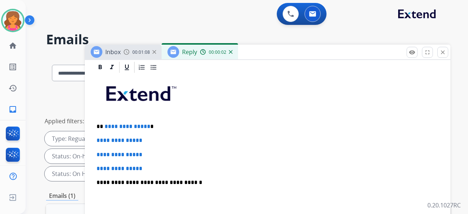
scroll to position [183, 0]
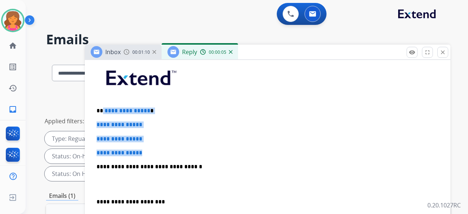
drag, startPoint x: 145, startPoint y: 148, endPoint x: 102, endPoint y: 108, distance: 58.7
click at [102, 108] on div "**********" at bounding box center [268, 184] width 348 height 252
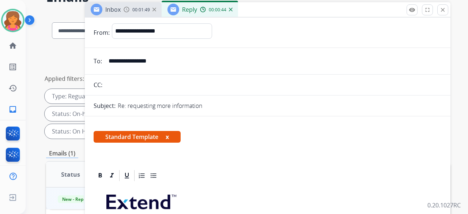
scroll to position [0, 0]
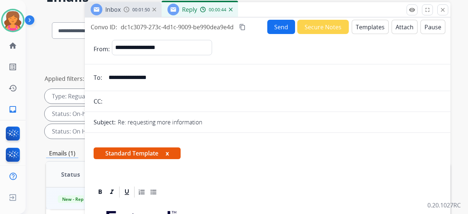
click at [269, 27] on button "Send" at bounding box center [281, 27] width 28 height 14
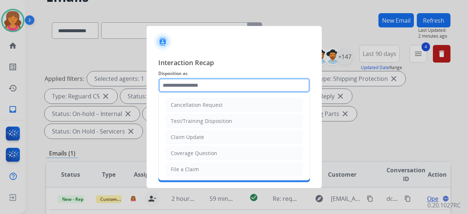
click at [168, 83] on input "text" at bounding box center [234, 85] width 152 height 15
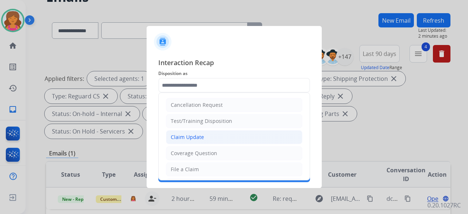
click at [184, 140] on li "Claim Update" at bounding box center [234, 137] width 136 height 14
type input "**********"
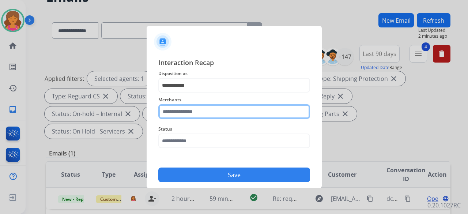
click at [186, 114] on input "text" at bounding box center [234, 111] width 152 height 15
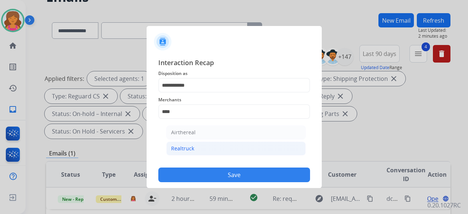
click at [177, 150] on div "Realtruck" at bounding box center [182, 148] width 23 height 7
type input "*********"
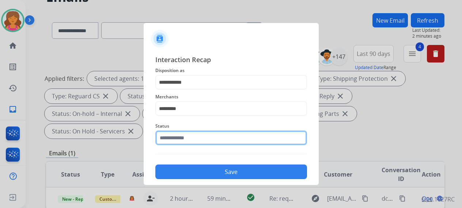
click at [190, 144] on input "text" at bounding box center [231, 138] width 152 height 15
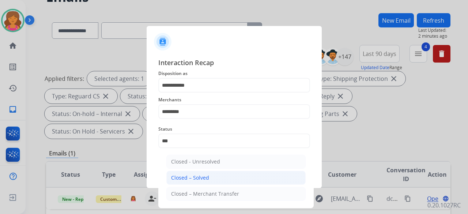
click at [190, 173] on li "Closed – Solved" at bounding box center [235, 178] width 139 height 14
type input "**********"
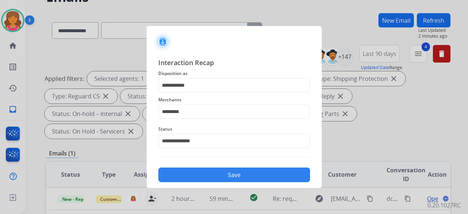
click at [191, 173] on button "Save" at bounding box center [234, 174] width 152 height 15
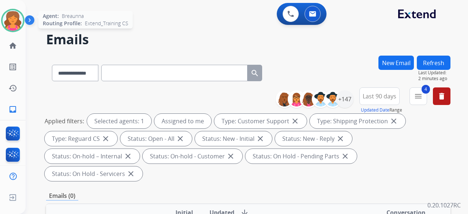
click at [23, 15] on div at bounding box center [12, 20] width 23 height 23
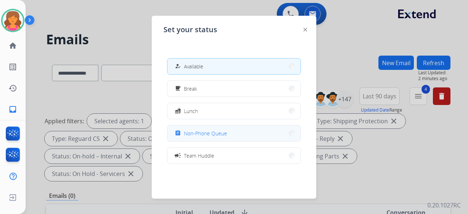
click at [220, 134] on span "Non-Phone Queue" at bounding box center [205, 133] width 43 height 8
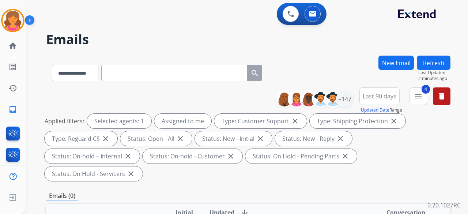
click at [144, 41] on h2 "Emails" at bounding box center [248, 39] width 404 height 15
click at [18, 22] on img at bounding box center [13, 20] width 20 height 20
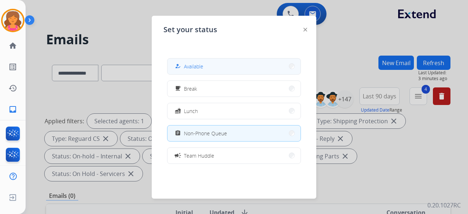
click at [169, 63] on div "how_to_reg Available" at bounding box center [234, 66] width 134 height 16
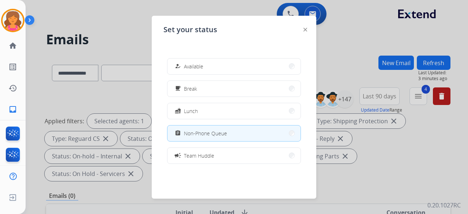
click at [209, 75] on div "how_to_reg Available free_breakfast Break fastfood Lunch assignment Non-Phone Q…" at bounding box center [233, 110] width 141 height 117
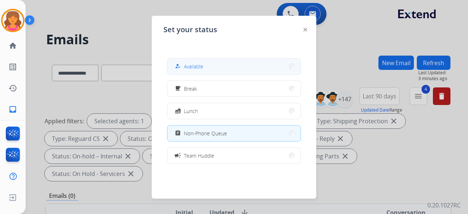
click at [208, 64] on button "how_to_reg Available" at bounding box center [233, 66] width 133 height 16
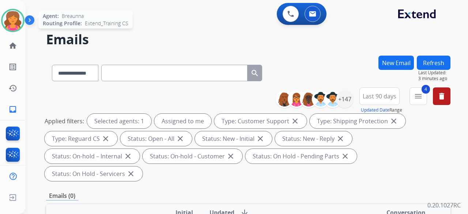
click at [12, 21] on img at bounding box center [13, 20] width 20 height 20
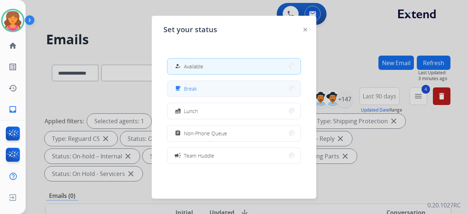
click at [221, 84] on button "free_breakfast Break" at bounding box center [233, 89] width 133 height 16
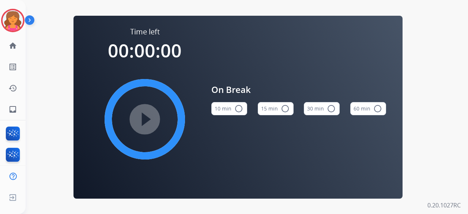
click at [269, 109] on button "15 min radio_button_unchecked" at bounding box center [276, 108] width 36 height 13
click at [140, 122] on mat-icon "play_circle_filled" at bounding box center [144, 119] width 9 height 9
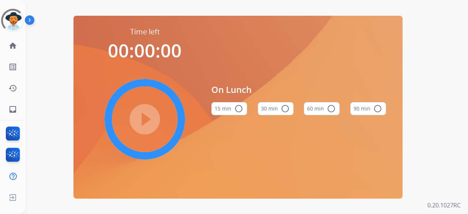
click at [12, 26] on div at bounding box center [12, 20] width 29 height 29
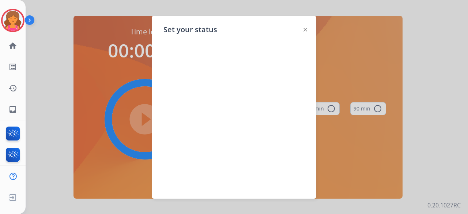
click at [304, 28] on img at bounding box center [305, 30] width 4 height 4
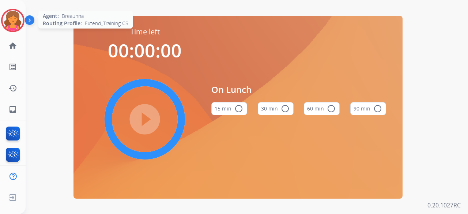
click at [16, 22] on img at bounding box center [13, 20] width 20 height 20
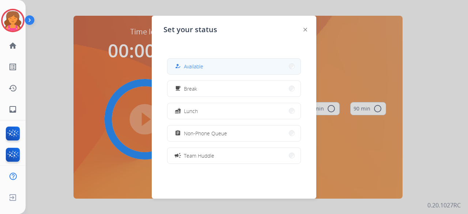
click at [240, 69] on button "how_to_reg Available" at bounding box center [233, 66] width 133 height 16
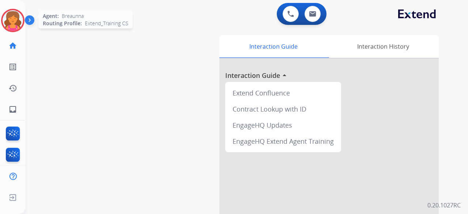
click at [15, 21] on img at bounding box center [13, 20] width 20 height 20
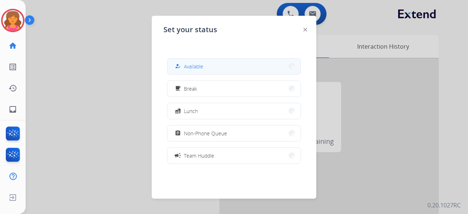
click at [179, 72] on button "how_to_reg Available" at bounding box center [233, 66] width 133 height 16
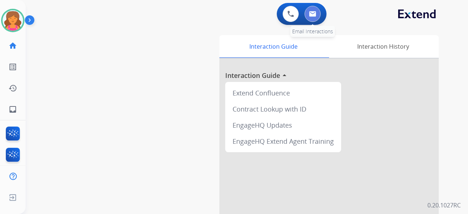
click at [316, 15] on button at bounding box center [313, 14] width 16 height 16
select select "**********"
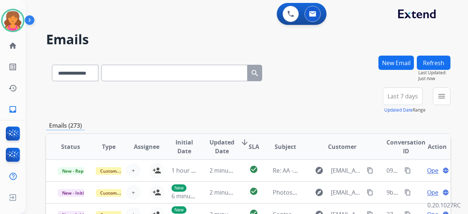
click at [406, 102] on button "Last 7 days" at bounding box center [403, 96] width 40 height 18
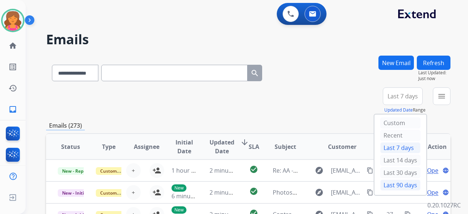
click at [391, 180] on div "Last 90 days" at bounding box center [400, 185] width 40 height 11
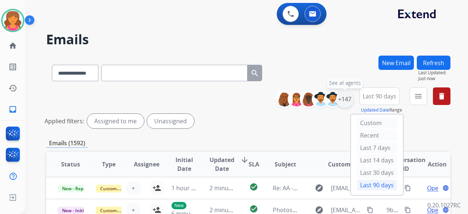
click at [347, 101] on div "+147" at bounding box center [345, 99] width 18 height 18
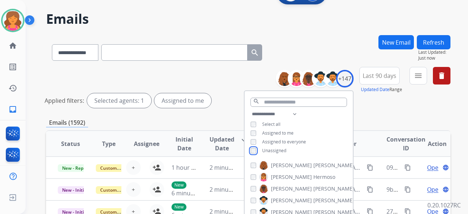
scroll to position [37, 0]
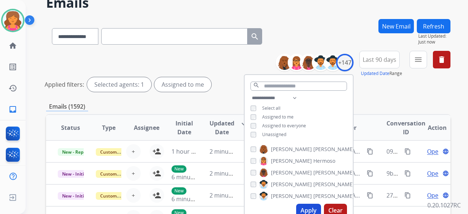
click at [306, 207] on button "Apply" at bounding box center [308, 210] width 25 height 13
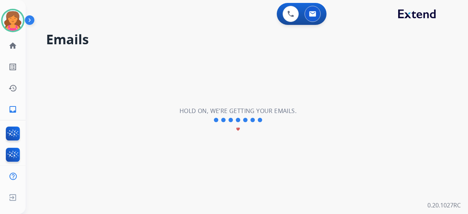
scroll to position [0, 0]
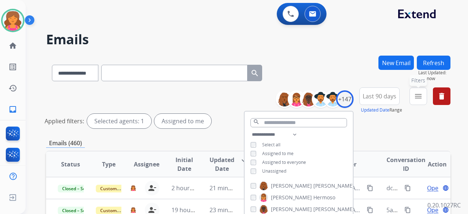
click at [418, 101] on button "menu Filters" at bounding box center [418, 96] width 18 height 18
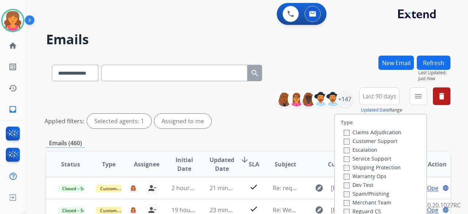
click at [379, 141] on label "Customer Support" at bounding box center [371, 140] width 54 height 7
click at [367, 167] on label "Shipping Protection" at bounding box center [372, 167] width 57 height 7
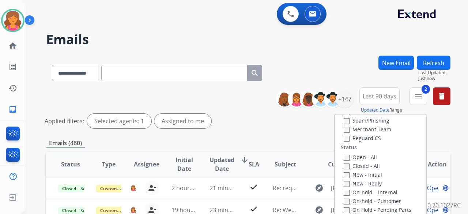
click at [348, 137] on label "Reguard CS" at bounding box center [362, 138] width 37 height 7
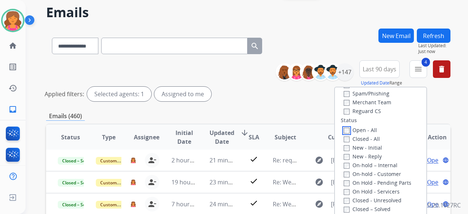
scroll to position [110, 0]
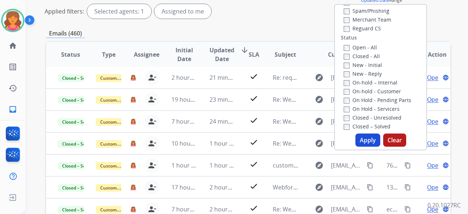
click at [362, 139] on button "Apply" at bounding box center [367, 139] width 25 height 13
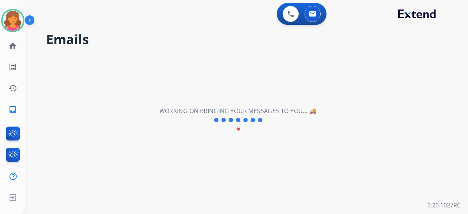
scroll to position [0, 0]
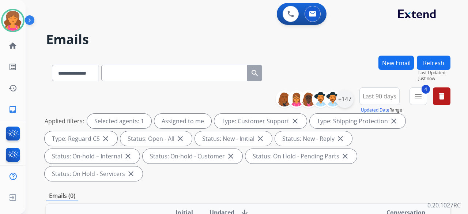
click at [348, 102] on div "+147" at bounding box center [345, 99] width 18 height 18
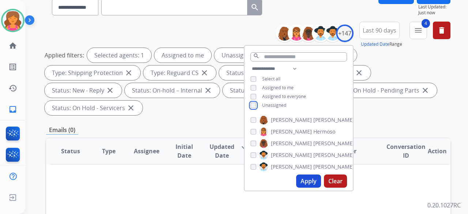
scroll to position [73, 0]
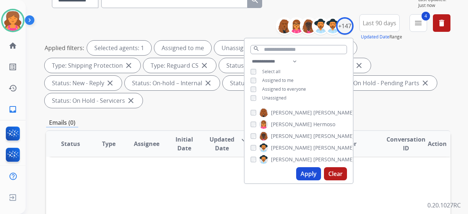
click at [307, 177] on button "Apply" at bounding box center [308, 173] width 25 height 13
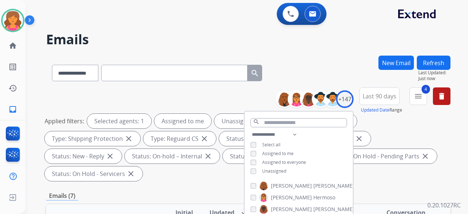
click at [361, 173] on div "Applied filters: Selected agents: 1 Assigned to me Unassigned Type: Customer Su…" at bounding box center [247, 147] width 404 height 67
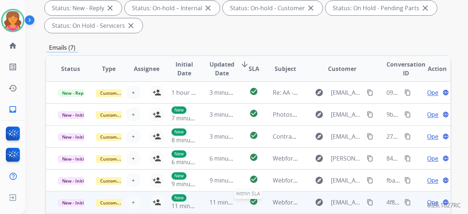
scroll to position [183, 0]
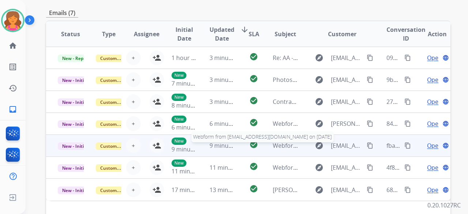
click at [287, 146] on span "Webform from [EMAIL_ADDRESS][DOMAIN_NAME] on [DATE]" at bounding box center [356, 145] width 166 height 8
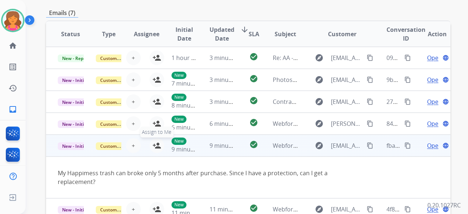
click at [157, 144] on mat-icon "person_add" at bounding box center [156, 145] width 9 height 9
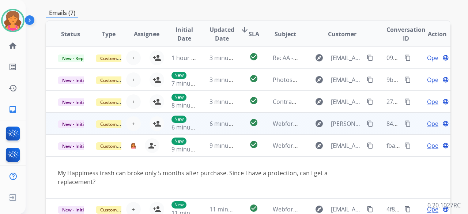
click at [235, 126] on td "check_circle" at bounding box center [247, 124] width 25 height 22
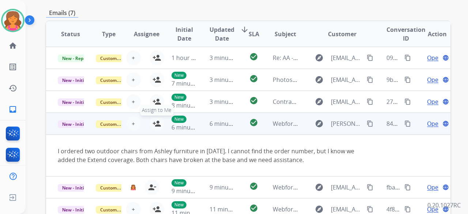
click at [156, 125] on mat-icon "person_add" at bounding box center [156, 123] width 9 height 9
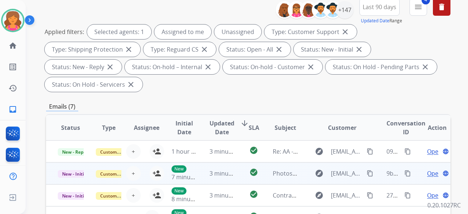
scroll to position [37, 0]
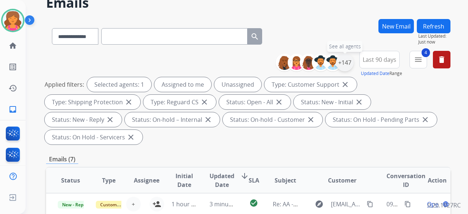
click at [340, 65] on div "+147" at bounding box center [345, 63] width 18 height 18
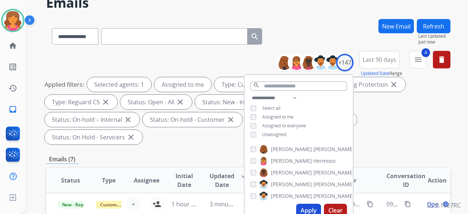
click at [307, 207] on button "Apply" at bounding box center [308, 210] width 25 height 13
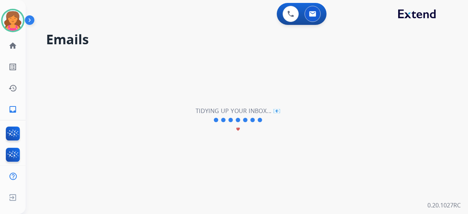
scroll to position [0, 0]
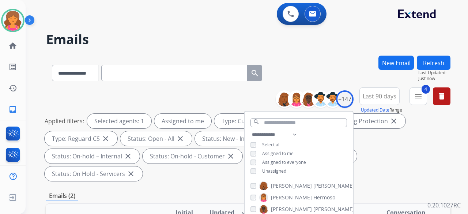
click at [370, 191] on div "Emails (2)" at bounding box center [248, 195] width 404 height 9
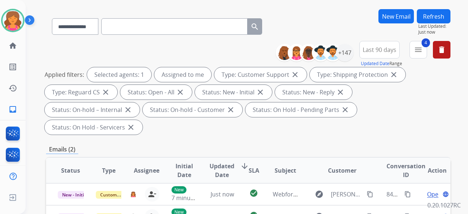
scroll to position [73, 0]
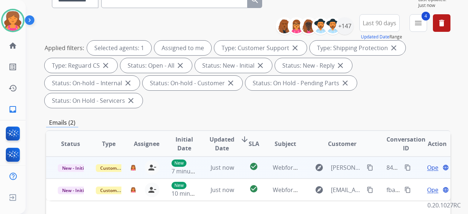
click at [427, 163] on span "Open" at bounding box center [434, 167] width 15 height 9
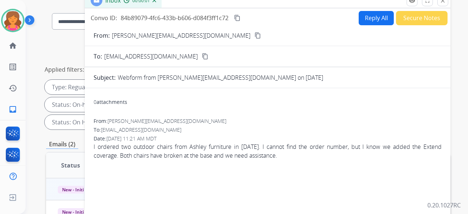
scroll to position [37, 0]
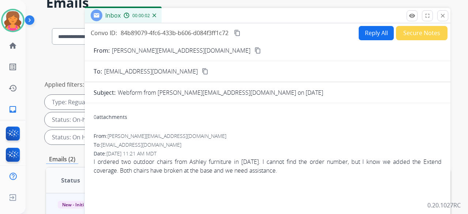
click at [254, 49] on mat-icon "content_copy" at bounding box center [257, 50] width 7 height 7
click at [368, 36] on button "Reply All" at bounding box center [376, 33] width 35 height 14
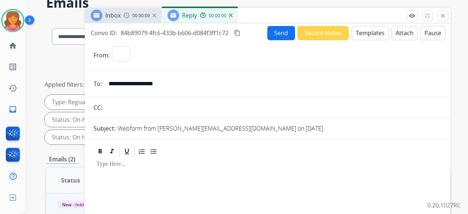
select select "**********"
click at [368, 36] on button "Templates" at bounding box center [370, 33] width 37 height 14
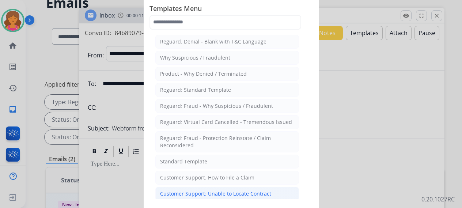
click at [251, 187] on li "Customer Support: Unable to Locate Contract" at bounding box center [227, 194] width 144 height 14
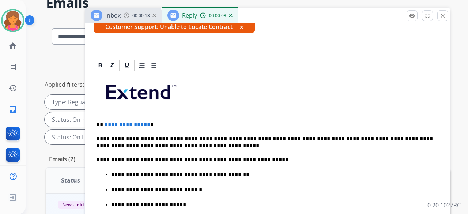
scroll to position [183, 0]
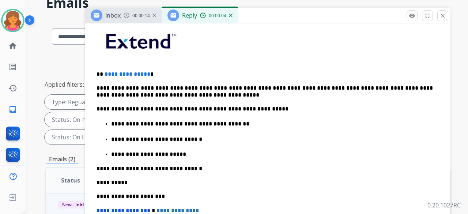
click at [146, 76] on p "**********" at bounding box center [265, 74] width 336 height 7
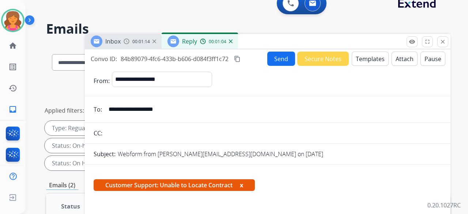
scroll to position [0, 0]
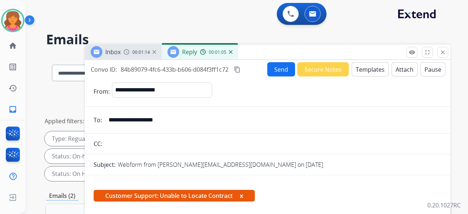
click at [271, 72] on button "Send" at bounding box center [281, 69] width 28 height 14
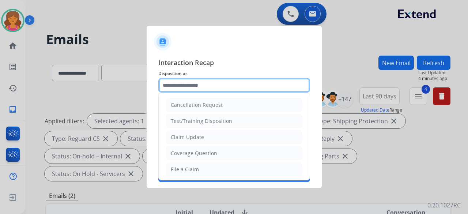
click at [256, 89] on input "text" at bounding box center [234, 85] width 152 height 15
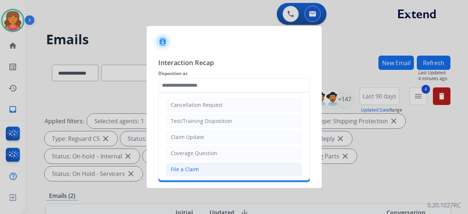
click at [189, 166] on div "File a Claim" at bounding box center [185, 169] width 28 height 7
type input "**********"
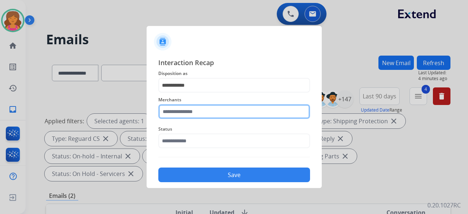
click at [200, 117] on div "Merchants" at bounding box center [234, 106] width 152 height 29
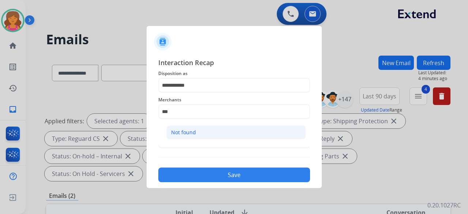
click at [204, 133] on li "Not found" at bounding box center [235, 132] width 139 height 14
type input "*********"
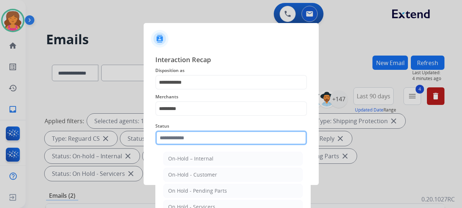
click at [203, 140] on input "text" at bounding box center [231, 138] width 152 height 15
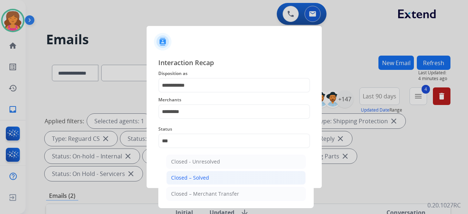
click at [194, 171] on li "Closed – Solved" at bounding box center [235, 178] width 139 height 14
type input "**********"
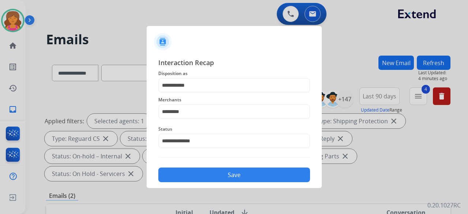
click at [202, 171] on button "Save" at bounding box center [234, 174] width 152 height 15
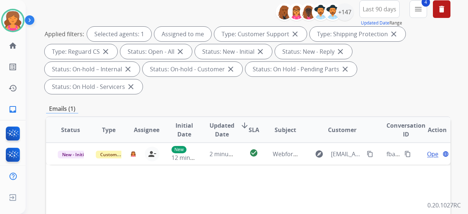
scroll to position [146, 0]
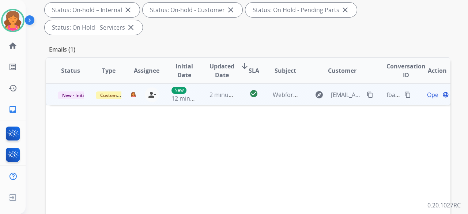
click at [424, 90] on div "Open language" at bounding box center [437, 94] width 26 height 9
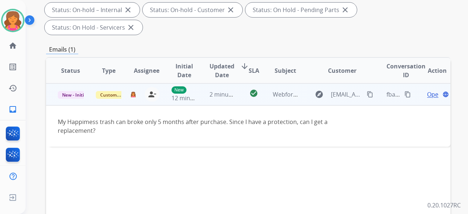
click at [427, 90] on span "Open" at bounding box center [434, 94] width 15 height 9
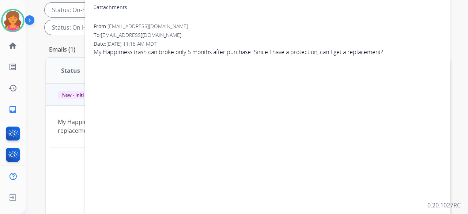
scroll to position [37, 0]
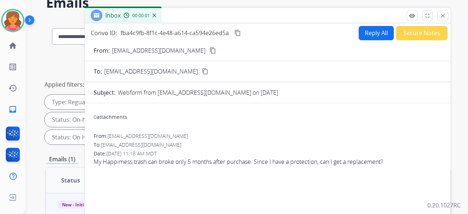
click at [208, 54] on button "content_copy" at bounding box center [212, 50] width 9 height 9
click at [351, 27] on div "Convo ID: fba4c9fb-8f1c-4e48-a614-ca594e26ed5a content_copy Reply All Secure No…" at bounding box center [268, 33] width 366 height 15
click at [359, 33] on button "Reply All" at bounding box center [376, 33] width 35 height 14
select select "**********"
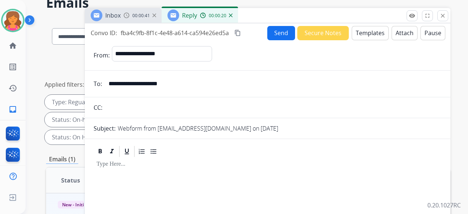
click at [361, 38] on button "Templates" at bounding box center [370, 33] width 37 height 14
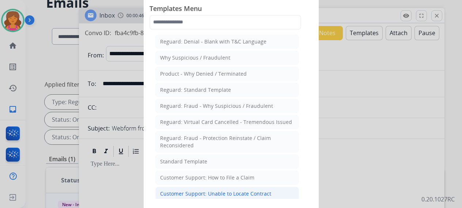
click at [202, 187] on li "Customer Support: Unable to Locate Contract" at bounding box center [227, 194] width 144 height 14
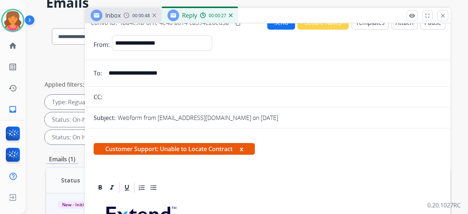
scroll to position [0, 0]
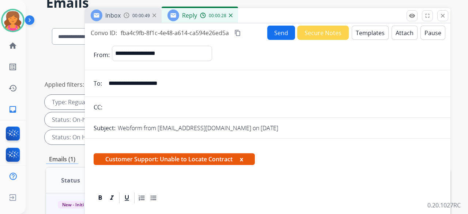
click at [370, 37] on button "Templates" at bounding box center [370, 33] width 37 height 14
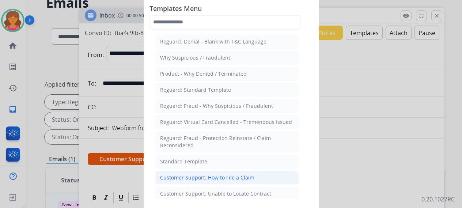
click at [229, 177] on div "Customer Support: How to File a Claim" at bounding box center [207, 177] width 94 height 7
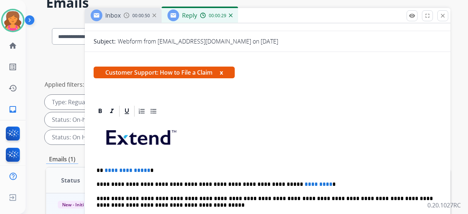
scroll to position [132, 0]
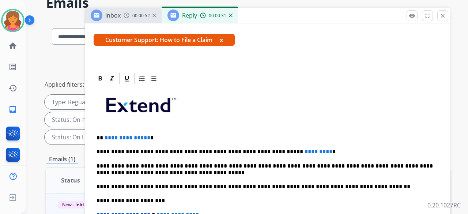
click at [146, 135] on span "**********" at bounding box center [128, 137] width 46 height 5
click at [295, 142] on div "**********" at bounding box center [268, 196] width 348 height 223
click at [295, 134] on div "**********" at bounding box center [268, 196] width 348 height 223
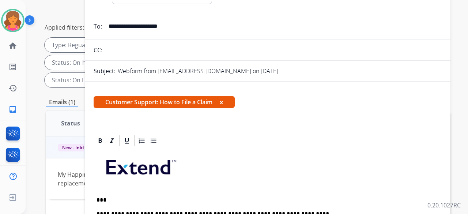
scroll to position [0, 0]
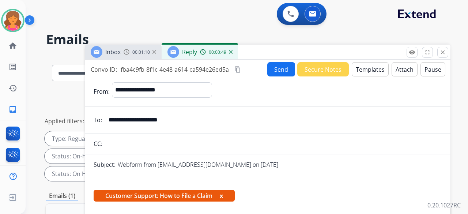
click at [276, 68] on button "Send" at bounding box center [281, 69] width 28 height 14
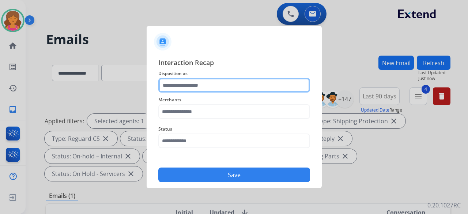
click at [273, 85] on input "text" at bounding box center [234, 85] width 152 height 15
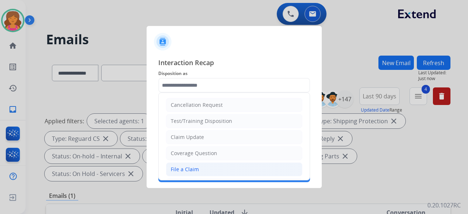
click at [180, 167] on div "File a Claim" at bounding box center [185, 169] width 28 height 7
type input "**********"
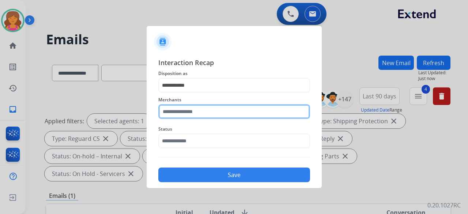
click at [189, 112] on input "text" at bounding box center [234, 111] width 152 height 15
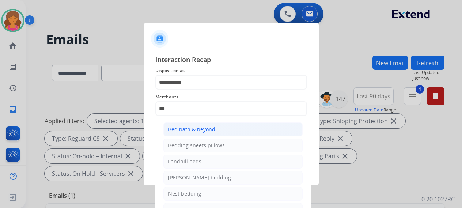
click at [192, 135] on li "Bed bath & beyond" at bounding box center [232, 129] width 139 height 14
type input "**********"
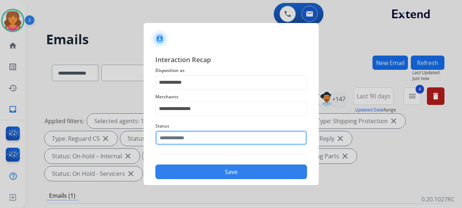
click at [192, 144] on input "text" at bounding box center [231, 138] width 152 height 15
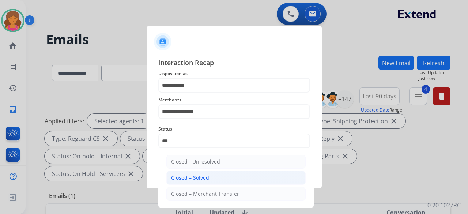
click at [184, 171] on li "Closed – Solved" at bounding box center [235, 178] width 139 height 14
type input "**********"
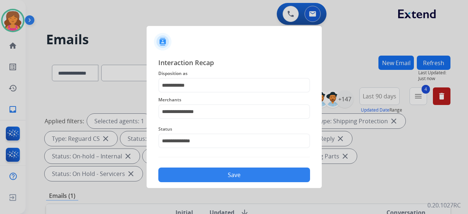
click at [189, 174] on button "Save" at bounding box center [234, 174] width 152 height 15
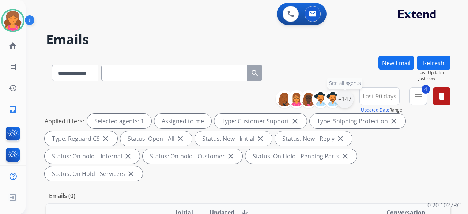
click at [349, 98] on div "+147" at bounding box center [345, 99] width 18 height 18
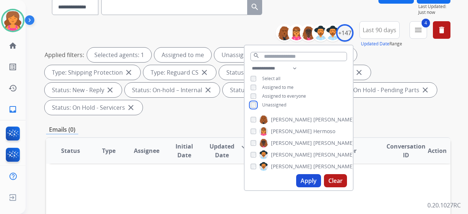
scroll to position [73, 0]
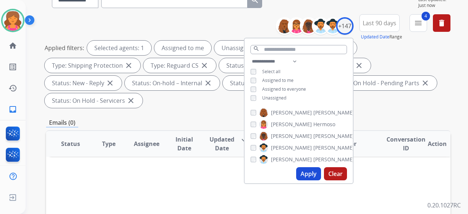
click at [311, 175] on button "Apply" at bounding box center [308, 173] width 25 height 13
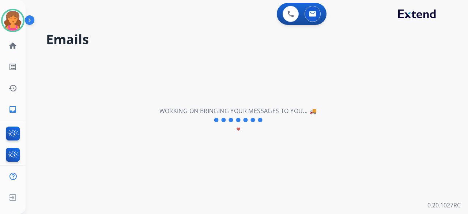
scroll to position [0, 0]
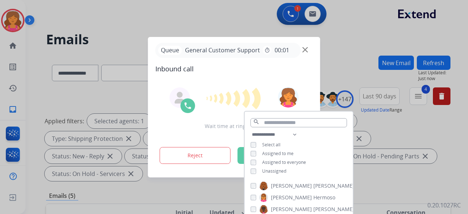
click at [355, 150] on div at bounding box center [234, 107] width 468 height 214
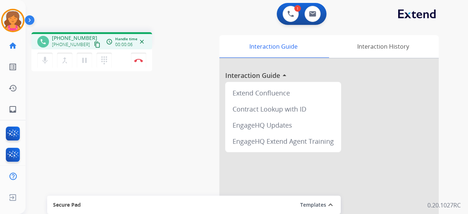
click at [94, 44] on mat-icon "content_copy" at bounding box center [97, 44] width 7 height 7
click at [137, 63] on button "Disconnect" at bounding box center [138, 60] width 15 height 15
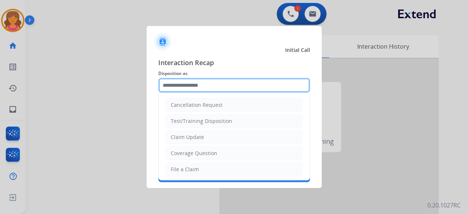
click at [196, 84] on input "text" at bounding box center [234, 85] width 152 height 15
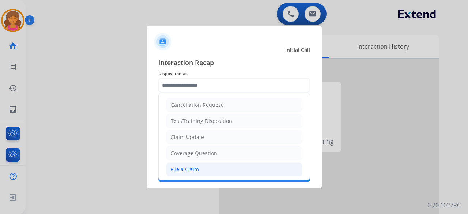
click at [192, 166] on div "File a Claim" at bounding box center [185, 169] width 28 height 7
type input "**********"
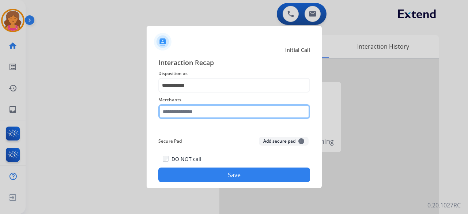
click at [183, 112] on input "text" at bounding box center [234, 111] width 152 height 15
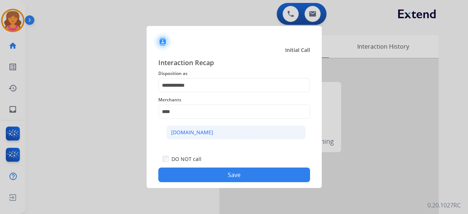
drag, startPoint x: 185, startPoint y: 141, endPoint x: 185, endPoint y: 136, distance: 5.1
click at [185, 140] on ul "[DOMAIN_NAME]" at bounding box center [236, 134] width 144 height 25
click at [185, 136] on li "[DOMAIN_NAME]" at bounding box center [235, 132] width 139 height 14
type input "**********"
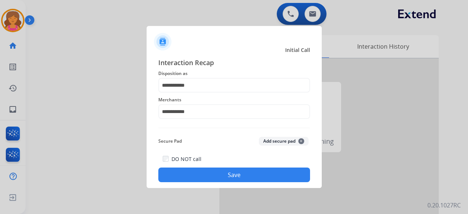
click at [201, 169] on button "Save" at bounding box center [234, 174] width 152 height 15
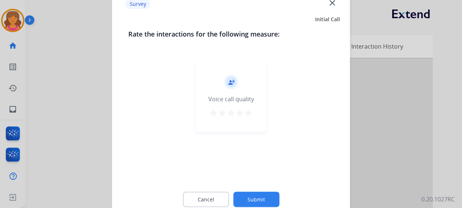
click at [248, 115] on mat-icon "star" at bounding box center [248, 112] width 9 height 9
click at [252, 196] on button "Submit" at bounding box center [256, 199] width 46 height 15
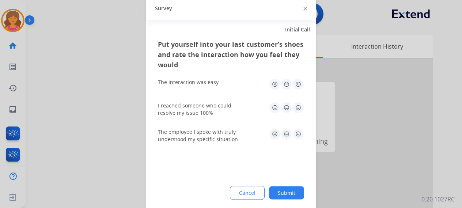
click at [298, 85] on img at bounding box center [298, 84] width 12 height 12
click at [296, 112] on img at bounding box center [298, 108] width 12 height 12
click at [301, 132] on img at bounding box center [298, 134] width 12 height 12
click at [291, 186] on div "Cancel Submit" at bounding box center [231, 193] width 146 height 14
click at [291, 192] on button "Submit" at bounding box center [286, 192] width 35 height 13
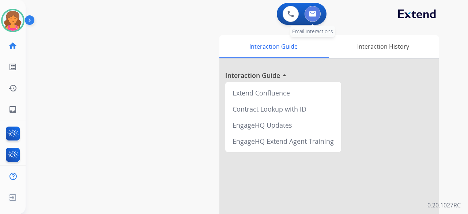
click at [315, 16] on img at bounding box center [312, 14] width 7 height 6
select select "**********"
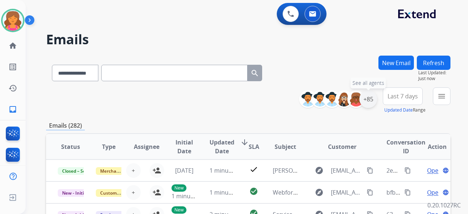
click at [364, 103] on div "+85" at bounding box center [368, 99] width 18 height 18
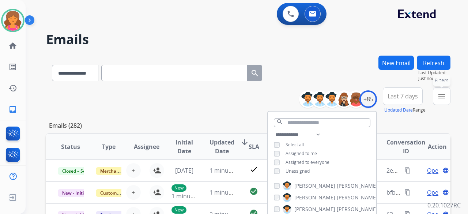
click at [436, 98] on button "menu Filters" at bounding box center [442, 96] width 18 height 18
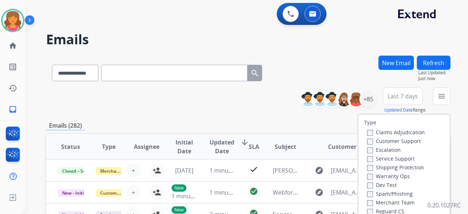
click at [373, 141] on label "Customer Support" at bounding box center [394, 140] width 54 height 7
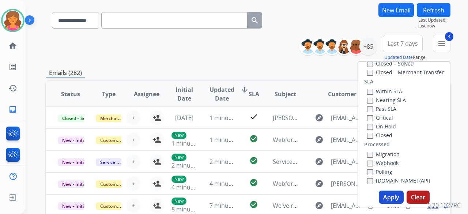
scroll to position [110, 0]
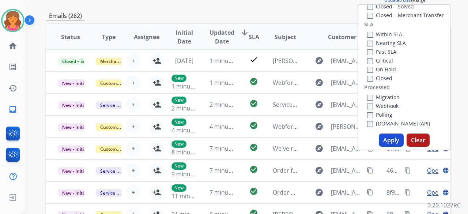
click at [380, 140] on button "Apply" at bounding box center [391, 139] width 25 height 13
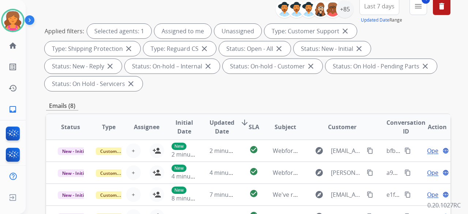
scroll to position [0, 0]
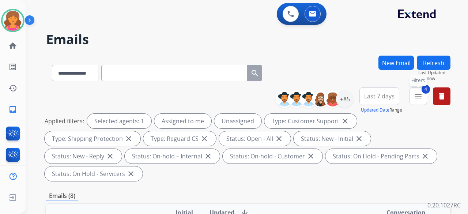
click at [415, 96] on mat-icon "menu" at bounding box center [418, 96] width 9 height 9
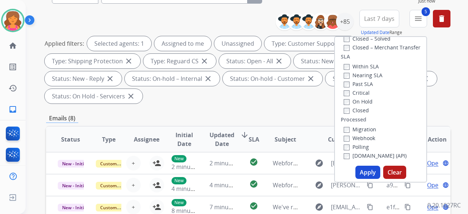
scroll to position [110, 0]
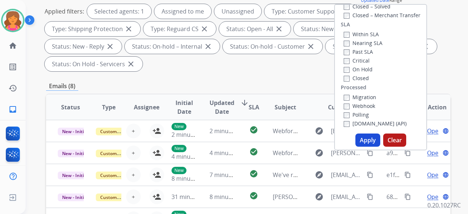
click at [363, 137] on button "Apply" at bounding box center [367, 139] width 25 height 13
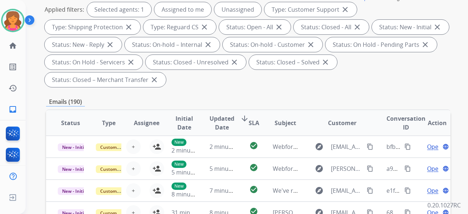
scroll to position [73, 0]
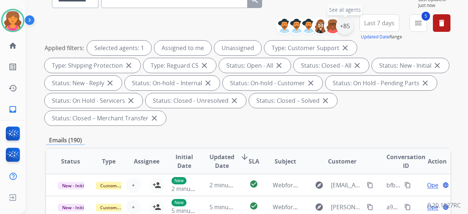
click at [341, 22] on div "+85" at bounding box center [345, 26] width 18 height 18
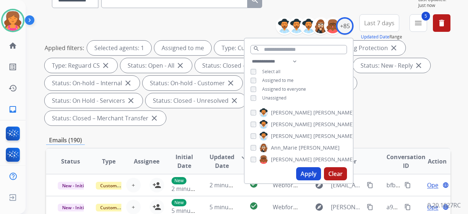
click at [304, 177] on button "Apply" at bounding box center [308, 173] width 25 height 13
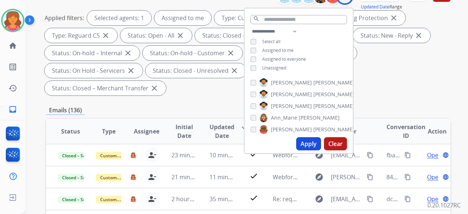
scroll to position [146, 0]
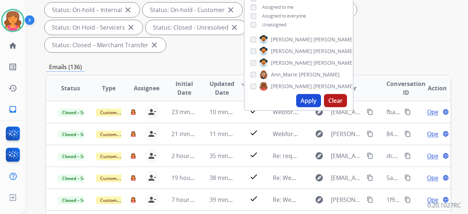
click at [382, 64] on div "Emails (136)" at bounding box center [248, 67] width 404 height 9
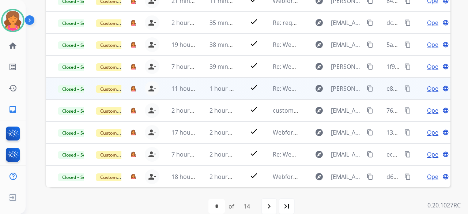
scroll to position [290, 0]
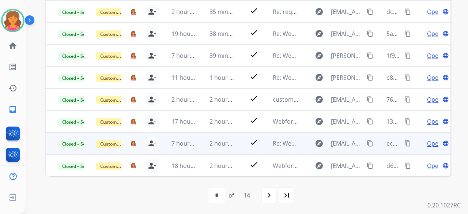
click at [300, 142] on td "explore [EMAIL_ADDRESS][DOMAIN_NAME] content_copy" at bounding box center [337, 143] width 76 height 22
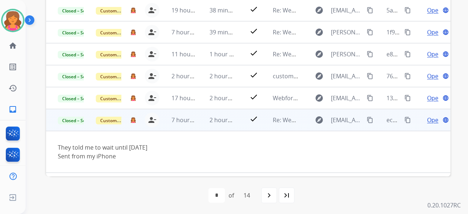
scroll to position [42, 0]
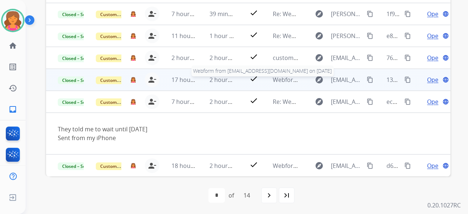
click at [295, 80] on span "Webform from [EMAIL_ADDRESS][DOMAIN_NAME] on [DATE]" at bounding box center [356, 80] width 166 height 8
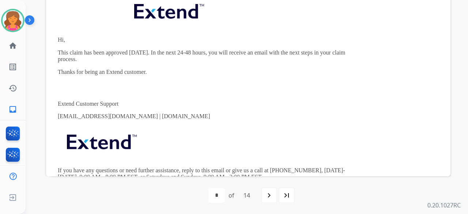
scroll to position [44, 0]
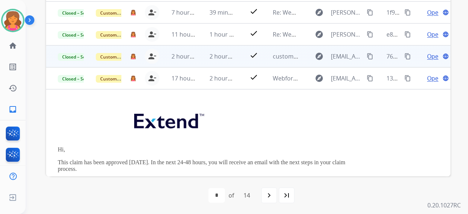
click at [287, 60] on td "customer satisfaction" at bounding box center [280, 56] width 38 height 22
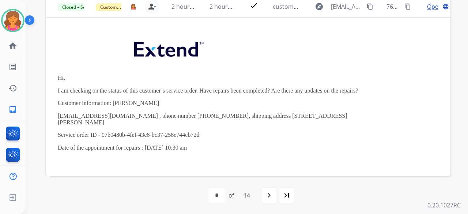
scroll to position [0, 0]
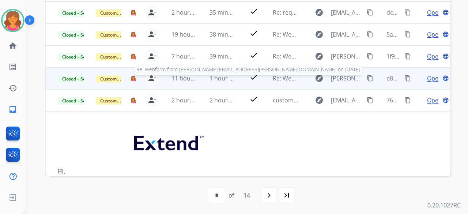
click at [293, 75] on span "Re: Webform from [PERSON_NAME][EMAIL_ADDRESS][PERSON_NAME][DOMAIN_NAME] on [DAT…" at bounding box center [406, 78] width 266 height 8
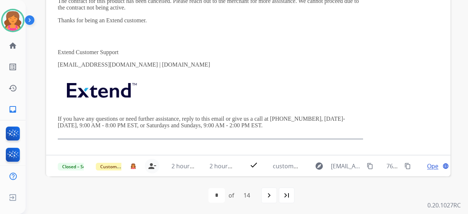
scroll to position [227, 0]
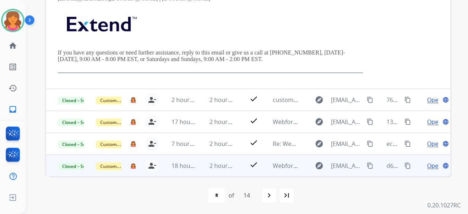
click at [299, 160] on td "explore [EMAIL_ADDRESS][DOMAIN_NAME] content_copy" at bounding box center [337, 166] width 76 height 22
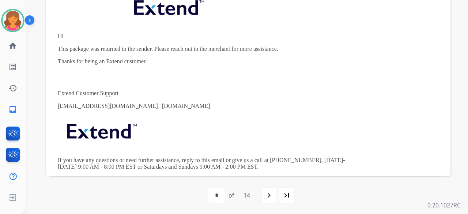
scroll to position [197, 0]
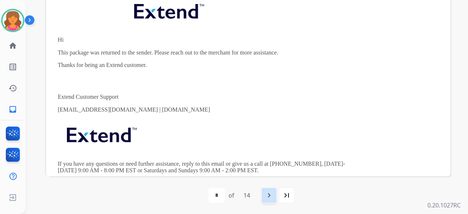
click at [268, 197] on mat-icon "navigate_next" at bounding box center [269, 195] width 9 height 9
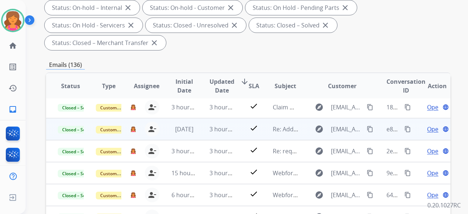
scroll to position [183, 0]
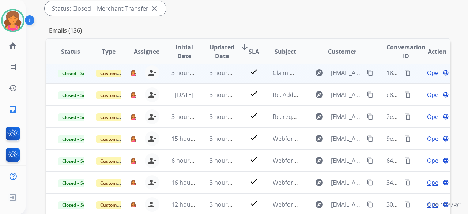
click at [301, 72] on td "explore [EMAIL_ADDRESS][DOMAIN_NAME] content_copy" at bounding box center [337, 73] width 76 height 22
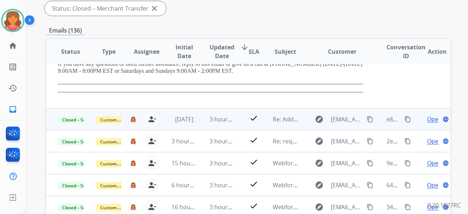
scroll to position [0, 0]
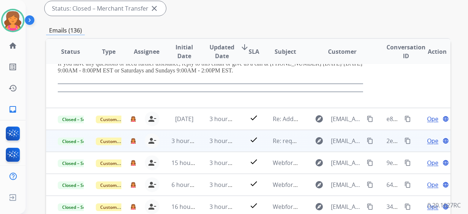
click at [304, 139] on td "explore [EMAIL_ADDRESS][DOMAIN_NAME] content_copy" at bounding box center [337, 141] width 76 height 22
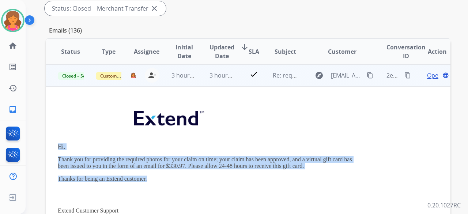
drag, startPoint x: 56, startPoint y: 146, endPoint x: 145, endPoint y: 180, distance: 95.3
click at [146, 180] on td "Hi, Thank you for providing the required photos for your claim on time; your cl…" at bounding box center [210, 199] width 329 height 227
copy div "Hi, Thank you for providing the required photos for your claim on time; your cl…"
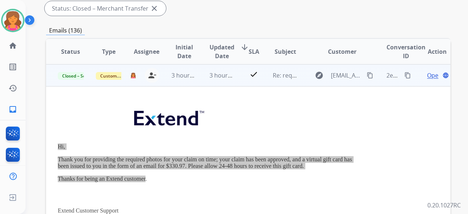
scroll to position [29, 0]
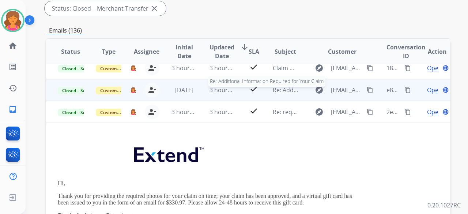
click at [293, 92] on span "Re: Additional Information Required for Your Claim" at bounding box center [343, 90] width 140 height 8
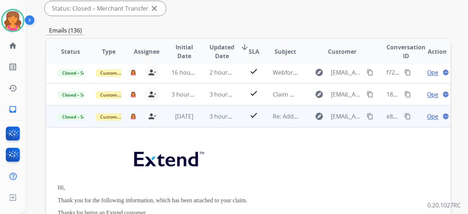
scroll to position [0, 0]
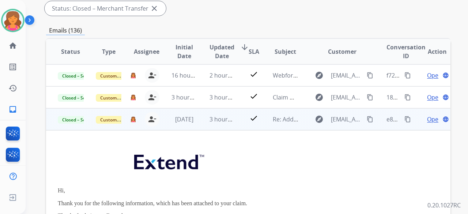
click at [299, 98] on td "explore [EMAIL_ADDRESS][DOMAIN_NAME] content_copy" at bounding box center [337, 97] width 76 height 22
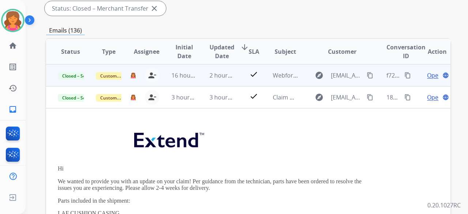
click at [301, 79] on td "explore [EMAIL_ADDRESS][DOMAIN_NAME] content_copy" at bounding box center [337, 75] width 76 height 22
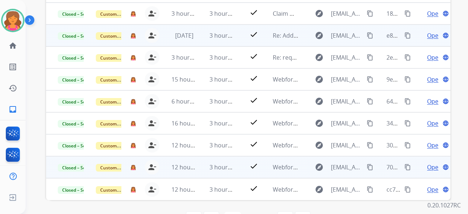
scroll to position [290, 0]
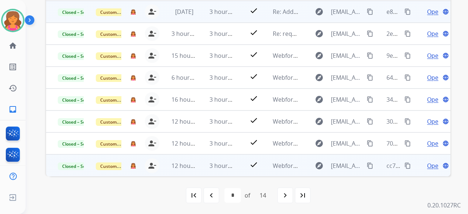
click at [299, 164] on td "explore [EMAIL_ADDRESS][DOMAIN_NAME] content_copy" at bounding box center [337, 165] width 76 height 22
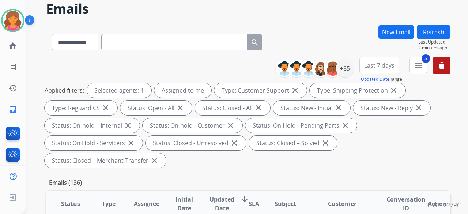
scroll to position [0, 0]
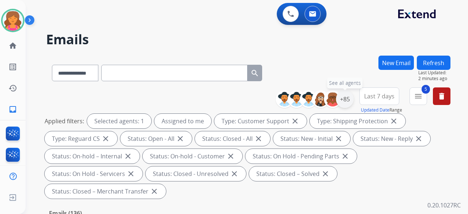
click at [349, 97] on div "+85" at bounding box center [345, 99] width 18 height 18
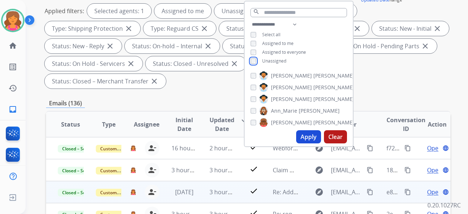
scroll to position [110, 0]
click at [303, 142] on button "Apply" at bounding box center [308, 137] width 25 height 13
select select "*"
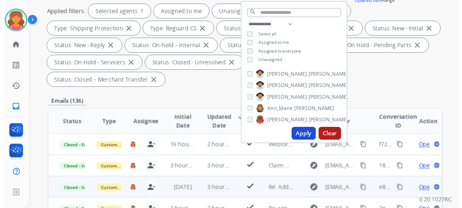
scroll to position [0, 0]
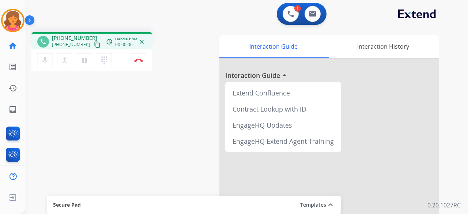
click at [94, 44] on mat-icon "content_copy" at bounding box center [97, 44] width 7 height 7
click at [140, 63] on button "Disconnect" at bounding box center [138, 60] width 15 height 15
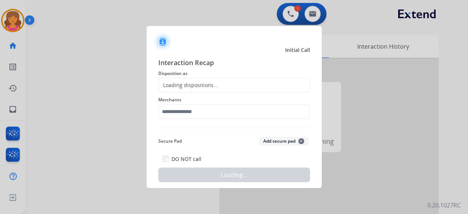
click at [243, 85] on div "Loading dispositions..." at bounding box center [234, 85] width 152 height 15
click at [237, 94] on div "Merchants" at bounding box center [234, 106] width 152 height 29
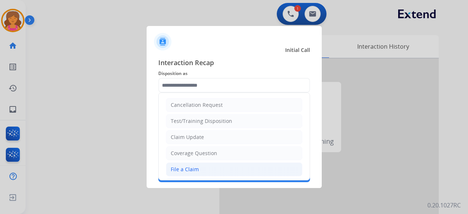
click at [175, 168] on div "File a Claim" at bounding box center [185, 169] width 28 height 7
type input "**********"
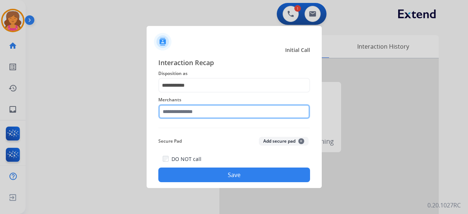
click at [186, 112] on input "text" at bounding box center [234, 111] width 152 height 15
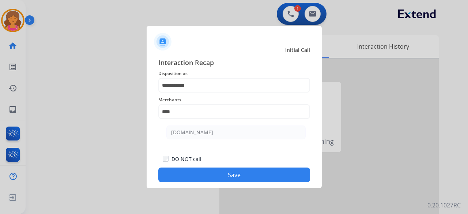
click at [205, 141] on ul "[DOMAIN_NAME]" at bounding box center [236, 134] width 144 height 25
click at [205, 136] on li "[DOMAIN_NAME]" at bounding box center [235, 132] width 139 height 14
type input "**********"
click at [216, 175] on button "Save" at bounding box center [234, 174] width 152 height 15
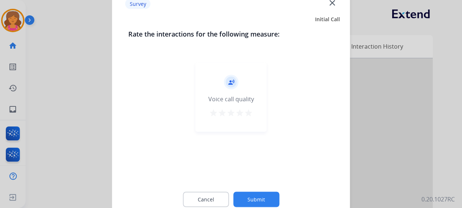
click at [256, 113] on div "record_voice_over Voice call quality star star star star star" at bounding box center [231, 96] width 71 height 69
click at [253, 113] on div "record_voice_over Voice call quality star star star star star" at bounding box center [231, 96] width 71 height 69
click at [249, 113] on mat-icon "star" at bounding box center [248, 112] width 9 height 9
click at [253, 197] on button "Submit" at bounding box center [256, 199] width 46 height 15
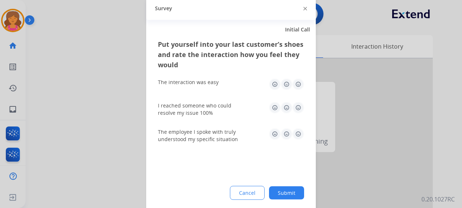
click at [298, 87] on img at bounding box center [298, 84] width 12 height 12
click at [299, 108] on img at bounding box center [298, 108] width 12 height 12
click at [299, 136] on img at bounding box center [298, 134] width 12 height 12
click at [291, 190] on button "Submit" at bounding box center [286, 192] width 35 height 13
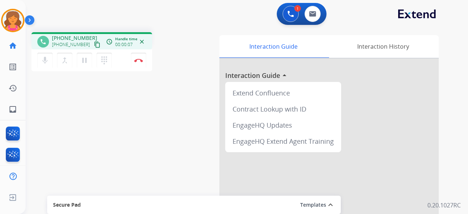
click at [94, 42] on mat-icon "content_copy" at bounding box center [97, 44] width 7 height 7
click at [94, 46] on mat-icon "content_copy" at bounding box center [97, 44] width 7 height 7
click at [136, 60] on img at bounding box center [138, 60] width 9 height 4
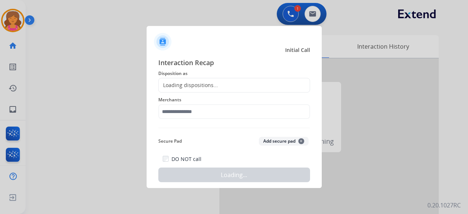
click at [233, 85] on div "Loading dispositions..." at bounding box center [234, 85] width 152 height 15
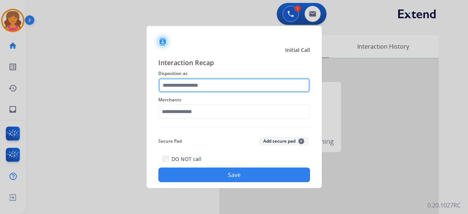
click at [233, 87] on input "text" at bounding box center [234, 85] width 152 height 15
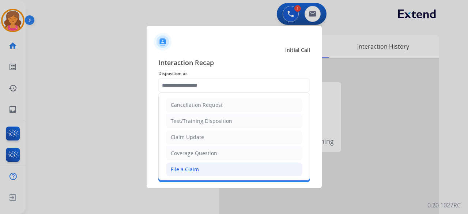
click at [218, 167] on li "File a Claim" at bounding box center [234, 169] width 136 height 14
type input "**********"
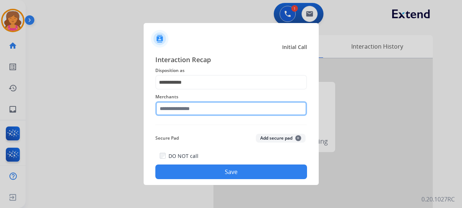
click at [203, 112] on input "text" at bounding box center [231, 108] width 152 height 15
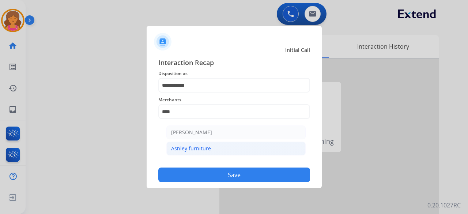
click at [187, 147] on div "Ashley furniture" at bounding box center [191, 148] width 40 height 7
type input "**********"
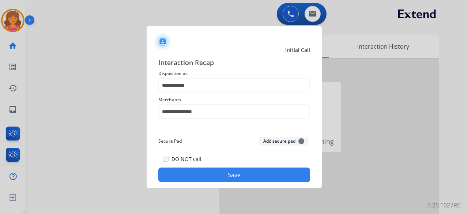
click at [220, 171] on button "Save" at bounding box center [234, 174] width 152 height 15
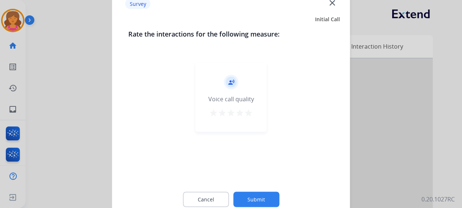
click at [256, 95] on div "record_voice_over Voice call quality star star star star star" at bounding box center [231, 96] width 71 height 69
drag, startPoint x: 249, startPoint y: 105, endPoint x: 249, endPoint y: 109, distance: 4.0
click at [249, 106] on div "record_voice_over Voice call quality star star star star star" at bounding box center [231, 96] width 71 height 69
click at [249, 110] on mat-icon "star" at bounding box center [248, 112] width 9 height 9
click at [254, 196] on button "Submit" at bounding box center [256, 199] width 46 height 15
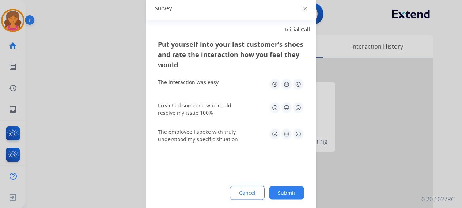
click at [300, 85] on img at bounding box center [298, 84] width 12 height 12
click at [301, 109] on img at bounding box center [298, 108] width 12 height 12
click at [297, 136] on img at bounding box center [298, 134] width 12 height 12
click at [280, 193] on button "Submit" at bounding box center [286, 192] width 35 height 13
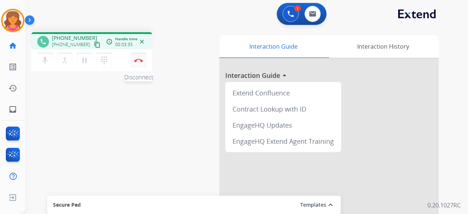
click at [138, 64] on button "Disconnect" at bounding box center [138, 60] width 15 height 15
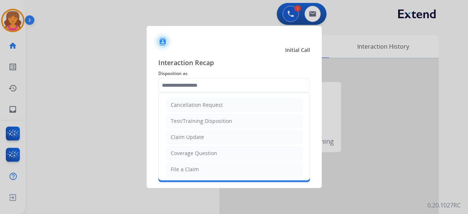
click at [194, 84] on input "text" at bounding box center [234, 85] width 152 height 15
click at [193, 137] on div "Claim Update" at bounding box center [187, 136] width 33 height 7
type input "**********"
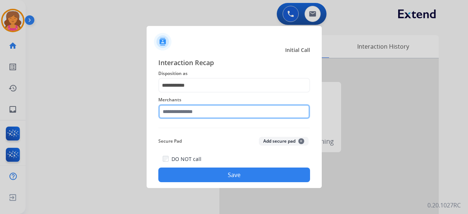
click at [188, 116] on input "text" at bounding box center [234, 111] width 152 height 15
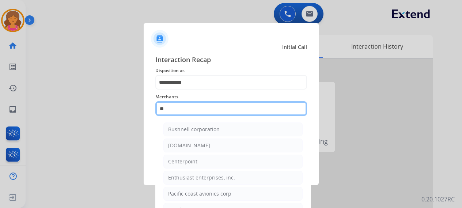
type input "*"
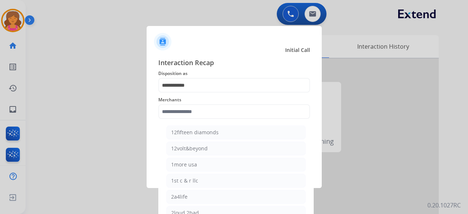
click at [178, 117] on div "Merchants 12fifteen diamonds 12volt&beyond 1more usa 1st c & r llc 2a4life 2lou…" at bounding box center [234, 106] width 152 height 29
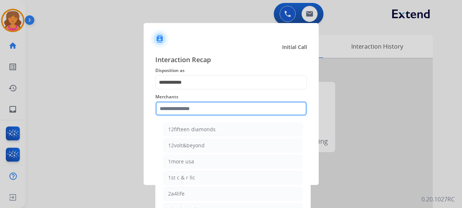
click at [215, 112] on input "text" at bounding box center [231, 108] width 152 height 15
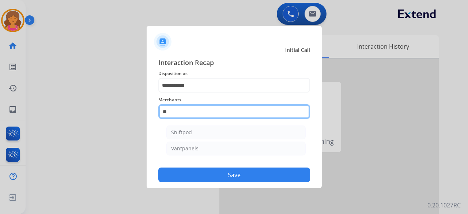
type input "*"
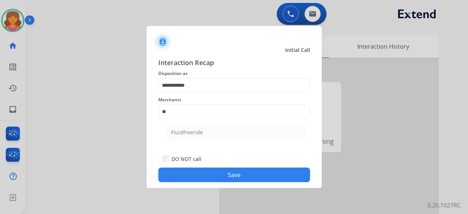
click at [200, 123] on ul "Fluidfreeride" at bounding box center [236, 134] width 144 height 25
click at [200, 129] on div "Fluidfreeride" at bounding box center [187, 132] width 32 height 7
type input "**********"
click at [242, 173] on button "Save" at bounding box center [234, 174] width 152 height 15
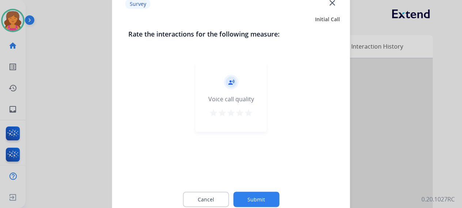
click at [249, 112] on mat-icon "star" at bounding box center [248, 112] width 9 height 9
click at [263, 197] on button "Submit" at bounding box center [256, 199] width 46 height 15
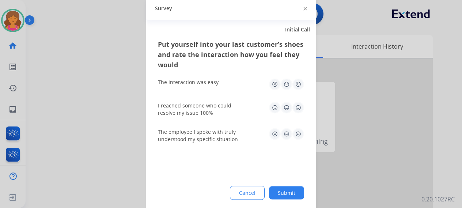
click at [296, 83] on img at bounding box center [298, 84] width 12 height 12
click at [298, 113] on img at bounding box center [298, 108] width 12 height 12
click at [301, 131] on img at bounding box center [298, 134] width 12 height 12
click at [276, 196] on button "Submit" at bounding box center [286, 192] width 35 height 13
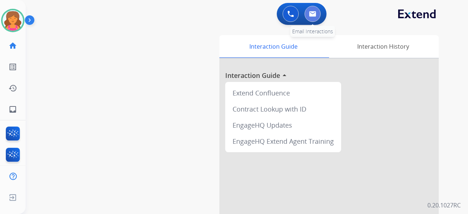
click at [307, 12] on button at bounding box center [313, 14] width 16 height 16
select select "**********"
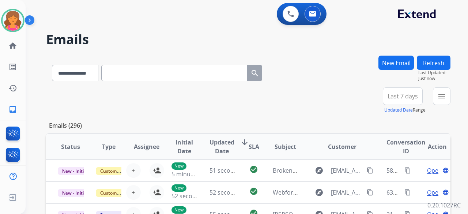
click at [385, 95] on button "Last 7 days" at bounding box center [403, 96] width 40 height 18
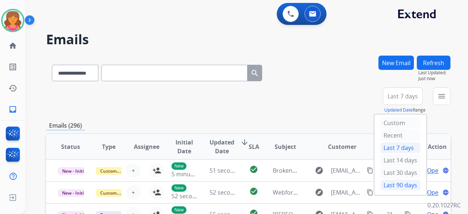
click at [382, 182] on div "Last 90 days" at bounding box center [400, 185] width 40 height 11
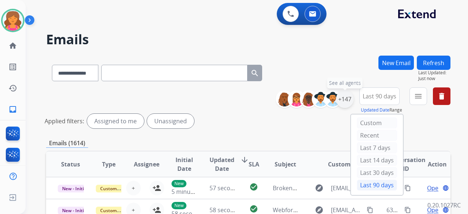
click at [344, 99] on div "+147" at bounding box center [345, 99] width 18 height 18
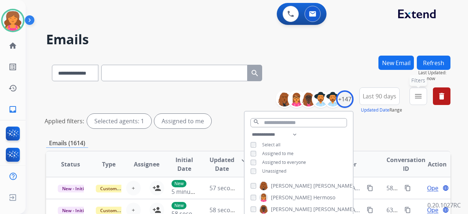
click at [415, 92] on mat-icon "menu" at bounding box center [418, 96] width 9 height 9
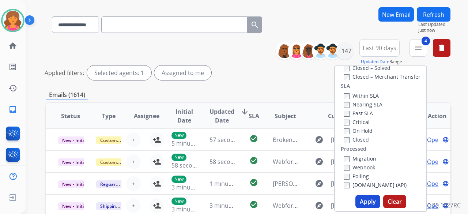
scroll to position [73, 0]
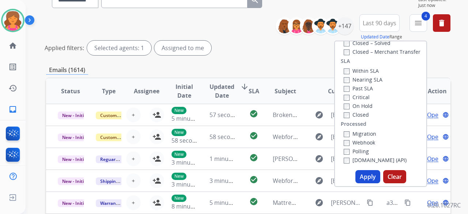
click at [365, 177] on button "Apply" at bounding box center [367, 176] width 25 height 13
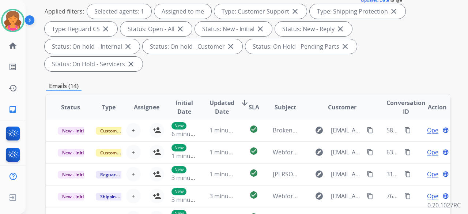
scroll to position [254, 0]
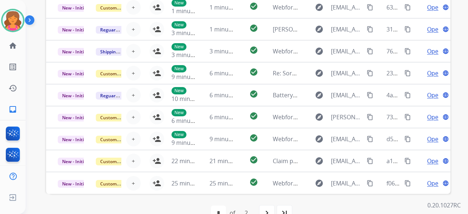
click at [275, 205] on div "first_page navigate_before * * of 2 navigate_next last_page" at bounding box center [248, 212] width 404 height 15
click at [266, 208] on mat-icon "navigate_next" at bounding box center [266, 212] width 9 height 9
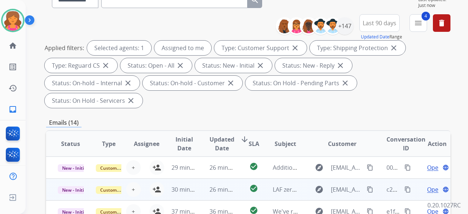
scroll to position [0, 0]
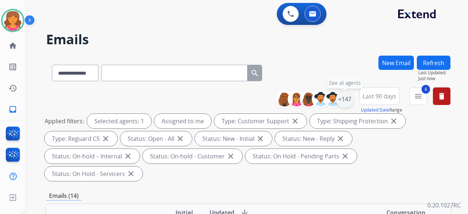
click at [347, 96] on div "+147" at bounding box center [345, 99] width 18 height 18
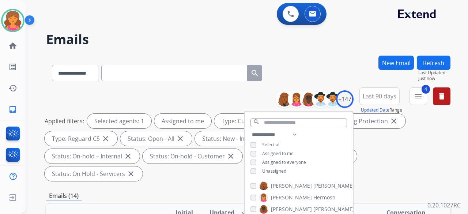
click at [254, 173] on div "Unassigned" at bounding box center [268, 171] width 36 height 6
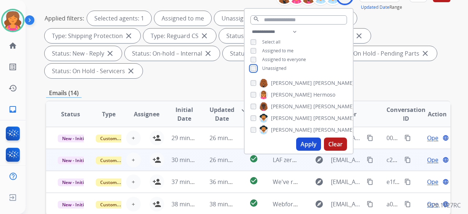
scroll to position [110, 0]
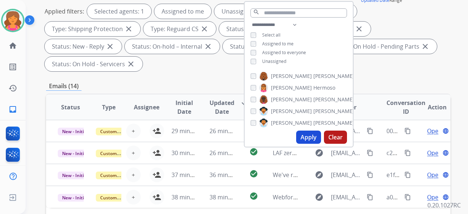
click at [314, 138] on button "Apply" at bounding box center [308, 137] width 25 height 13
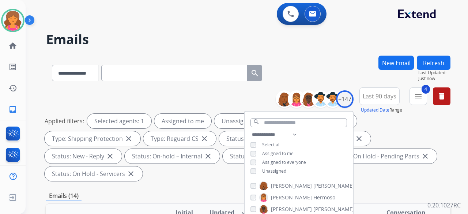
drag, startPoint x: 224, startPoint y: 185, endPoint x: 248, endPoint y: 181, distance: 24.5
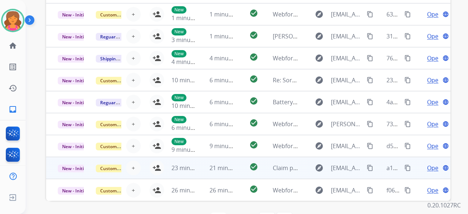
scroll to position [272, 0]
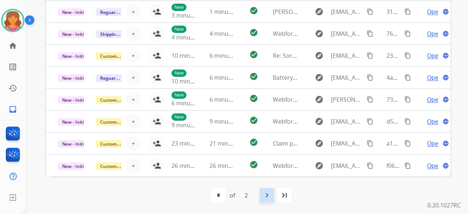
click at [271, 196] on mat-icon "navigate_next" at bounding box center [266, 195] width 9 height 9
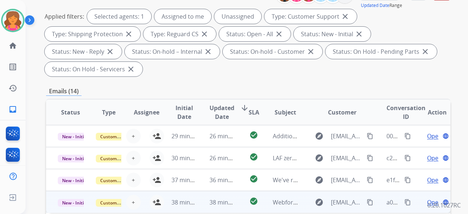
scroll to position [146, 0]
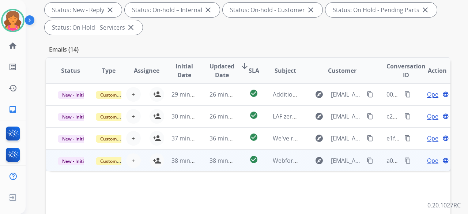
click at [300, 164] on td "explore [EMAIL_ADDRESS][DOMAIN_NAME] content_copy" at bounding box center [337, 160] width 76 height 22
click at [154, 160] on mat-icon "person_add" at bounding box center [156, 160] width 9 height 9
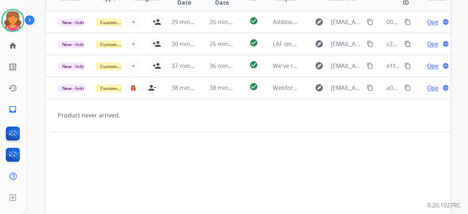
scroll to position [272, 0]
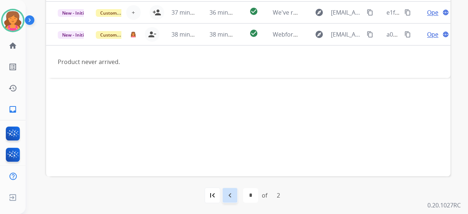
click at [234, 198] on mat-icon "navigate_before" at bounding box center [230, 195] width 9 height 9
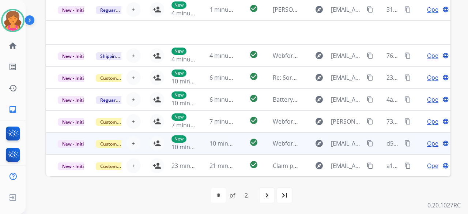
click at [299, 143] on td "explore [EMAIL_ADDRESS][DOMAIN_NAME] content_copy" at bounding box center [337, 143] width 76 height 22
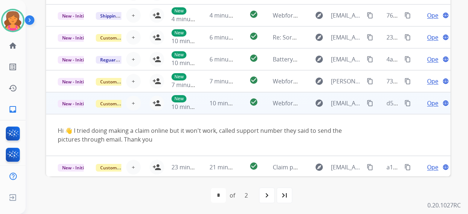
scroll to position [42, 0]
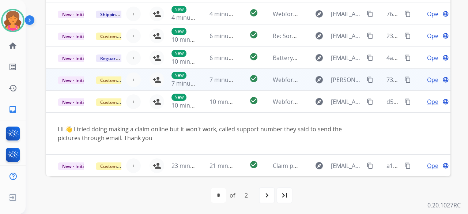
click at [235, 76] on td "check_circle" at bounding box center [247, 80] width 25 height 22
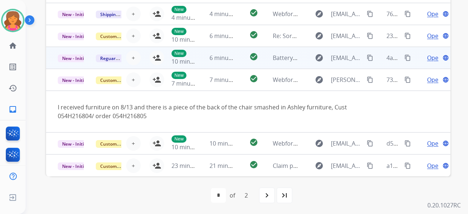
click at [242, 51] on td "check_circle" at bounding box center [247, 58] width 25 height 22
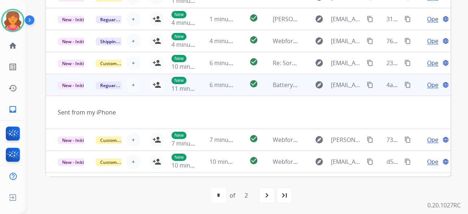
scroll to position [0, 0]
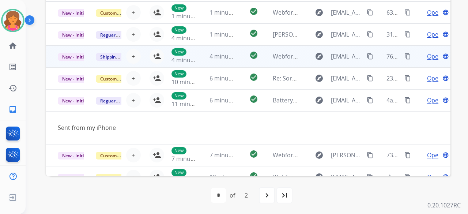
click at [228, 60] on td "4 minutes ago" at bounding box center [217, 56] width 38 height 22
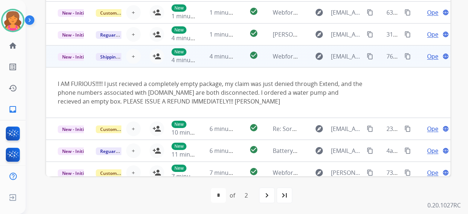
click at [160, 56] on td "New 4 minutes ago" at bounding box center [179, 56] width 38 height 22
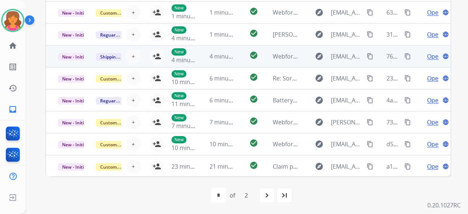
scroll to position [199, 0]
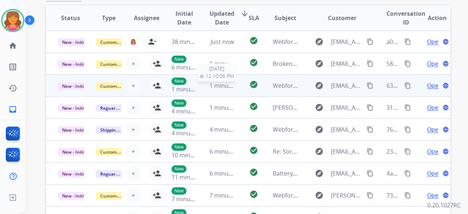
click at [230, 86] on span "1 minute ago" at bounding box center [227, 86] width 36 height 8
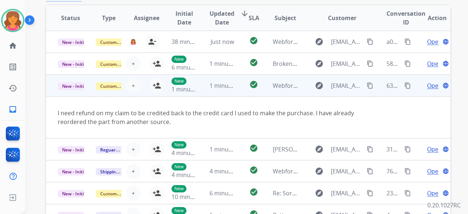
scroll to position [0, 0]
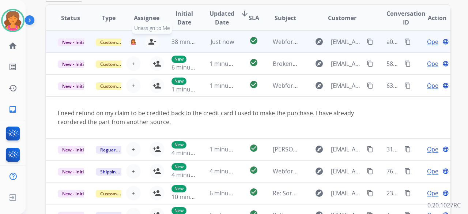
click at [154, 42] on mat-icon "person_remove" at bounding box center [152, 41] width 9 height 9
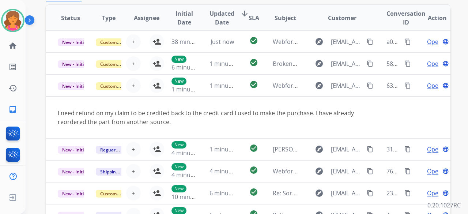
scroll to position [16, 0]
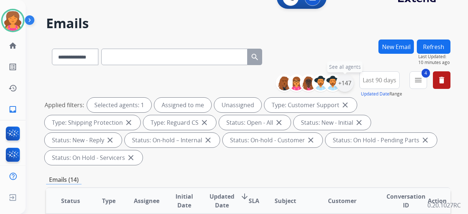
click at [340, 79] on div "+147" at bounding box center [345, 83] width 18 height 18
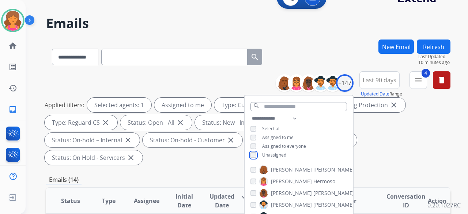
scroll to position [162, 0]
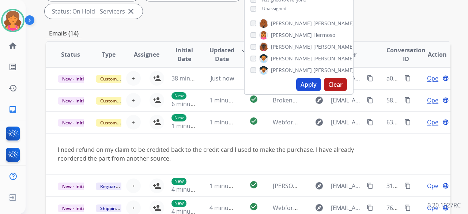
click at [313, 80] on button "Apply" at bounding box center [308, 84] width 25 height 13
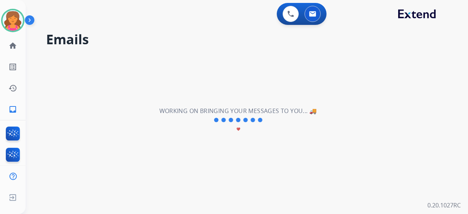
scroll to position [0, 0]
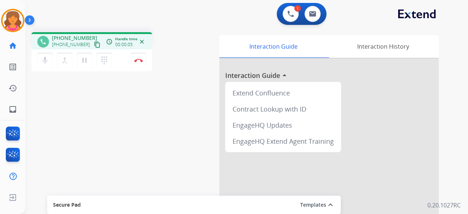
click at [93, 46] on button "content_copy" at bounding box center [97, 44] width 9 height 9
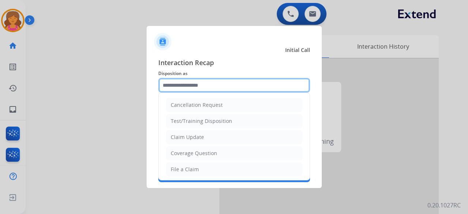
click at [223, 87] on input "text" at bounding box center [234, 85] width 152 height 15
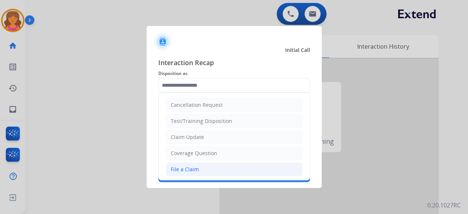
click at [181, 170] on div "File a Claim" at bounding box center [185, 169] width 28 height 7
type input "**********"
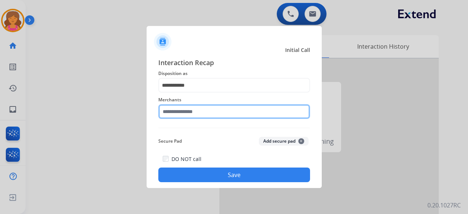
click at [187, 109] on input "text" at bounding box center [234, 111] width 152 height 15
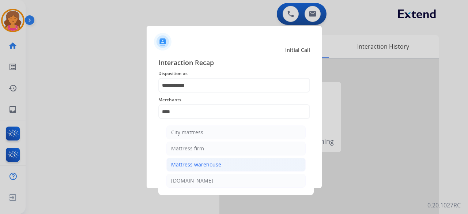
click at [188, 167] on div "Mattress warehouse" at bounding box center [196, 164] width 50 height 7
type input "**********"
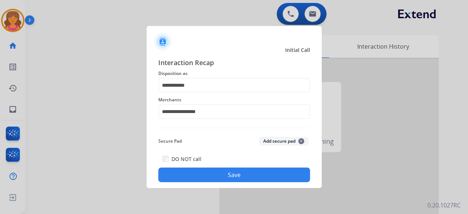
click at [204, 176] on button "Save" at bounding box center [234, 174] width 152 height 15
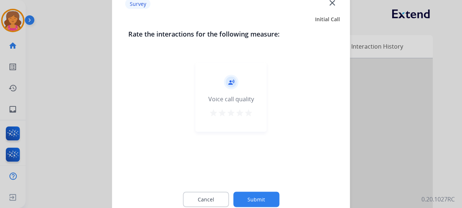
click at [246, 111] on mat-icon "star" at bounding box center [248, 112] width 9 height 9
click at [241, 200] on button "Submit" at bounding box center [256, 199] width 46 height 15
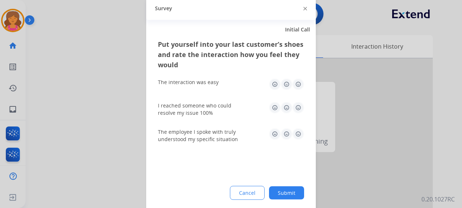
click at [296, 86] on img at bounding box center [298, 84] width 12 height 12
drag, startPoint x: 299, startPoint y: 98, endPoint x: 299, endPoint y: 106, distance: 8.8
click at [299, 102] on div "I reached someone who could resolve my issue 100%" at bounding box center [231, 109] width 146 height 26
click at [299, 106] on img at bounding box center [298, 108] width 12 height 12
click at [298, 135] on img at bounding box center [298, 134] width 12 height 12
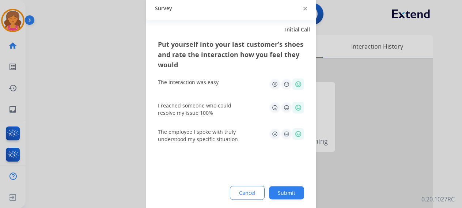
click at [282, 200] on div "Put yourself into your last customer’s shoes and rate the interaction how you f…" at bounding box center [231, 125] width 170 height 173
click at [281, 196] on button "Submit" at bounding box center [286, 192] width 35 height 13
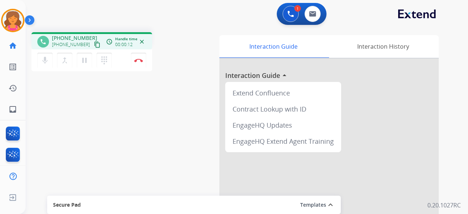
click at [94, 46] on mat-icon "content_copy" at bounding box center [97, 44] width 7 height 7
click at [142, 60] on img at bounding box center [138, 60] width 9 height 4
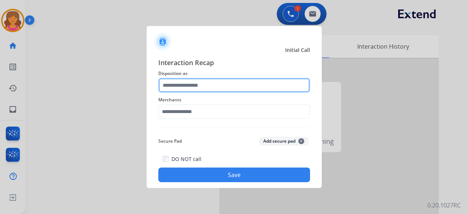
click at [200, 79] on input "text" at bounding box center [234, 85] width 152 height 15
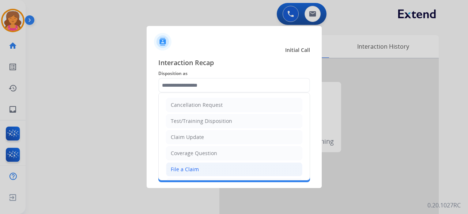
click at [183, 166] on div "File a Claim" at bounding box center [185, 169] width 28 height 7
type input "**********"
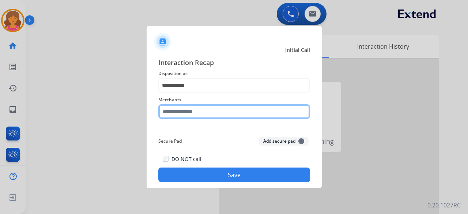
click at [194, 111] on input "text" at bounding box center [234, 111] width 152 height 15
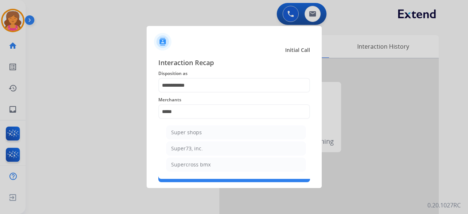
drag, startPoint x: 196, startPoint y: 147, endPoint x: 197, endPoint y: 157, distance: 10.4
click at [196, 147] on div "Super73, inc." at bounding box center [187, 148] width 32 height 7
type input "**********"
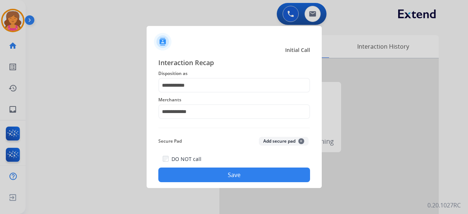
click at [199, 167] on div "DO NOT call Save" at bounding box center [234, 168] width 152 height 28
click at [216, 174] on button "Save" at bounding box center [234, 174] width 152 height 15
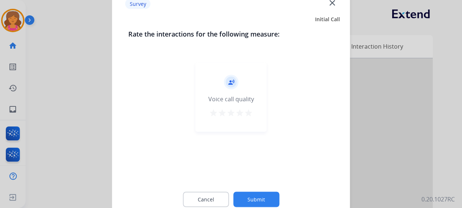
click at [244, 114] on mat-icon "star" at bounding box center [248, 112] width 9 height 9
click at [269, 199] on button "Submit" at bounding box center [256, 199] width 46 height 15
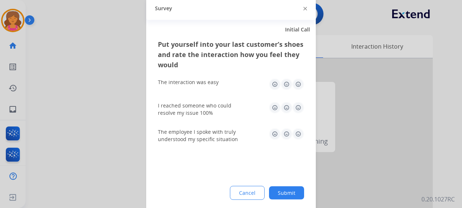
click at [295, 83] on img at bounding box center [298, 84] width 12 height 12
click at [296, 102] on img at bounding box center [298, 108] width 12 height 12
click at [299, 131] on img at bounding box center [298, 134] width 12 height 12
click at [285, 189] on button "Submit" at bounding box center [286, 192] width 35 height 13
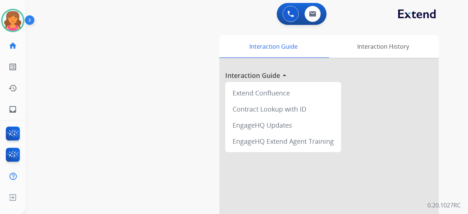
click at [335, 166] on div at bounding box center [328, 194] width 219 height 273
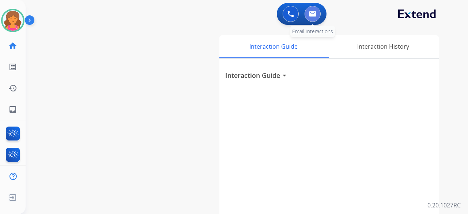
click at [311, 20] on button at bounding box center [313, 14] width 16 height 16
select select "**********"
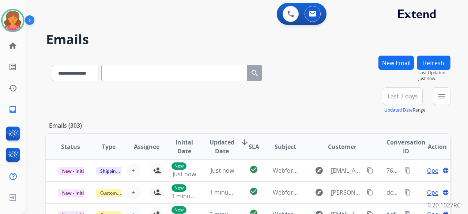
click at [392, 101] on button "Last 7 days" at bounding box center [403, 96] width 40 height 18
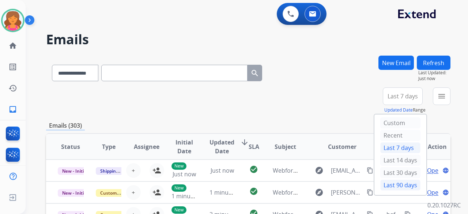
click at [395, 184] on div "Last 90 days" at bounding box center [400, 185] width 40 height 11
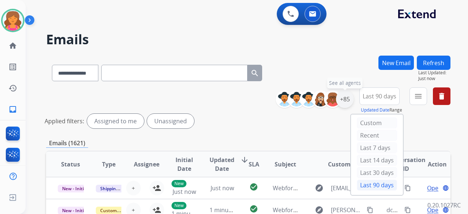
click at [342, 98] on div "+85" at bounding box center [345, 99] width 18 height 18
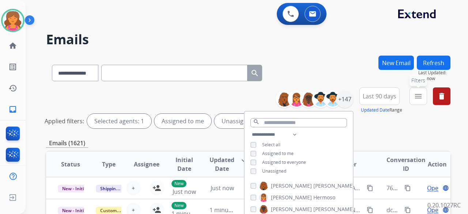
click at [412, 96] on button "menu Filters" at bounding box center [418, 96] width 18 height 18
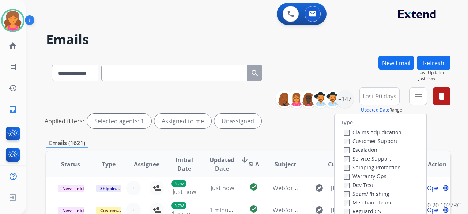
click at [367, 140] on label "Customer Support" at bounding box center [371, 140] width 54 height 7
click at [365, 164] on label "Shipping Protection" at bounding box center [372, 167] width 57 height 7
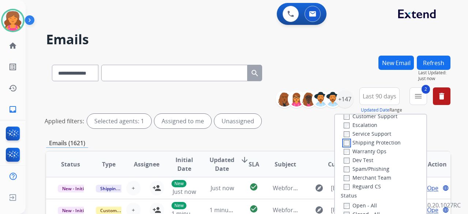
scroll to position [37, 0]
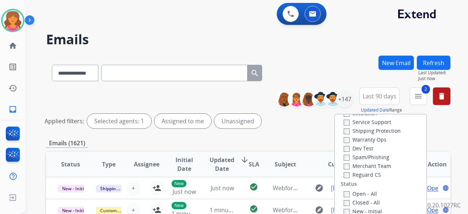
click at [360, 175] on label "Reguard CS" at bounding box center [362, 174] width 37 height 7
click at [349, 192] on label "Open - All" at bounding box center [360, 193] width 33 height 7
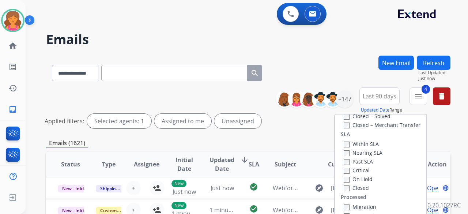
scroll to position [73, 0]
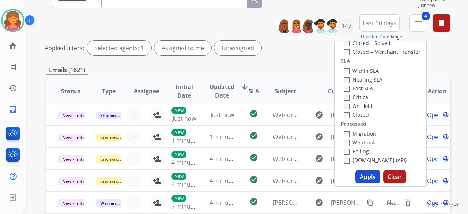
click at [371, 173] on button "Apply" at bounding box center [367, 176] width 25 height 13
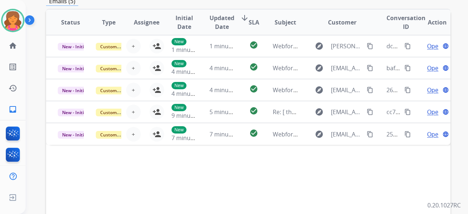
scroll to position [219, 0]
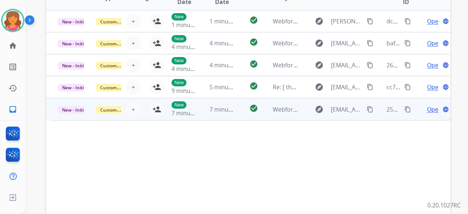
click at [304, 111] on td "explore [EMAIL_ADDRESS][DOMAIN_NAME] content_copy" at bounding box center [337, 109] width 76 height 22
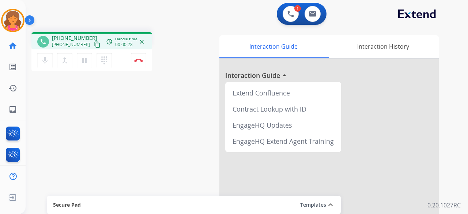
click at [94, 44] on mat-icon "content_copy" at bounding box center [97, 44] width 7 height 7
click at [132, 59] on button "Disconnect" at bounding box center [138, 60] width 15 height 15
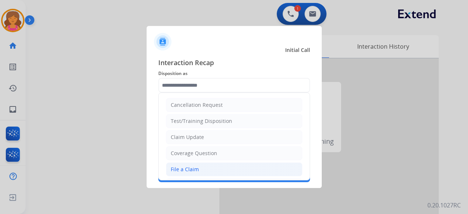
click at [201, 170] on li "File a Claim" at bounding box center [234, 169] width 136 height 14
type input "**********"
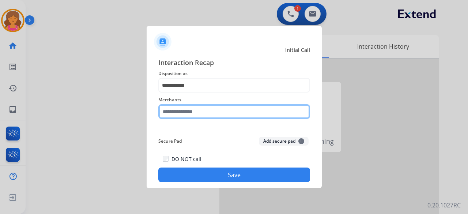
click at [201, 119] on div "Merchants" at bounding box center [234, 106] width 152 height 29
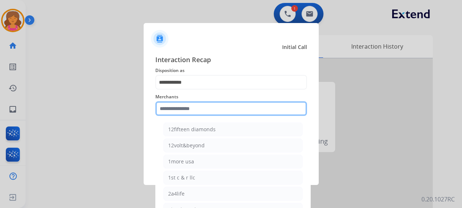
click at [203, 110] on input "text" at bounding box center [231, 108] width 152 height 15
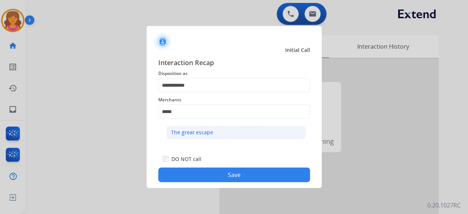
click at [229, 128] on li "The great escape" at bounding box center [235, 132] width 139 height 14
type input "**********"
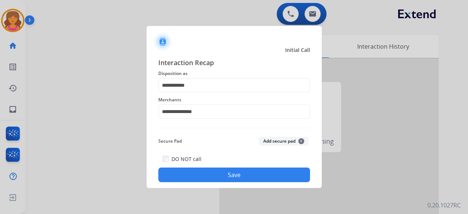
click at [224, 178] on button "Save" at bounding box center [234, 174] width 152 height 15
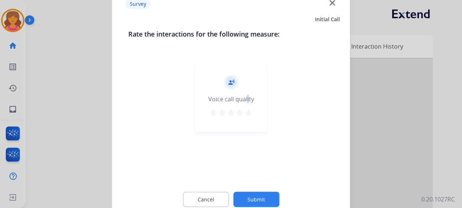
click at [247, 109] on div "record_voice_over Voice call quality star star star star star" at bounding box center [231, 96] width 71 height 69
click at [248, 111] on mat-icon "star" at bounding box center [248, 112] width 9 height 9
click at [257, 193] on button "Submit" at bounding box center [256, 199] width 46 height 15
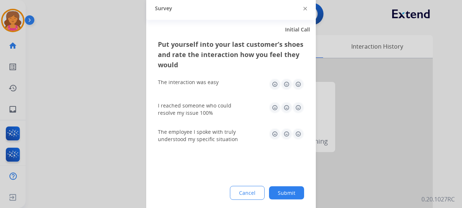
click at [302, 76] on div "The interaction was easy" at bounding box center [231, 83] width 146 height 23
click at [298, 85] on img at bounding box center [298, 84] width 12 height 12
click at [299, 107] on img at bounding box center [298, 108] width 12 height 12
click at [299, 132] on img at bounding box center [298, 134] width 12 height 12
click at [283, 196] on button "Submit" at bounding box center [286, 192] width 35 height 13
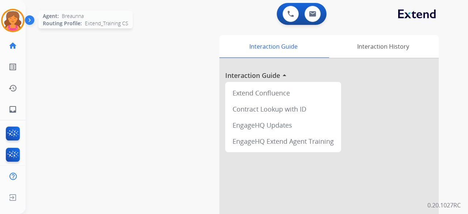
click at [15, 22] on img at bounding box center [13, 20] width 20 height 20
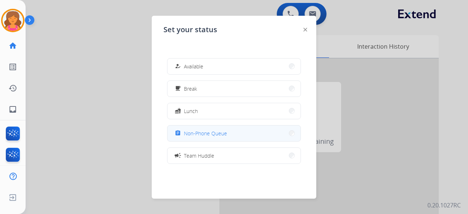
drag, startPoint x: 200, startPoint y: 131, endPoint x: 195, endPoint y: 123, distance: 9.8
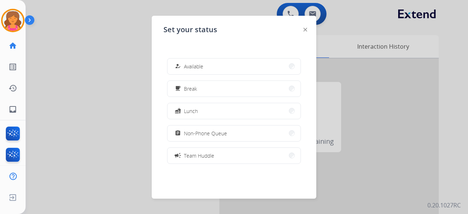
click at [200, 131] on span "Non-Phone Queue" at bounding box center [205, 133] width 43 height 8
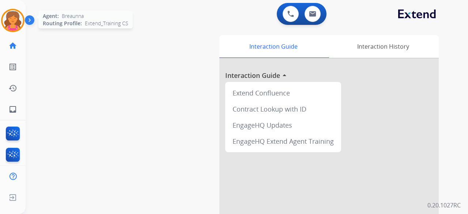
click at [15, 16] on img at bounding box center [13, 20] width 20 height 20
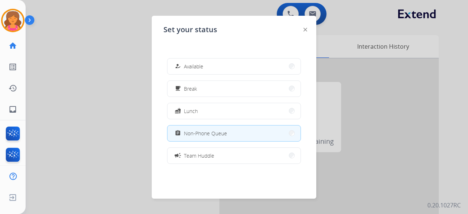
click at [76, 112] on div at bounding box center [234, 107] width 468 height 214
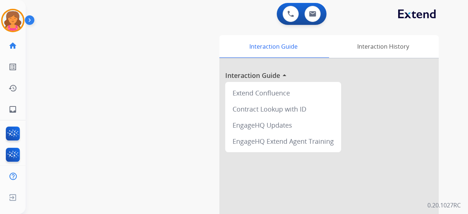
click at [27, 75] on div "swap_horiz Break voice bridge close_fullscreen Connect 3-Way Call merge_type Se…" at bounding box center [238, 178] width 425 height 305
click at [12, 17] on img at bounding box center [13, 20] width 20 height 20
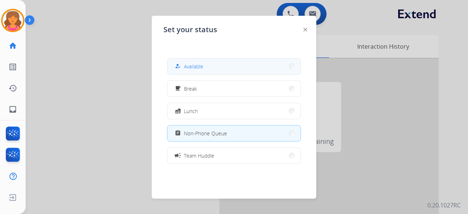
click at [184, 64] on div "how_to_reg Available" at bounding box center [188, 66] width 30 height 9
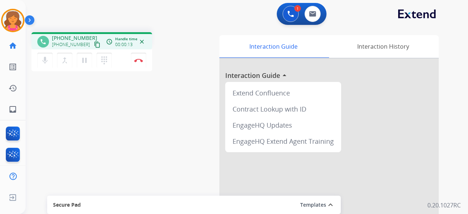
click at [94, 46] on mat-icon "content_copy" at bounding box center [97, 44] width 7 height 7
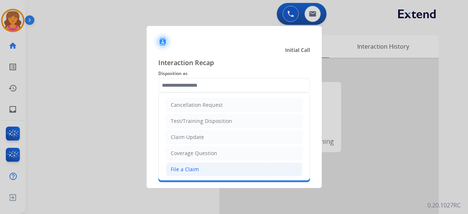
click at [181, 167] on div "File a Claim" at bounding box center [185, 169] width 28 height 7
type input "**********"
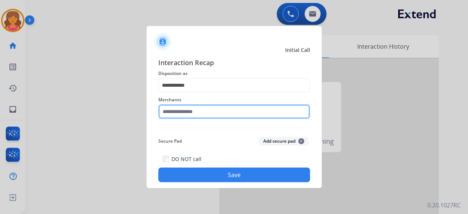
click at [180, 111] on input "text" at bounding box center [234, 111] width 152 height 15
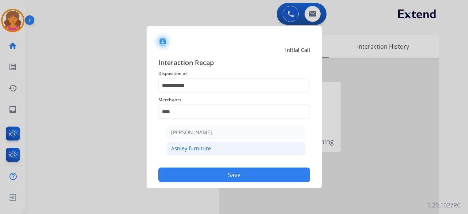
click at [197, 149] on div "Ashley furniture" at bounding box center [191, 148] width 40 height 7
type input "**********"
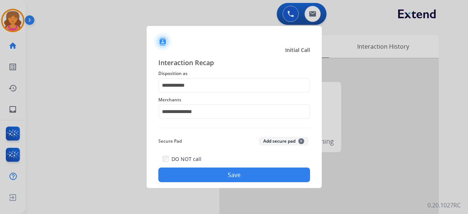
click at [200, 172] on button "Save" at bounding box center [234, 174] width 152 height 15
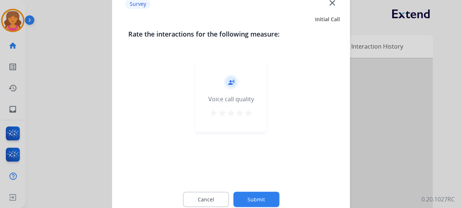
click at [254, 112] on div "record_voice_over Voice call quality star star star star star" at bounding box center [231, 96] width 71 height 69
click at [252, 114] on mat-icon "star" at bounding box center [248, 112] width 9 height 9
click at [246, 202] on button "Submit" at bounding box center [256, 199] width 46 height 15
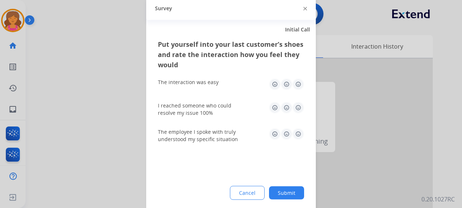
click at [298, 134] on img at bounding box center [298, 134] width 12 height 12
click at [299, 110] on img at bounding box center [298, 108] width 12 height 12
click at [298, 87] on img at bounding box center [298, 84] width 12 height 12
click at [285, 194] on button "Submit" at bounding box center [286, 192] width 35 height 13
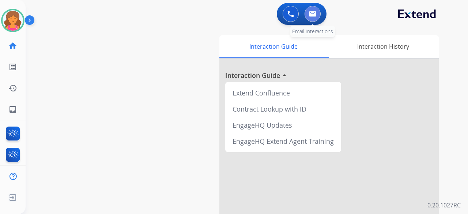
click at [314, 15] on img at bounding box center [312, 14] width 7 height 6
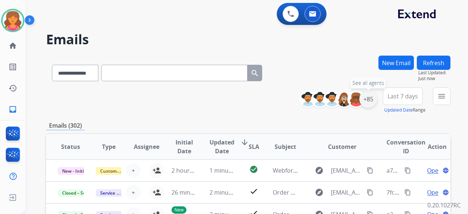
click at [369, 102] on div "+85" at bounding box center [368, 99] width 18 height 18
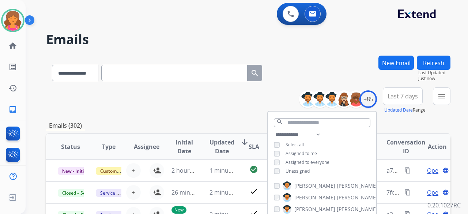
click at [400, 98] on span "Last 7 days" at bounding box center [403, 96] width 30 height 3
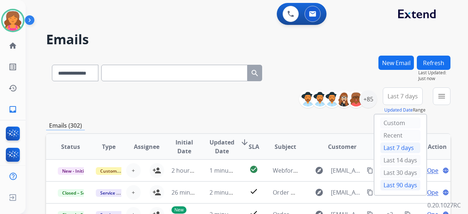
click at [396, 181] on div "Last 90 days" at bounding box center [400, 185] width 40 height 11
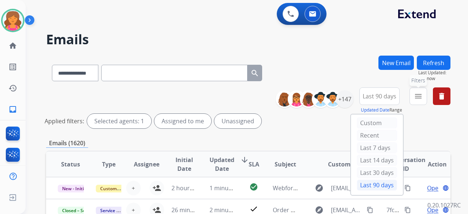
click at [423, 98] on button "menu Filters" at bounding box center [418, 96] width 18 height 18
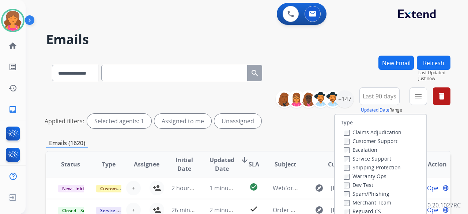
click at [384, 143] on label "Customer Support" at bounding box center [371, 140] width 54 height 7
click at [372, 170] on label "Shipping Protection" at bounding box center [372, 167] width 57 height 7
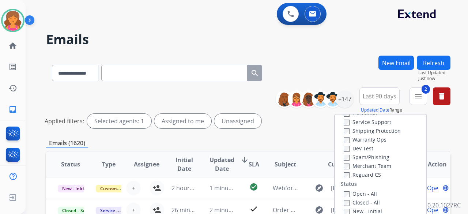
click at [352, 177] on label "Reguard CS" at bounding box center [362, 174] width 37 height 7
click at [344, 193] on label "Open - All" at bounding box center [360, 193] width 33 height 7
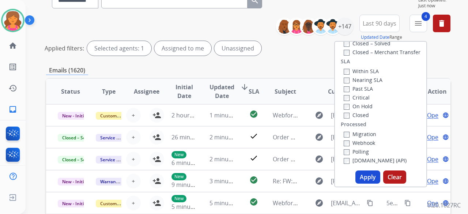
scroll to position [73, 0]
click at [375, 175] on button "Apply" at bounding box center [367, 176] width 25 height 13
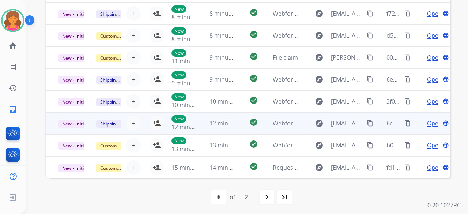
scroll to position [272, 0]
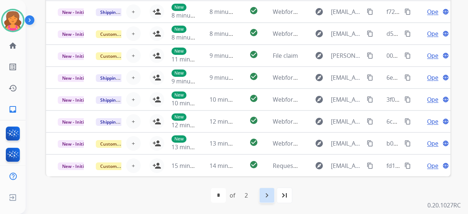
click at [264, 201] on div "navigate_next" at bounding box center [267, 195] width 16 height 16
select select "*"
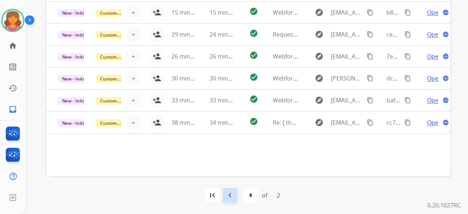
click at [227, 197] on mat-icon "navigate_before" at bounding box center [230, 195] width 9 height 9
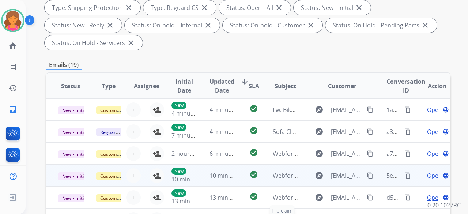
scroll to position [256, 0]
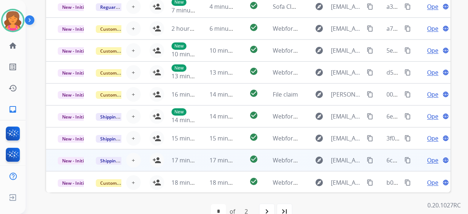
click at [299, 162] on td "explore [EMAIL_ADDRESS][DOMAIN_NAME] content_copy" at bounding box center [337, 160] width 76 height 22
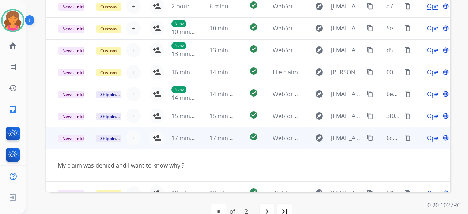
scroll to position [34, 0]
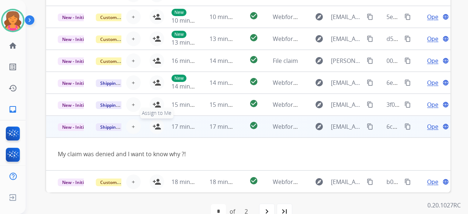
click at [156, 122] on mat-icon "person_add" at bounding box center [156, 126] width 9 height 9
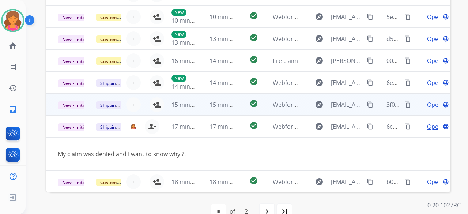
click at [237, 106] on td "check_circle" at bounding box center [247, 105] width 25 height 22
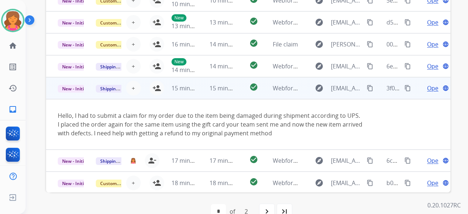
scroll to position [51, 0]
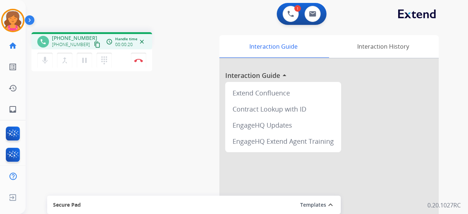
click at [87, 50] on div "mic Mute merge_type Bridge pause Hold dialpad Dialpad Disconnect" at bounding box center [91, 60] width 121 height 22
click at [94, 46] on mat-icon "content_copy" at bounding box center [97, 44] width 7 height 7
drag, startPoint x: 141, startPoint y: 58, endPoint x: 144, endPoint y: 57, distance: 3.9
click at [141, 58] on img at bounding box center [138, 60] width 9 height 4
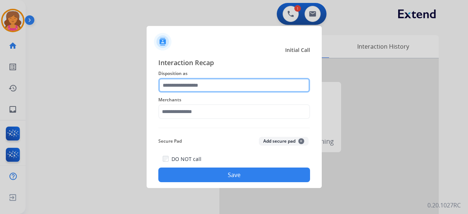
click at [222, 88] on input "text" at bounding box center [234, 85] width 152 height 15
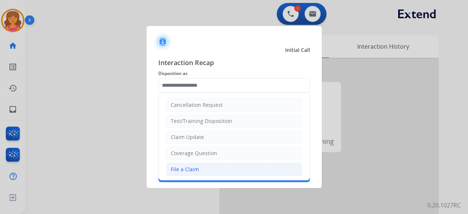
click at [188, 169] on div "File a Claim" at bounding box center [185, 169] width 28 height 7
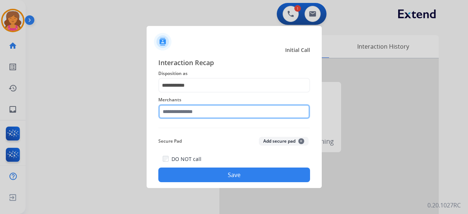
click at [181, 111] on input "text" at bounding box center [234, 111] width 152 height 15
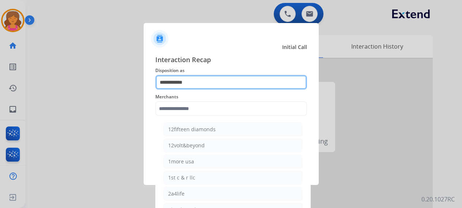
click at [196, 81] on input "**********" at bounding box center [231, 82] width 152 height 15
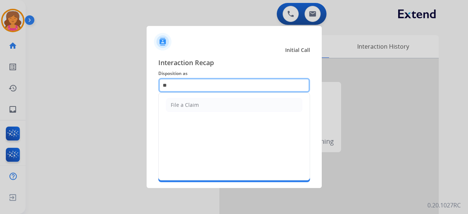
type input "*"
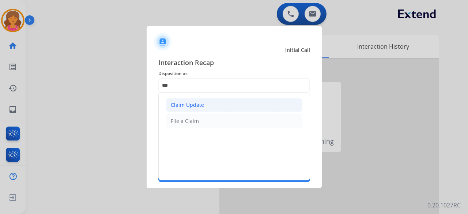
click at [201, 103] on div "Claim Update" at bounding box center [187, 104] width 33 height 7
type input "**********"
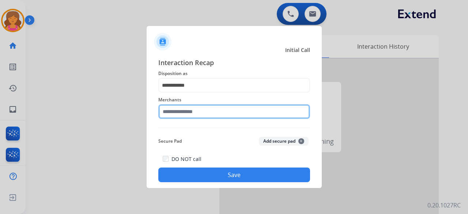
click at [199, 112] on input "text" at bounding box center [234, 111] width 152 height 15
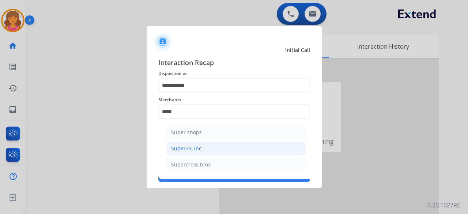
click at [206, 152] on li "Super73, inc." at bounding box center [235, 148] width 139 height 14
type input "**********"
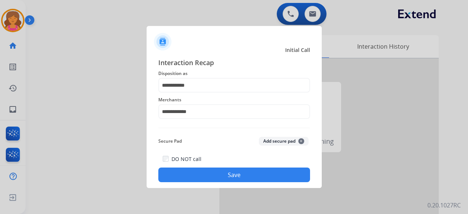
click at [207, 174] on button "Save" at bounding box center [234, 174] width 152 height 15
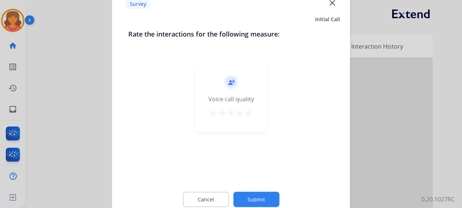
click at [245, 110] on mat-icon "star" at bounding box center [248, 112] width 9 height 9
click at [252, 191] on div "Cancel Submit" at bounding box center [231, 199] width 206 height 33
click at [256, 194] on button "Submit" at bounding box center [256, 199] width 46 height 15
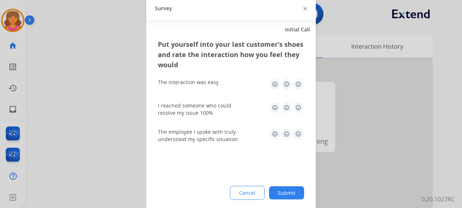
click at [296, 87] on img at bounding box center [298, 84] width 12 height 12
click at [302, 107] on img at bounding box center [298, 108] width 12 height 12
click at [298, 137] on img at bounding box center [298, 134] width 12 height 12
click at [289, 192] on button "Submit" at bounding box center [286, 192] width 35 height 13
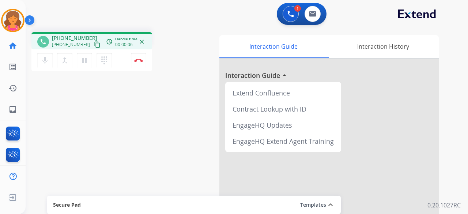
click at [94, 44] on mat-icon "content_copy" at bounding box center [97, 44] width 7 height 7
click at [135, 61] on img at bounding box center [138, 60] width 9 height 4
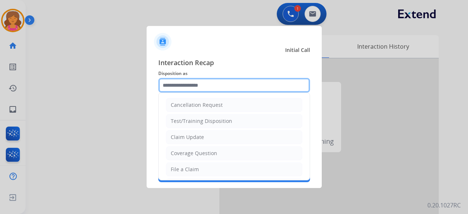
click at [188, 88] on input "text" at bounding box center [234, 85] width 152 height 15
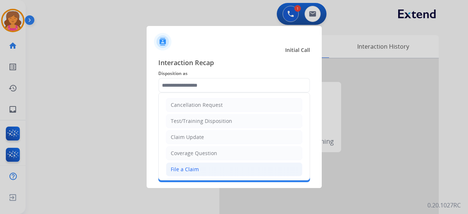
click at [179, 167] on div "File a Claim" at bounding box center [185, 169] width 28 height 7
type input "**********"
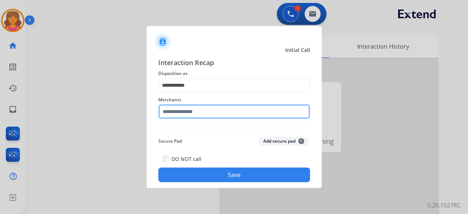
click at [189, 113] on input "text" at bounding box center [234, 111] width 152 height 15
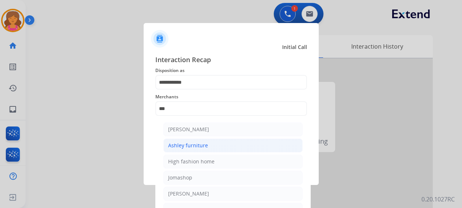
click at [188, 144] on div "Ashley furniture" at bounding box center [188, 145] width 40 height 7
type input "**********"
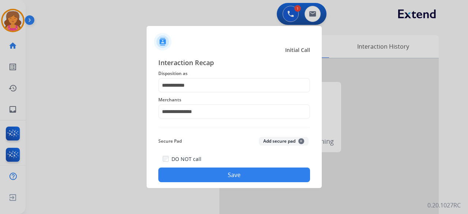
click at [188, 171] on button "Save" at bounding box center [234, 174] width 152 height 15
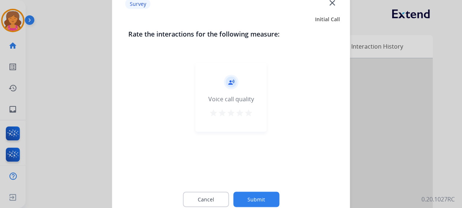
click at [248, 105] on div "record_voice_over Voice call quality star star star star star" at bounding box center [231, 96] width 71 height 69
click at [248, 114] on mat-icon "star" at bounding box center [248, 112] width 9 height 9
click at [246, 203] on button "Submit" at bounding box center [256, 199] width 46 height 15
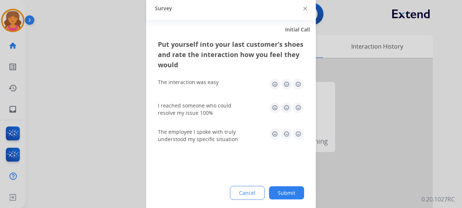
click at [300, 82] on img at bounding box center [298, 84] width 12 height 12
click at [301, 104] on img at bounding box center [298, 108] width 12 height 12
click at [301, 134] on img at bounding box center [298, 134] width 12 height 12
click at [286, 192] on button "Submit" at bounding box center [286, 192] width 35 height 13
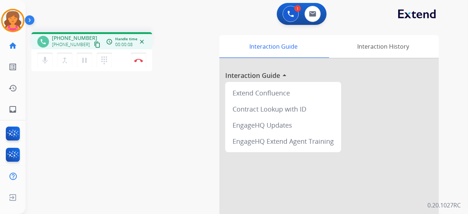
click at [81, 44] on span "[PHONE_NUMBER]" at bounding box center [71, 45] width 38 height 6
click at [94, 42] on mat-icon "content_copy" at bounding box center [97, 44] width 7 height 7
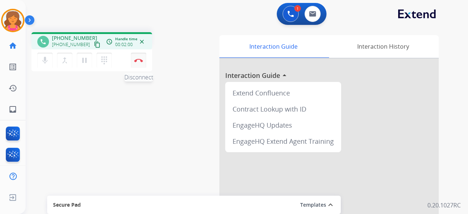
click at [140, 63] on button "Disconnect" at bounding box center [138, 60] width 15 height 15
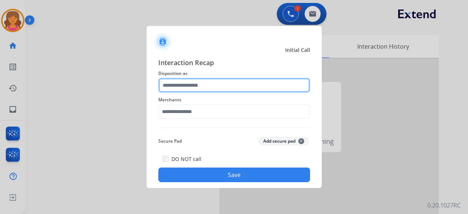
click at [190, 82] on input "text" at bounding box center [234, 85] width 152 height 15
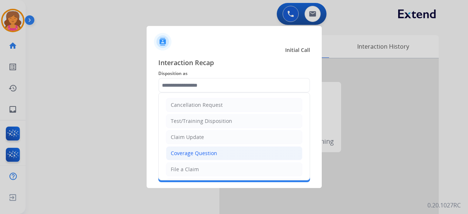
click at [196, 151] on div "Coverage Question" at bounding box center [194, 153] width 46 height 7
type input "**********"
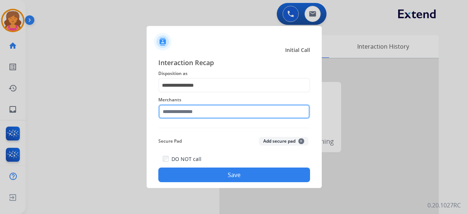
click at [192, 114] on input "text" at bounding box center [234, 111] width 152 height 15
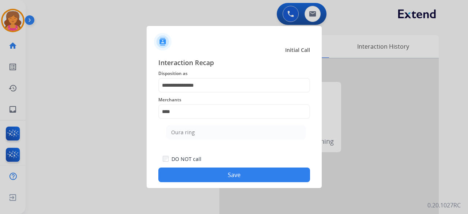
click at [203, 141] on ul "Oura ring" at bounding box center [236, 134] width 144 height 25
click at [200, 134] on li "Oura ring" at bounding box center [235, 132] width 139 height 14
type input "*********"
click at [196, 185] on div "**********" at bounding box center [234, 120] width 175 height 136
click at [195, 177] on button "Save" at bounding box center [234, 174] width 152 height 15
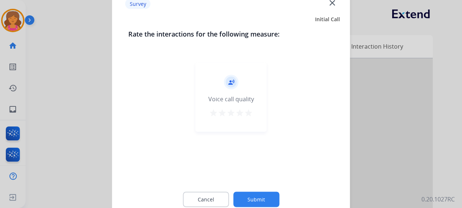
click at [253, 113] on div "record_voice_over Voice call quality star star star star star" at bounding box center [231, 96] width 71 height 69
click at [249, 119] on div "record_voice_over Voice call quality star star star star star" at bounding box center [231, 96] width 71 height 69
click at [247, 116] on mat-icon "star" at bounding box center [248, 112] width 9 height 9
click at [243, 196] on button "Submit" at bounding box center [256, 199] width 46 height 15
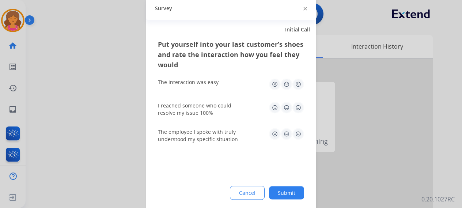
click at [295, 86] on img at bounding box center [298, 84] width 12 height 12
click at [292, 109] on div at bounding box center [286, 108] width 35 height 12
click at [296, 108] on img at bounding box center [298, 108] width 12 height 12
click at [299, 134] on img at bounding box center [298, 134] width 12 height 12
click at [298, 193] on button "Submit" at bounding box center [286, 192] width 35 height 13
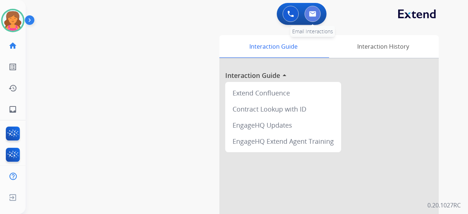
click at [311, 17] on button at bounding box center [313, 14] width 16 height 16
select select "**********"
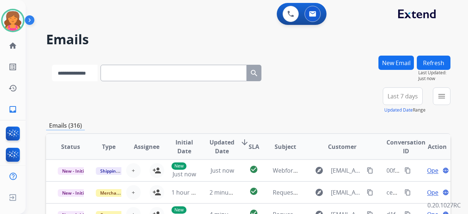
click at [80, 70] on select "**********" at bounding box center [75, 73] width 46 height 16
click at [52, 65] on select "**********" at bounding box center [75, 73] width 46 height 16
paste input "**********"
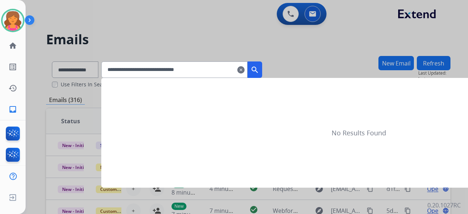
type input "**********"
click at [259, 68] on mat-icon "search" at bounding box center [254, 69] width 9 height 9
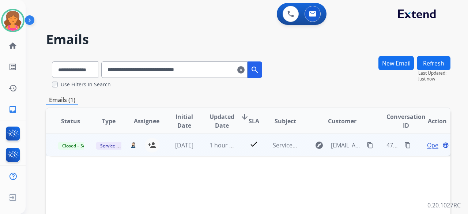
click at [427, 144] on span "Open" at bounding box center [434, 145] width 15 height 9
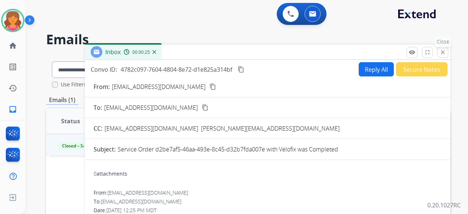
click at [445, 52] on mat-icon "close" at bounding box center [442, 52] width 7 height 7
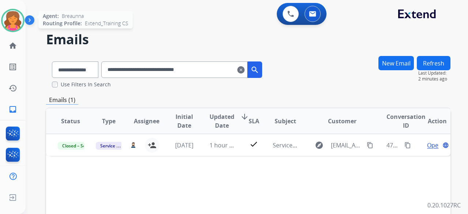
click at [15, 13] on img at bounding box center [13, 20] width 20 height 20
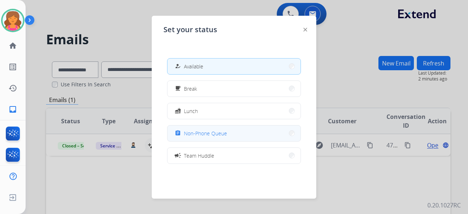
click at [230, 140] on button "assignment Non-Phone Queue" at bounding box center [233, 133] width 133 height 16
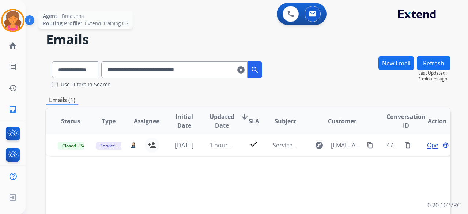
click at [17, 18] on img at bounding box center [13, 20] width 20 height 20
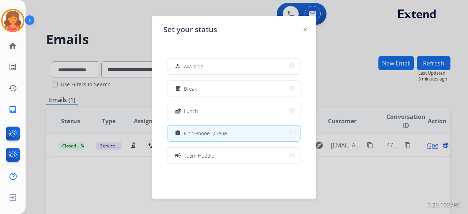
click at [111, 182] on div at bounding box center [234, 107] width 468 height 214
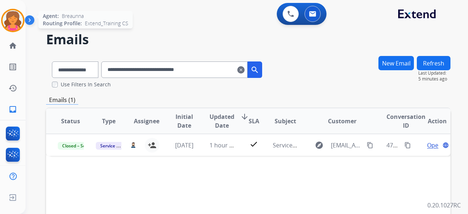
click at [9, 27] on img at bounding box center [13, 20] width 20 height 20
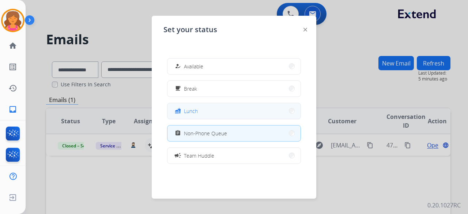
click at [199, 117] on button "fastfood Lunch" at bounding box center [233, 111] width 133 height 16
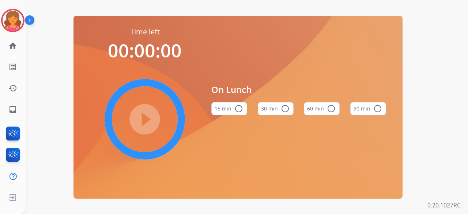
click at [307, 110] on button "60 min radio_button_unchecked" at bounding box center [322, 108] width 36 height 13
click at [149, 115] on mat-icon "play_circle_filled" at bounding box center [144, 119] width 9 height 9
